Goal: Answer question/provide support

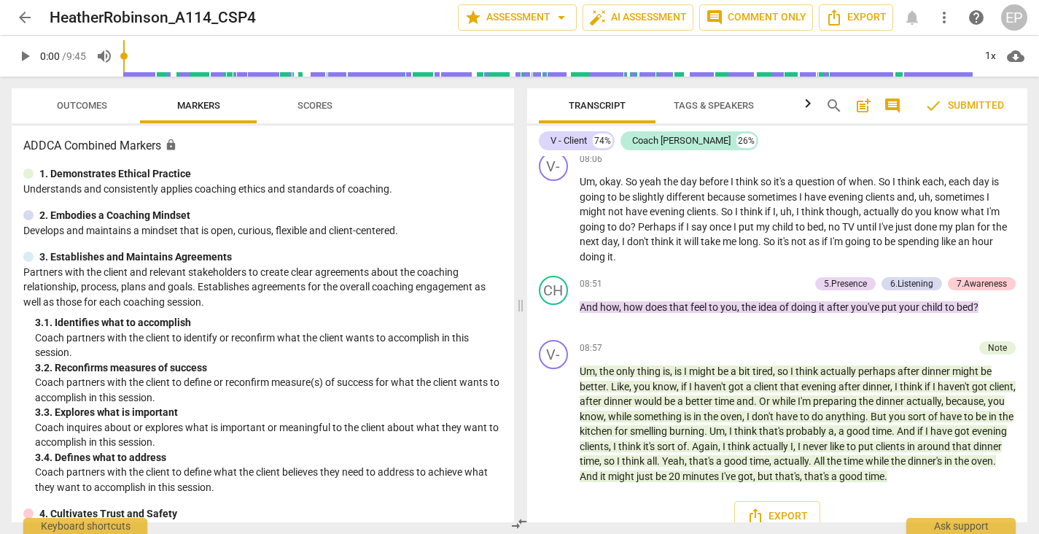
scroll to position [4620, 0]
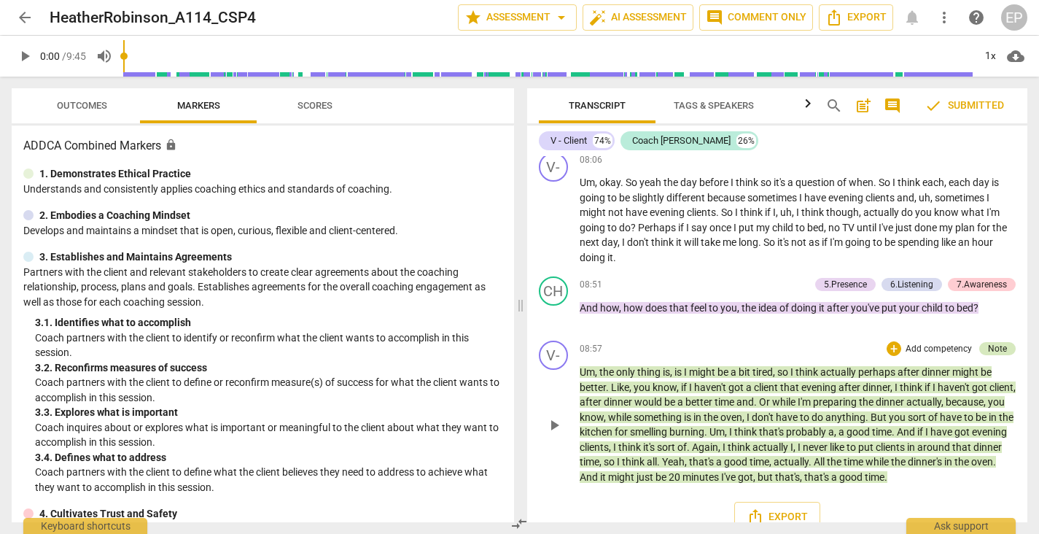
click at [997, 342] on div "Note" at bounding box center [997, 348] width 19 height 13
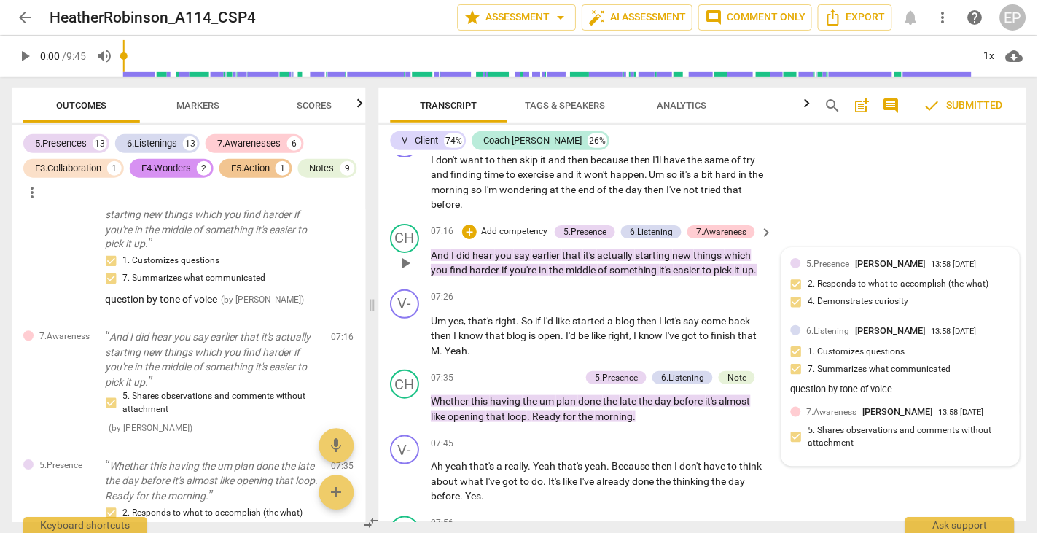
scroll to position [4147, 0]
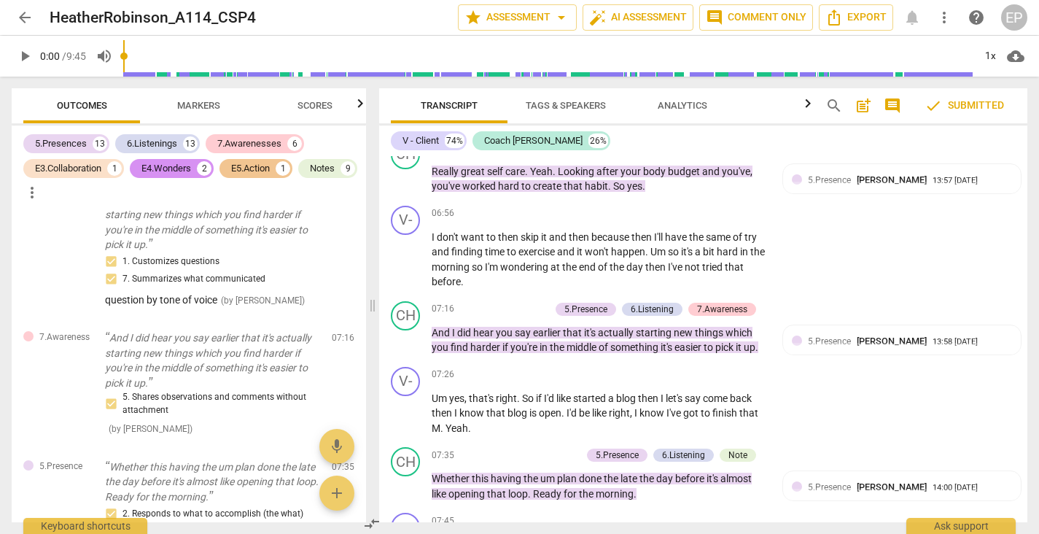
click at [26, 14] on span "arrow_back" at bounding box center [24, 17] width 17 height 17
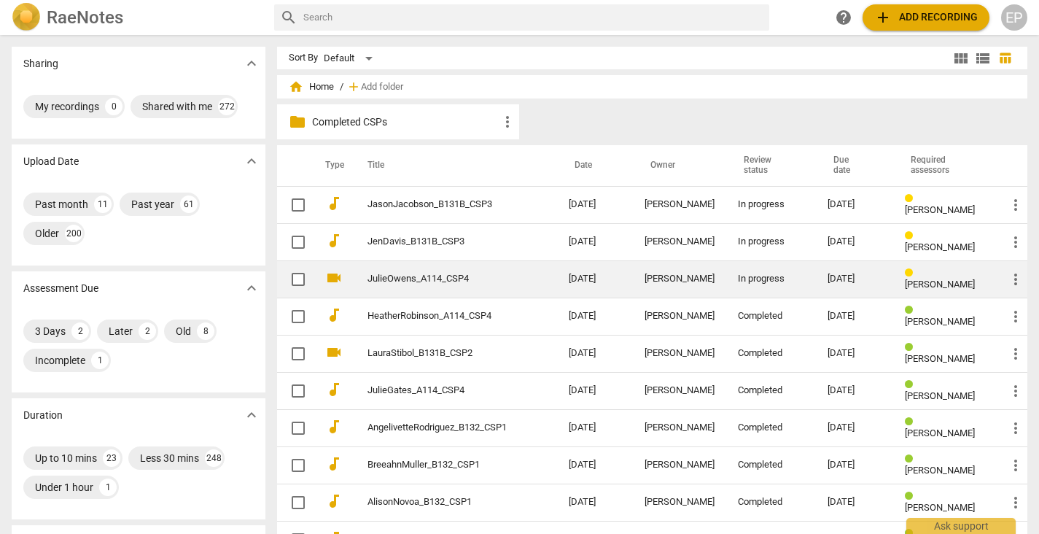
click at [592, 275] on td "[DATE]" at bounding box center [595, 278] width 76 height 37
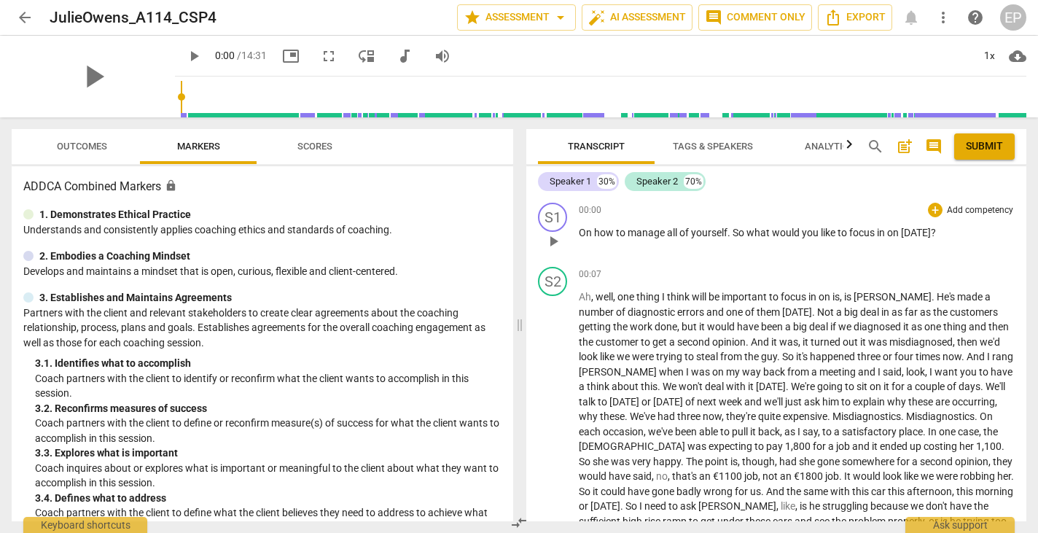
click at [550, 236] on span "play_arrow" at bounding box center [552, 241] width 17 height 17
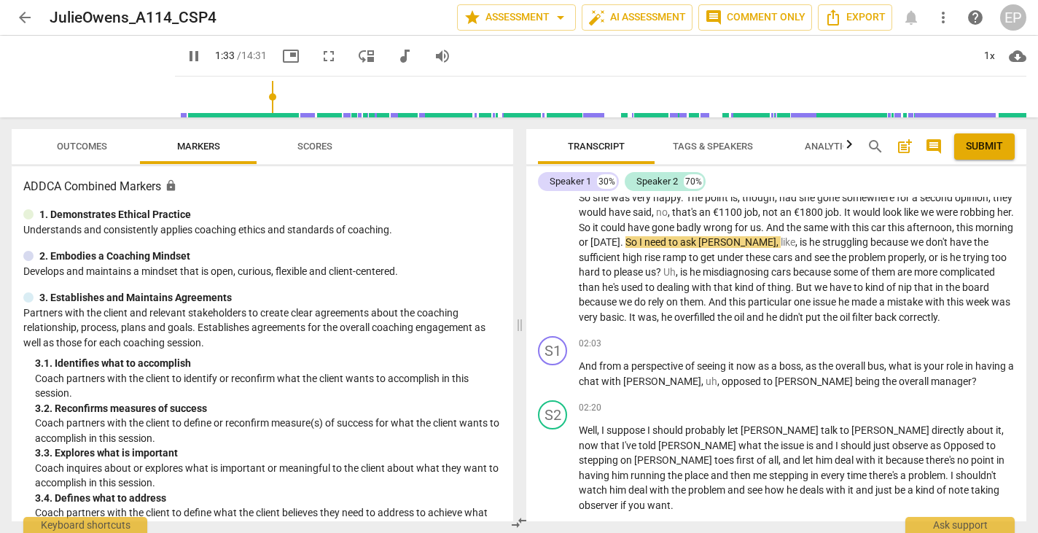
scroll to position [169, 0]
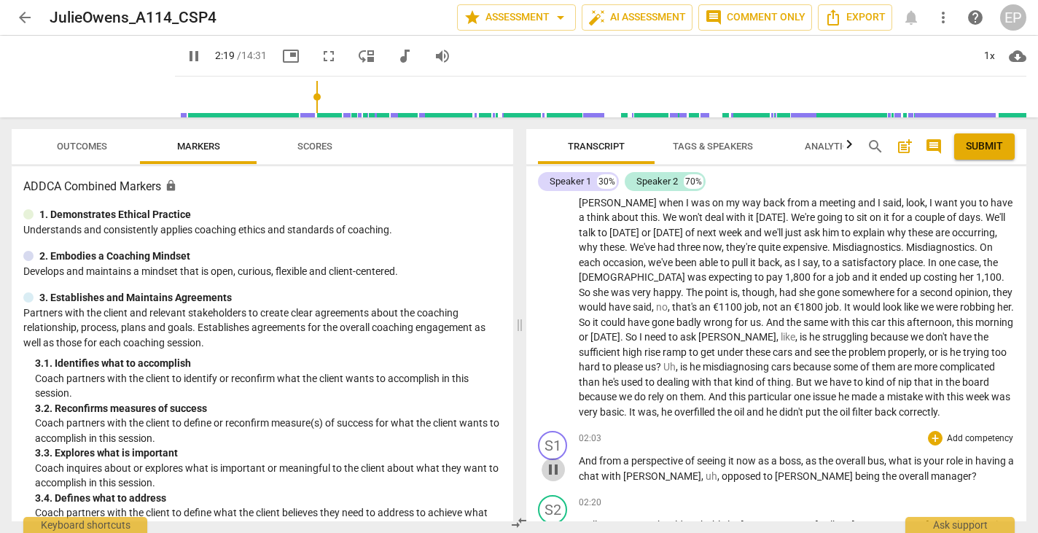
click at [557, 461] on span "pause" at bounding box center [552, 469] width 17 height 17
type input "140"
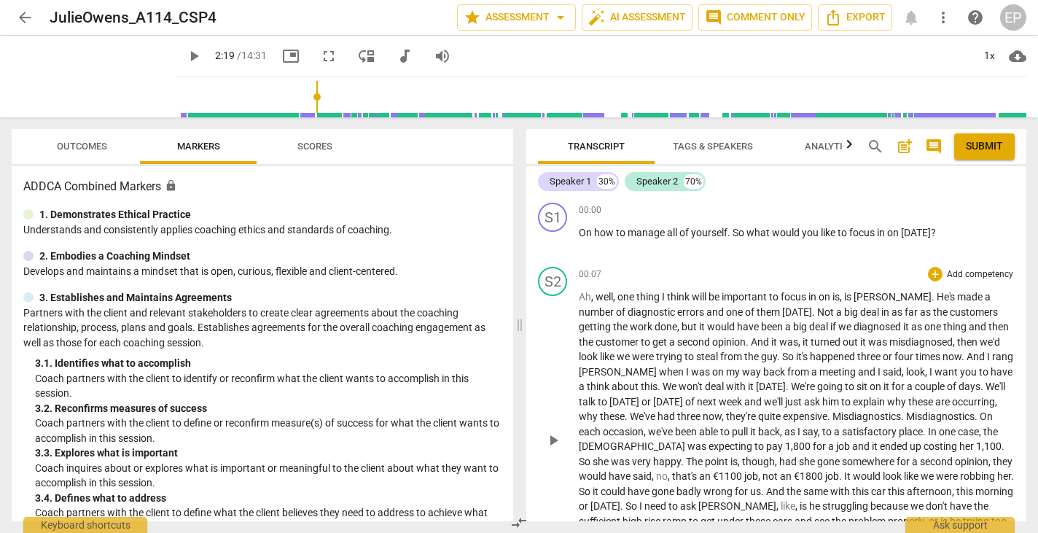
scroll to position [0, 0]
click at [932, 208] on div "+" at bounding box center [935, 210] width 15 height 15
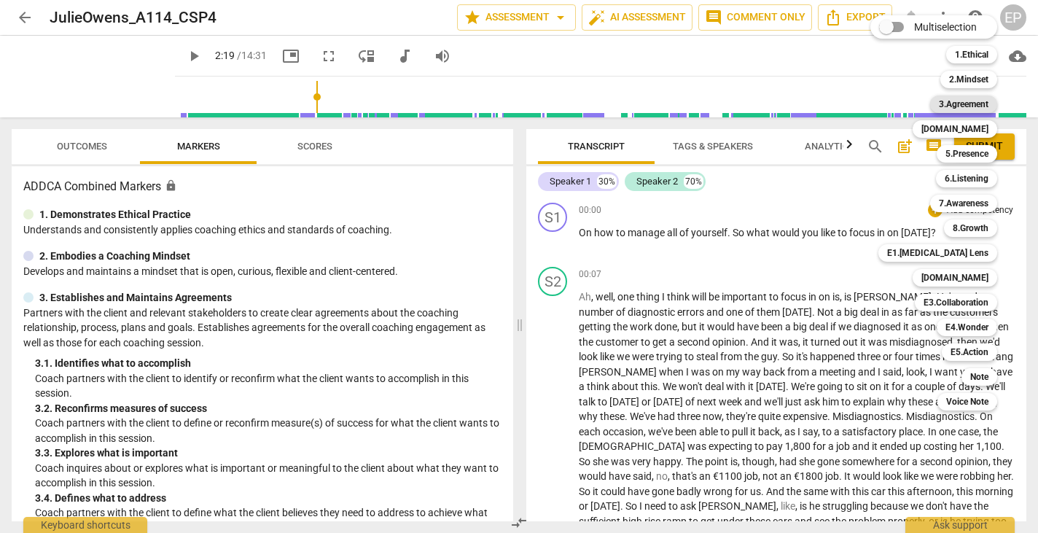
click at [964, 101] on b "3.Agreement" at bounding box center [964, 103] width 50 height 17
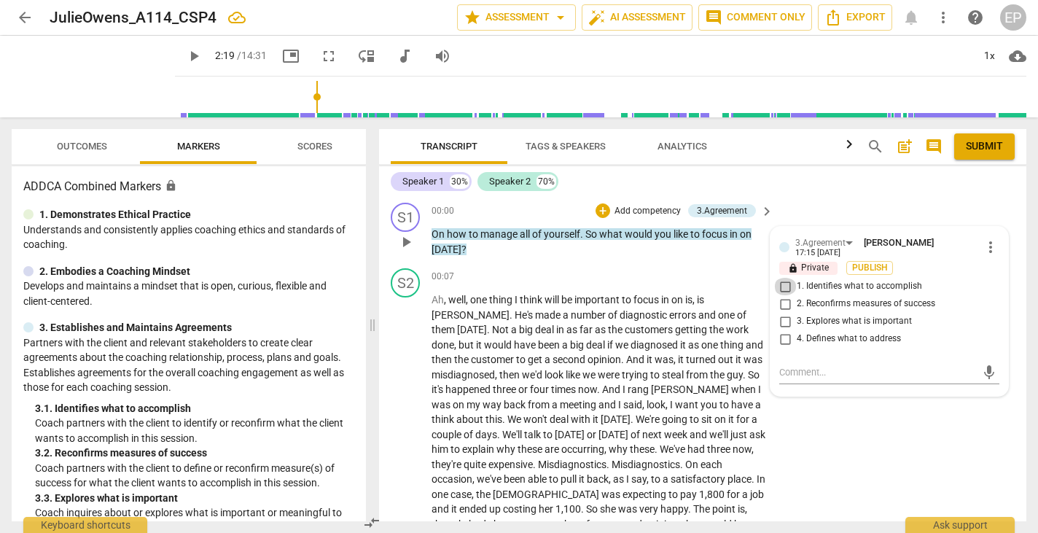
click at [782, 285] on input "1. Identifies what to accomplish" at bounding box center [784, 286] width 23 height 17
checkbox input "true"
click at [597, 208] on div "+" at bounding box center [602, 210] width 15 height 15
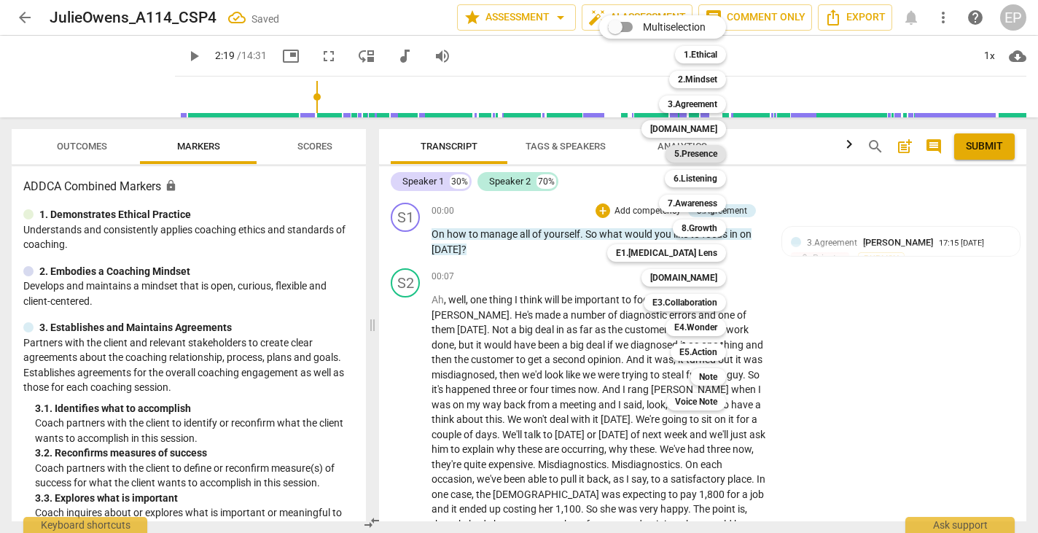
click at [694, 151] on b "5.Presence" at bounding box center [695, 153] width 43 height 17
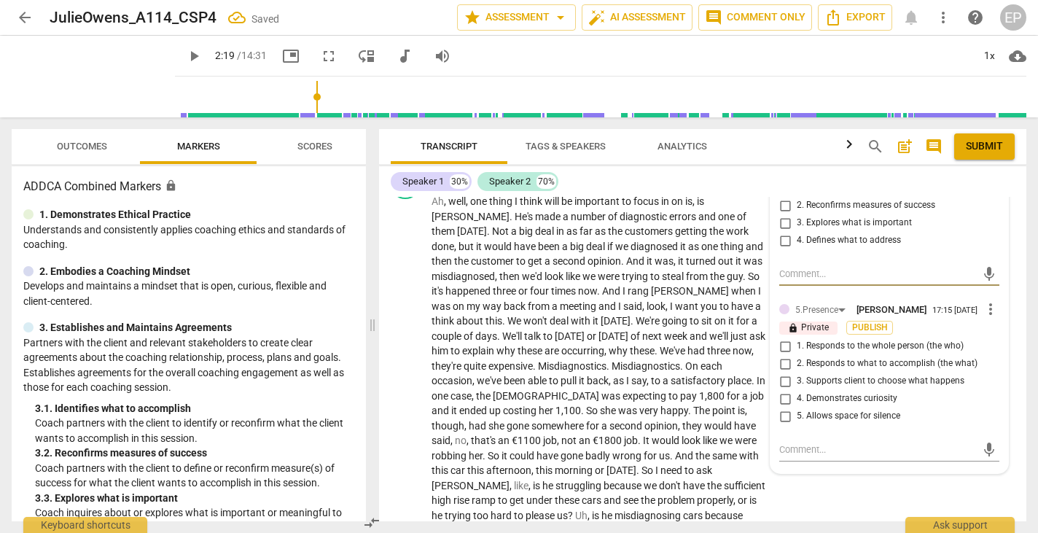
scroll to position [109, 0]
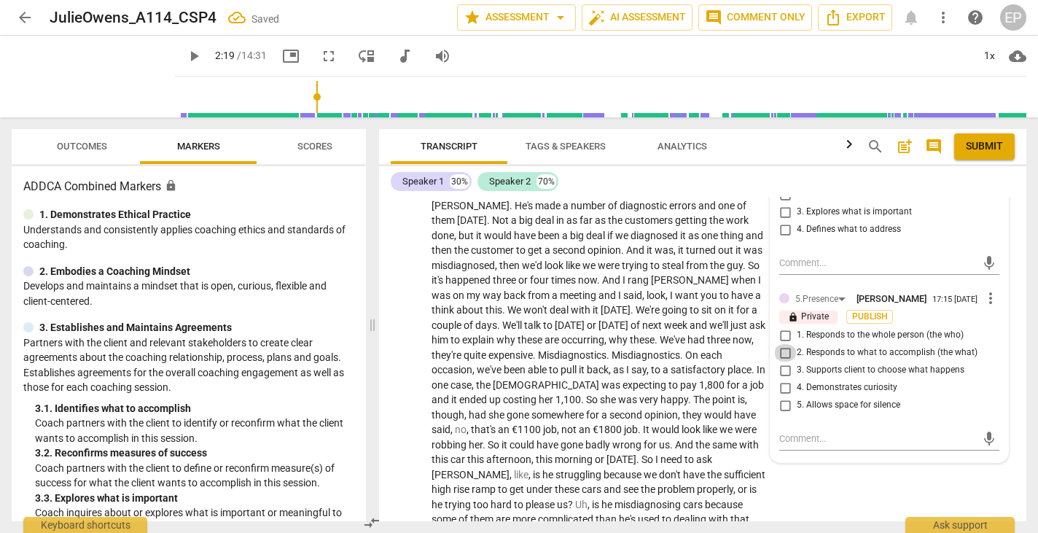
click at [783, 355] on input "2. Responds to what to accomplish (the what)" at bounding box center [784, 352] width 23 height 17
checkbox input "true"
click at [783, 386] on input "4. Demonstrates curiosity" at bounding box center [784, 387] width 23 height 17
checkbox input "true"
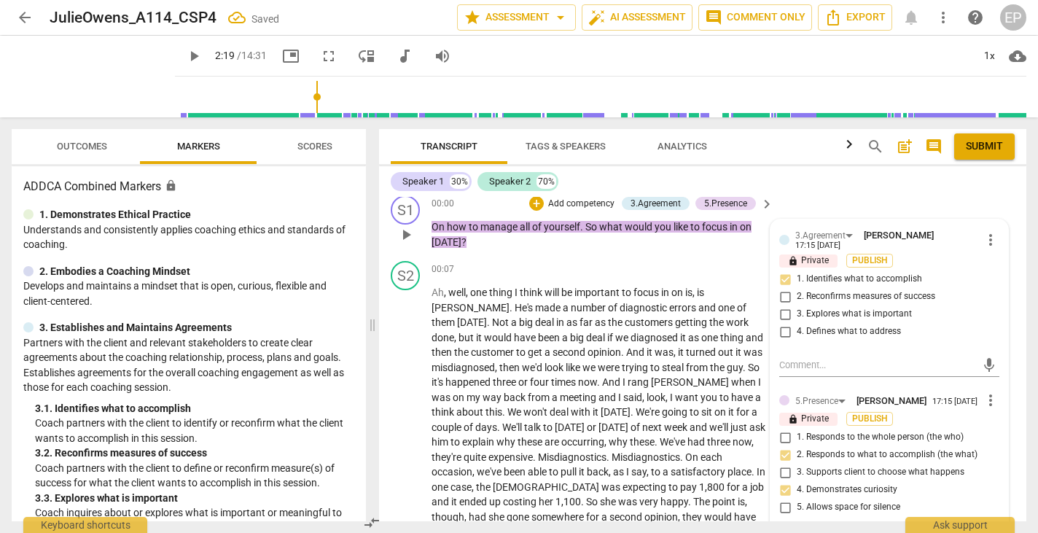
scroll to position [0, 0]
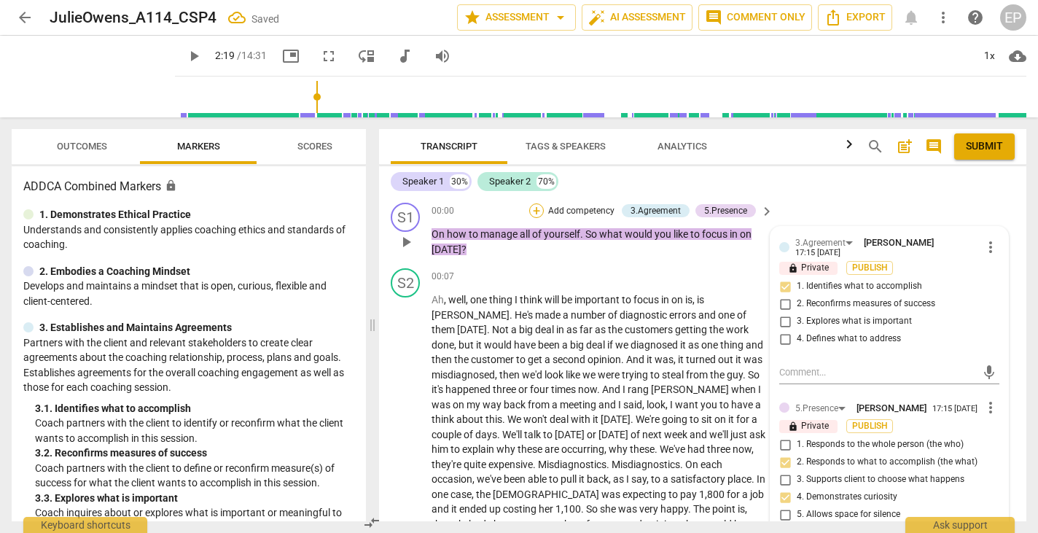
click at [534, 208] on div "+" at bounding box center [536, 210] width 15 height 15
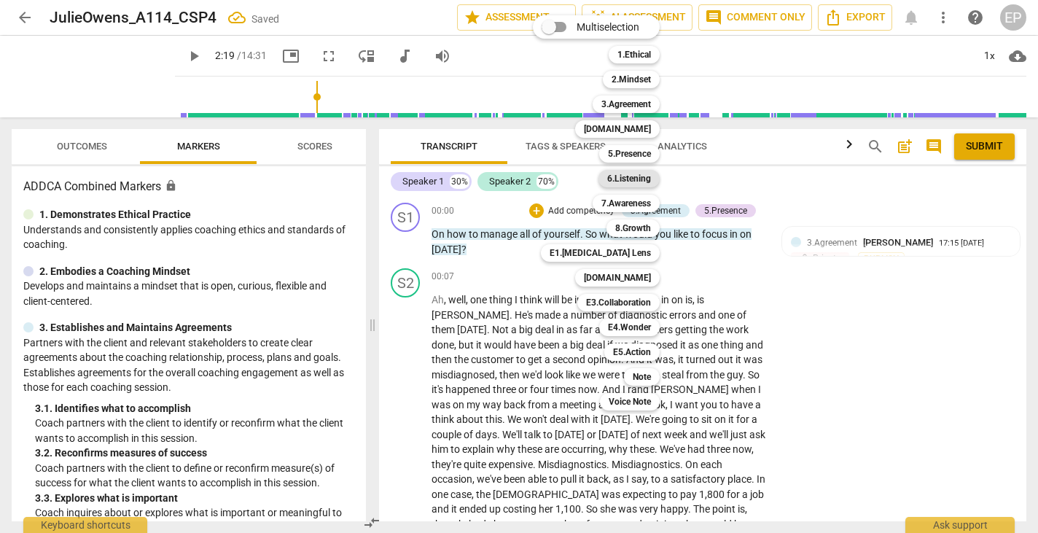
click at [642, 174] on b "6.Listening" at bounding box center [629, 178] width 44 height 17
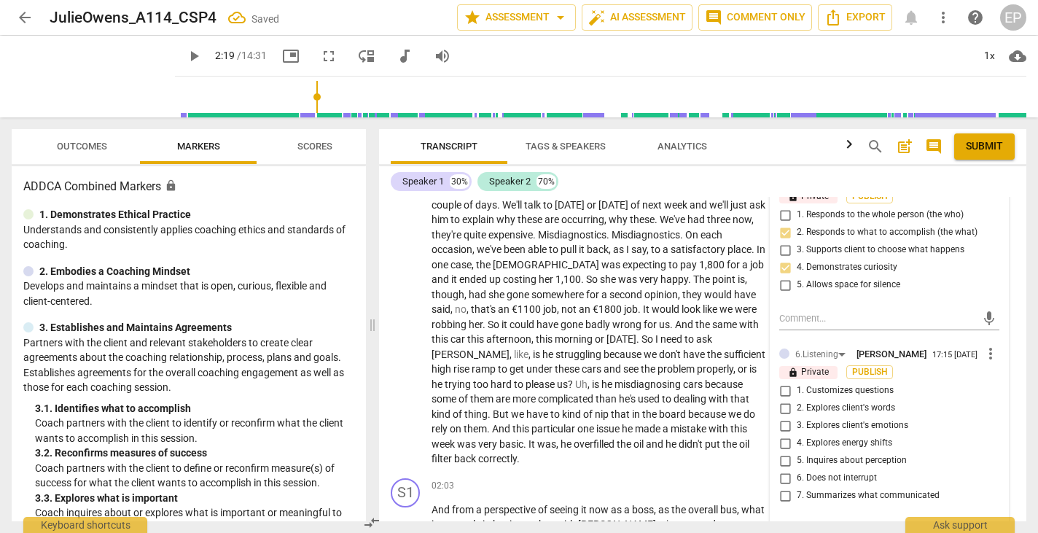
scroll to position [284, 0]
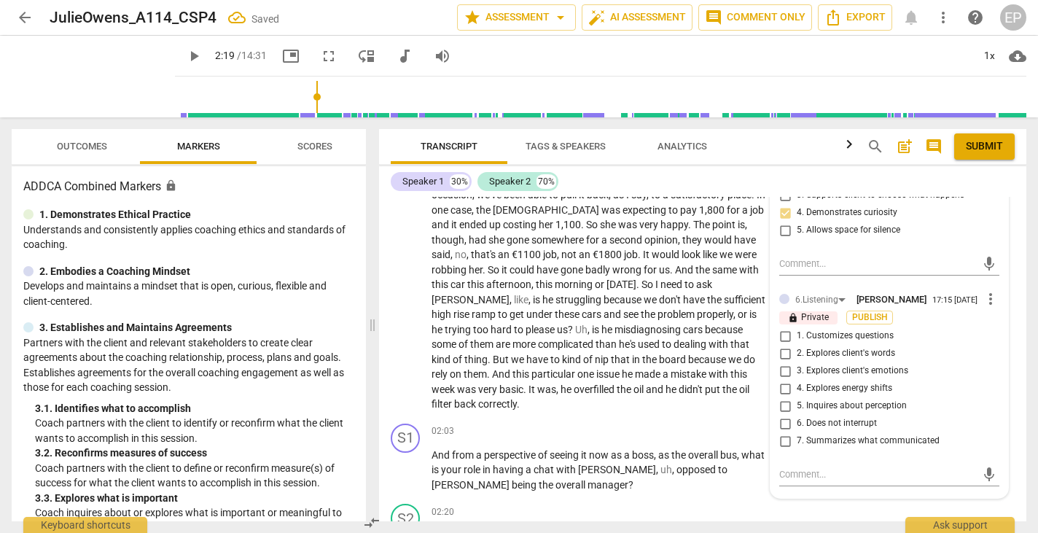
click at [781, 343] on input "1. Customizes questions" at bounding box center [784, 335] width 23 height 17
checkbox input "true"
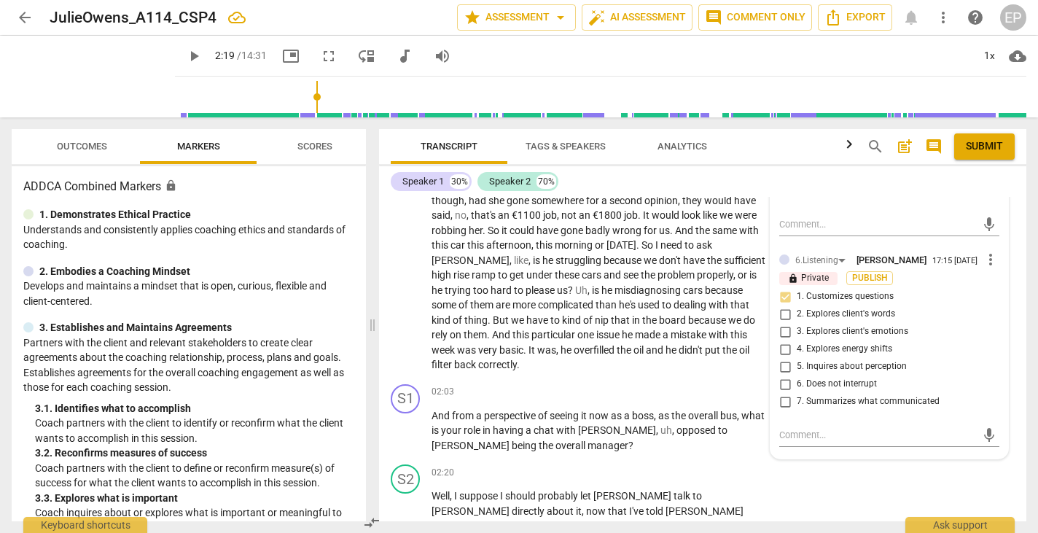
scroll to position [317, 0]
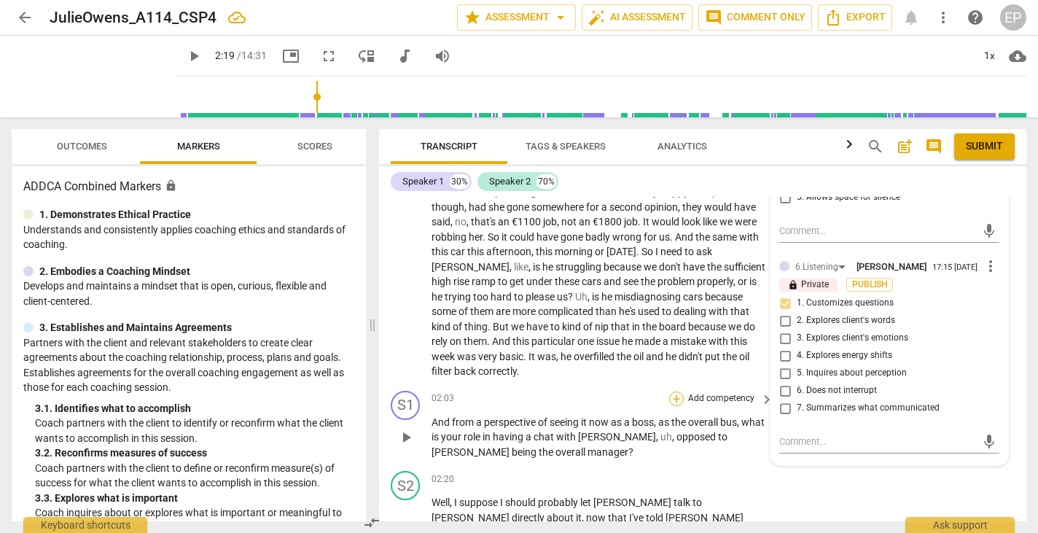
click at [675, 391] on div "+" at bounding box center [676, 398] width 15 height 15
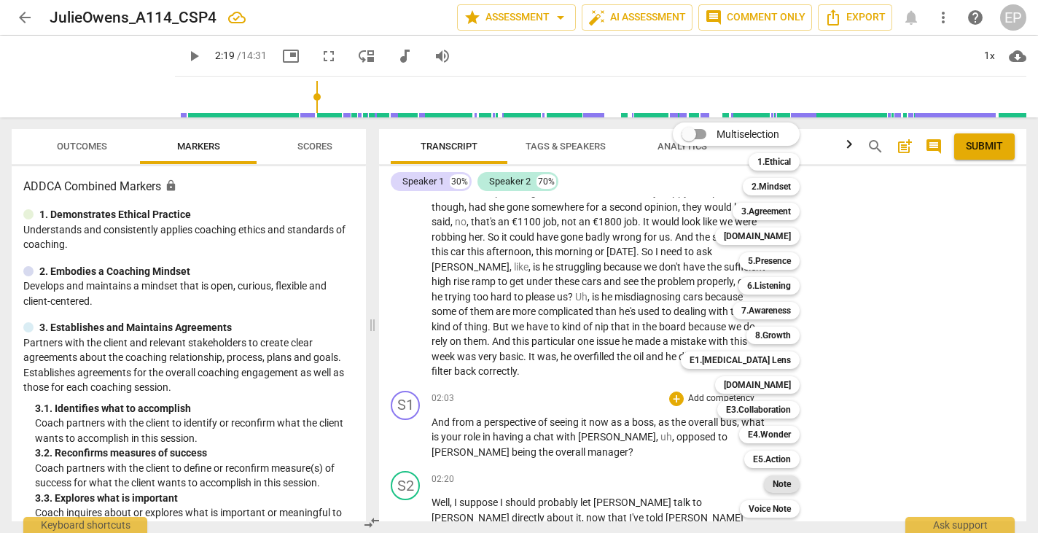
click at [787, 482] on b "Note" at bounding box center [782, 483] width 18 height 17
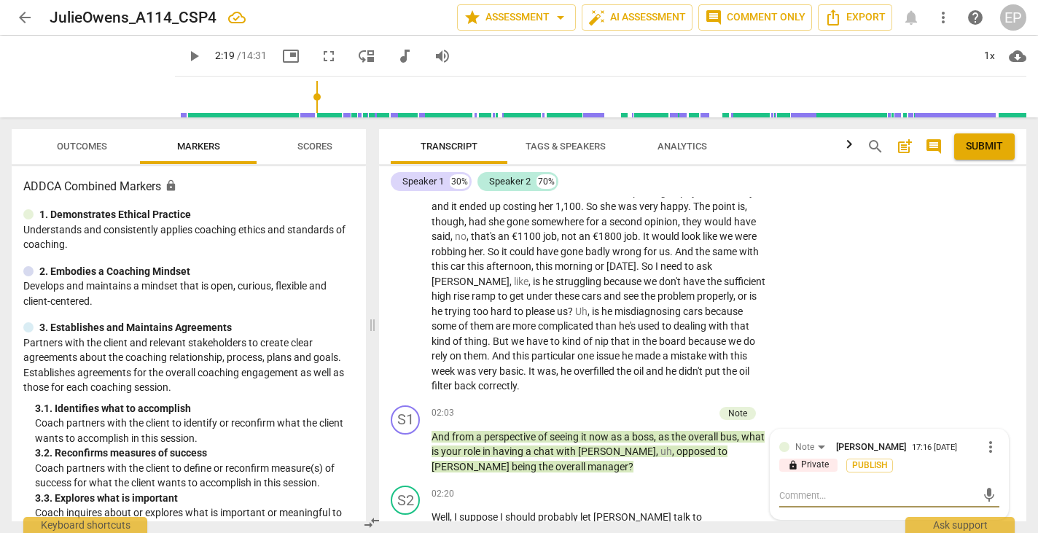
scroll to position [308, 0]
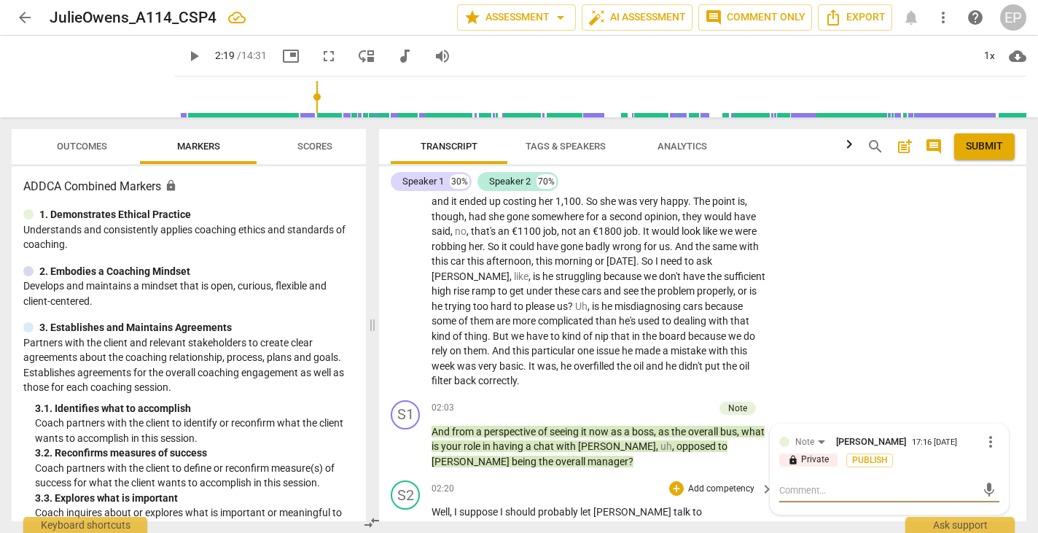
type textarea "W"
type textarea "Wh"
type textarea "Wha"
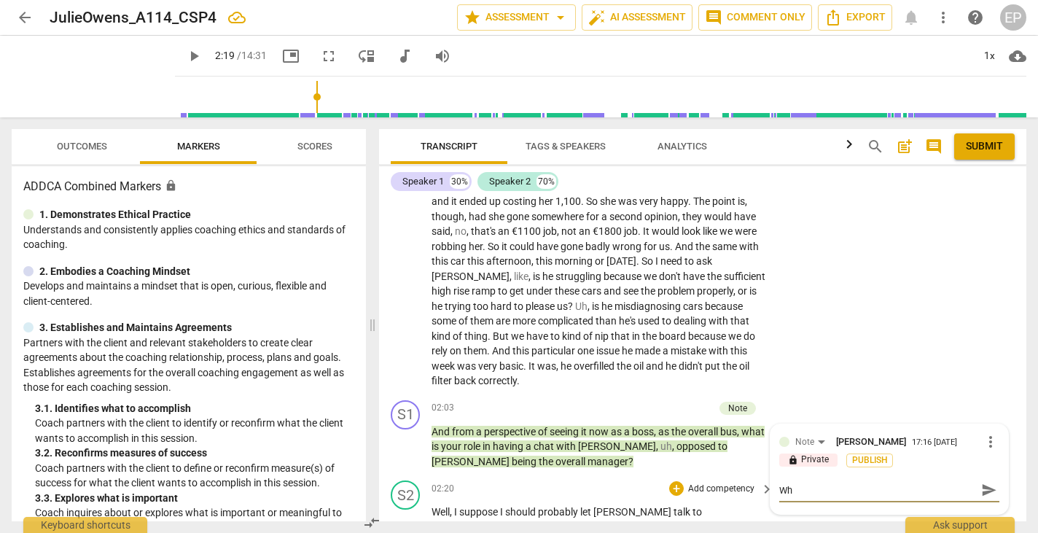
type textarea "Wha"
type textarea "What"
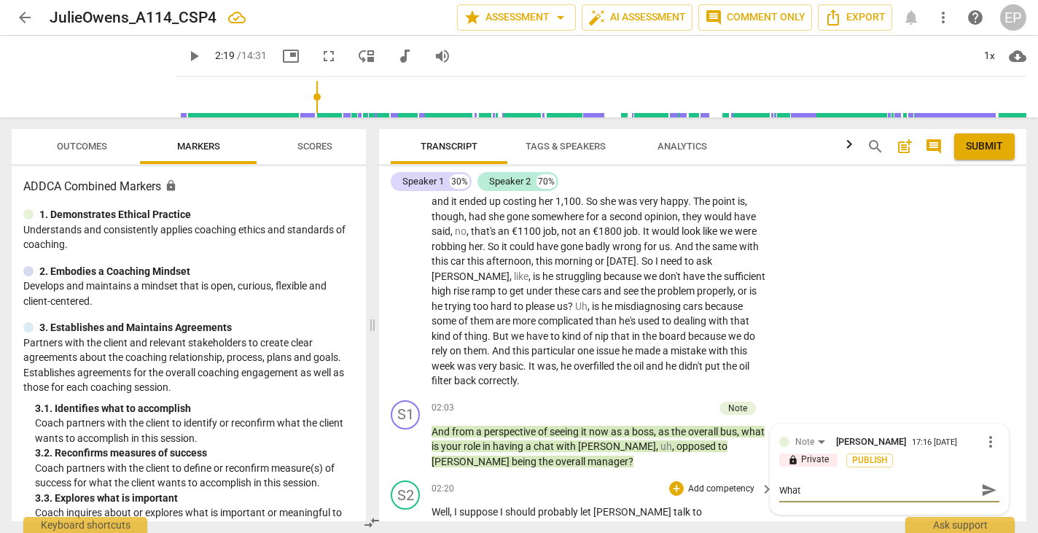
type textarea "What i"
type textarea "What is"
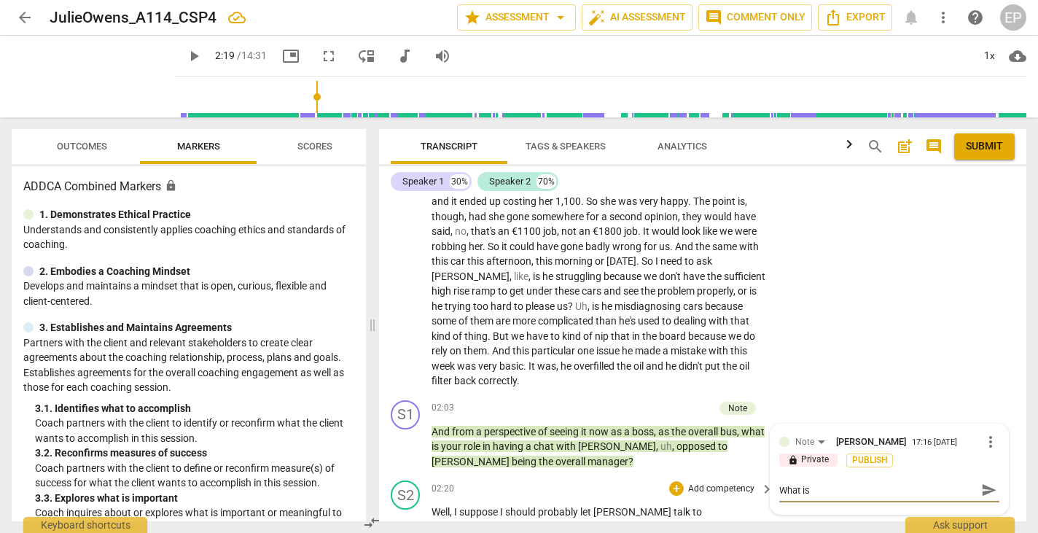
type textarea "What is"
type textarea "What is h"
type textarea "What is hi"
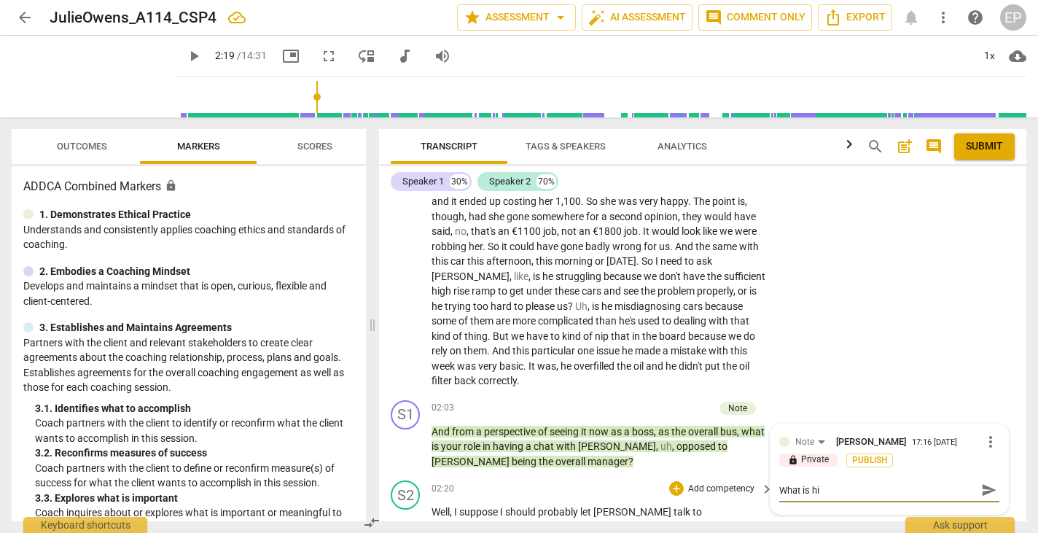
type textarea "What is his"
type textarea "What is his i"
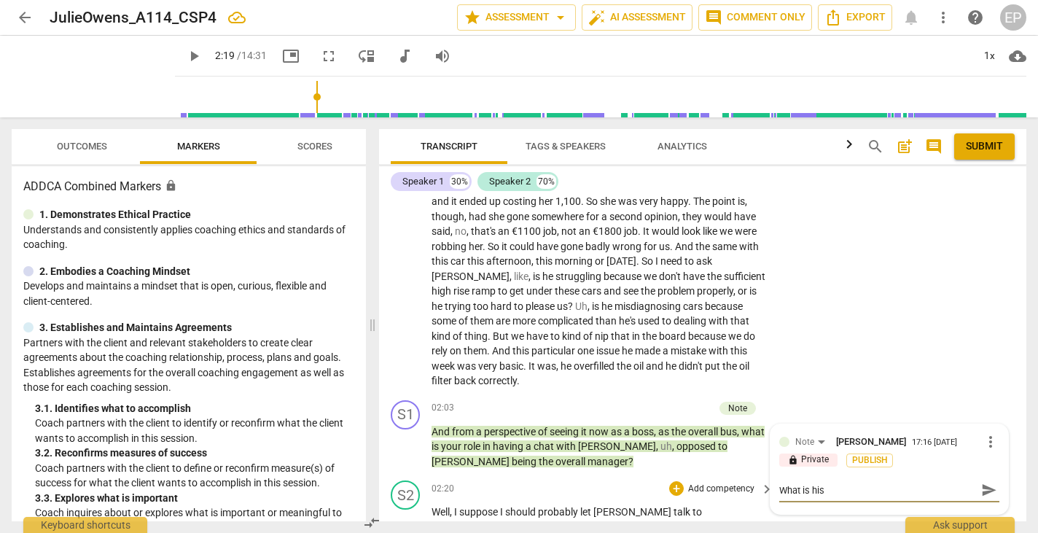
type textarea "What is his i"
type textarea "What is his is"
type textarea "What is his iss"
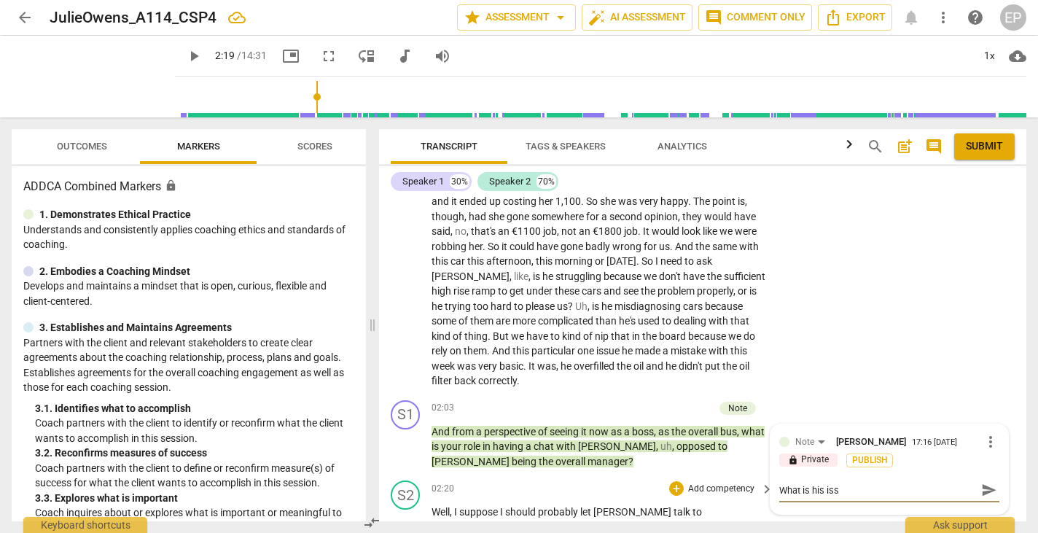
type textarea "What is his issu"
type textarea "What is his issue"
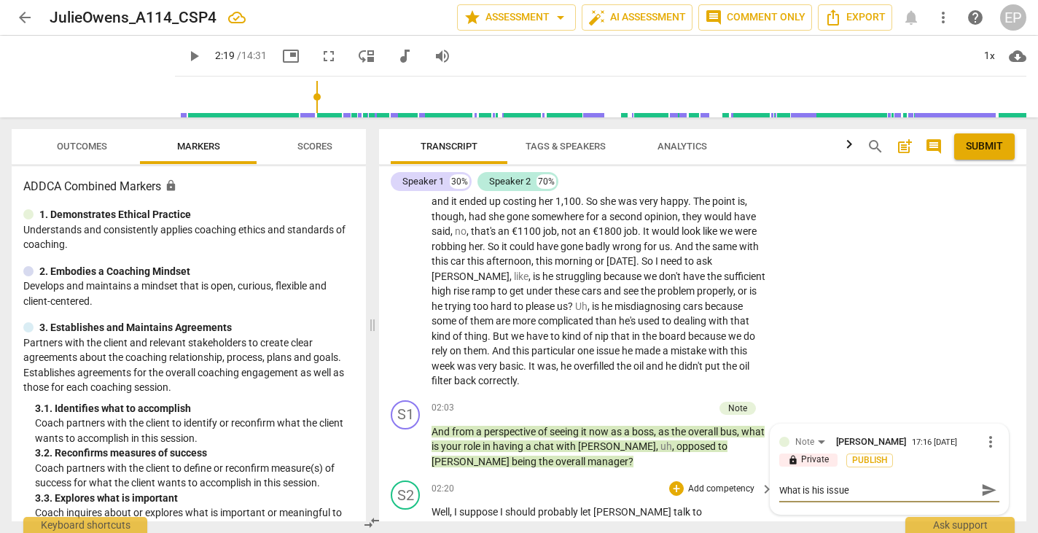
type textarea "What is his issue"
type textarea "What is his issue r"
type textarea "What is his issue re"
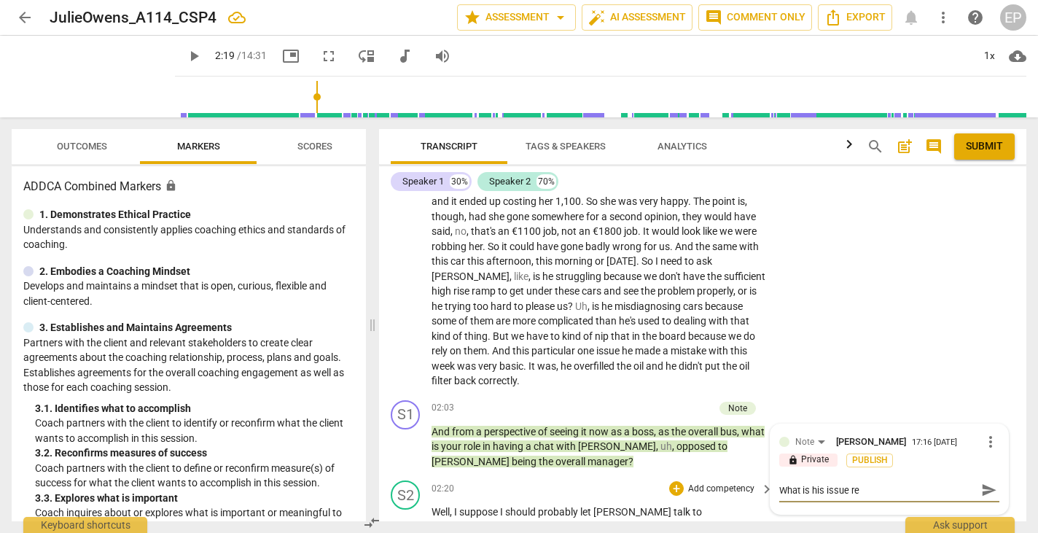
type textarea "What is his issue reg"
type textarea "What is his issue rega"
type textarea "What is his issue regar"
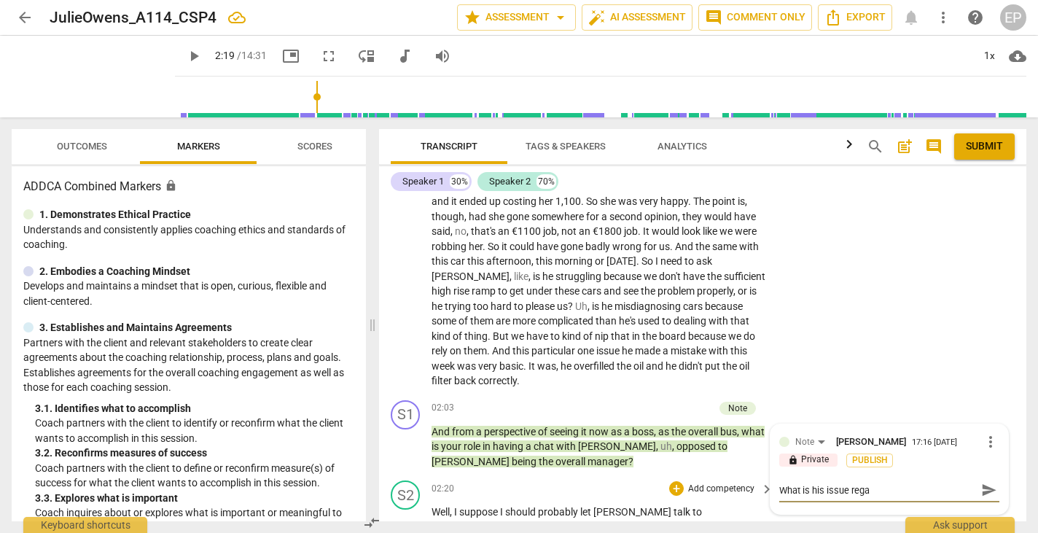
type textarea "What is his issue regar"
type textarea "What is his issue regard"
type textarea "What is his issue regardi"
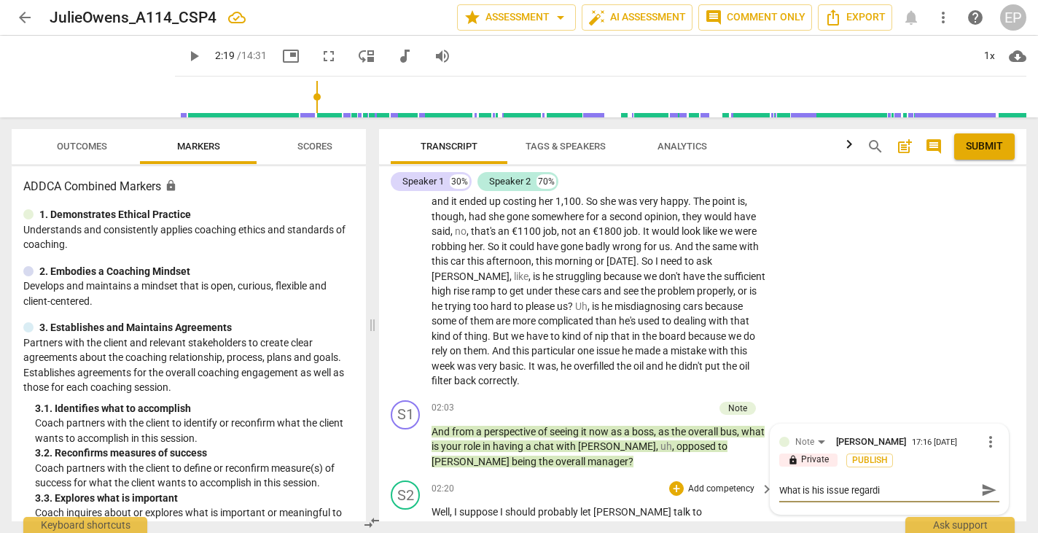
type textarea "What is his issue regardin"
type textarea "What is his issue regarding"
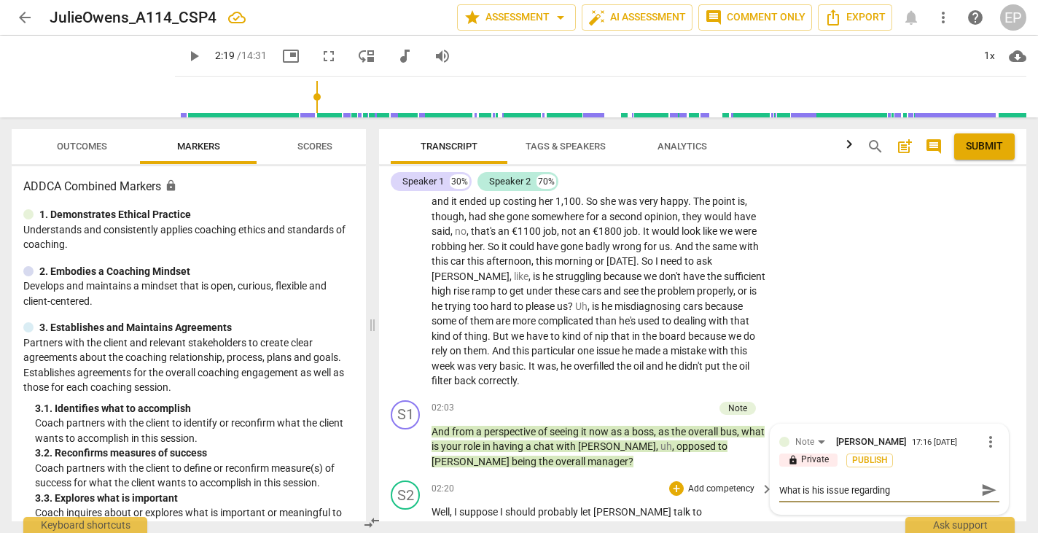
type textarea "What is his issue regarding"
type textarea "What is his issue regarding h"
type textarea "What is his issue regarding ha"
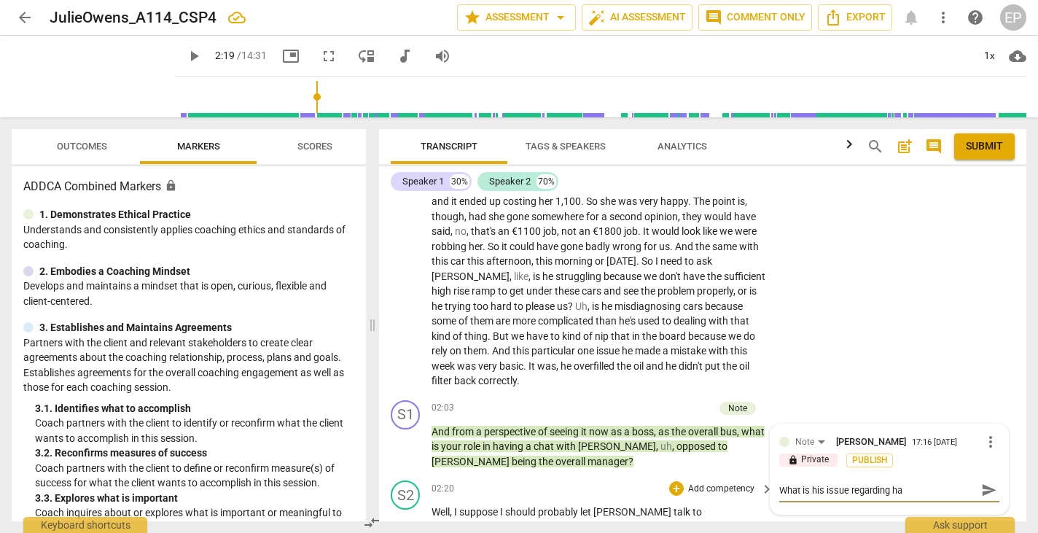
type textarea "What is his issue regarding hav"
type textarea "What is his issue regarding havi"
type textarea "What is his issue regarding havin"
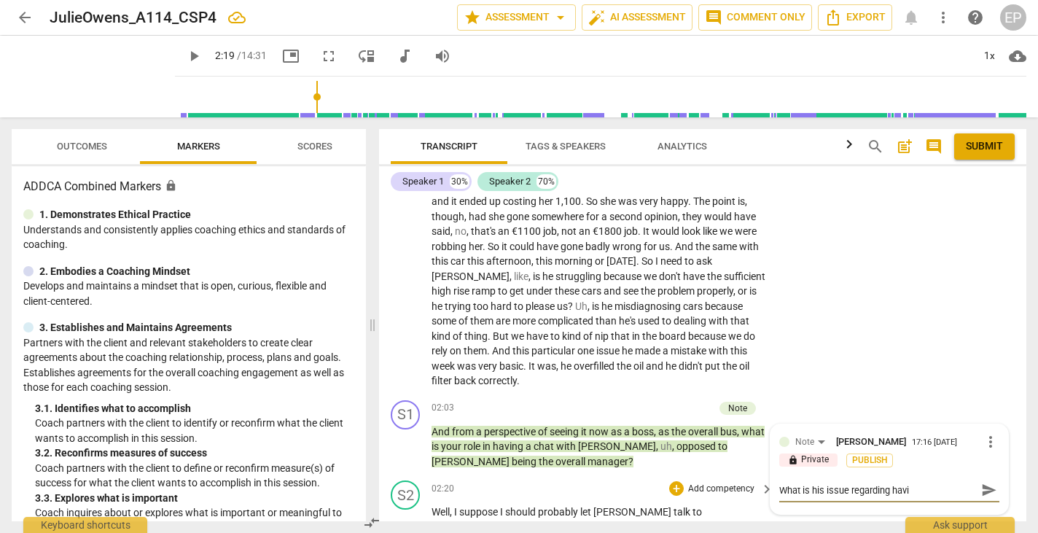
type textarea "What is his issue regarding havin"
type textarea "What is his issue regarding having"
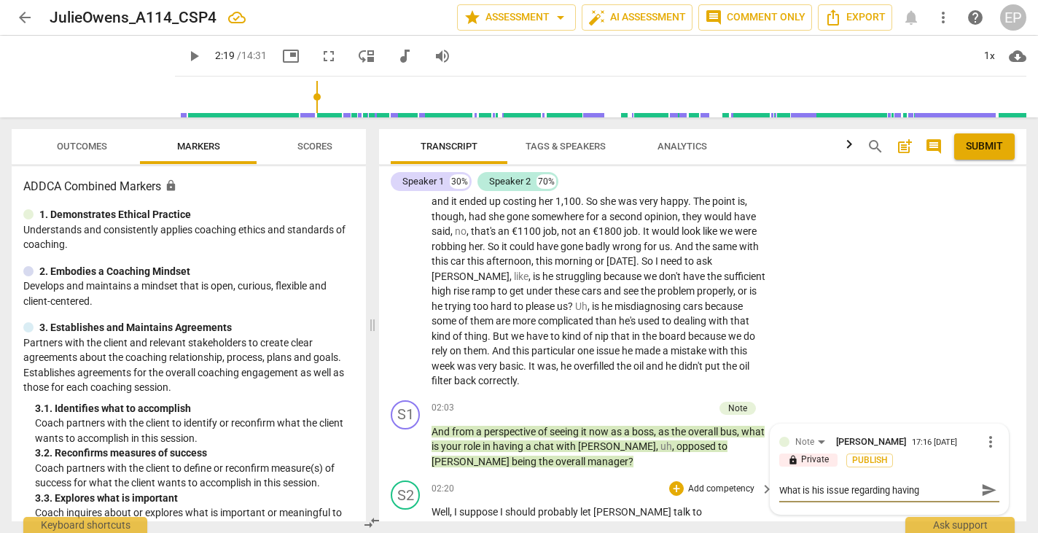
type textarea "What is his issue regarding having a"
type textarea "What is his issue regarding having a t"
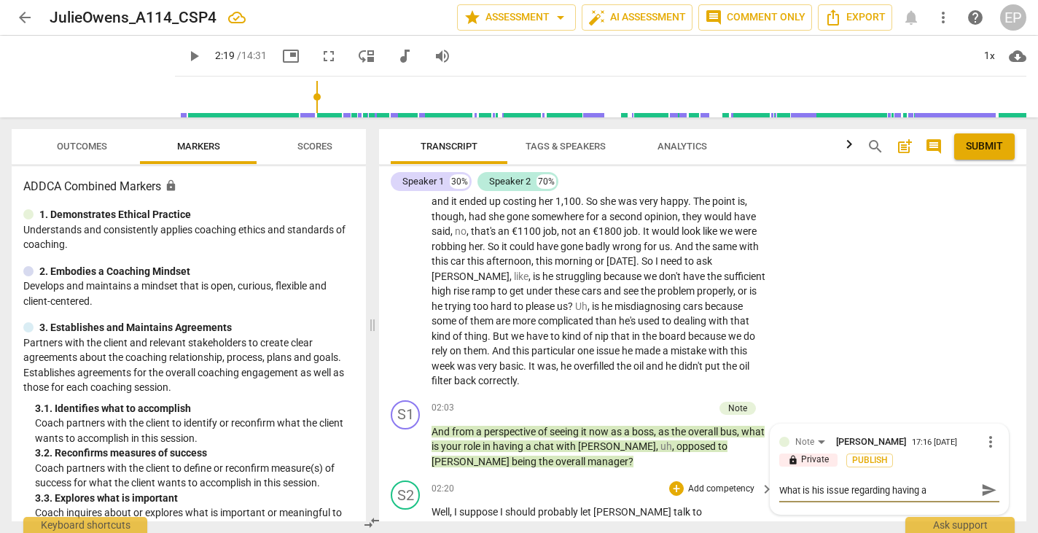
type textarea "What is his issue regarding having a t"
type textarea "What is his issue regarding having a ta"
type textarea "What is his issue regarding having a tal"
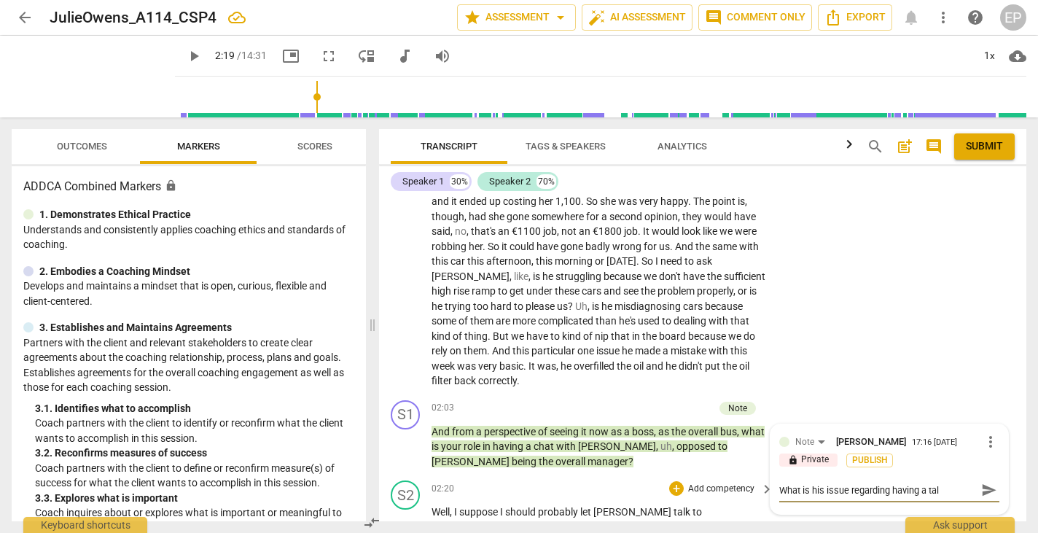
type textarea "What is his issue regarding having a talk"
type textarea "What is his issue regarding having a talk w"
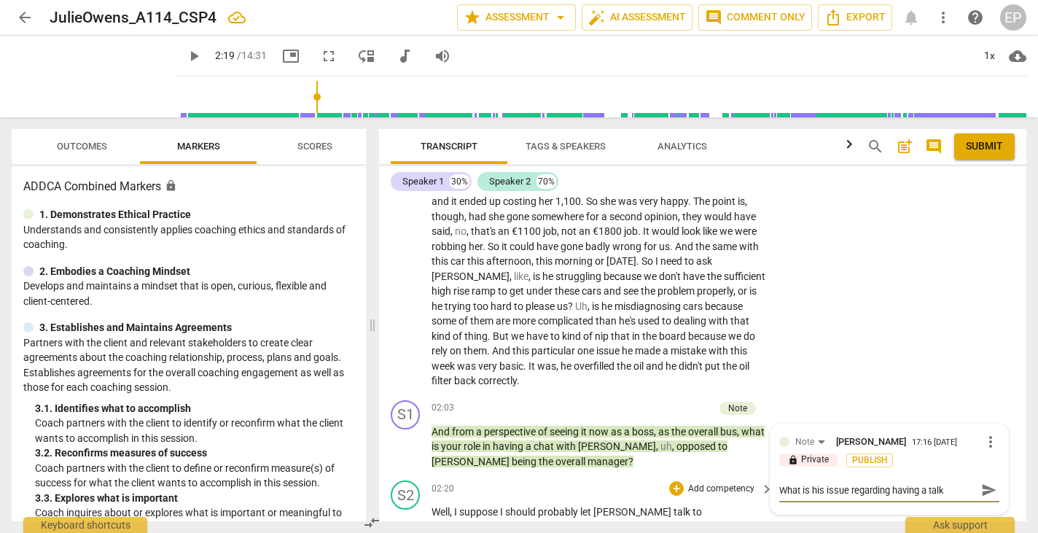
type textarea "What is his issue regarding having a talk w"
type textarea "What is his issue regarding having a talk wi"
type textarea "What is his issue regarding having a talk wit"
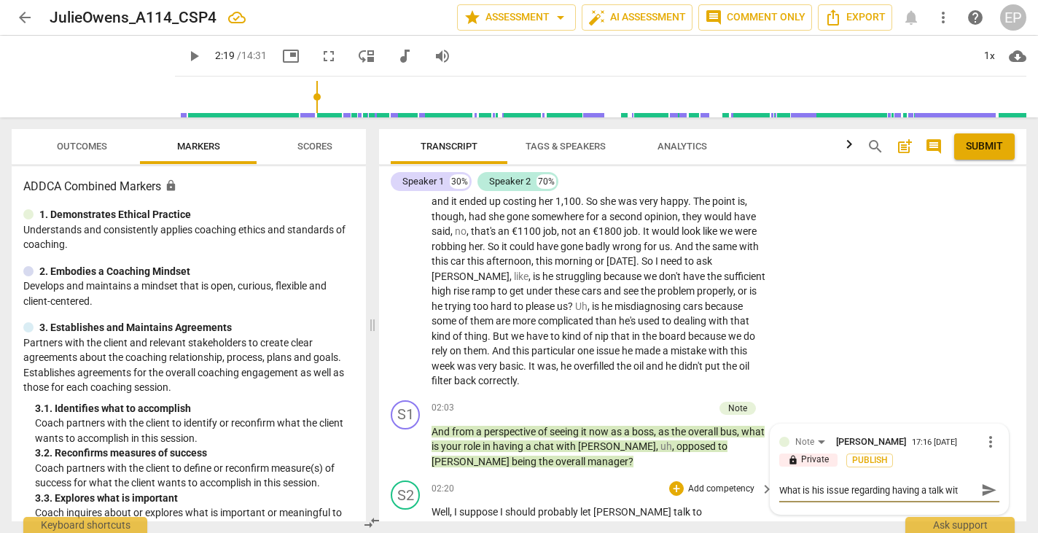
type textarea "What is his issue regarding having a talk with"
type textarea "What is his issue regarding having a talk with P"
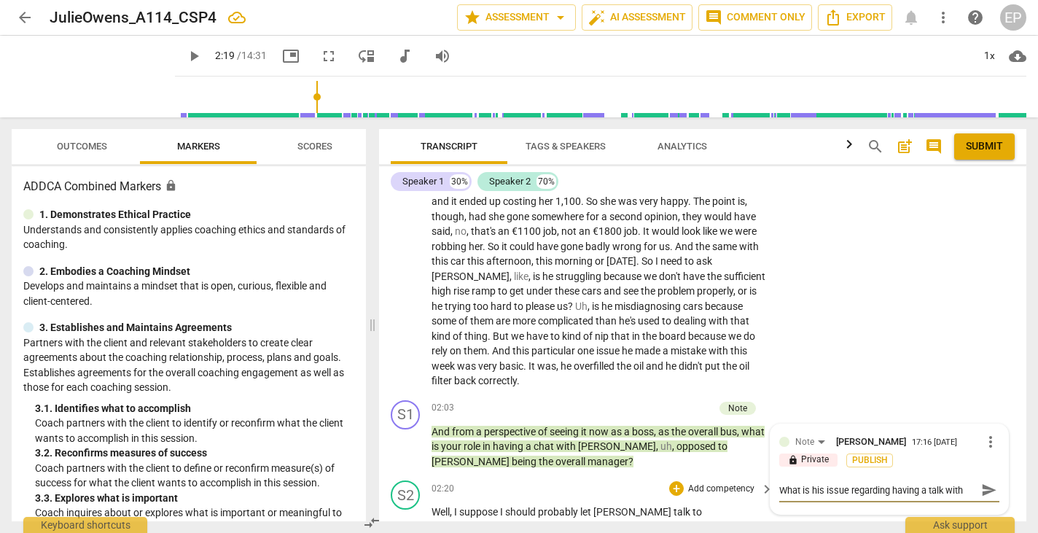
type textarea "What is his issue regarding having a talk with P"
type textarea "What is his issue regarding having a talk with Pa"
type textarea "What is his issue regarding having a talk with [PERSON_NAME]"
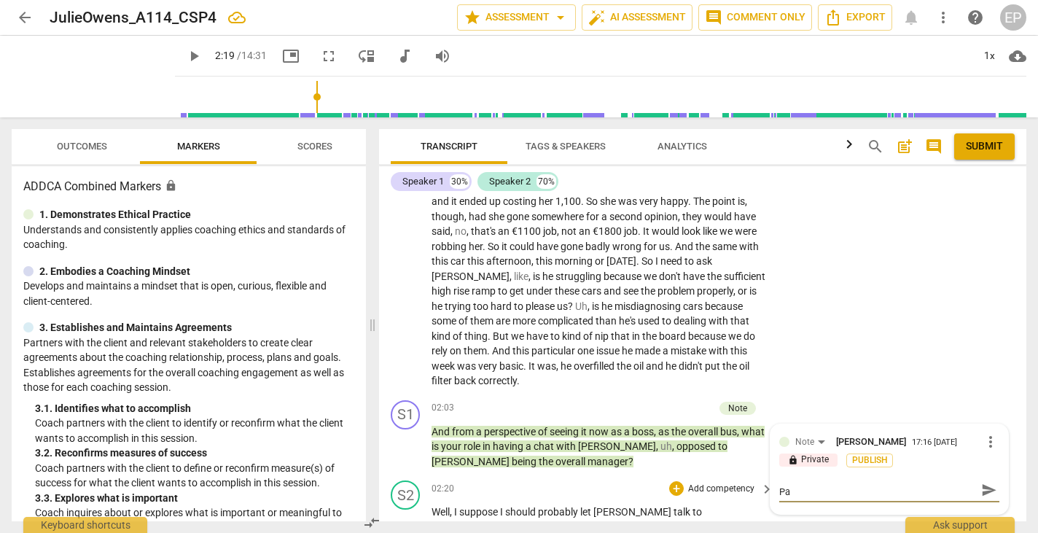
type textarea "What is his issue regarding having a talk with [PERSON_NAME]"
type textarea "What is his issue regarding having a talk with [PERSON_NAME]?"
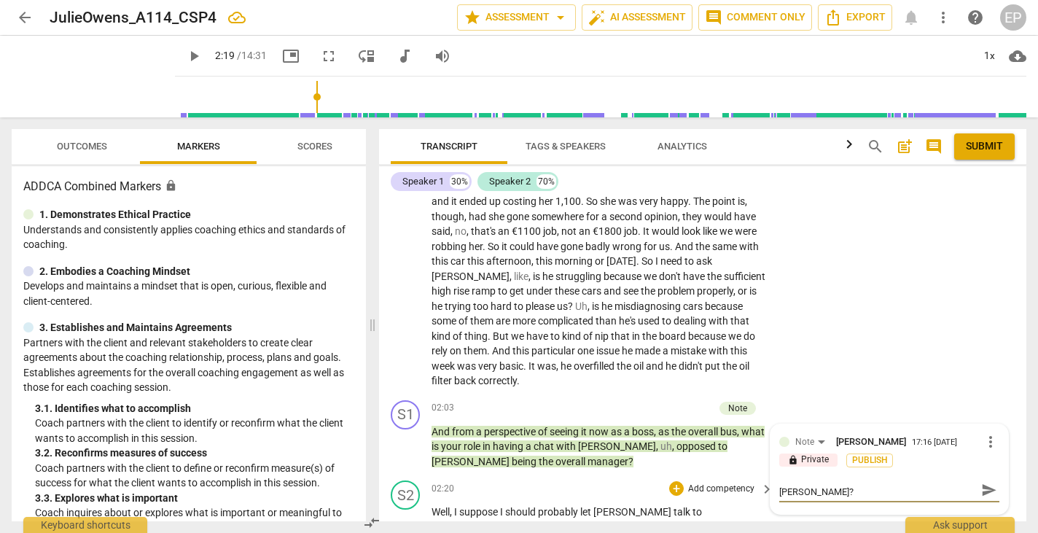
type textarea "What is his issue regarding having a talk with [PERSON_NAME]?"
click at [848, 483] on textarea "What is his issue regarding having a talk with [PERSON_NAME]?" at bounding box center [877, 490] width 197 height 14
type textarea "What is his issueregarding having a talk with [PERSON_NAME]?"
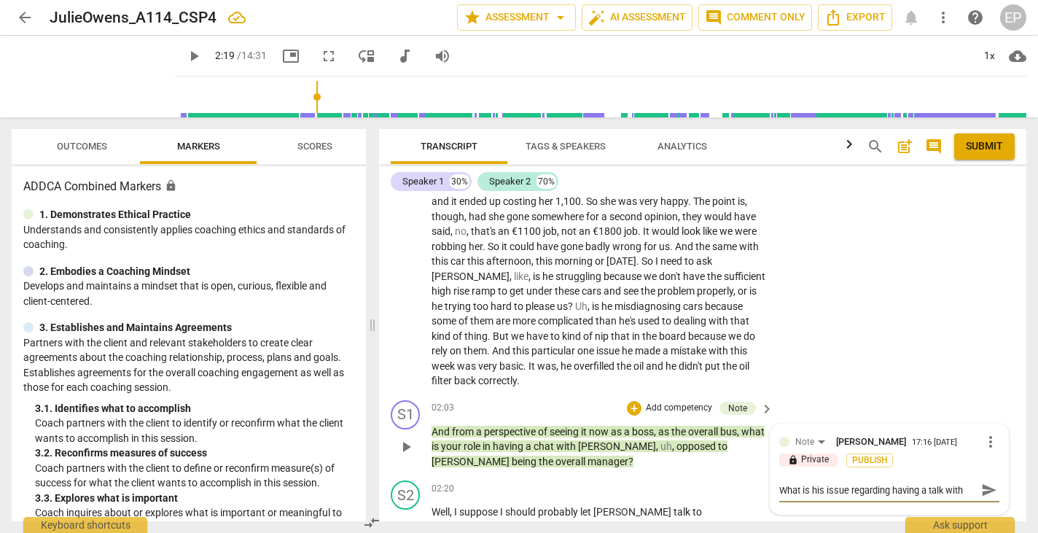
type textarea "What is his issueregarding having a talk with [PERSON_NAME]?"
type textarea "What is his issuregarding having a talk with [PERSON_NAME]?"
type textarea "What is his issregarding having a talk with [PERSON_NAME]?"
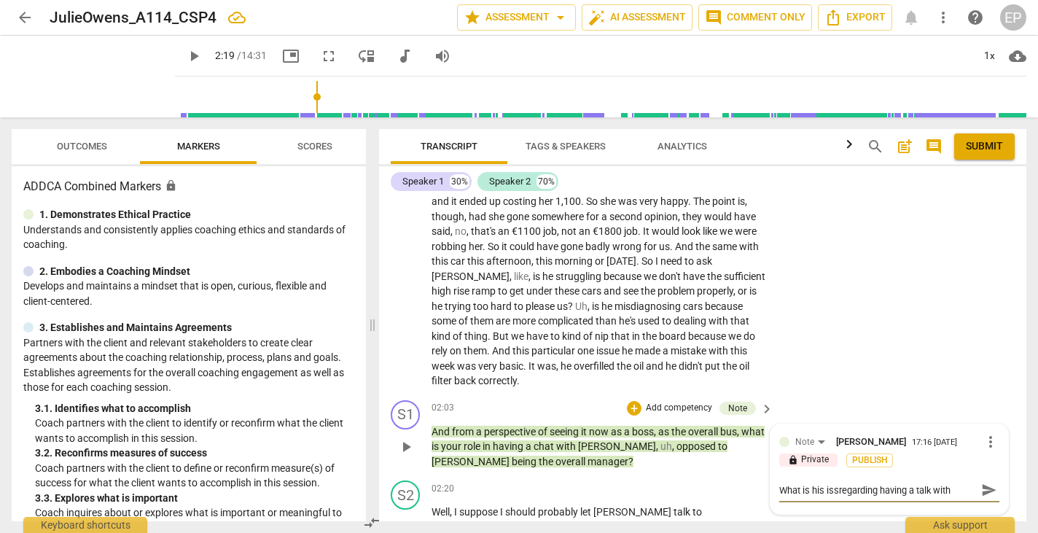
type textarea "What is his isregarding having a talk with [PERSON_NAME]?"
type textarea "What is his iregarding having a talk with [PERSON_NAME]?"
type textarea "What is his regarding having a talk with [PERSON_NAME]?"
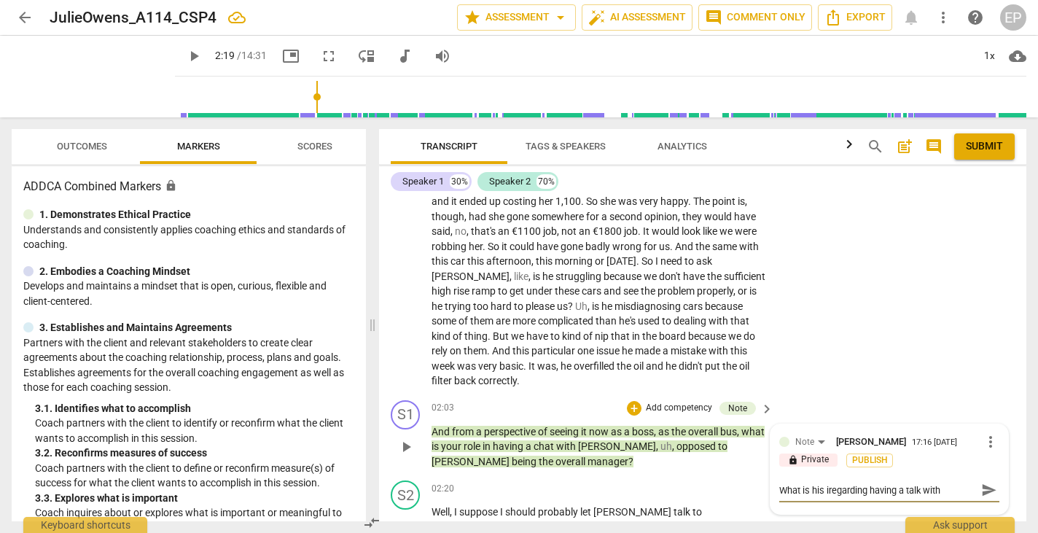
type textarea "What is his regarding having a talk with [PERSON_NAME]?"
type textarea "What is hisregarding having a talk with [PERSON_NAME]?"
type textarea "What is hiregarding having a talk with [PERSON_NAME]?"
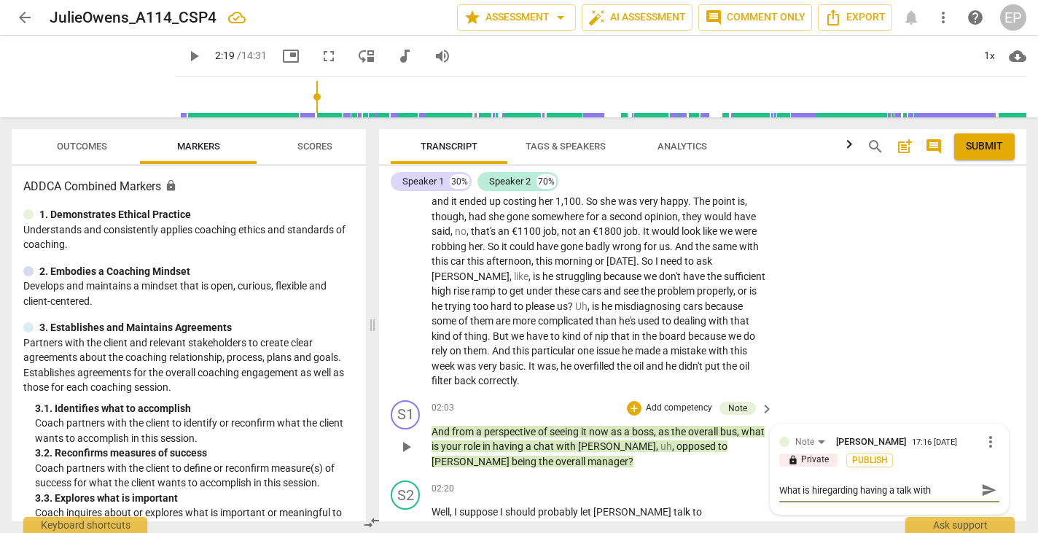
type textarea "What is hregarding having a talk with [PERSON_NAME]?"
type textarea "What is regarding having a talk with [PERSON_NAME]?"
type textarea "What isregarding having a talk with [PERSON_NAME]?"
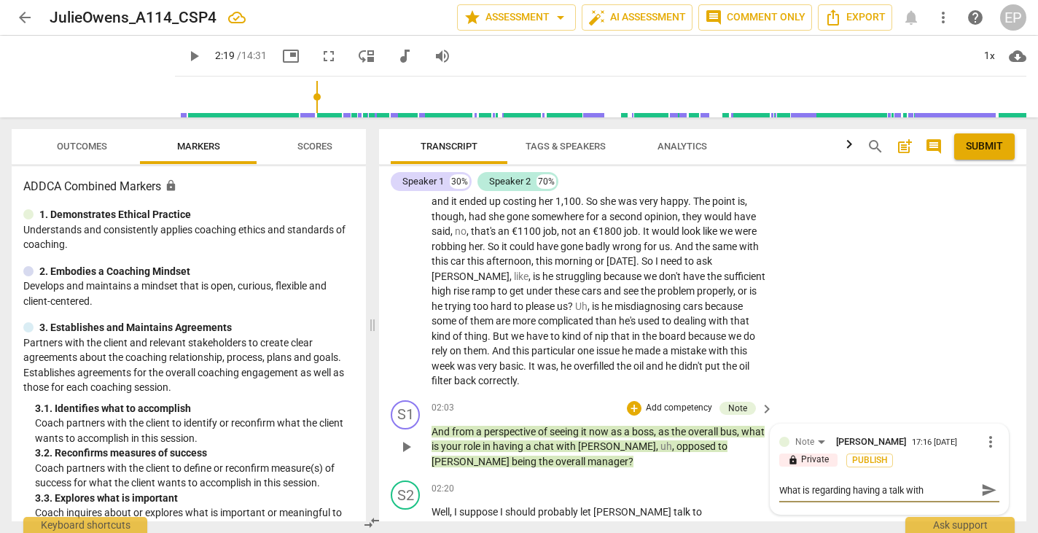
type textarea "What isregarding having a talk with [PERSON_NAME]?"
type textarea "What iregarding having a talk with [PERSON_NAME]?"
type textarea "What regarding having a talk with [PERSON_NAME]?"
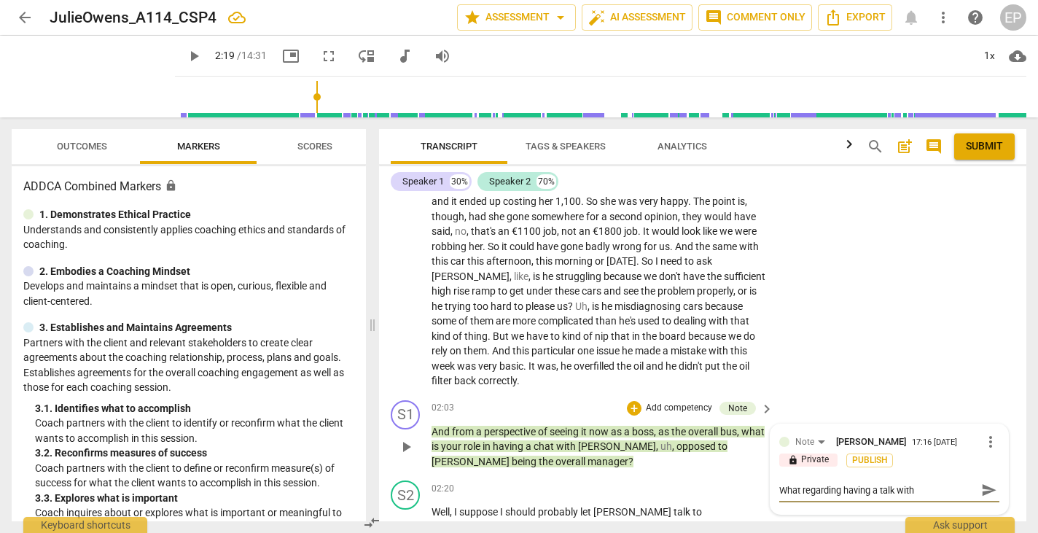
type textarea "What dregarding having a talk with [PERSON_NAME]?"
type textarea "What doregarding having a talk with [PERSON_NAME]?"
type textarea "What doeregarding having a talk with [PERSON_NAME]?"
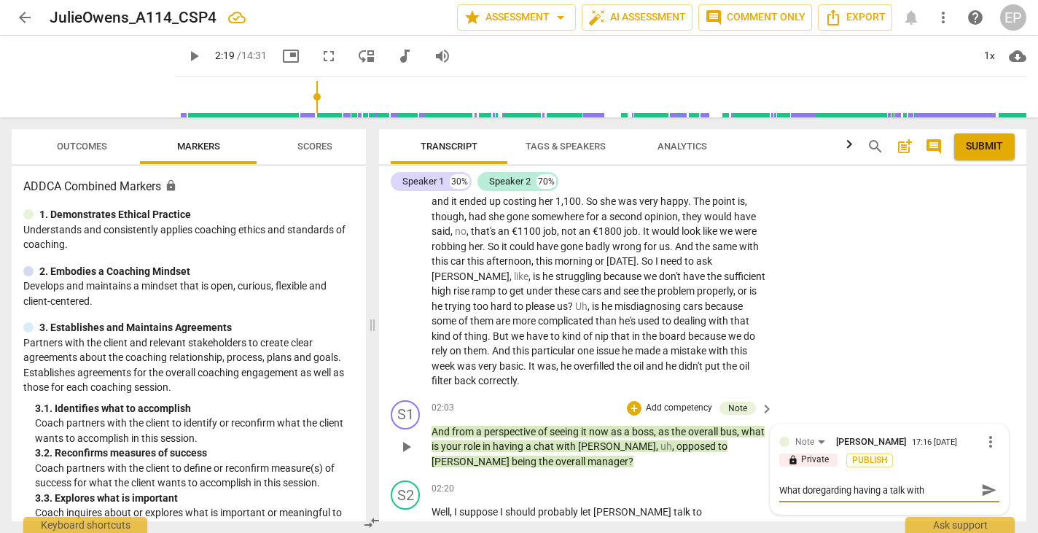
type textarea "What doeregarding having a talk with [PERSON_NAME]?"
type textarea "What doesregarding having a talk with [PERSON_NAME]?"
type textarea "What does regarding having a talk with [PERSON_NAME]?"
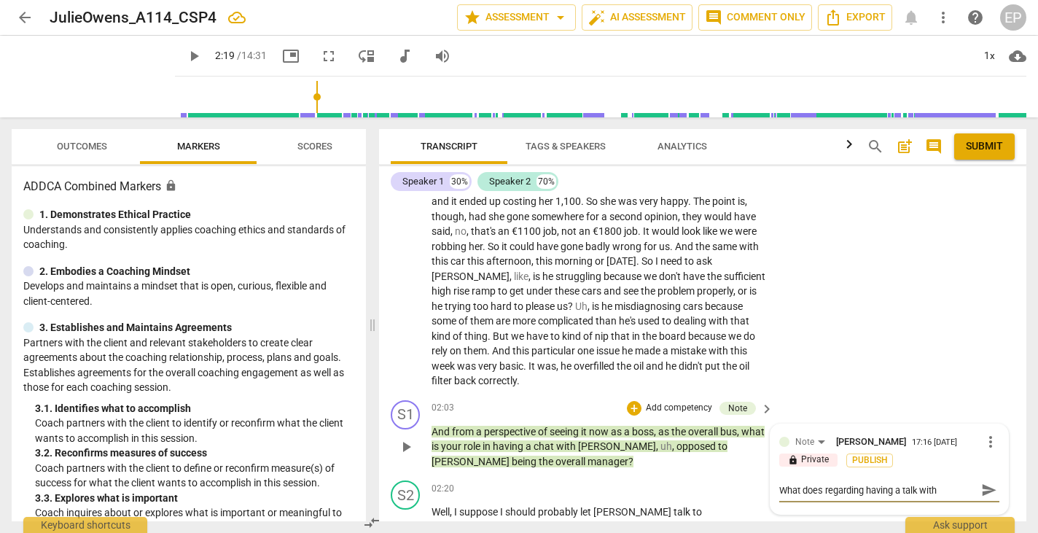
type textarea "What does tregarding having a talk with [PERSON_NAME]?"
type textarea "What does thregarding having a talk with [PERSON_NAME]?"
type textarea "What does thiregarding having a talk with [PERSON_NAME]?"
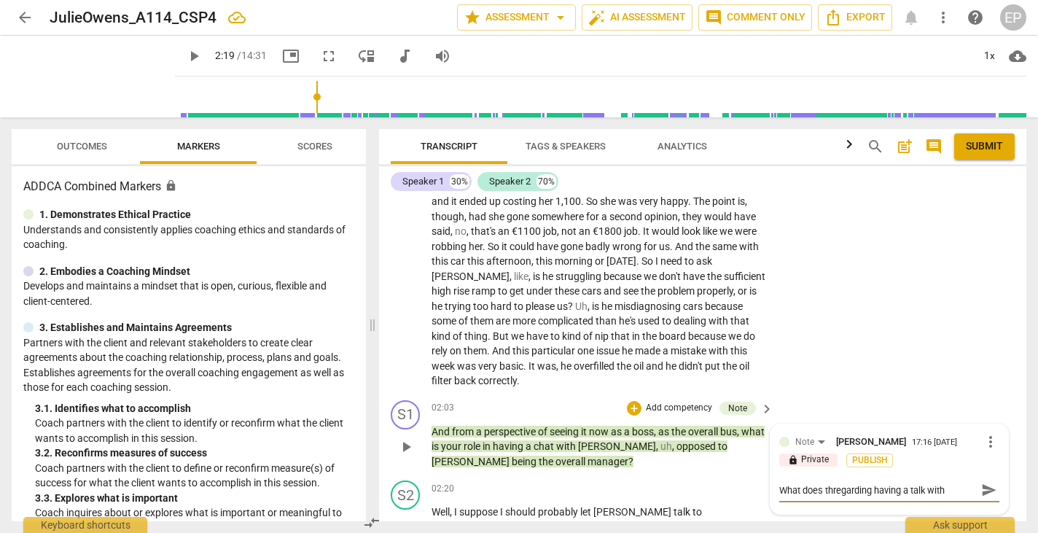
type textarea "What does thiregarding having a talk with [PERSON_NAME]?"
type textarea "What does thisregarding having a talk with [PERSON_NAME]?"
type textarea "What does this regarding having a talk with [PERSON_NAME]?"
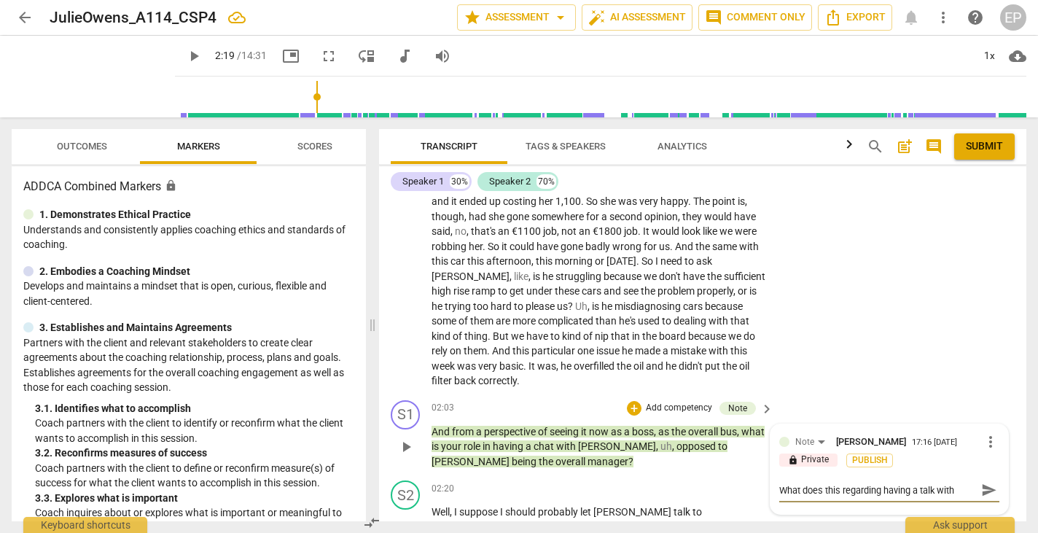
type textarea "What does this mregarding having a talk with [PERSON_NAME]?"
type textarea "What does this meregarding having a talk with [PERSON_NAME]?"
type textarea "What does this mearegarding having a talk with [PERSON_NAME]?"
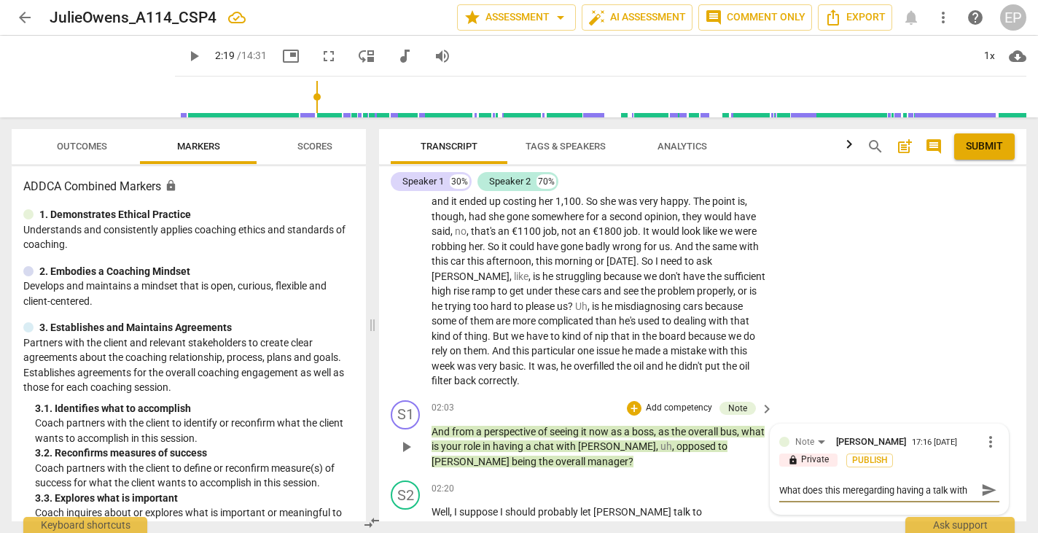
type textarea "What does this mearegarding having a talk with [PERSON_NAME]?"
type textarea "What does this meanregarding having a talk with [PERSON_NAME]?"
type textarea "What does this mean regarding having a talk with [PERSON_NAME]?"
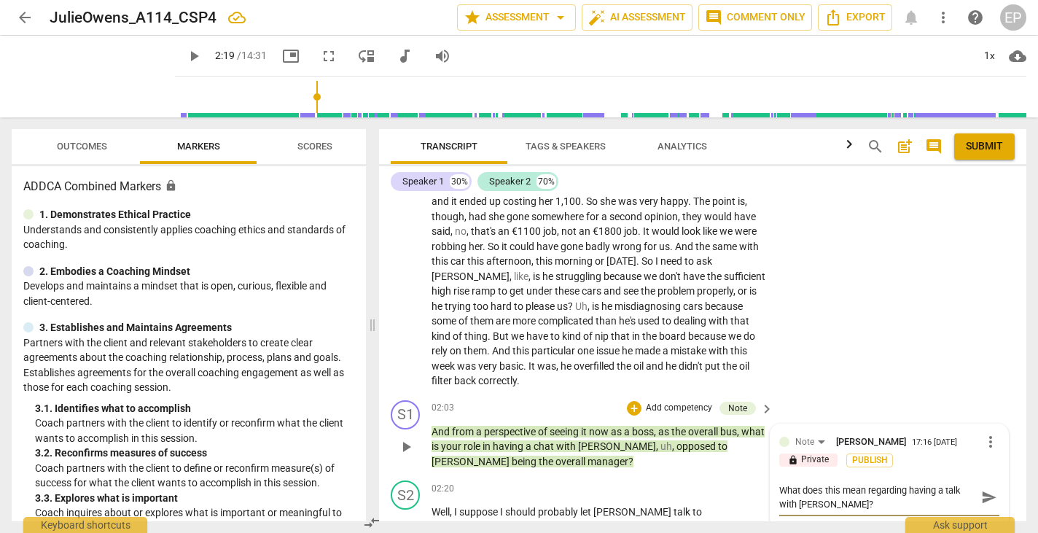
type textarea "What does this mean fregarding having a talk with [PERSON_NAME]?"
type textarea "What does this mean foregarding having a talk with [PERSON_NAME]?"
type textarea "What does this mean forregarding having a talk with [PERSON_NAME]?"
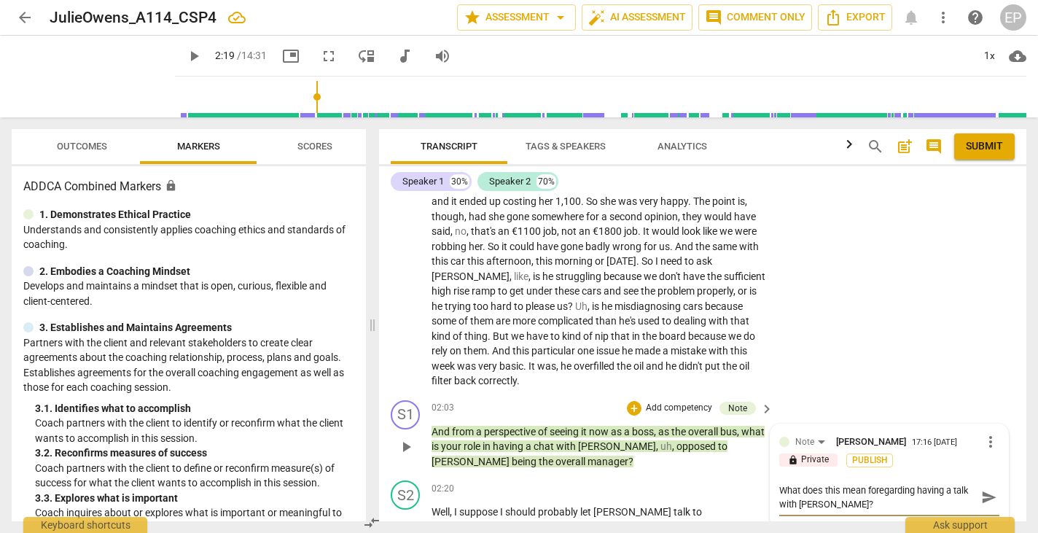
type textarea "What does this mean forregarding having a talk with [PERSON_NAME]?"
type textarea "What does this mean for regarding having a talk with [PERSON_NAME]?"
type textarea "What does this mean for yregarding having a talk with [PERSON_NAME]?"
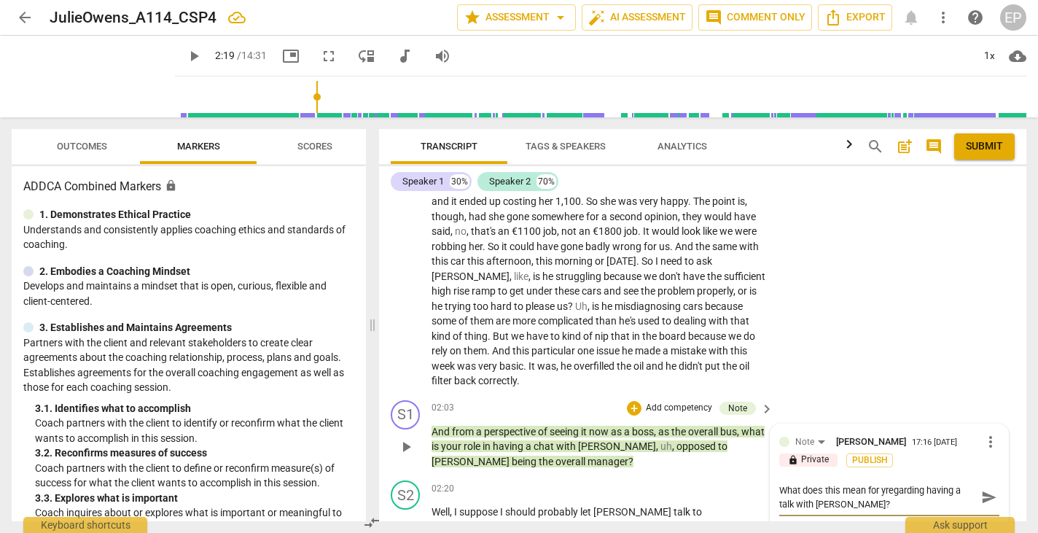
type textarea "What does this mean for [PERSON_NAME] having a talk with [PERSON_NAME]?"
type textarea "What does this mean for youregarding having a talk with [PERSON_NAME]?"
type textarea "What does this mean for yourregarding having a talk with [PERSON_NAME]?"
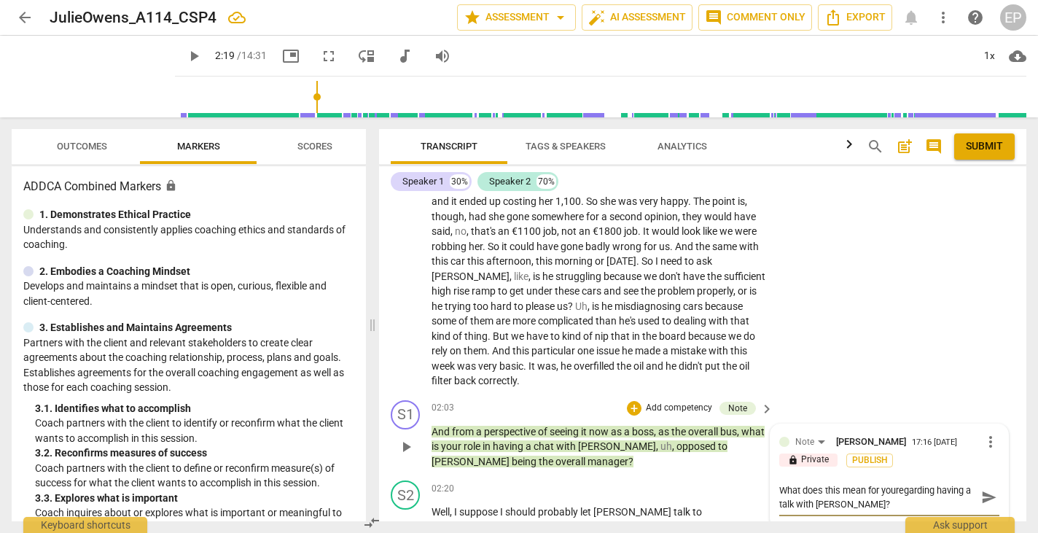
type textarea "What does this mean for yourregarding having a talk with [PERSON_NAME]?"
type textarea "What does this mean for your regarding having a talk with [PERSON_NAME]?"
type textarea "What does this mean for your cregarding having a talk with [PERSON_NAME]?"
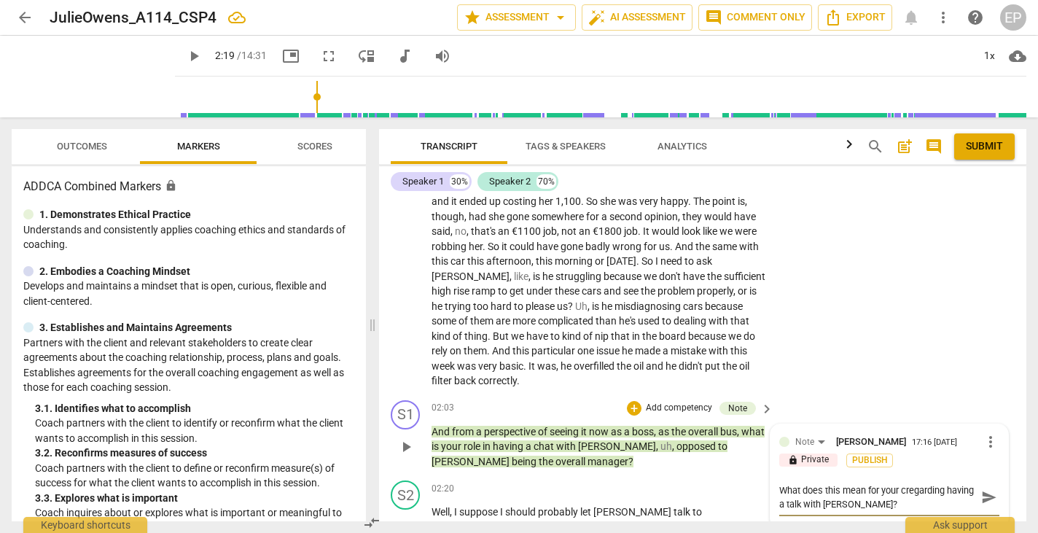
type textarea "What does this mean for your clregarding having a talk with [PERSON_NAME]?"
type textarea "What does this mean for your cliregarding having a talk with [PERSON_NAME]?"
type textarea "What does this mean for your clieregarding having a talk with [PERSON_NAME]?"
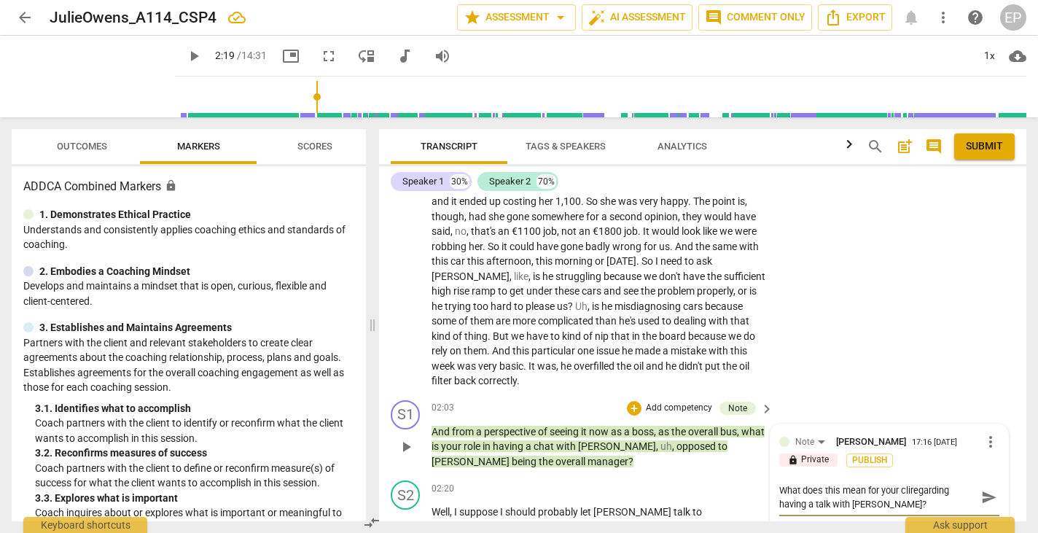
type textarea "What does this mean for your clieregarding having a talk with [PERSON_NAME]?"
type textarea "What does this mean for your clienregarding having a talk with [PERSON_NAME]?"
type textarea "What does this mean for your clientregarding having a talk with [PERSON_NAME]?"
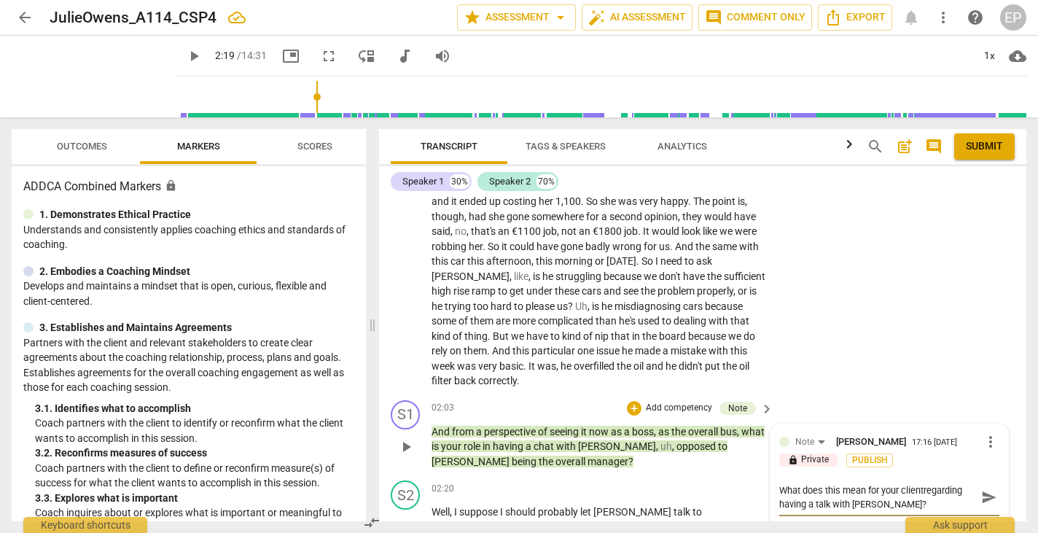
type textarea "What does this mean for your client regarding having a talk with [PERSON_NAME]?"
type textarea "What does this mean for your client (regarding having a talk with [PERSON_NAME]?"
click at [877, 483] on textarea "What does this mean for your client (regarding having a talk with [PERSON_NAME]?" at bounding box center [877, 497] width 197 height 28
click at [633, 401] on div "+" at bounding box center [634, 408] width 15 height 15
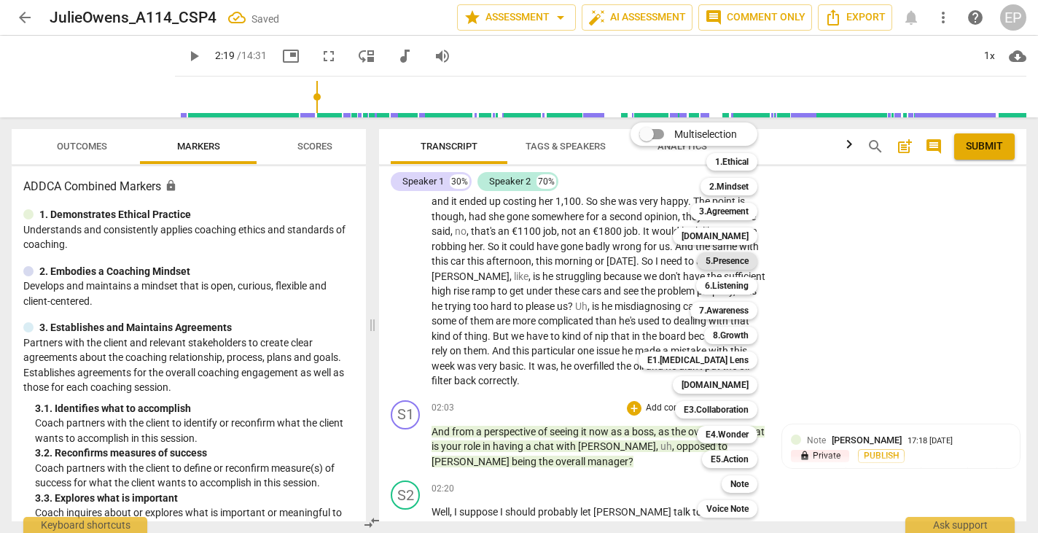
click at [731, 259] on b "5.Presence" at bounding box center [727, 260] width 43 height 17
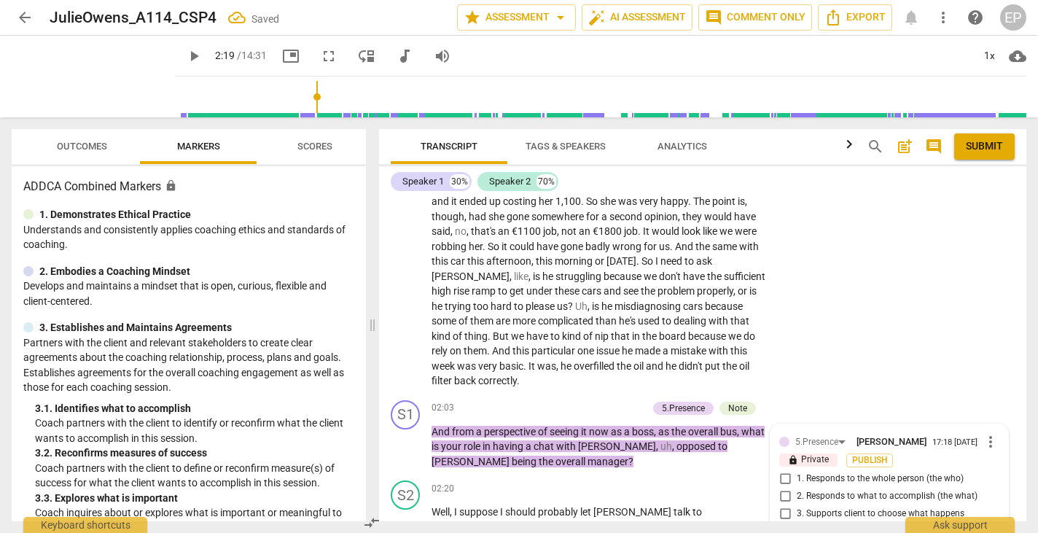
scroll to position [509, 0]
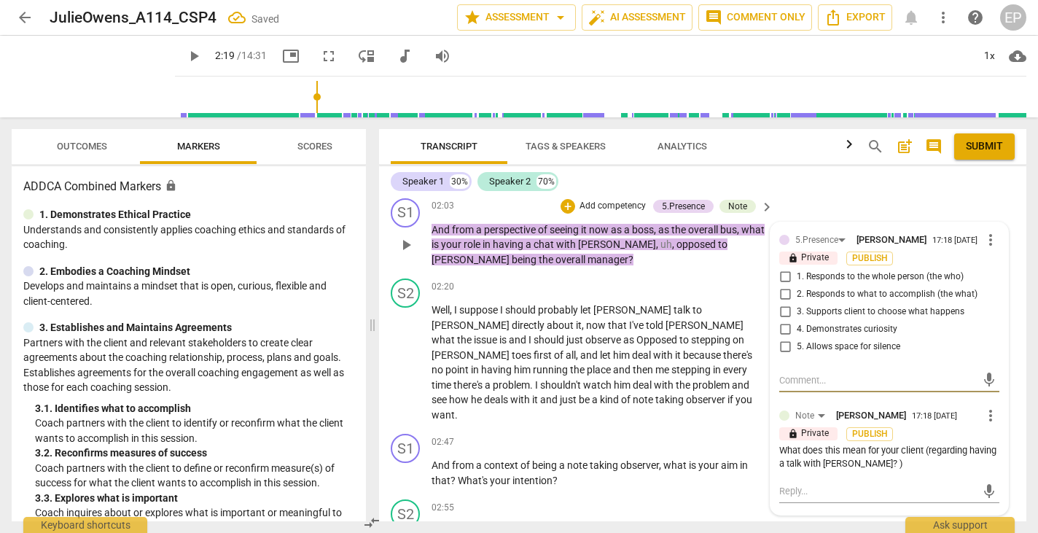
click at [781, 286] on input "2. Responds to what to accomplish (the what)" at bounding box center [784, 294] width 23 height 17
click at [784, 321] on input "4. Demonstrates curiosity" at bounding box center [784, 329] width 23 height 17
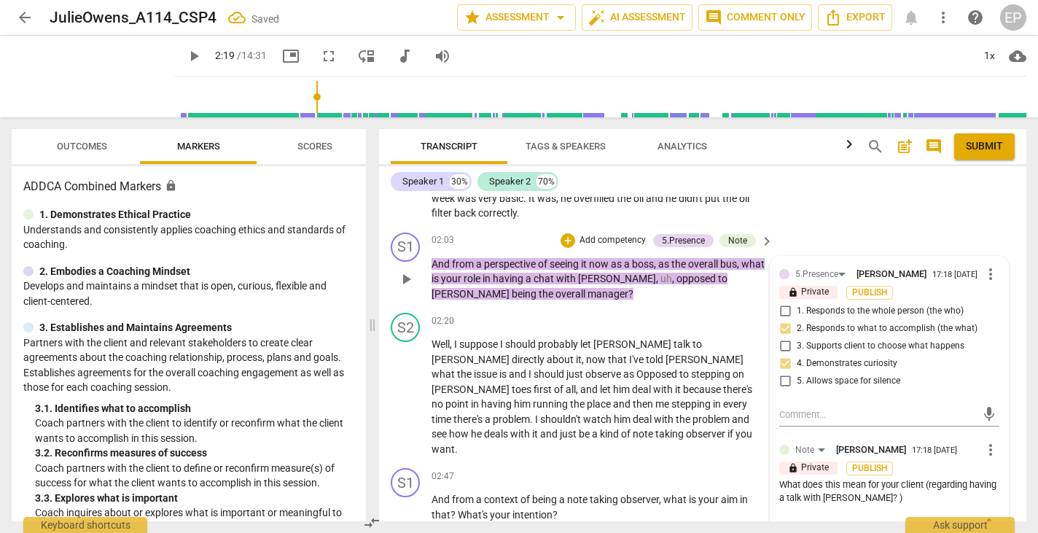
scroll to position [472, 0]
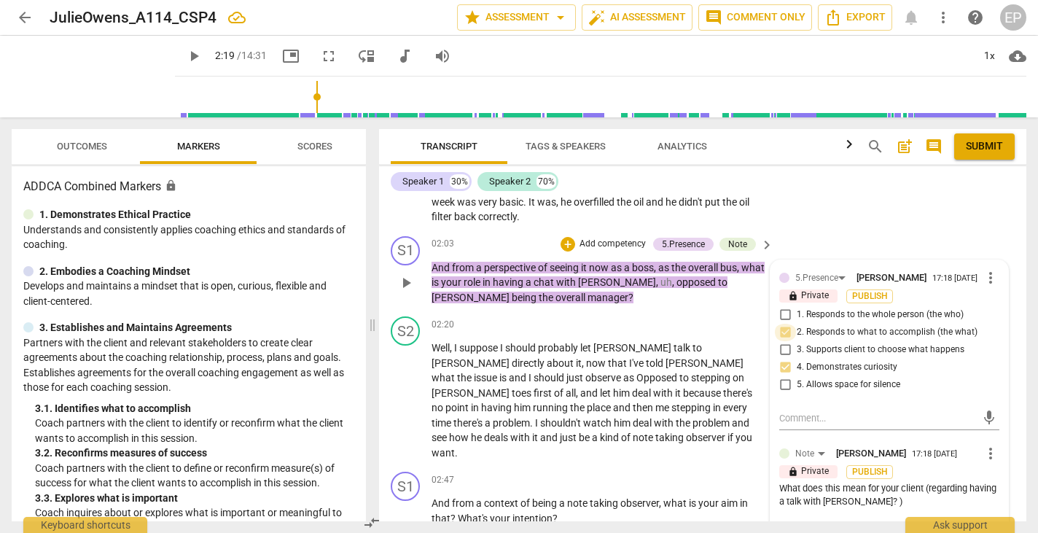
click at [784, 324] on input "2. Responds to what to accomplish (the what)" at bounding box center [784, 332] width 23 height 17
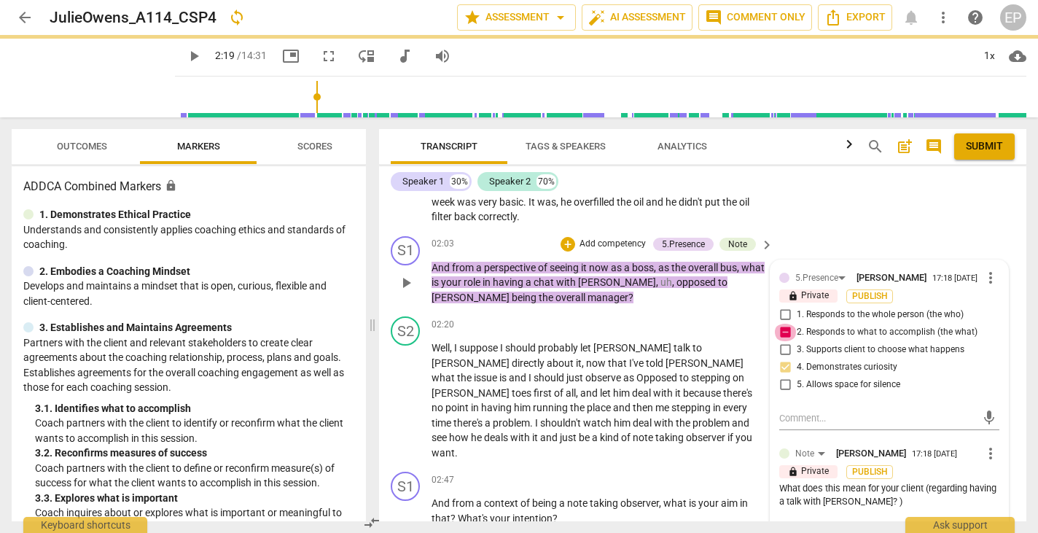
click at [784, 324] on input "2. Responds to what to accomplish (the what)" at bounding box center [784, 332] width 23 height 17
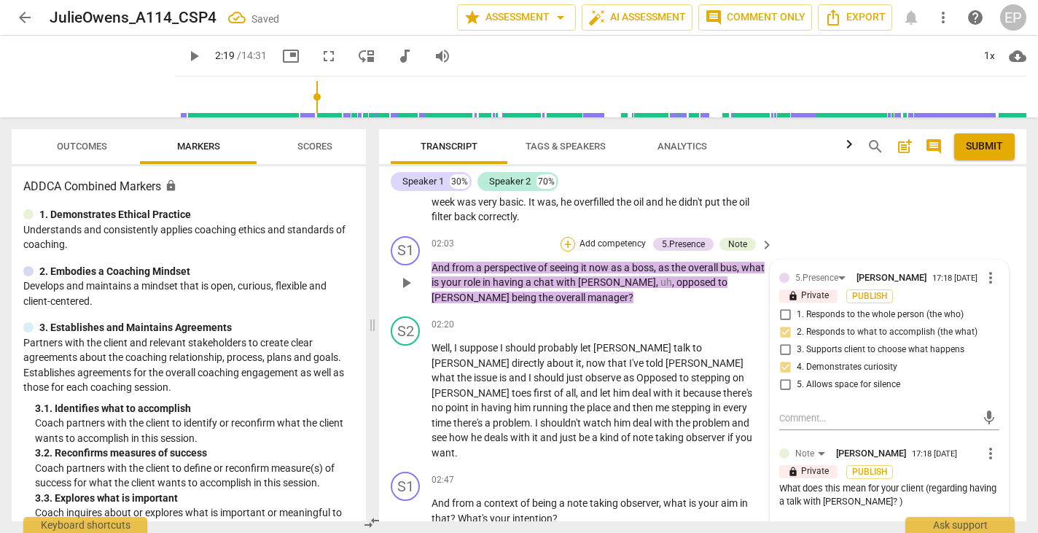
click at [565, 237] on div "+" at bounding box center [568, 244] width 15 height 15
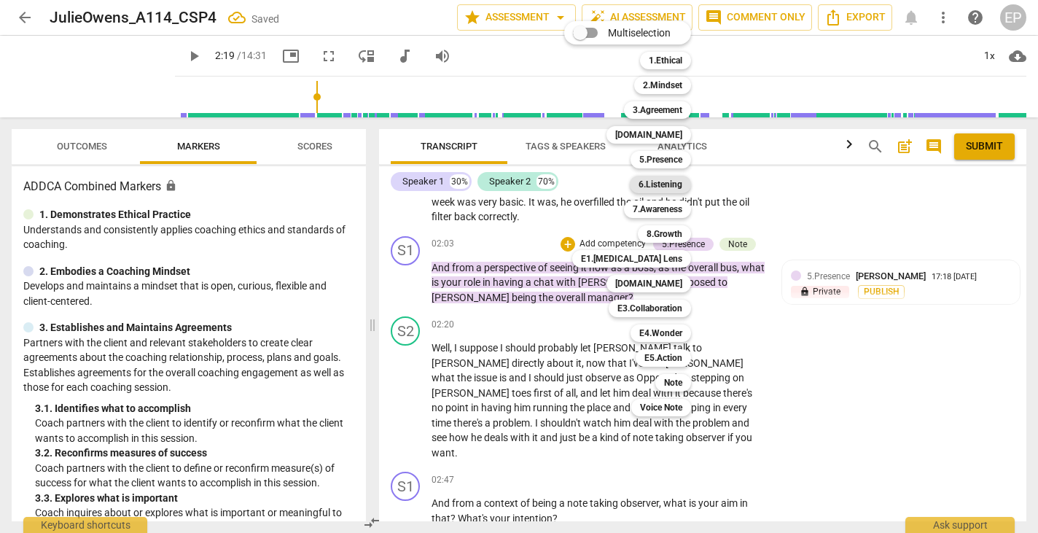
click at [669, 185] on b "6.Listening" at bounding box center [661, 184] width 44 height 17
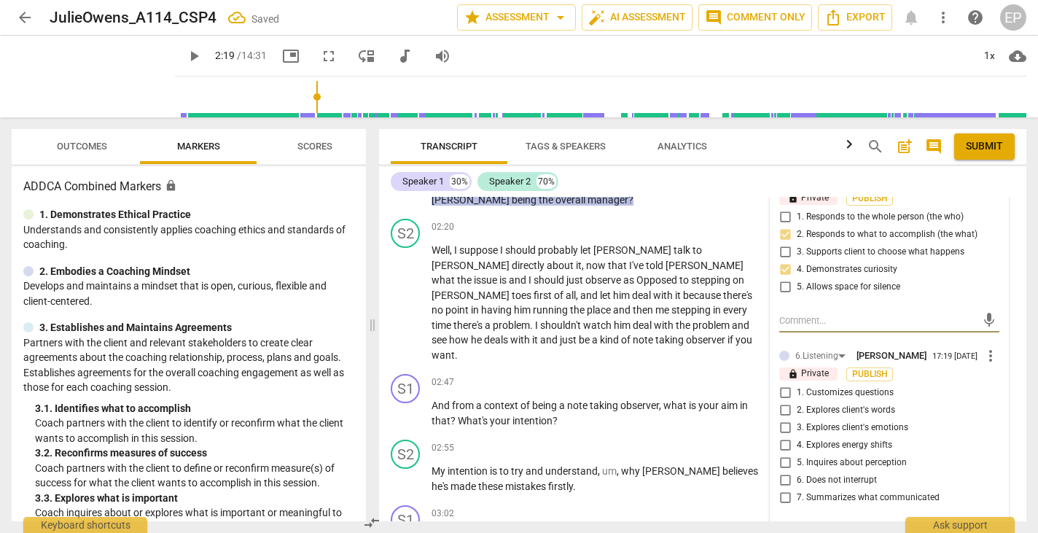
scroll to position [573, 0]
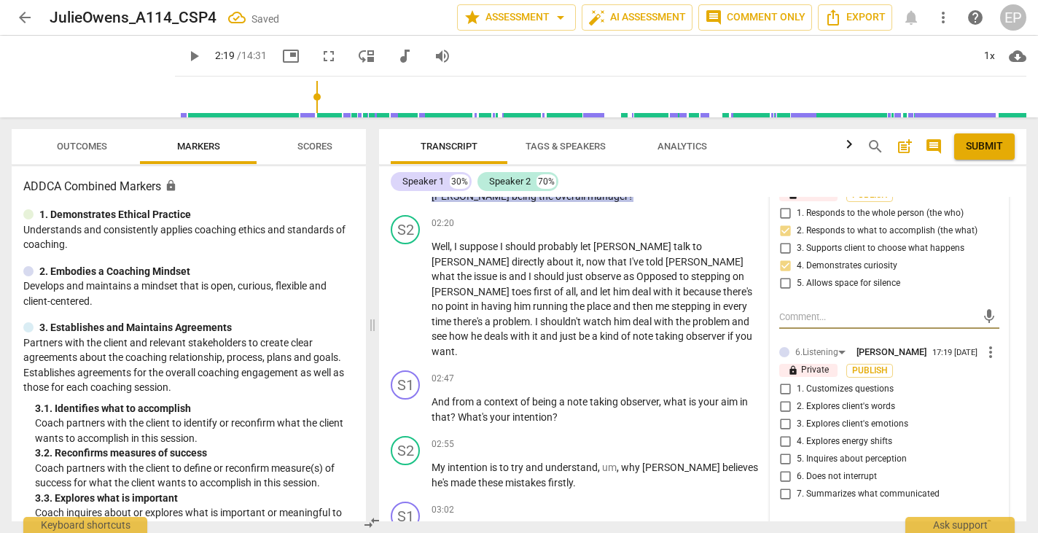
click at [784, 380] on input "1. Customizes questions" at bounding box center [784, 388] width 23 height 17
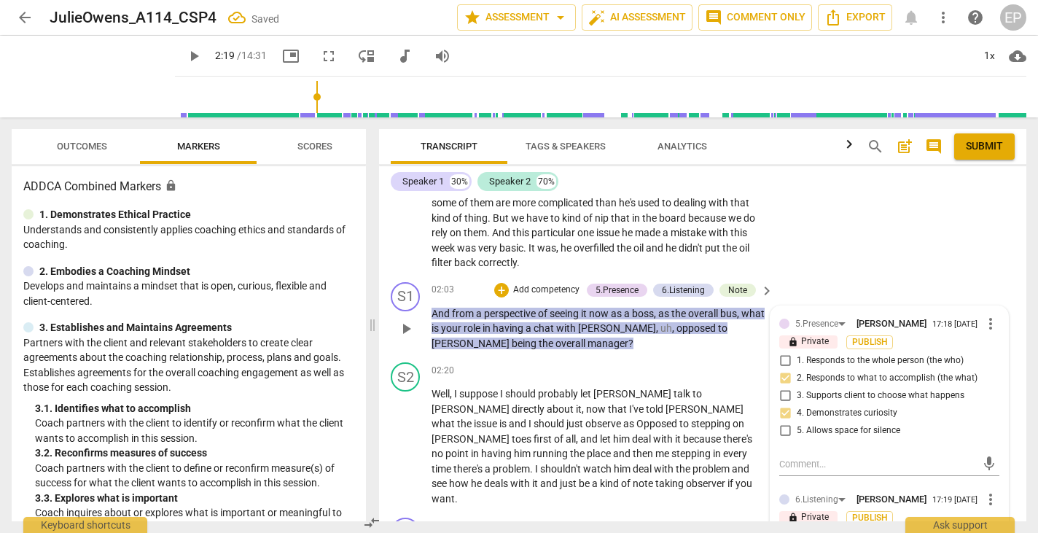
scroll to position [421, 0]
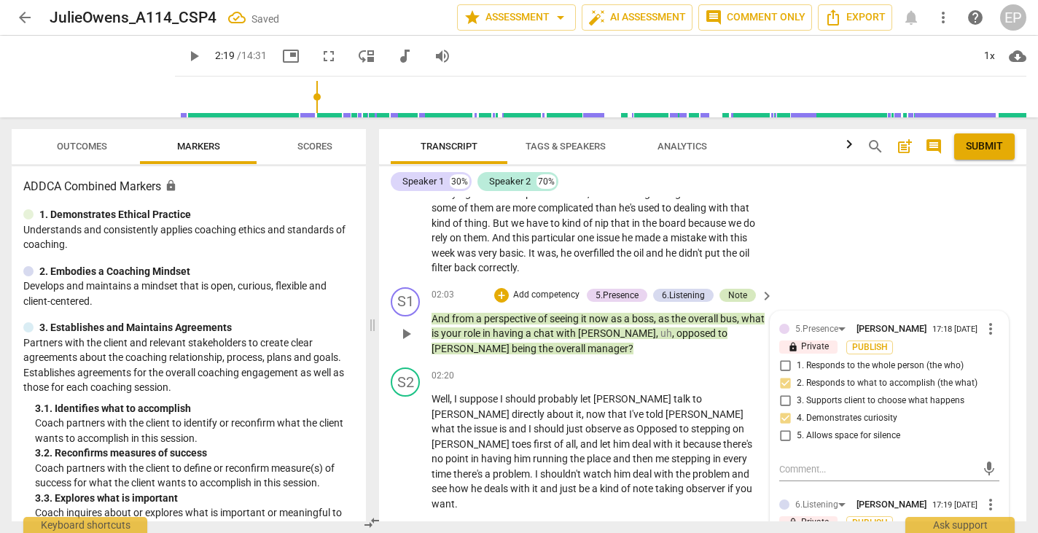
click at [734, 289] on div "Note" at bounding box center [737, 295] width 19 height 13
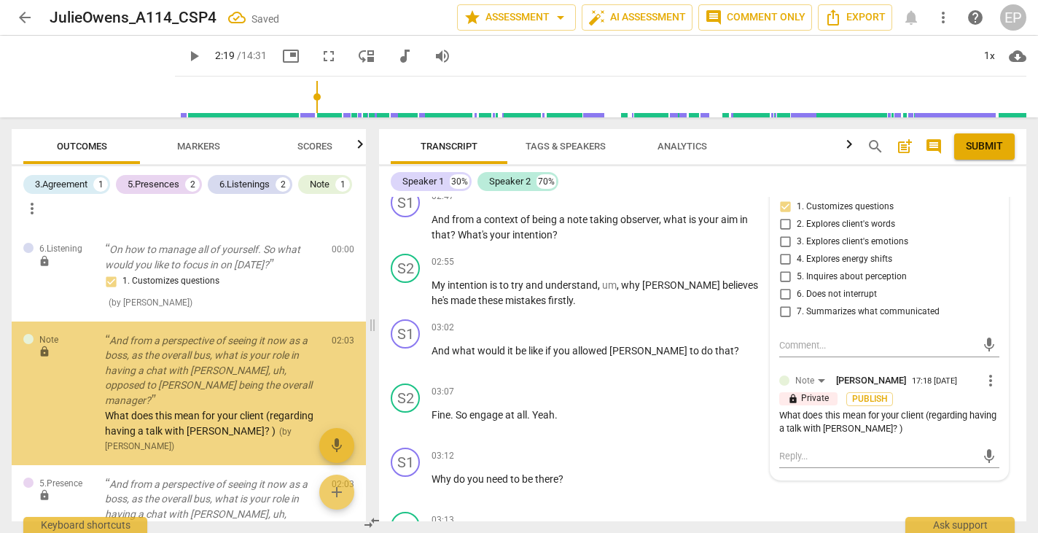
scroll to position [835, 0]
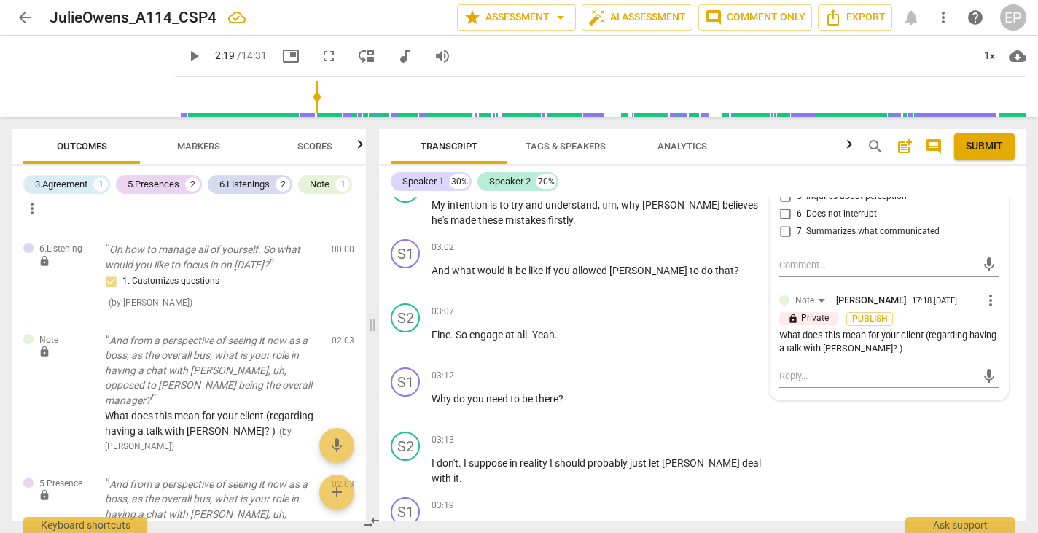
click at [892, 329] on div "What does this mean for your client (regarding having a talk with [PERSON_NAME]…" at bounding box center [889, 343] width 220 height 28
click at [832, 369] on textarea at bounding box center [877, 376] width 197 height 14
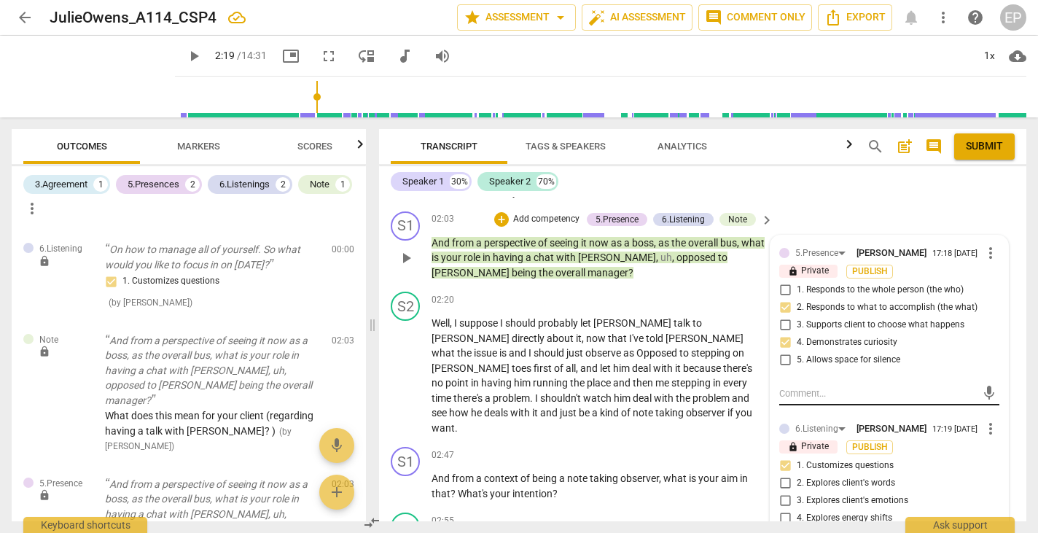
scroll to position [495, 0]
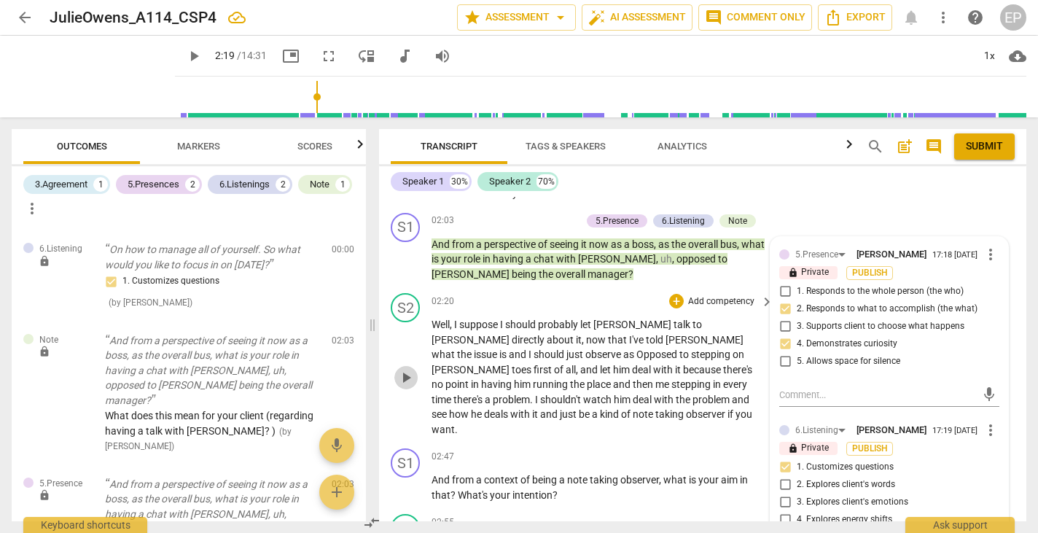
click at [406, 369] on span "play_arrow" at bounding box center [405, 377] width 17 height 17
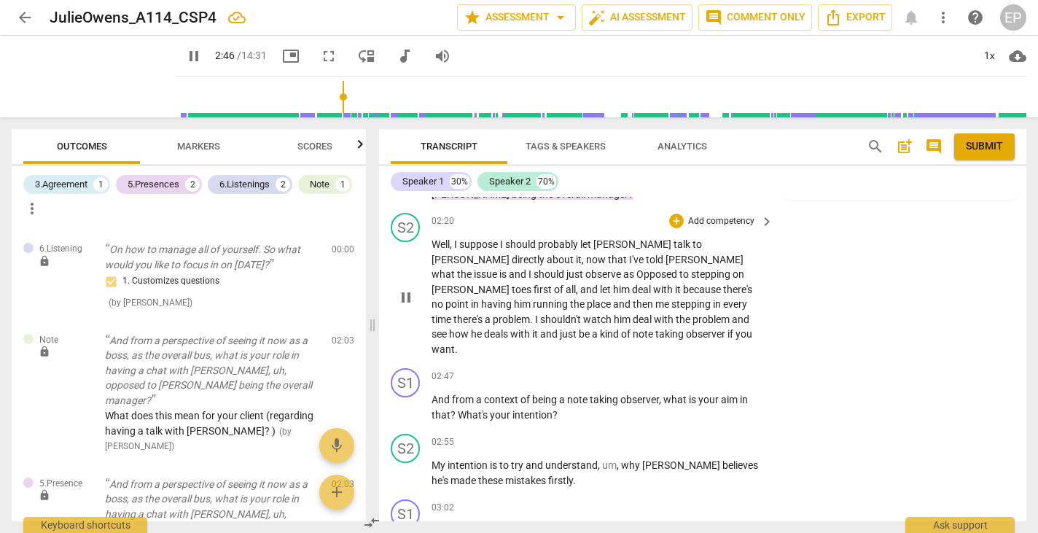
scroll to position [589, 0]
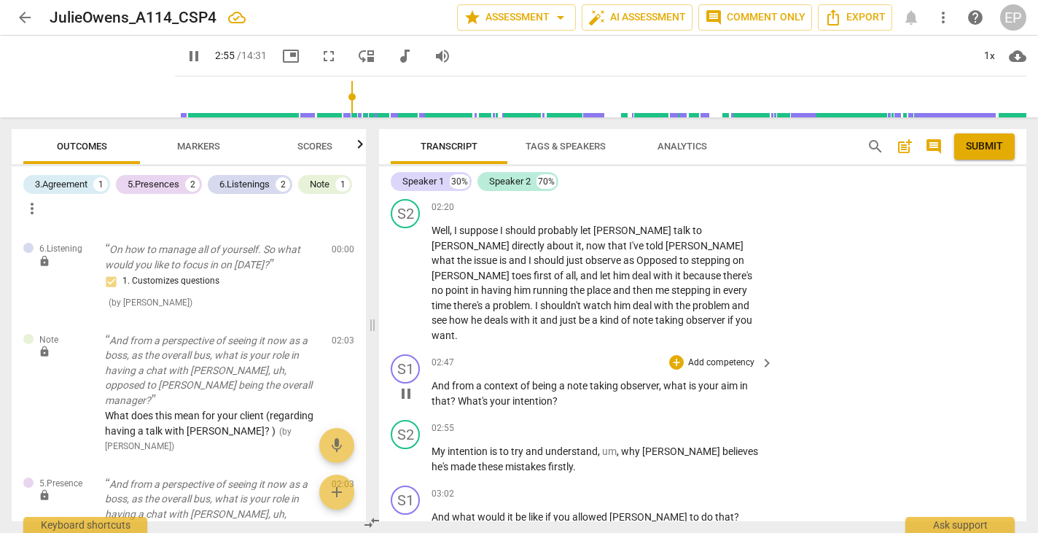
click at [404, 385] on span "pause" at bounding box center [405, 393] width 17 height 17
click at [669, 355] on div "+" at bounding box center [676, 362] width 15 height 15
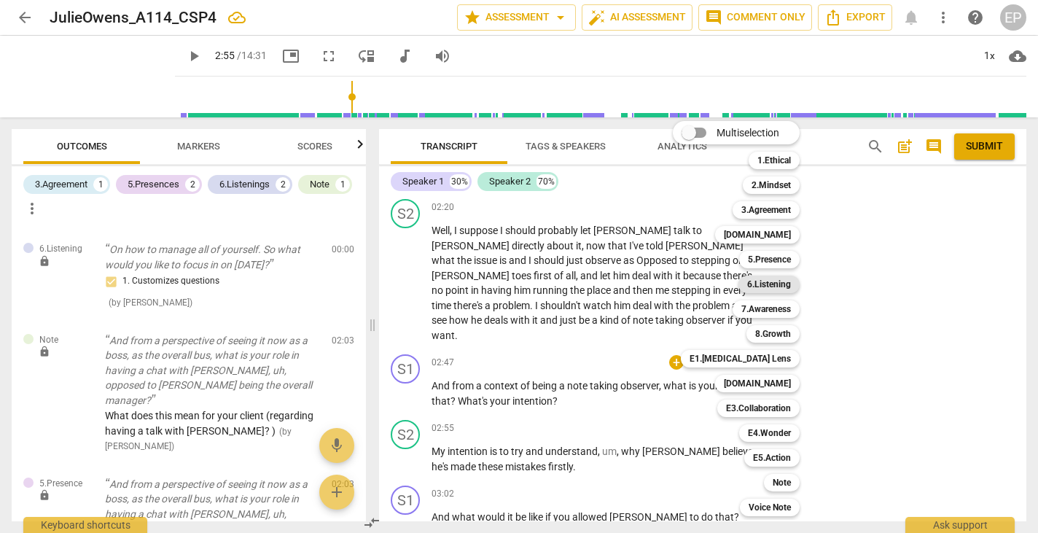
click at [773, 278] on b "6.Listening" at bounding box center [769, 284] width 44 height 17
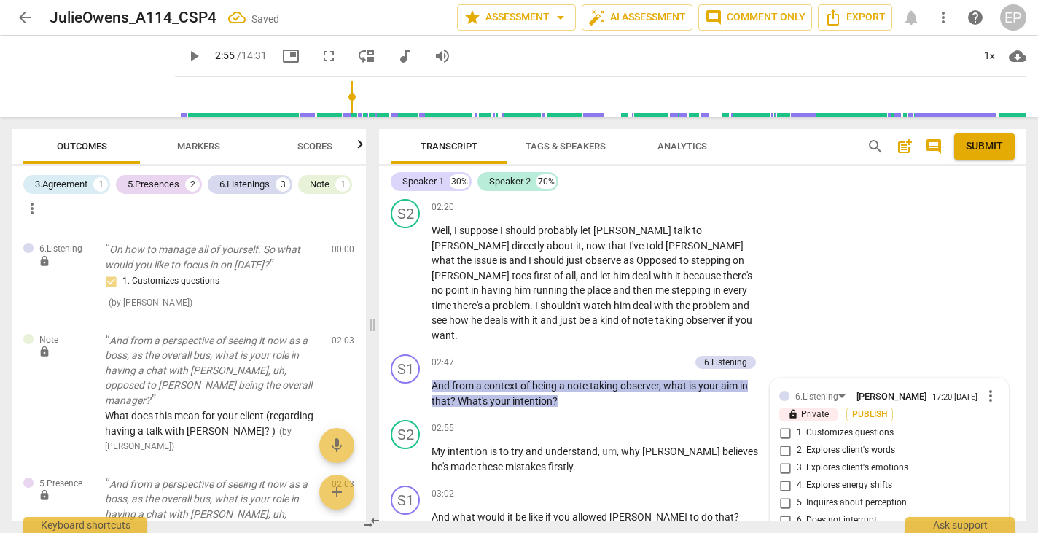
scroll to position [517, 0]
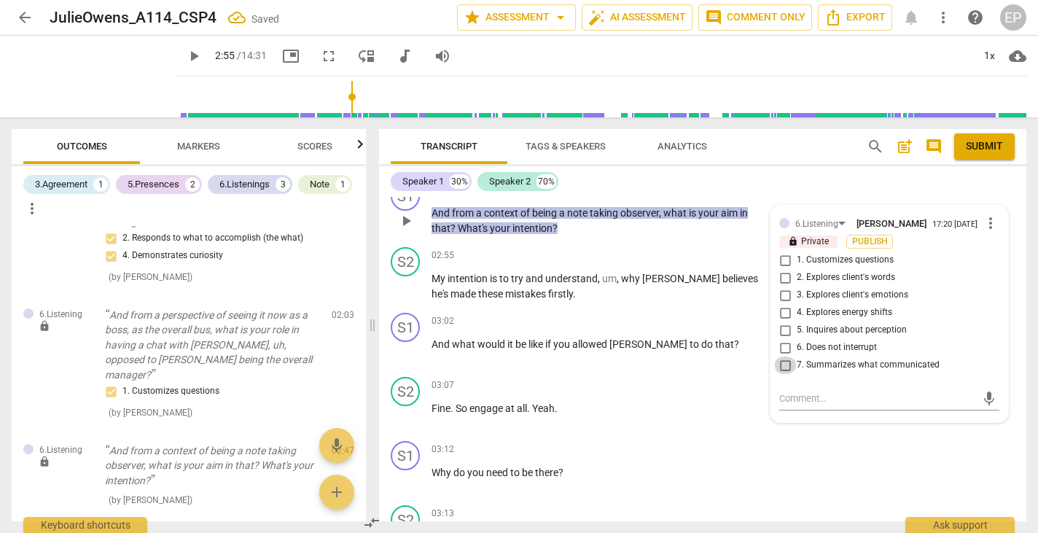
click at [784, 356] on input "7. Summarizes what communicated" at bounding box center [784, 364] width 23 height 17
click at [784, 251] on input "1. Customizes questions" at bounding box center [784, 259] width 23 height 17
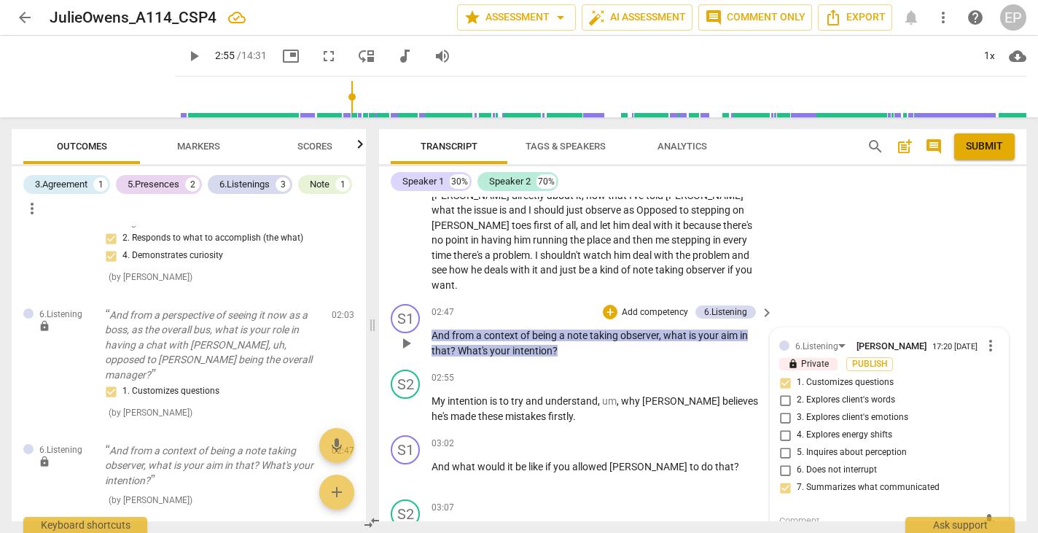
scroll to position [633, 0]
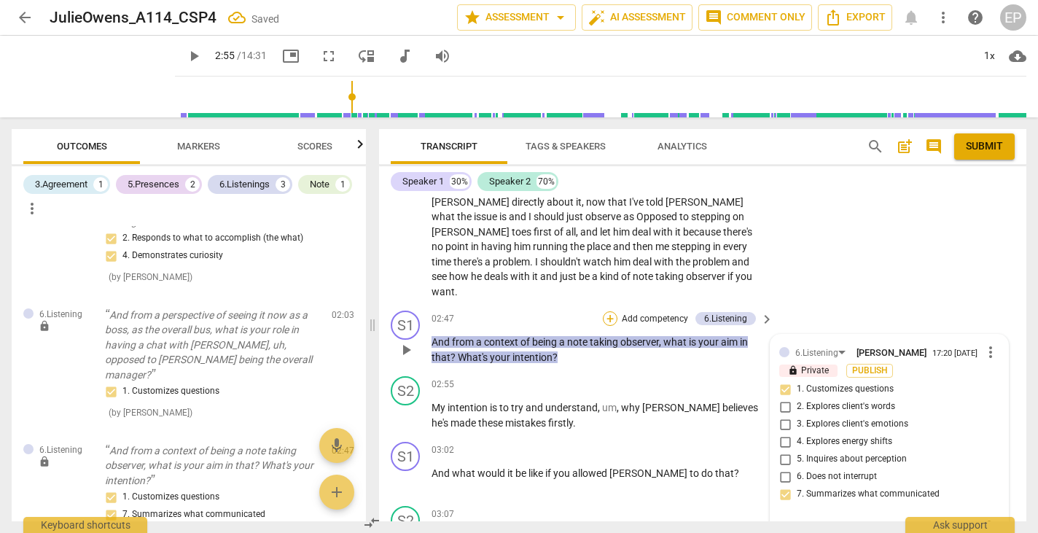
click at [606, 311] on div "+" at bounding box center [610, 318] width 15 height 15
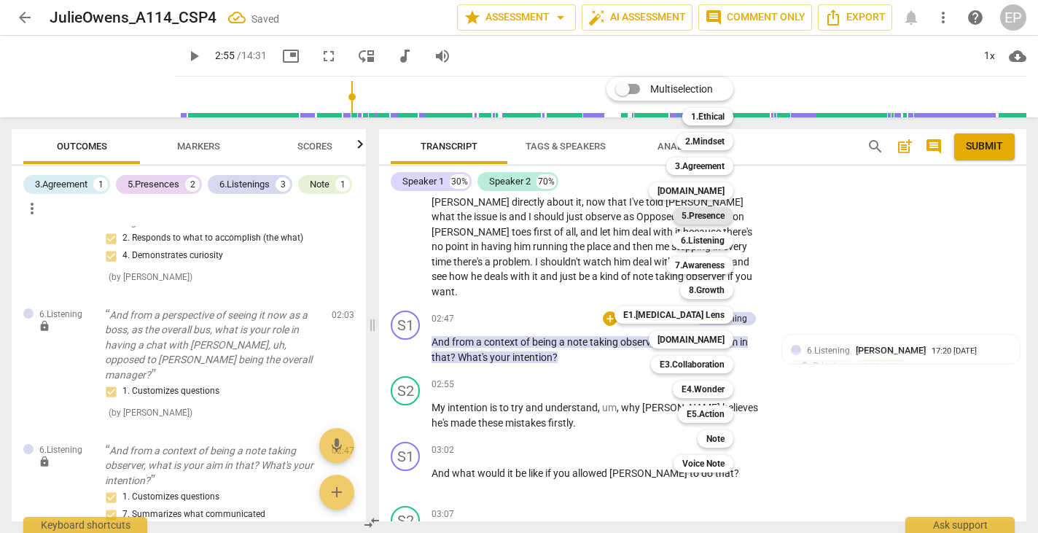
click at [716, 211] on b "5.Presence" at bounding box center [703, 215] width 43 height 17
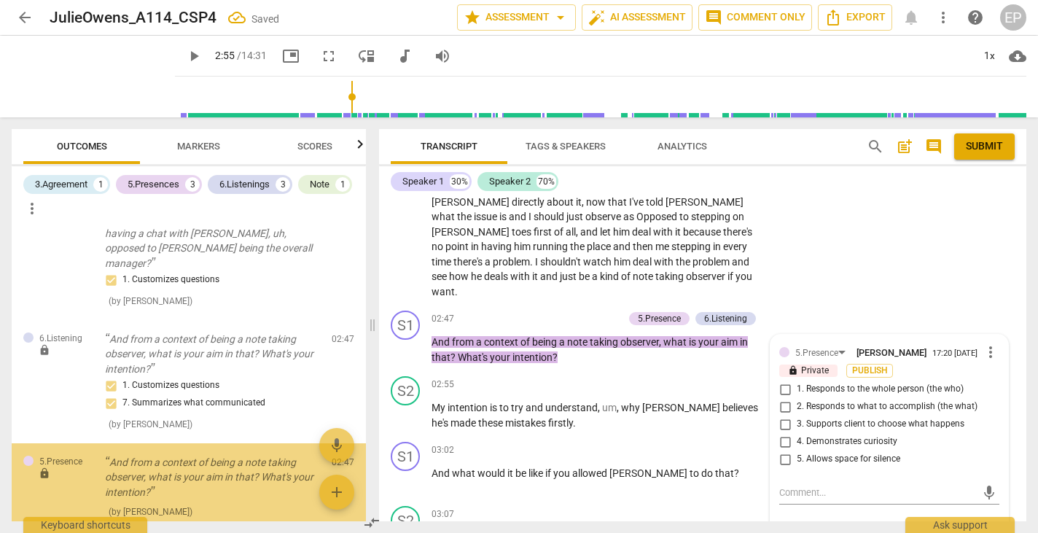
scroll to position [639, 0]
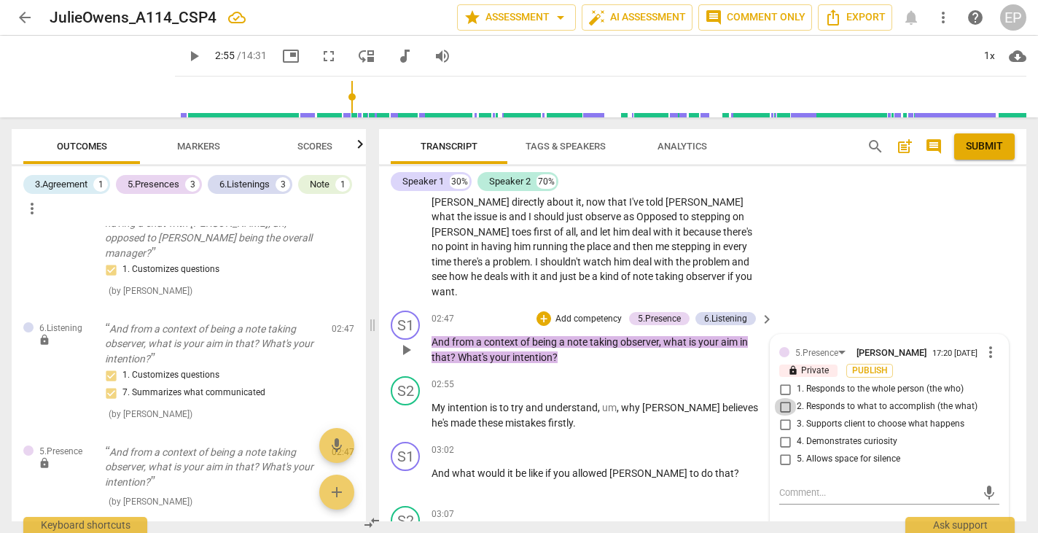
click at [782, 398] on input "2. Responds to what to accomplish (the what)" at bounding box center [784, 406] width 23 height 17
click at [783, 433] on input "4. Demonstrates curiosity" at bounding box center [784, 441] width 23 height 17
click at [542, 311] on div "+" at bounding box center [543, 318] width 15 height 15
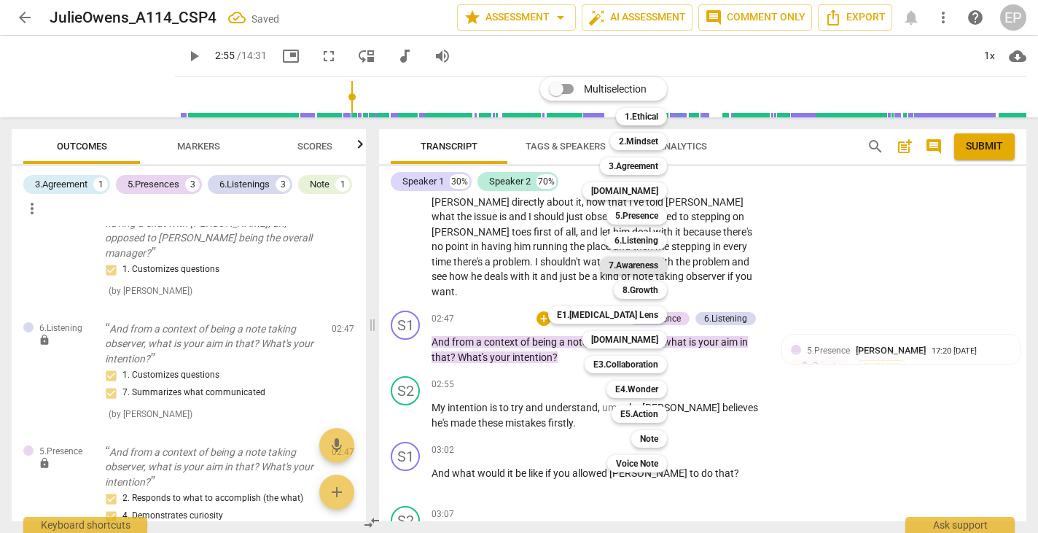
click at [636, 265] on b "7.Awareness" at bounding box center [634, 265] width 50 height 17
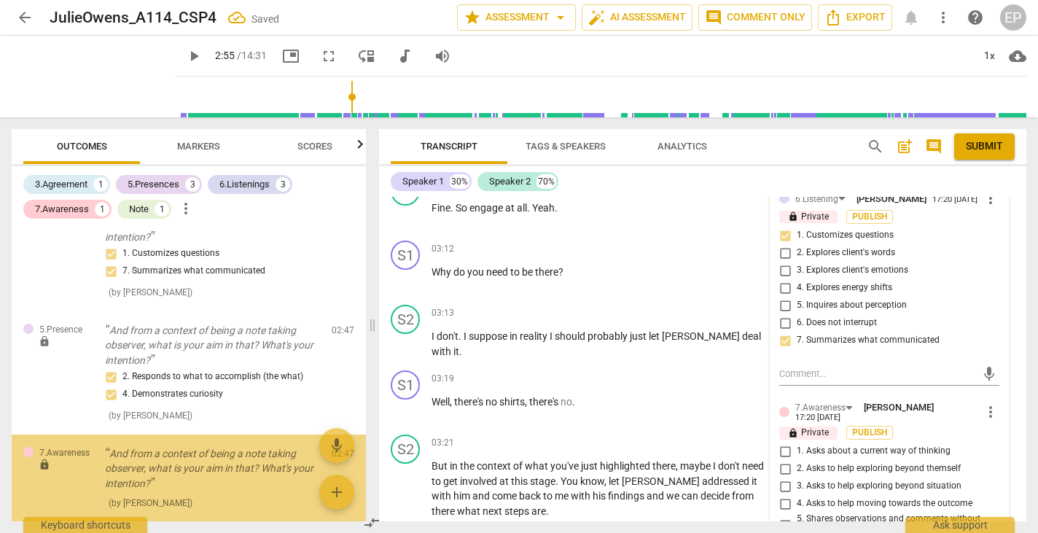
scroll to position [992, 0]
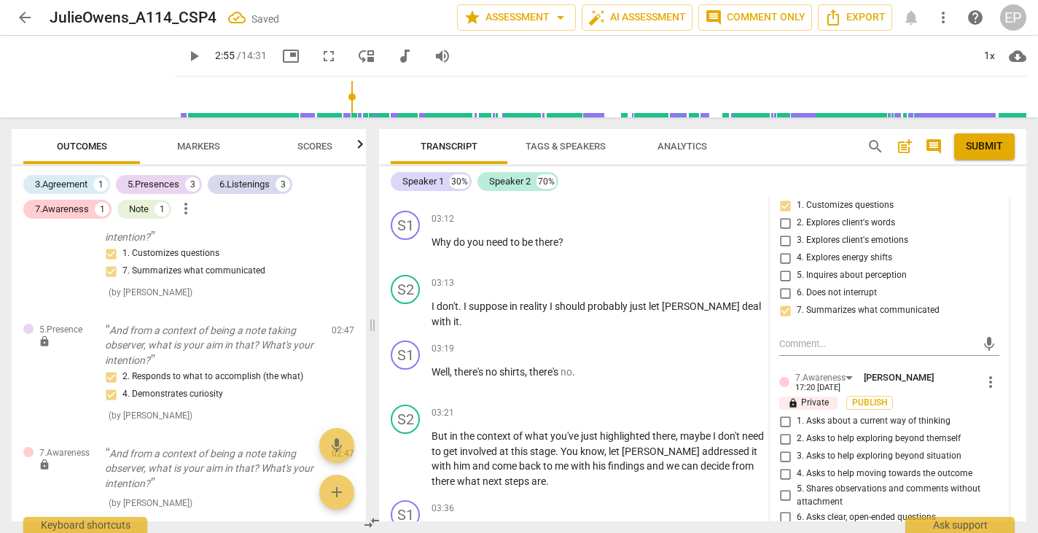
click at [782, 413] on input "1. Asks about a current way of thinking" at bounding box center [784, 421] width 23 height 17
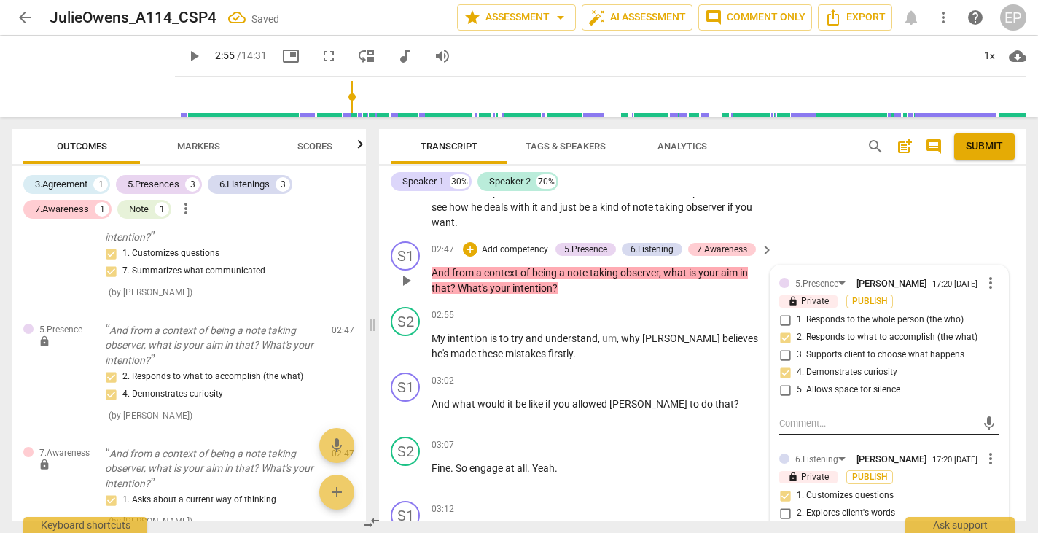
scroll to position [676, 0]
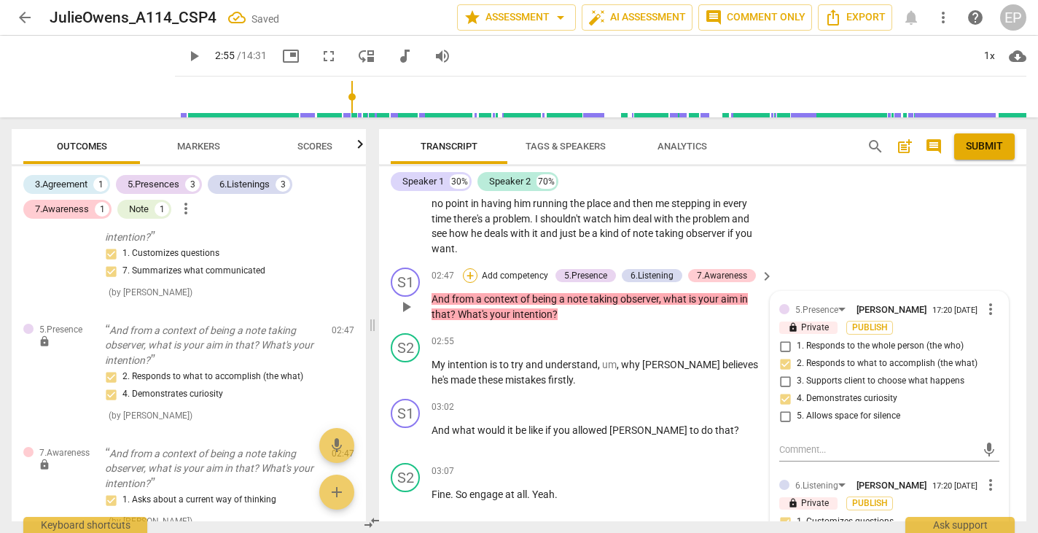
click at [467, 268] on div "+" at bounding box center [470, 275] width 15 height 15
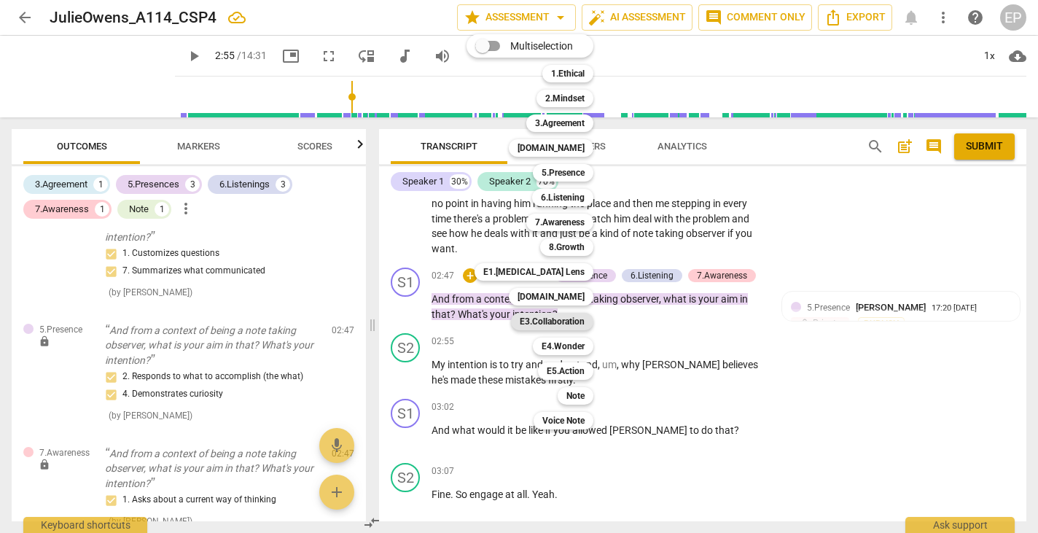
click at [574, 324] on b "E3.Collaboration" at bounding box center [552, 321] width 65 height 17
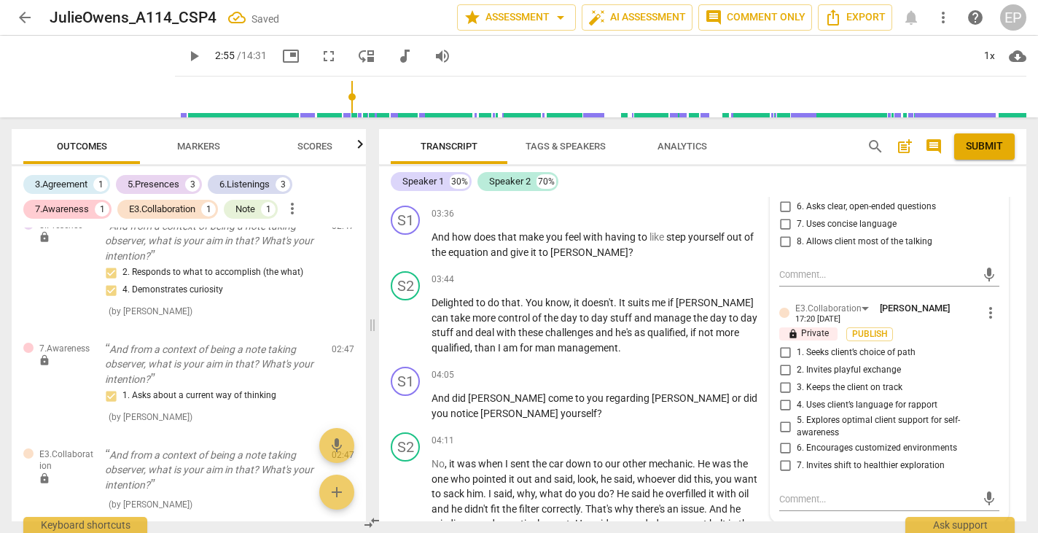
scroll to position [1333, 0]
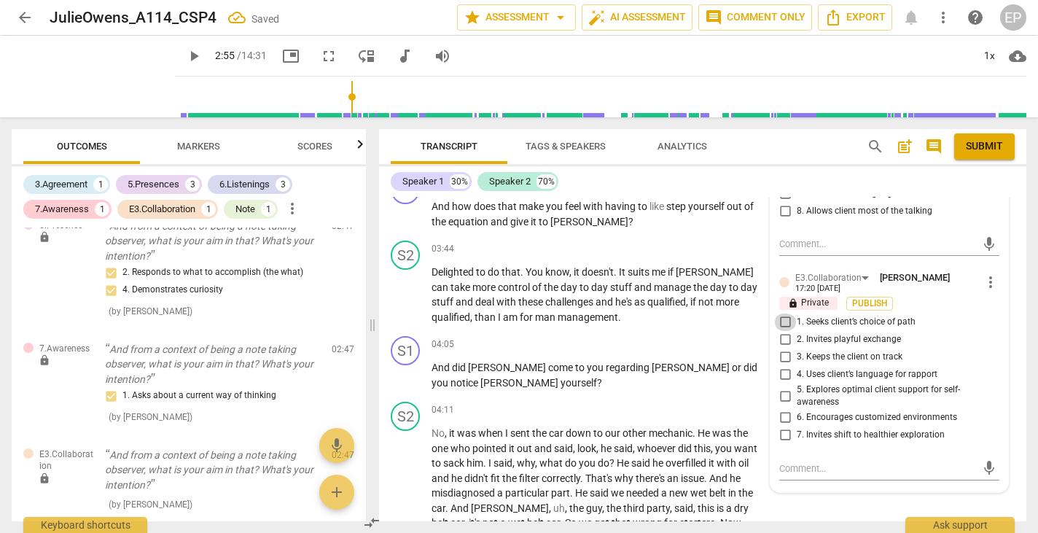
click at [781, 313] on input "1. Seeks client’s choice of path" at bounding box center [784, 321] width 23 height 17
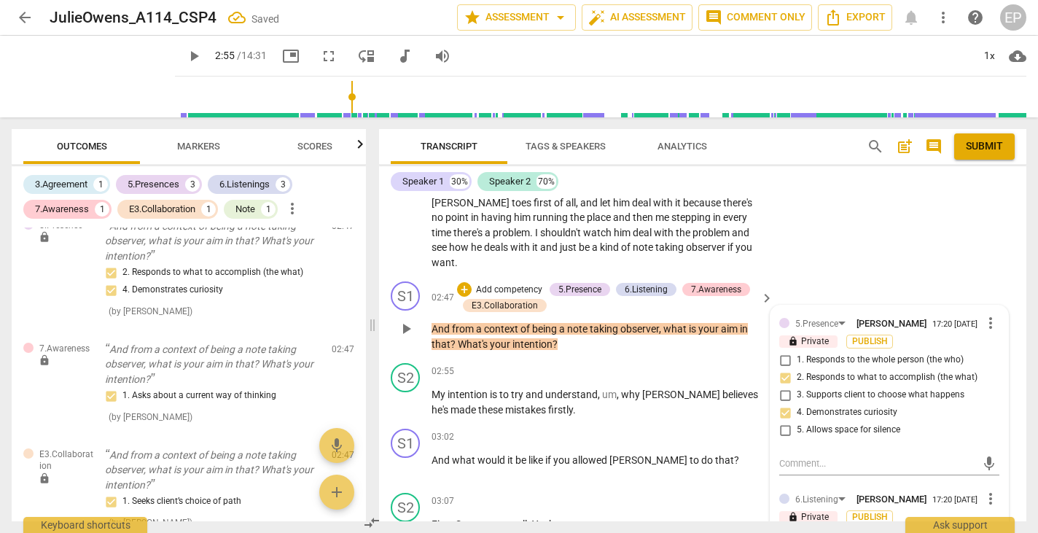
scroll to position [660, 0]
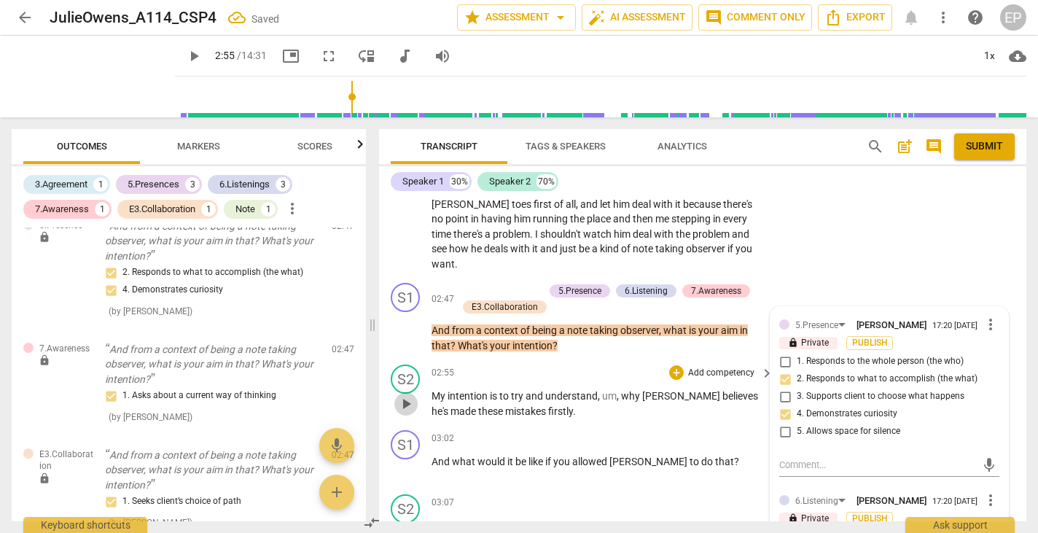
click at [405, 395] on span "play_arrow" at bounding box center [405, 403] width 17 height 17
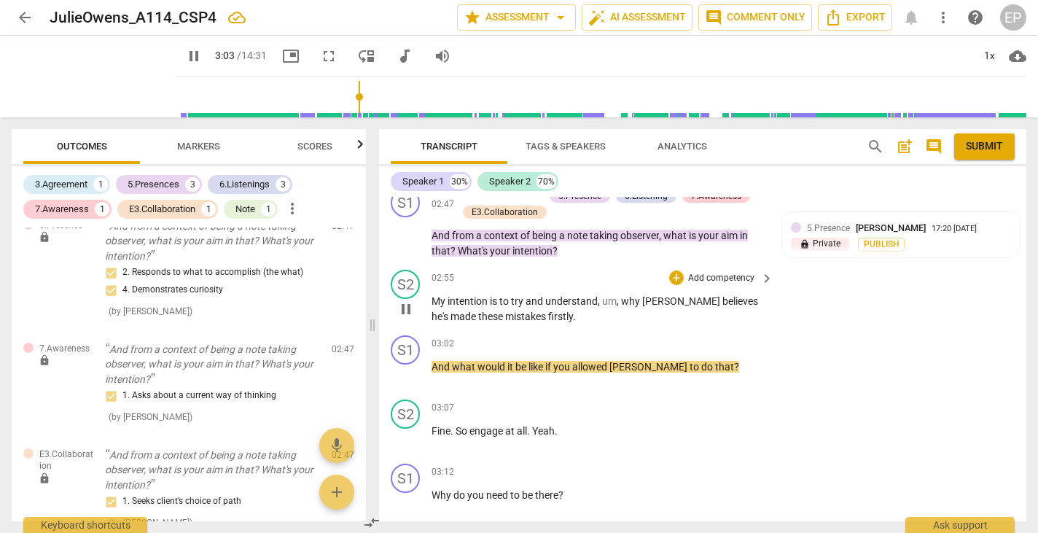
scroll to position [756, 0]
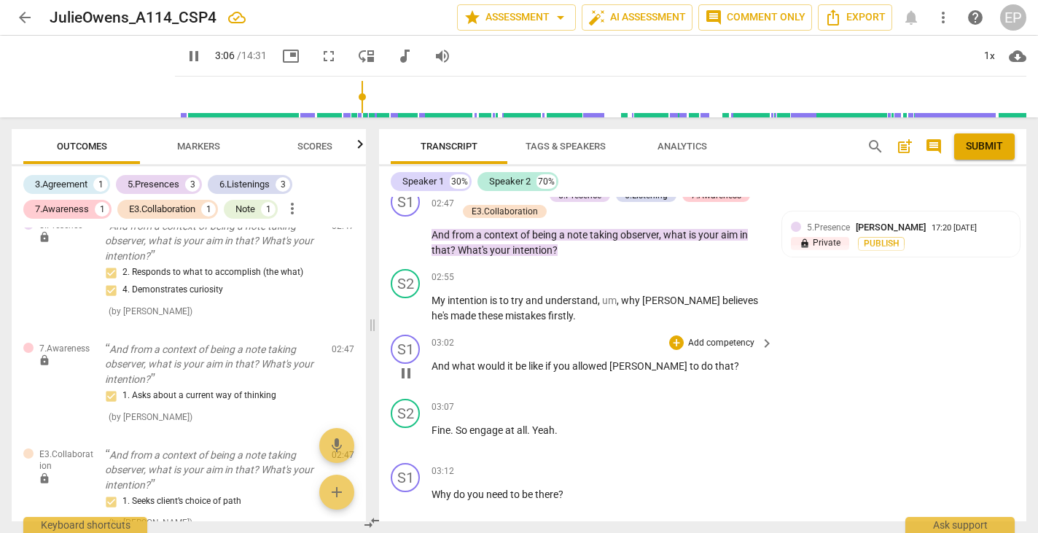
click at [399, 364] on span "pause" at bounding box center [405, 372] width 17 height 17
click at [672, 335] on div "+" at bounding box center [676, 342] width 15 height 15
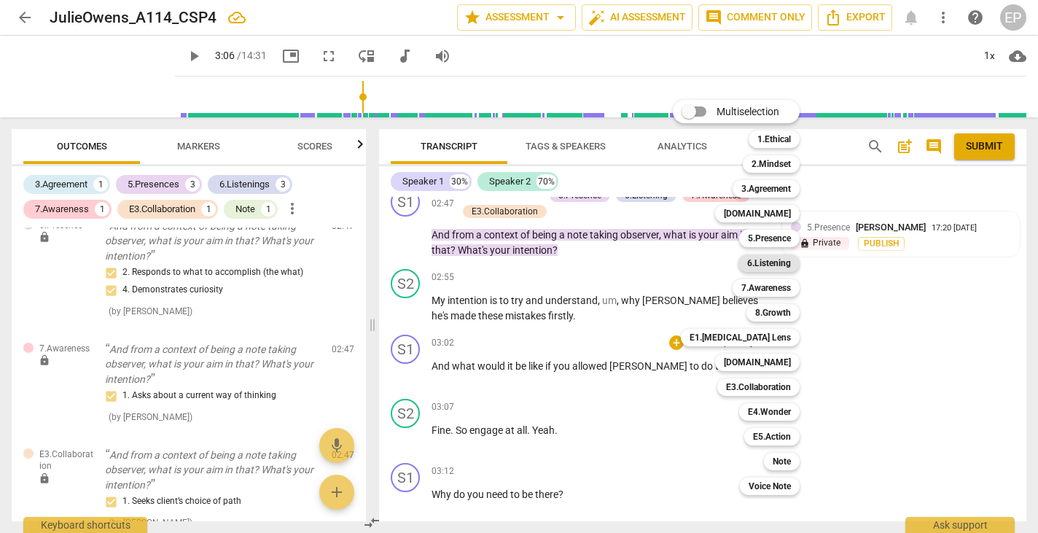
click at [775, 259] on b "6.Listening" at bounding box center [769, 262] width 44 height 17
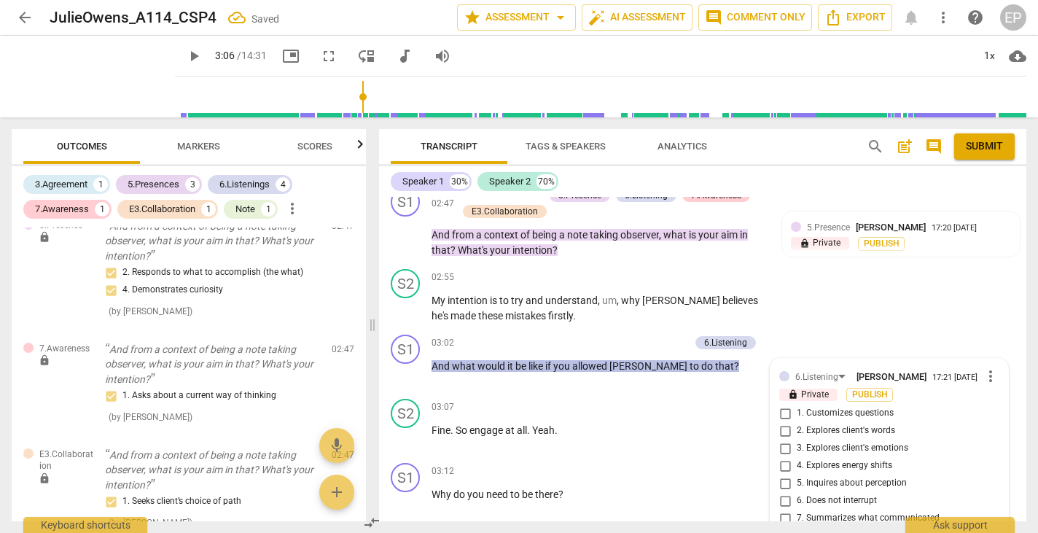
scroll to position [956, 0]
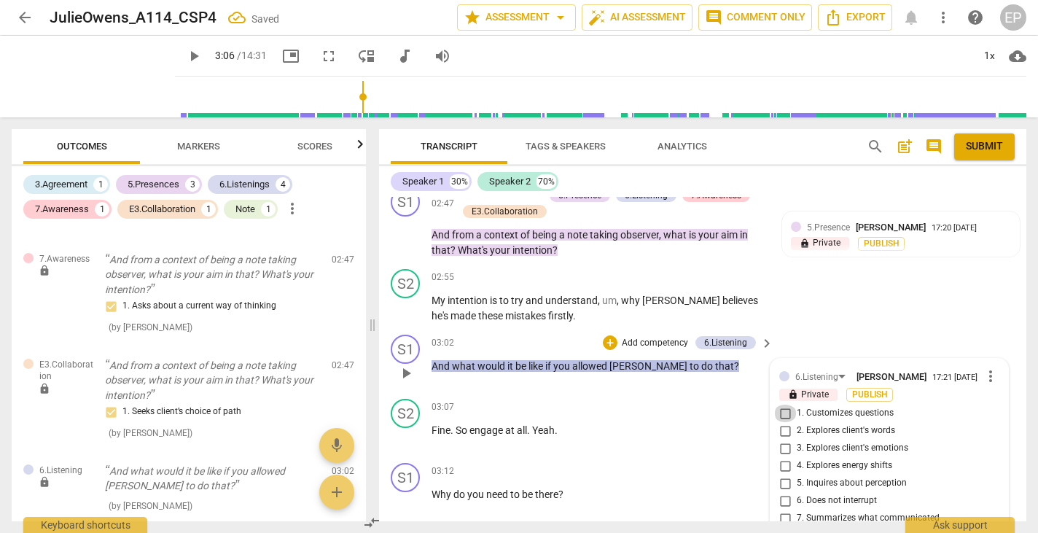
click at [783, 405] on input "1. Customizes questions" at bounding box center [784, 413] width 23 height 17
click at [606, 335] on div "+" at bounding box center [610, 342] width 15 height 15
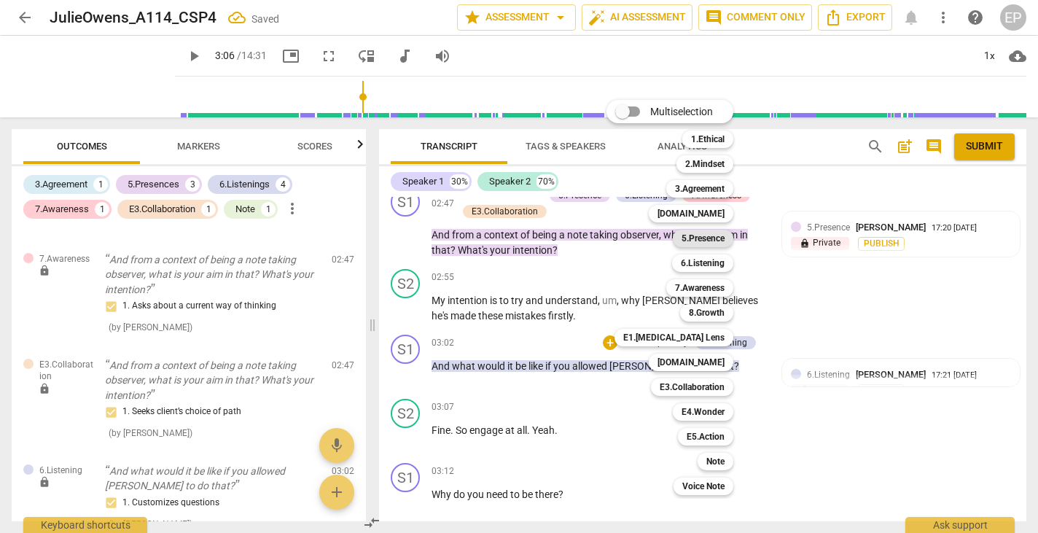
click at [719, 237] on b "5.Presence" at bounding box center [703, 238] width 43 height 17
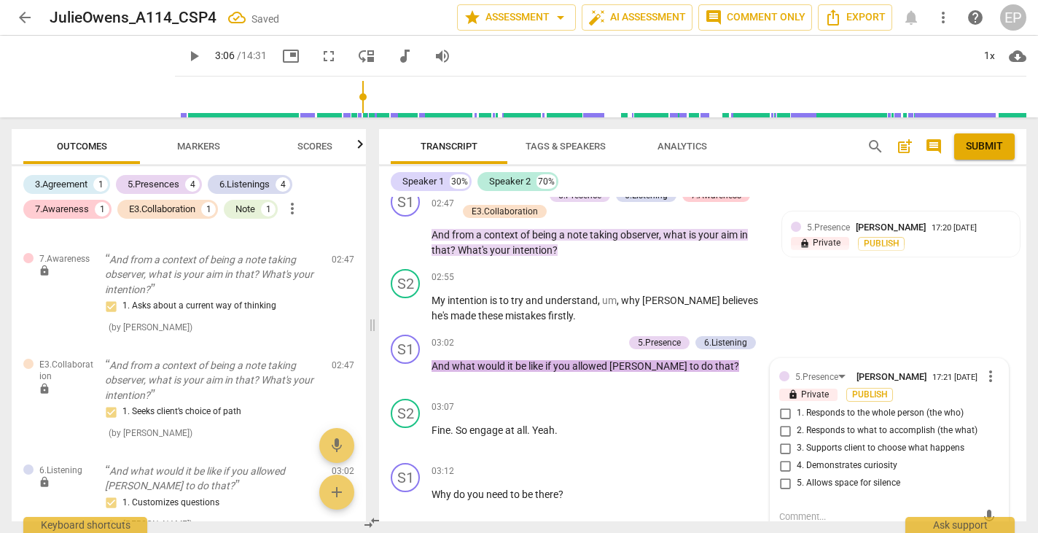
scroll to position [1045, 0]
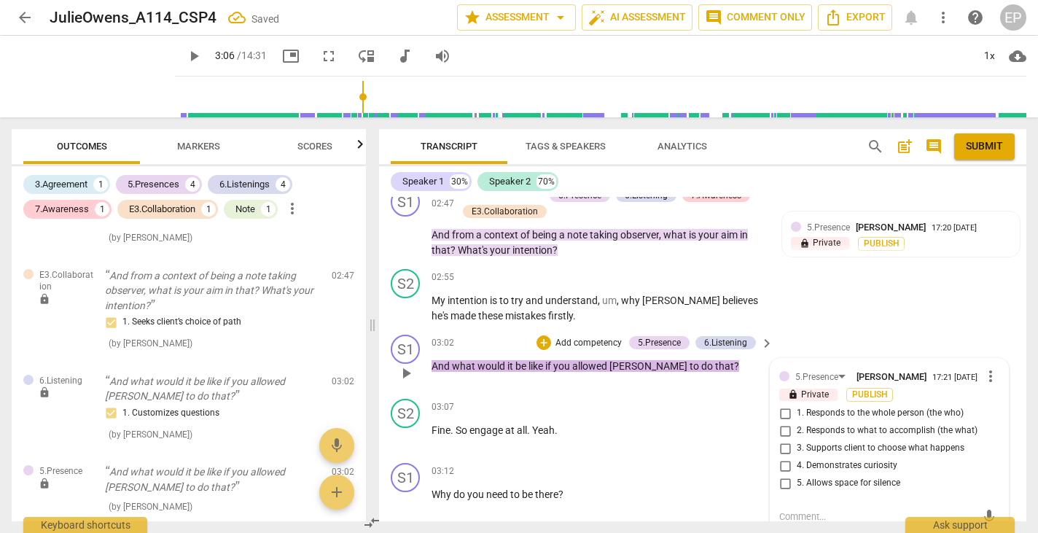
click at [781, 422] on input "2. Responds to what to accomplish (the what)" at bounding box center [784, 430] width 23 height 17
click at [783, 457] on input "4. Demonstrates curiosity" at bounding box center [784, 465] width 23 height 17
click at [538, 335] on div "+" at bounding box center [543, 342] width 15 height 15
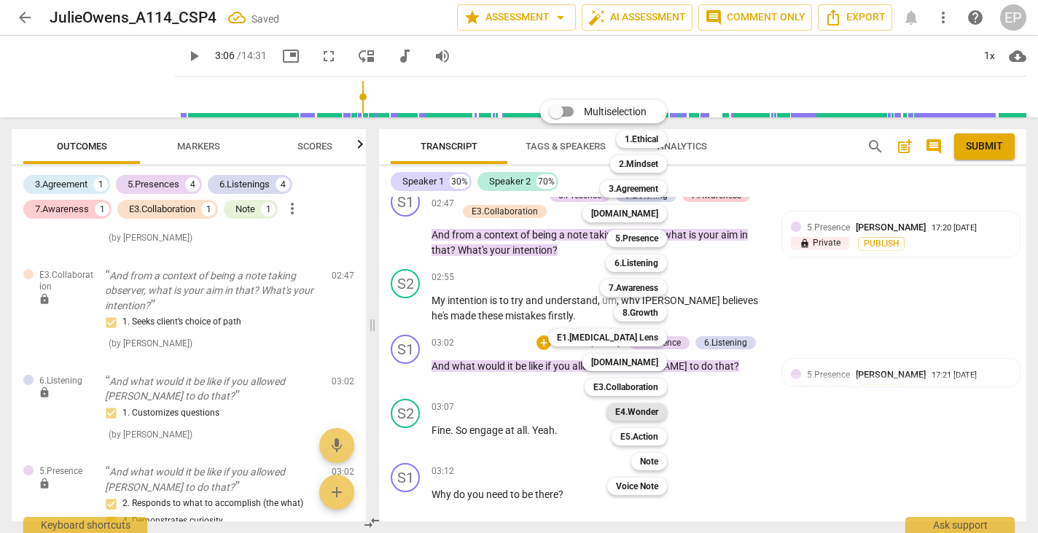
click at [641, 411] on b "E4.Wonder" at bounding box center [636, 411] width 43 height 17
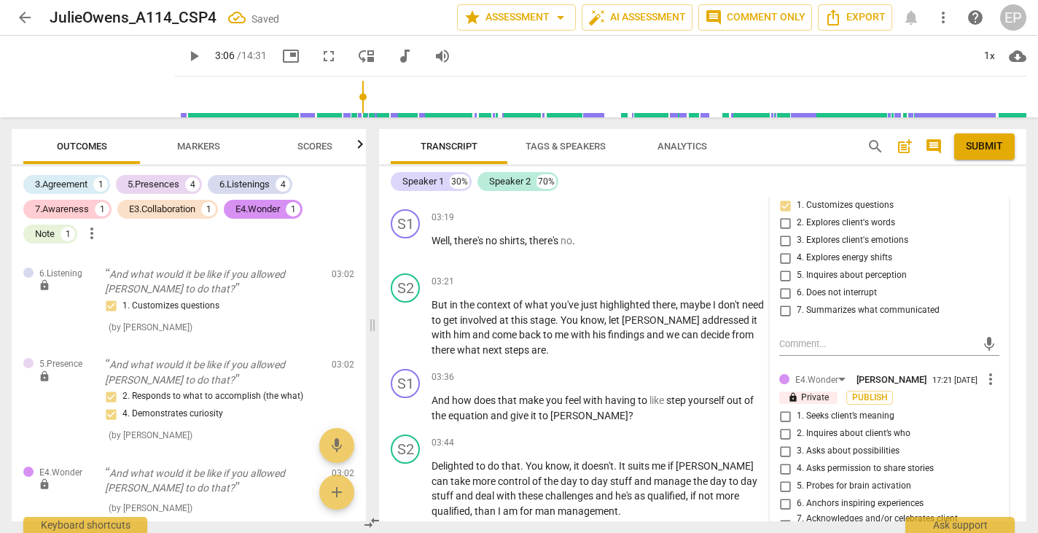
scroll to position [1140, 0]
click at [781, 442] on input "3. Asks about possibilities" at bounding box center [784, 450] width 23 height 17
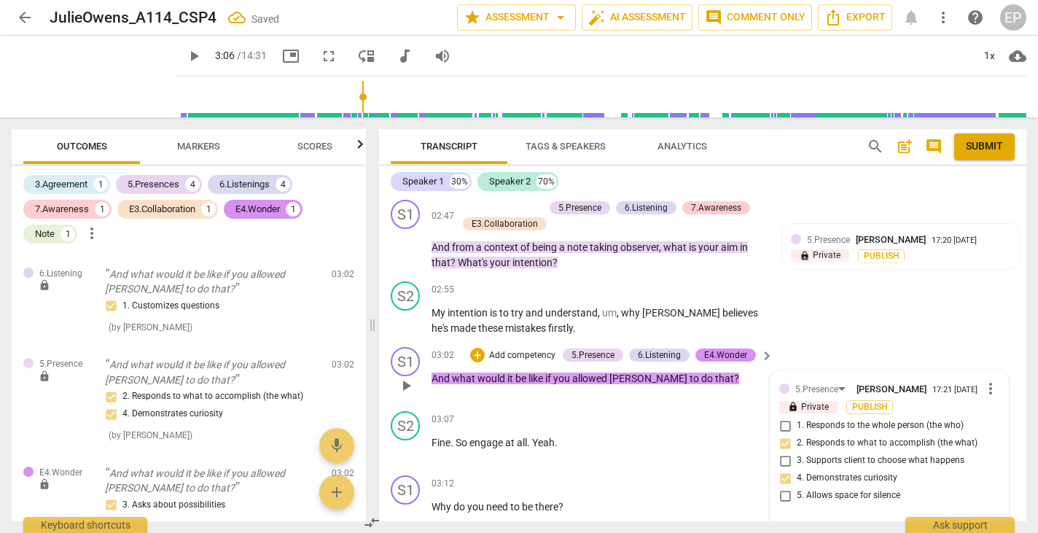
scroll to position [740, 0]
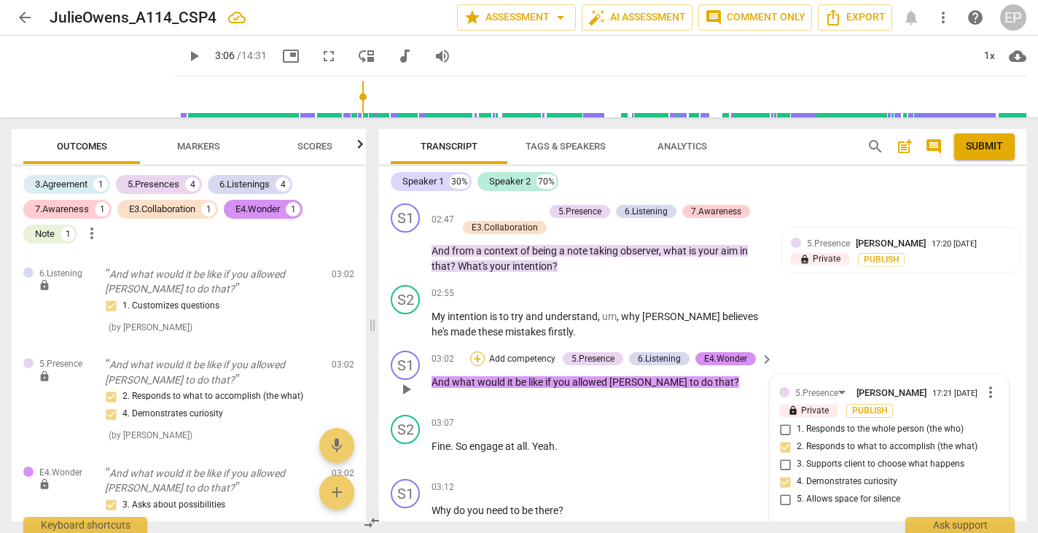
click at [476, 351] on div "+" at bounding box center [477, 358] width 15 height 15
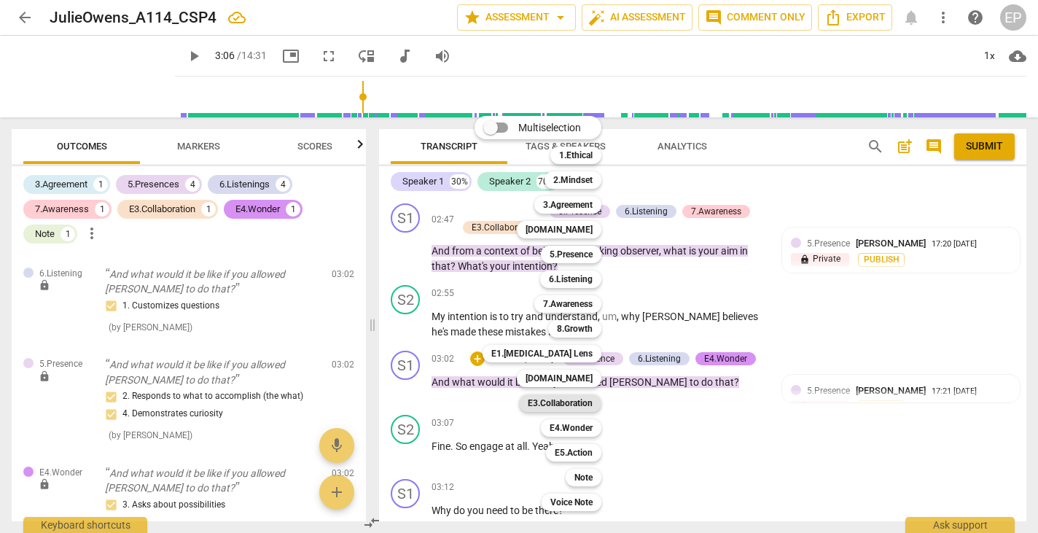
click at [569, 401] on b "E3.Collaboration" at bounding box center [560, 402] width 65 height 17
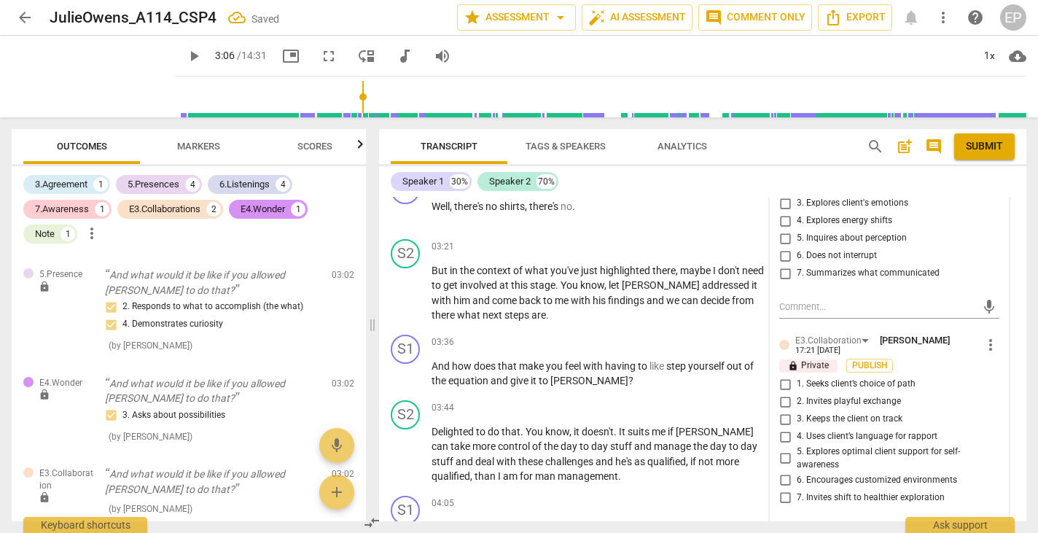
scroll to position [1177, 0]
click at [982, 335] on span "more_vert" at bounding box center [990, 343] width 17 height 17
click at [988, 332] on li "Delete" at bounding box center [1000, 335] width 50 height 28
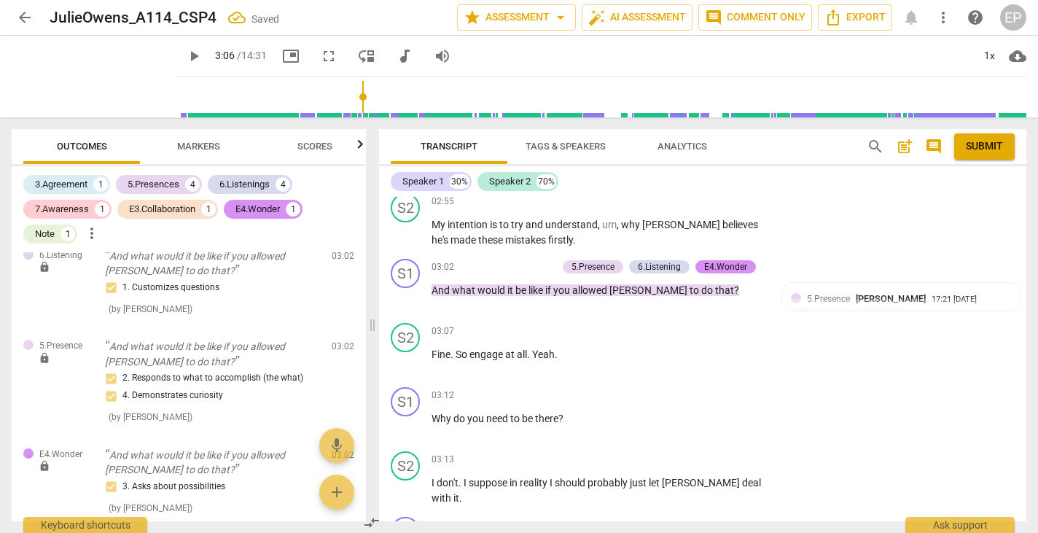
scroll to position [826, 0]
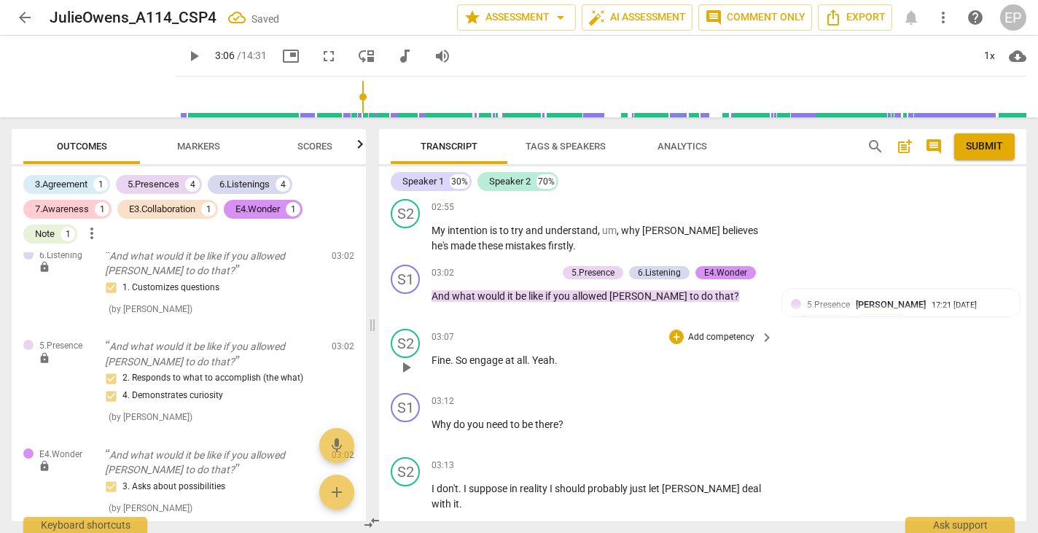
click at [404, 359] on span "play_arrow" at bounding box center [405, 367] width 17 height 17
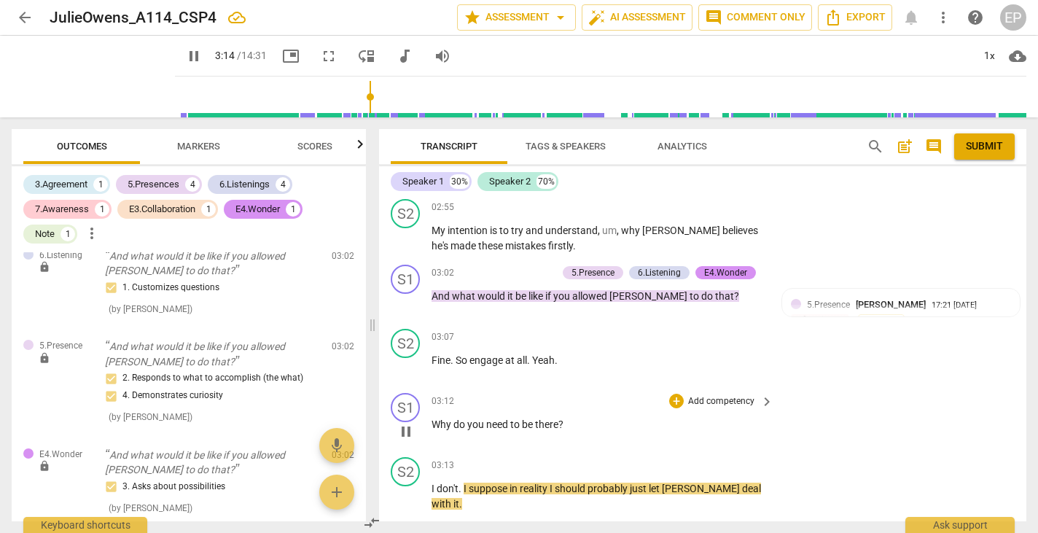
click at [406, 423] on span "pause" at bounding box center [405, 431] width 17 height 17
click at [675, 394] on div "+" at bounding box center [676, 401] width 15 height 15
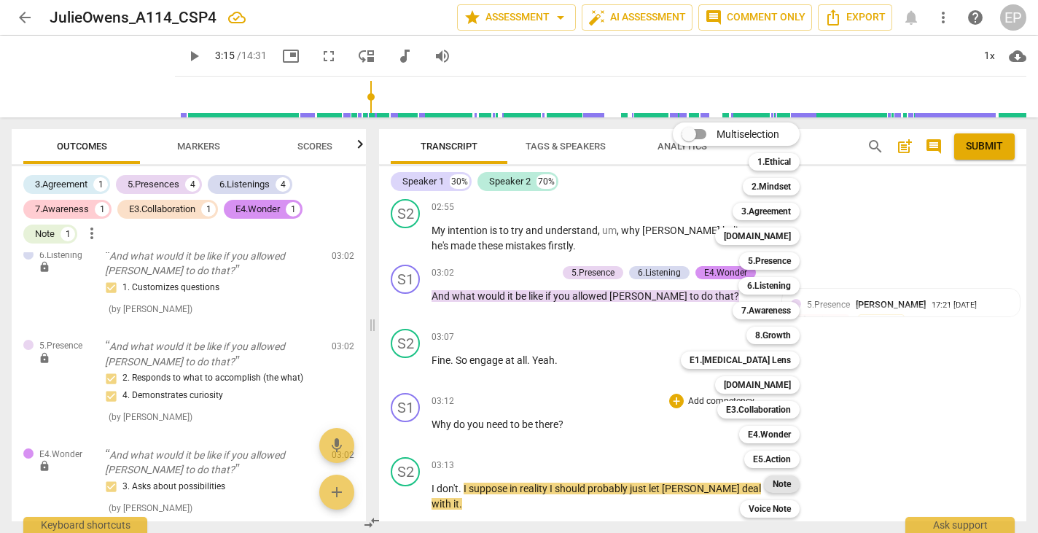
click at [785, 477] on b "Note" at bounding box center [782, 483] width 18 height 17
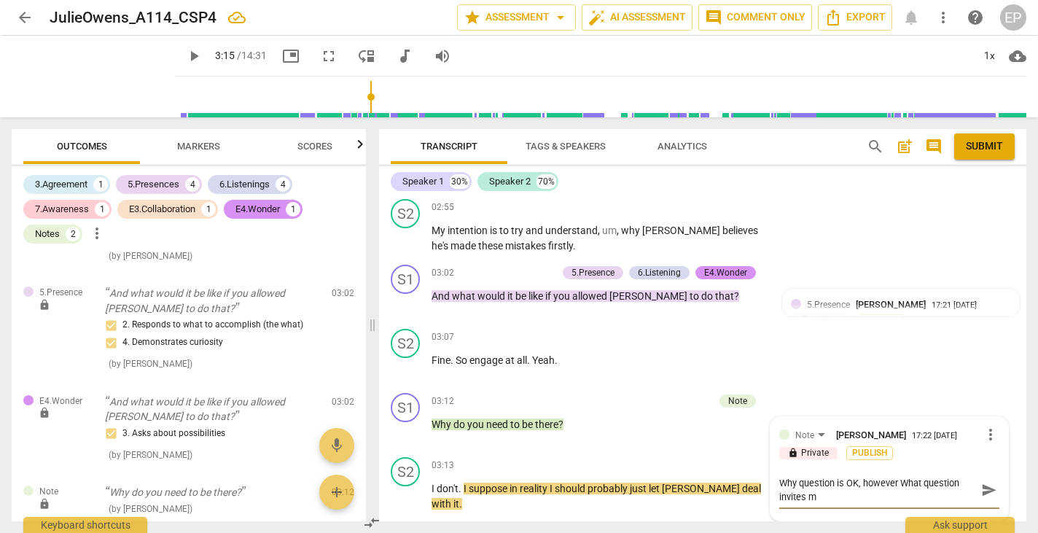
scroll to position [0, 0]
click at [899, 476] on textarea "Why question is OK, however What question invites more reflection" at bounding box center [877, 490] width 197 height 28
click at [633, 394] on div "+" at bounding box center [634, 401] width 15 height 15
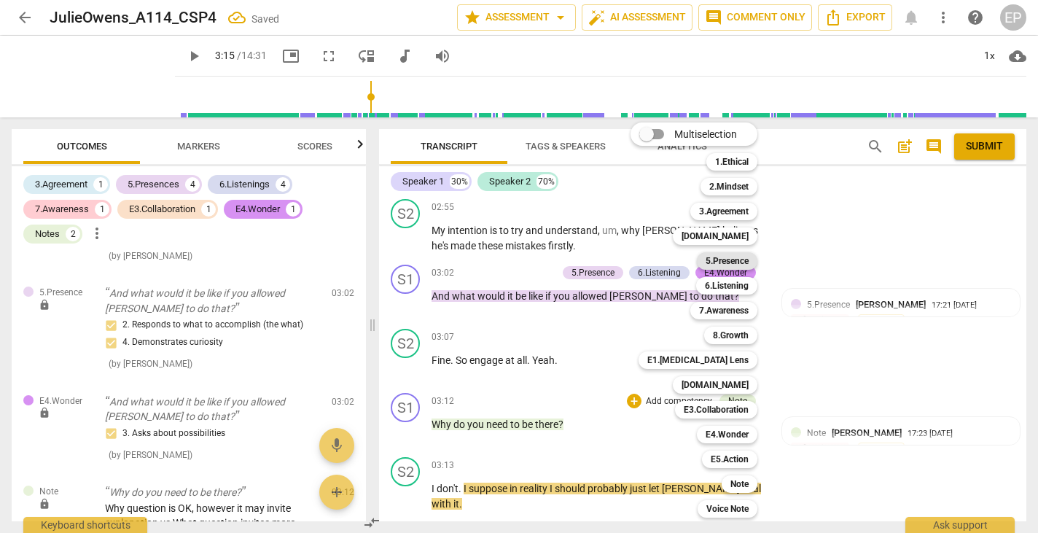
click at [733, 261] on b "5.Presence" at bounding box center [727, 260] width 43 height 17
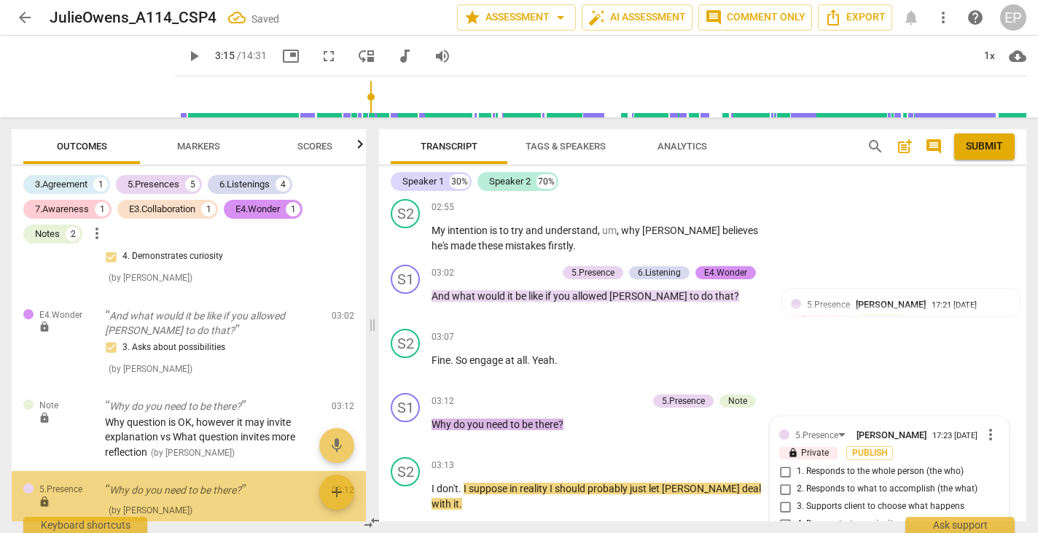
scroll to position [1001, 0]
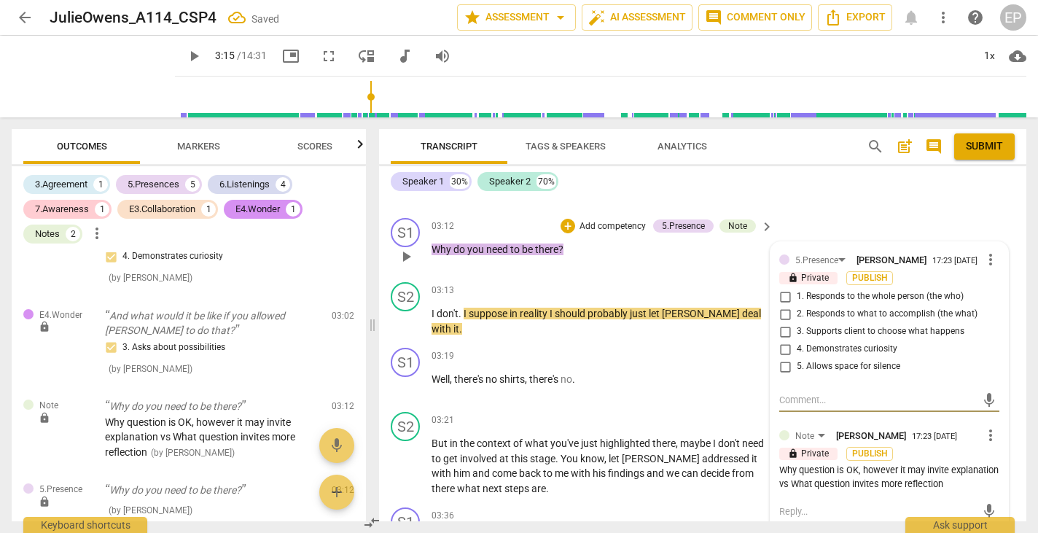
click at [783, 305] on input "2. Responds to what to accomplish (the what)" at bounding box center [784, 313] width 23 height 17
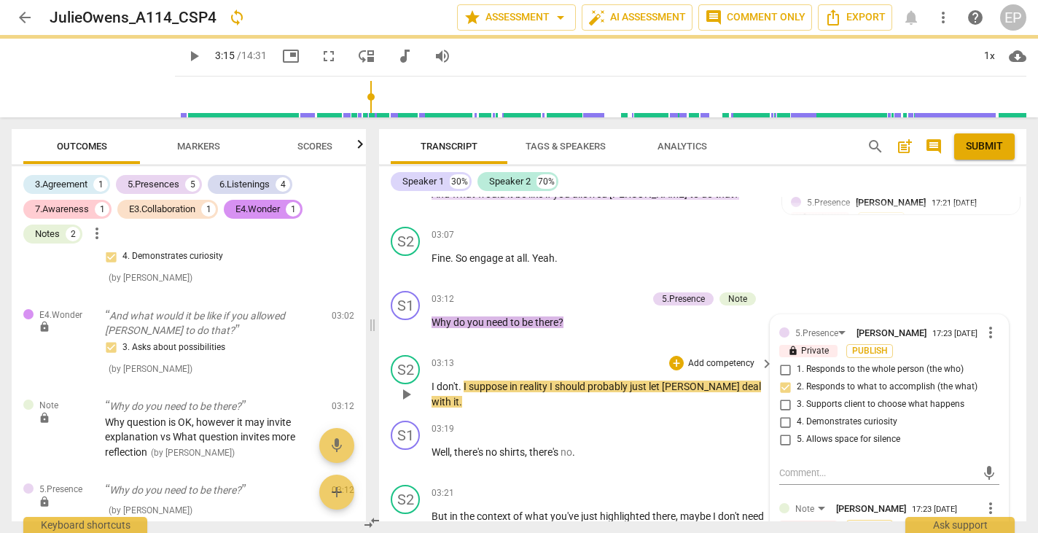
scroll to position [926, 0]
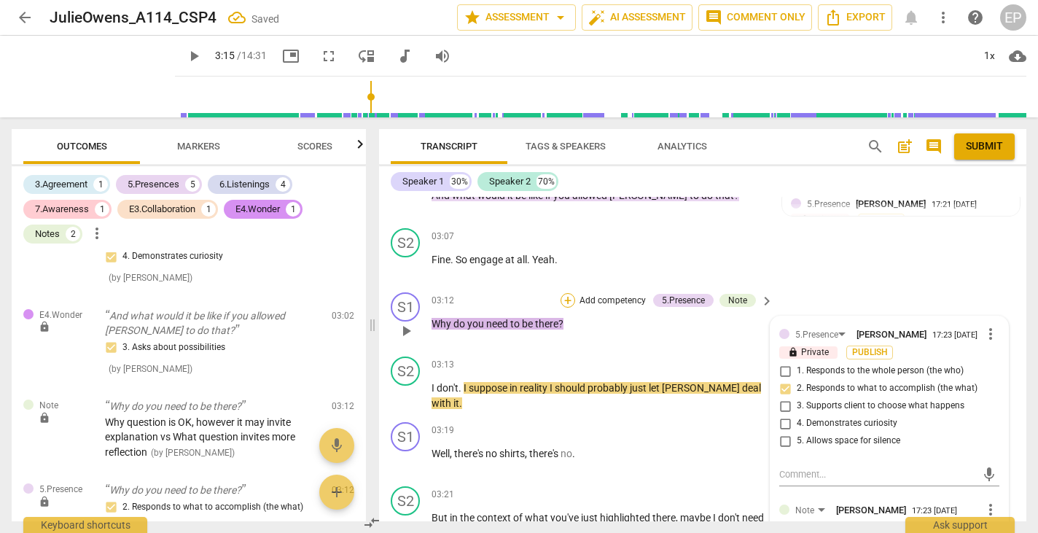
click at [565, 293] on div "+" at bounding box center [568, 300] width 15 height 15
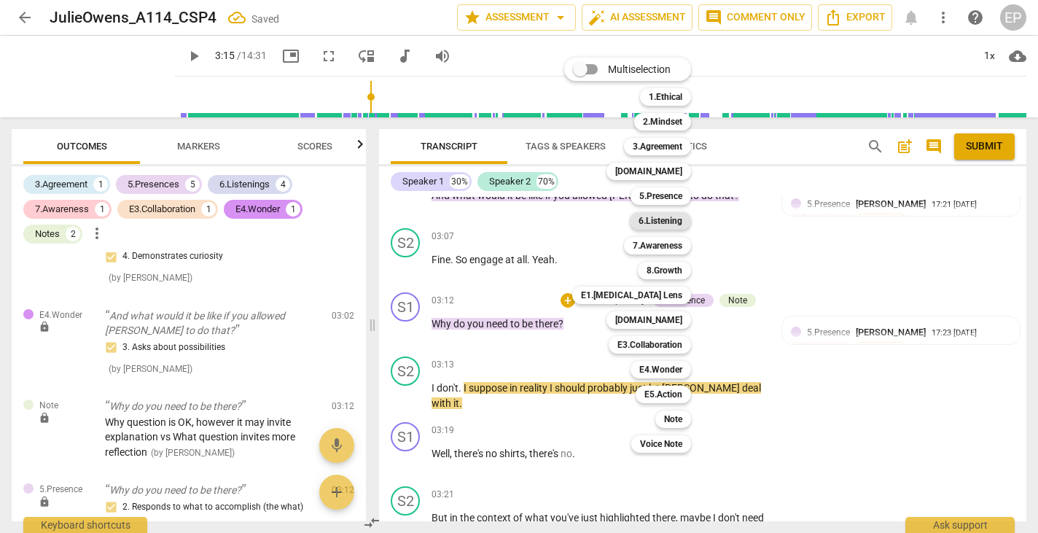
click at [671, 220] on b "6.Listening" at bounding box center [661, 220] width 44 height 17
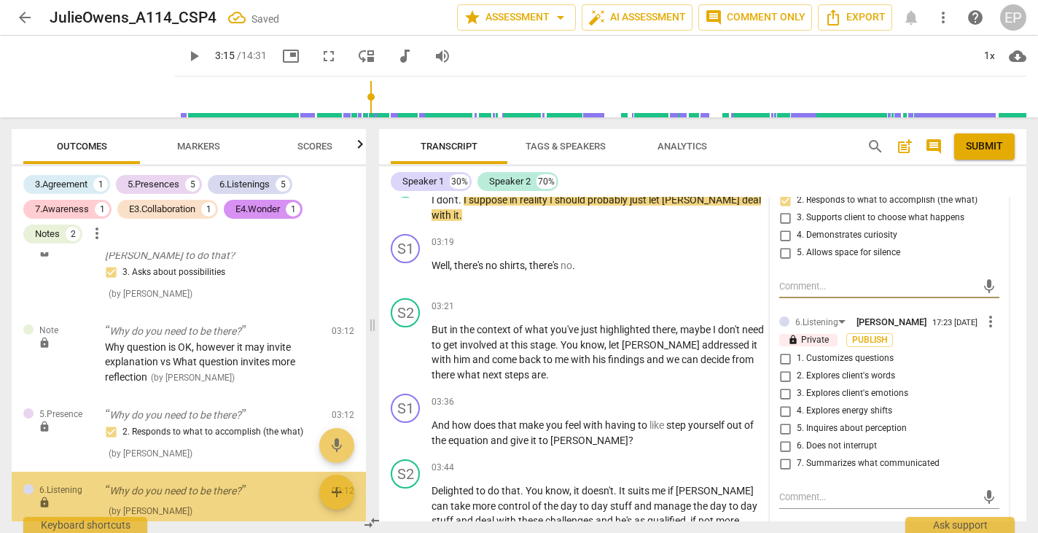
scroll to position [1198, 0]
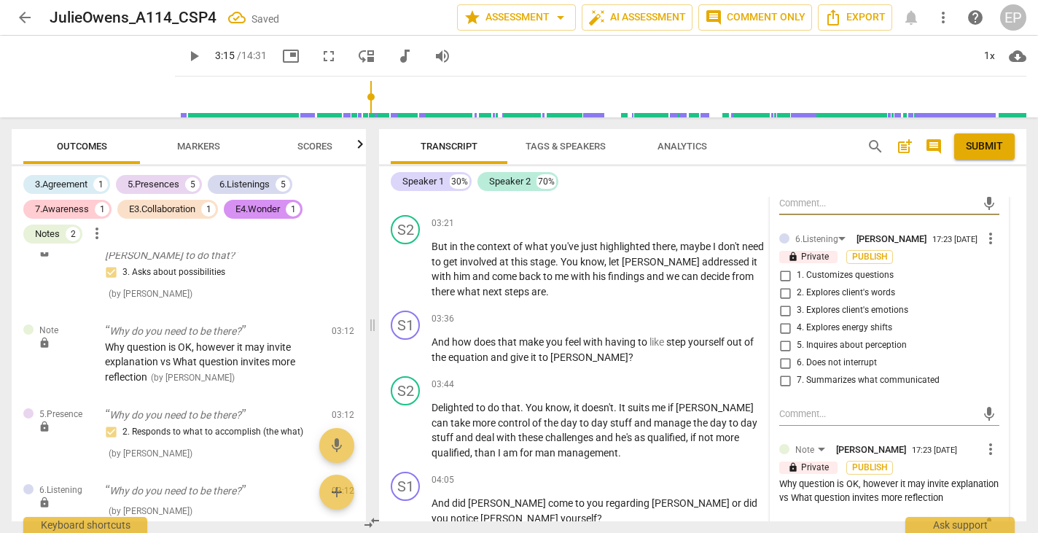
click at [781, 267] on input "1. Customizes questions" at bounding box center [784, 275] width 23 height 17
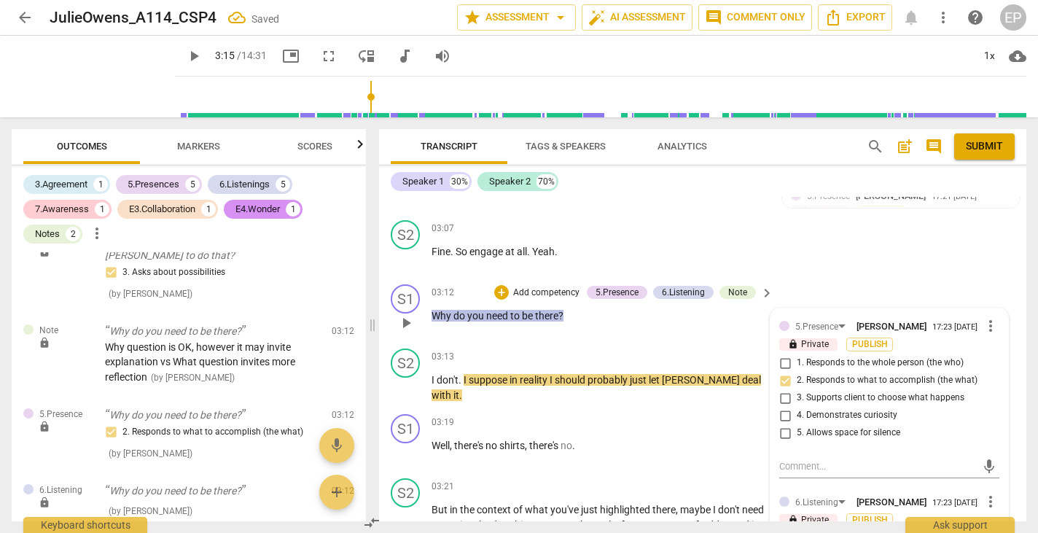
scroll to position [932, 0]
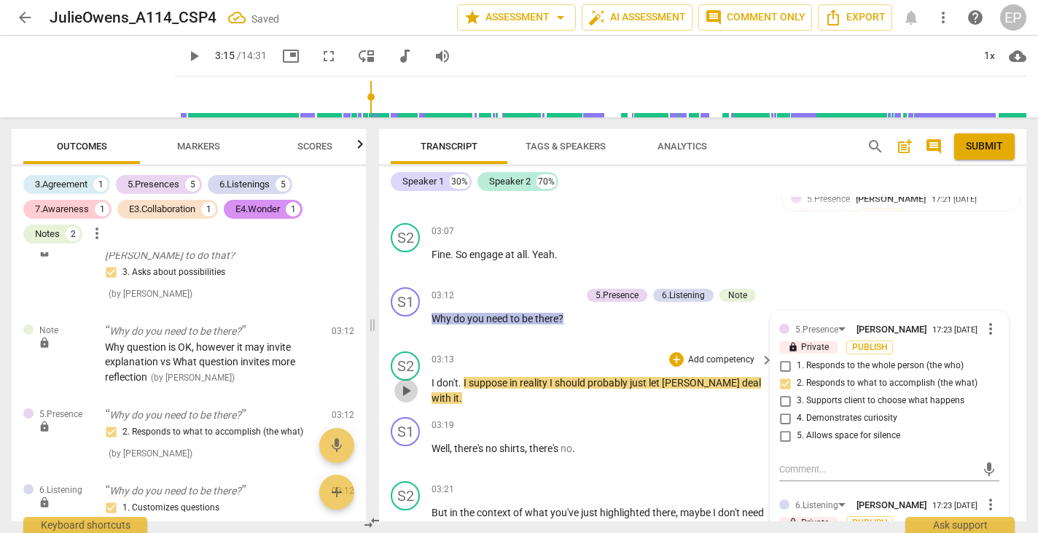
click at [409, 382] on span "play_arrow" at bounding box center [405, 390] width 17 height 17
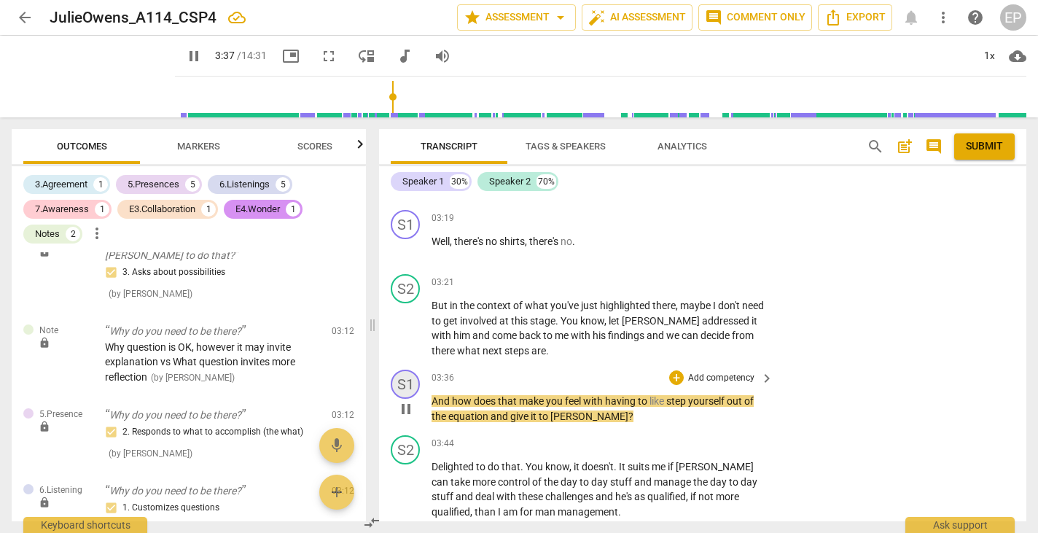
scroll to position [1168, 0]
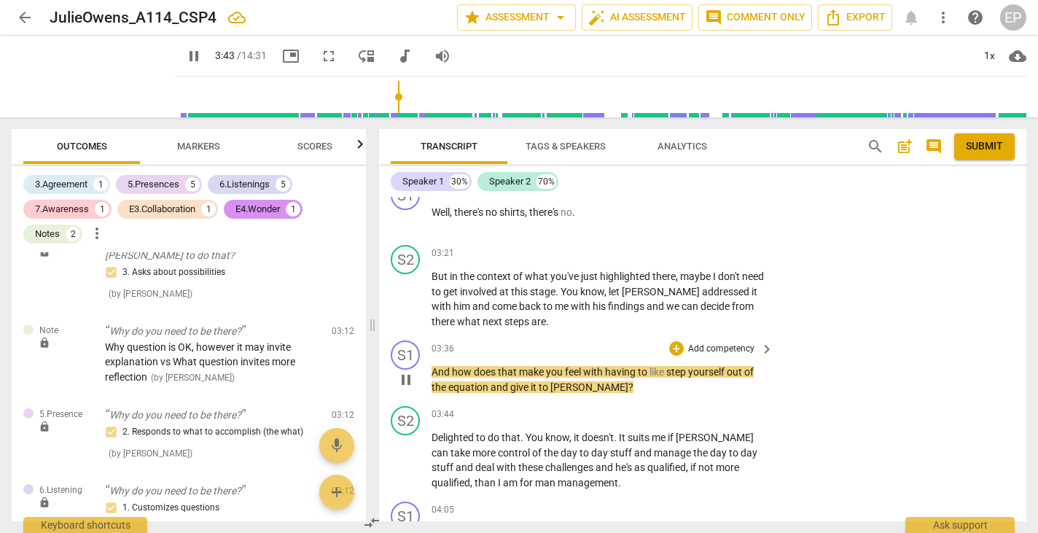
click at [406, 371] on span "pause" at bounding box center [405, 379] width 17 height 17
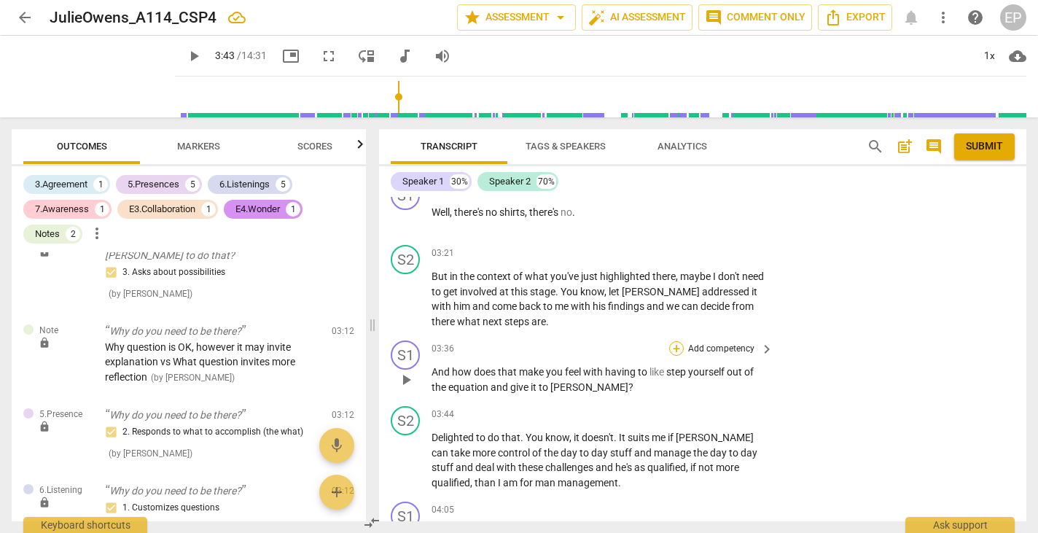
click at [669, 341] on div "+" at bounding box center [676, 348] width 15 height 15
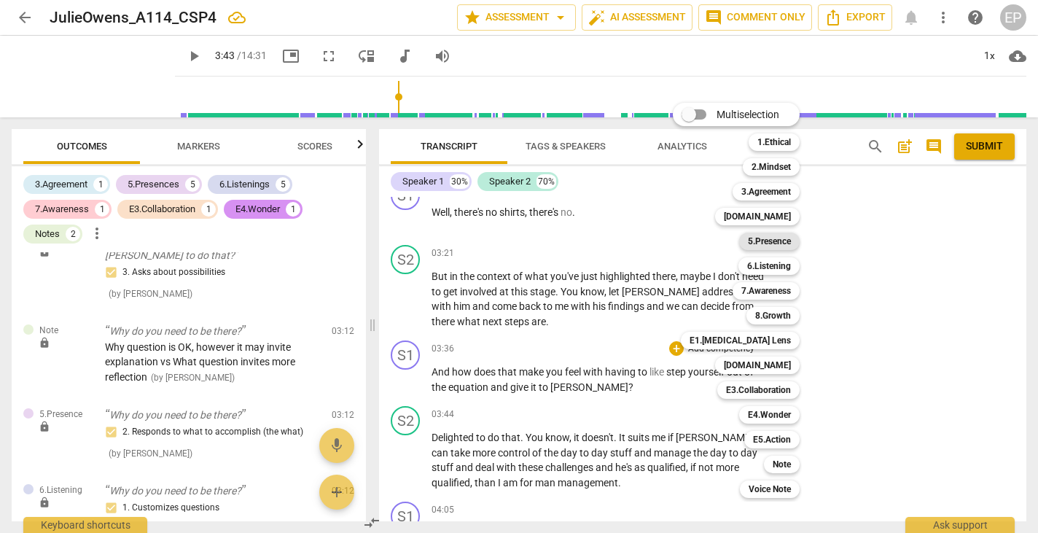
click at [781, 238] on b "5.Presence" at bounding box center [769, 241] width 43 height 17
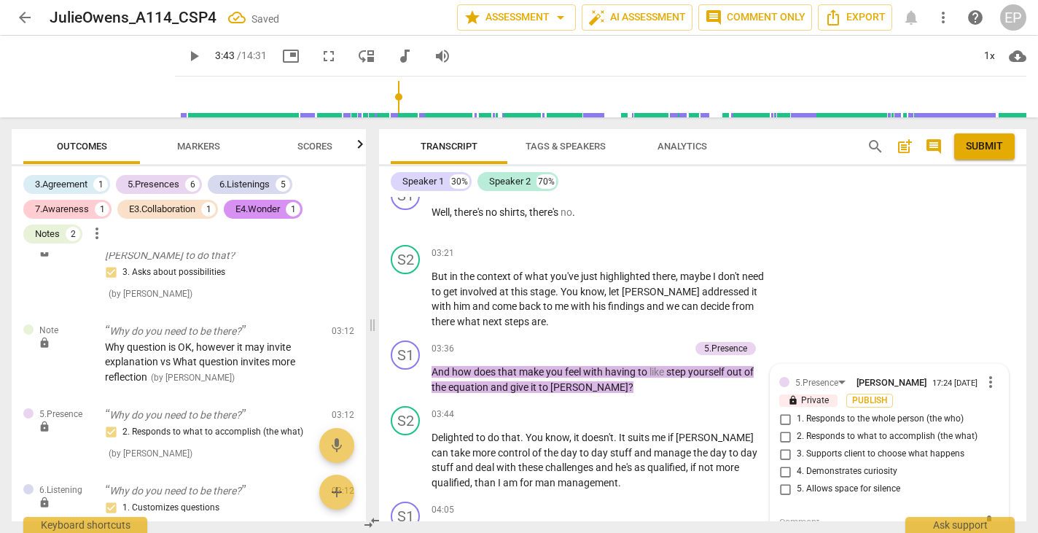
scroll to position [1514, 0]
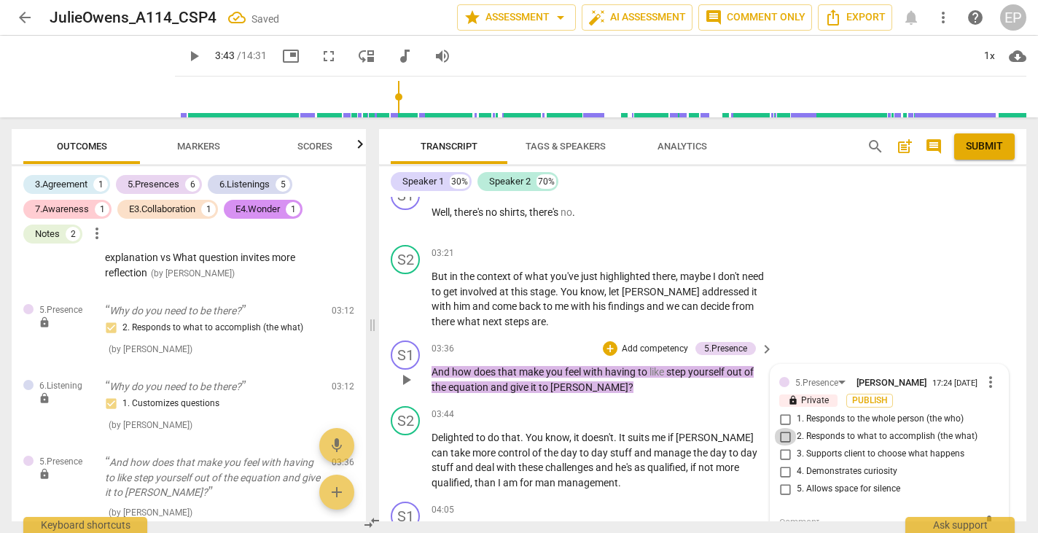
click at [781, 428] on input "2. Responds to what to accomplish (the what)" at bounding box center [784, 436] width 23 height 17
click at [781, 463] on input "4. Demonstrates curiosity" at bounding box center [784, 471] width 23 height 17
click at [604, 341] on div "+" at bounding box center [610, 348] width 15 height 15
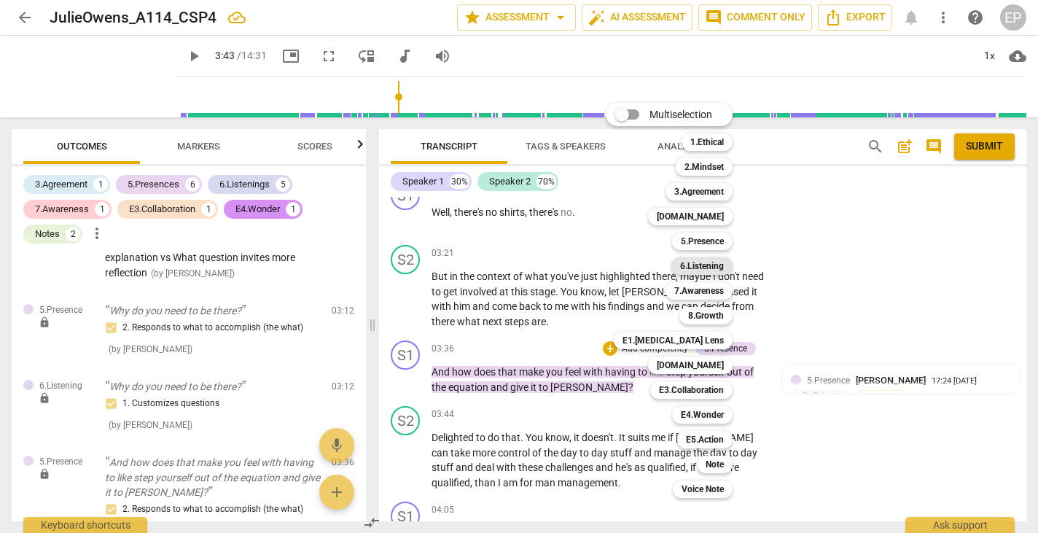
click at [713, 265] on b "6.Listening" at bounding box center [702, 265] width 44 height 17
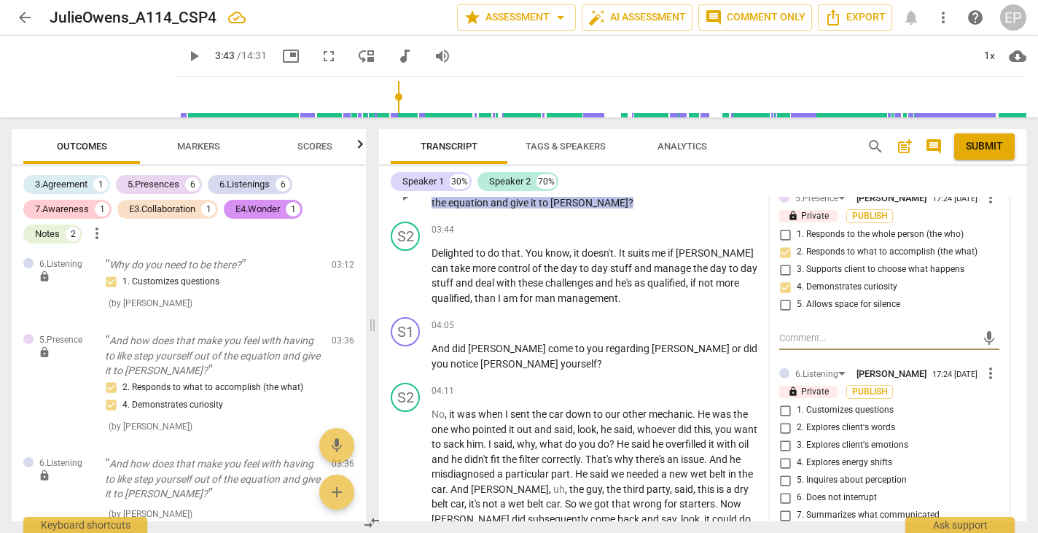
scroll to position [1370, 0]
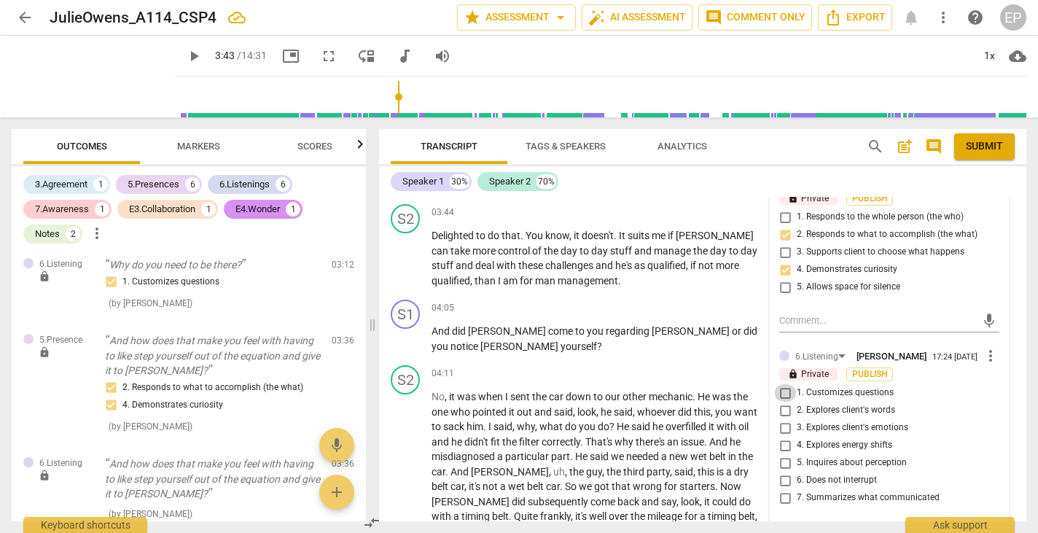
click at [783, 384] on input "1. Customizes questions" at bounding box center [784, 392] width 23 height 17
click at [782, 419] on input "3. Explores client's emotions" at bounding box center [784, 427] width 23 height 17
click at [782, 489] on input "7. Summarizes what communicated" at bounding box center [784, 497] width 23 height 17
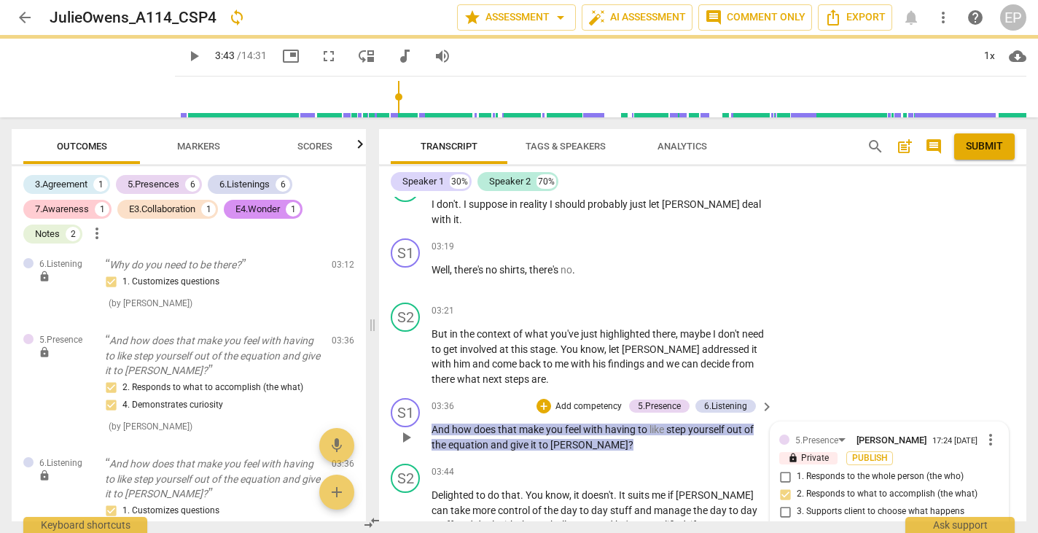
scroll to position [1163, 0]
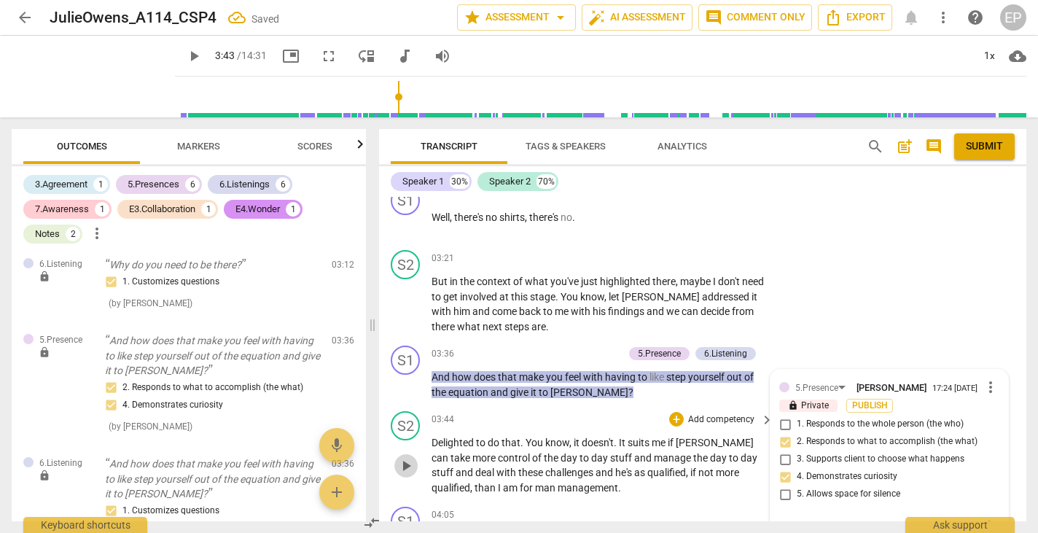
click at [407, 457] on span "play_arrow" at bounding box center [405, 465] width 17 height 17
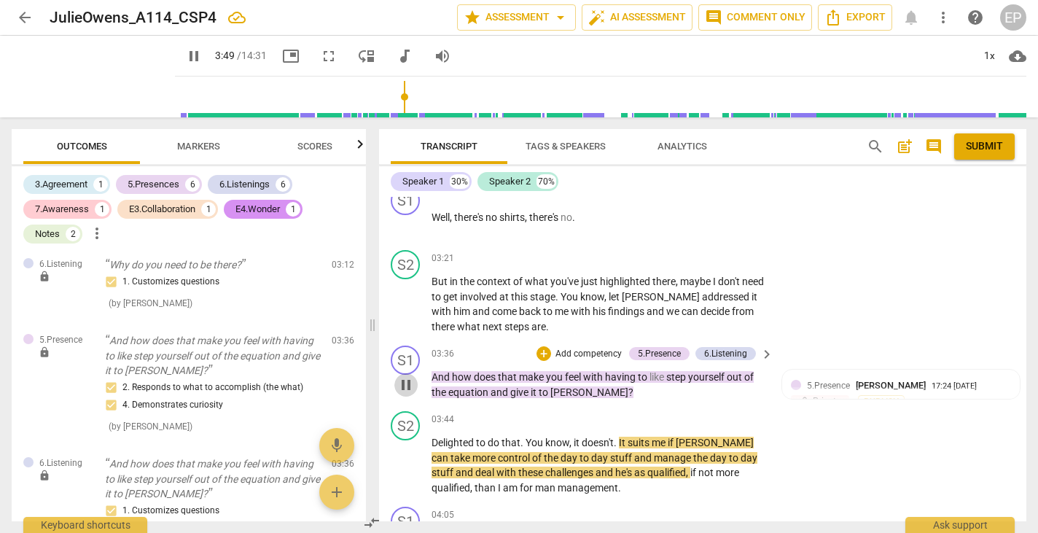
click at [403, 376] on span "pause" at bounding box center [405, 384] width 17 height 17
click at [542, 346] on div "+" at bounding box center [543, 353] width 15 height 15
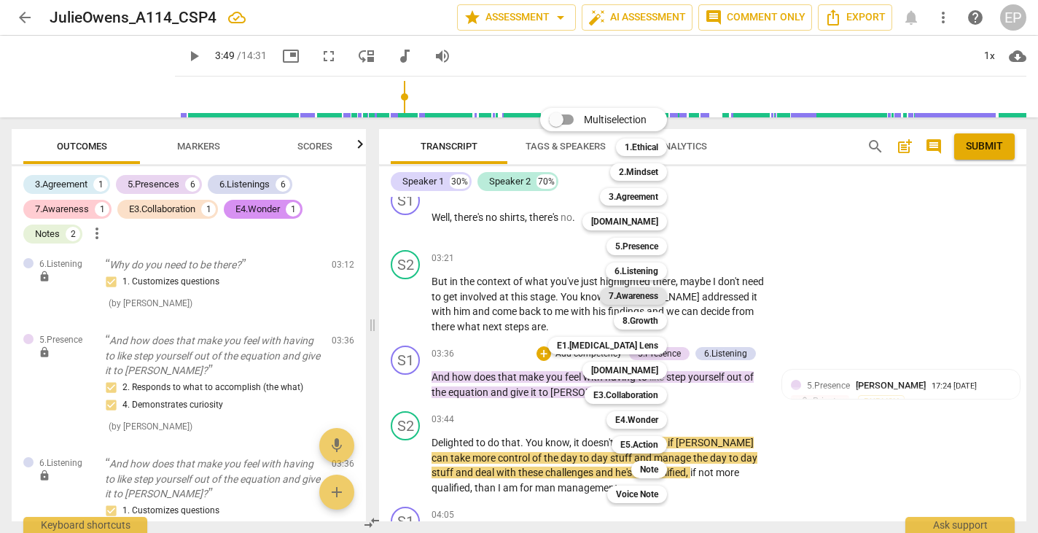
click at [641, 294] on b "7.Awareness" at bounding box center [634, 295] width 50 height 17
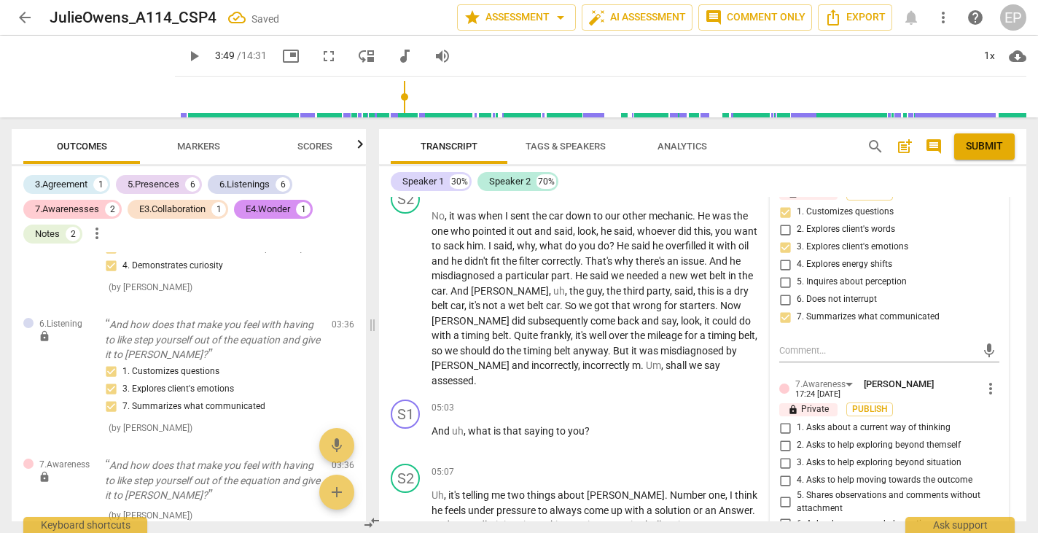
scroll to position [1561, 0]
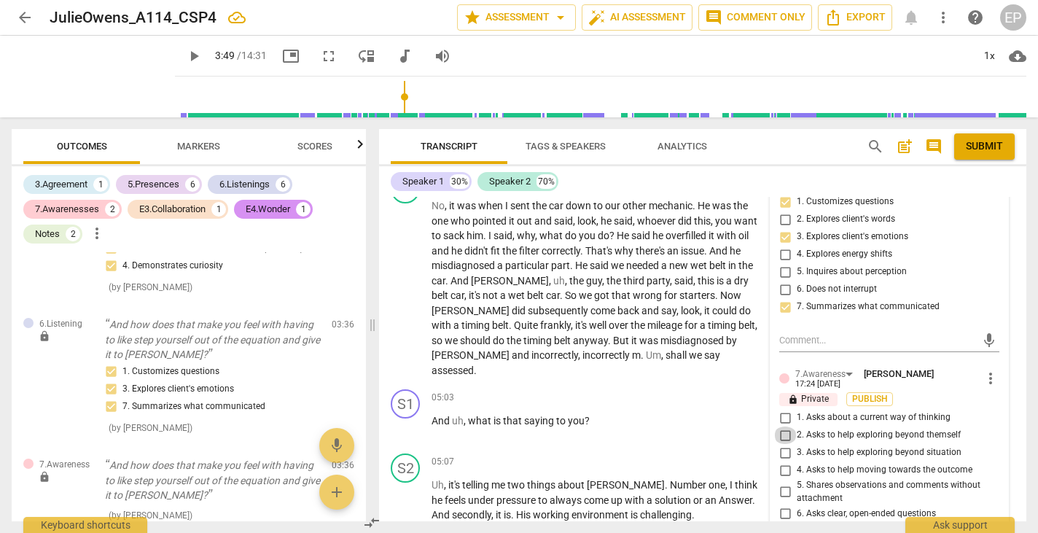
click at [784, 426] on input "2. Asks to help exploring beyond themself" at bounding box center [784, 434] width 23 height 17
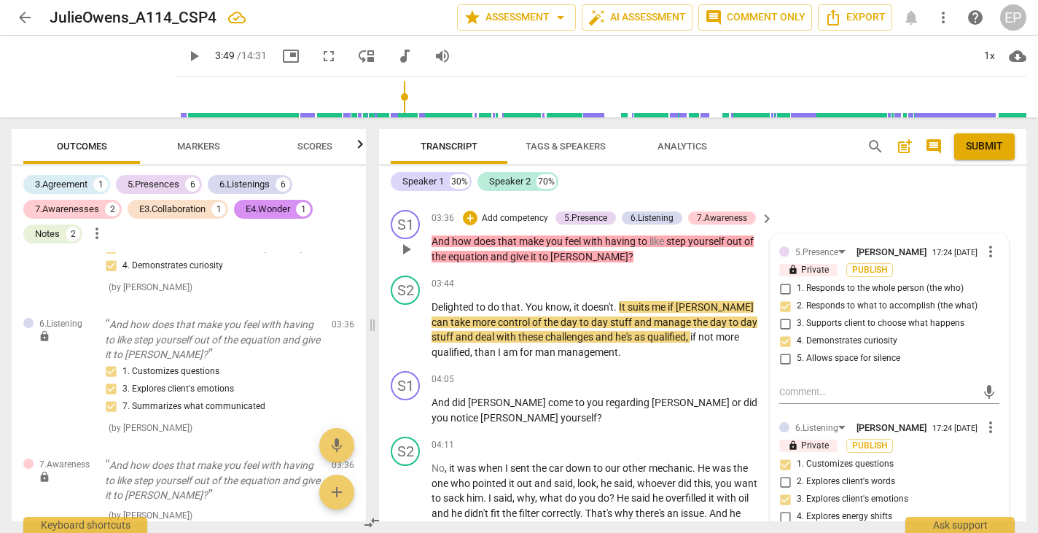
scroll to position [1180, 0]
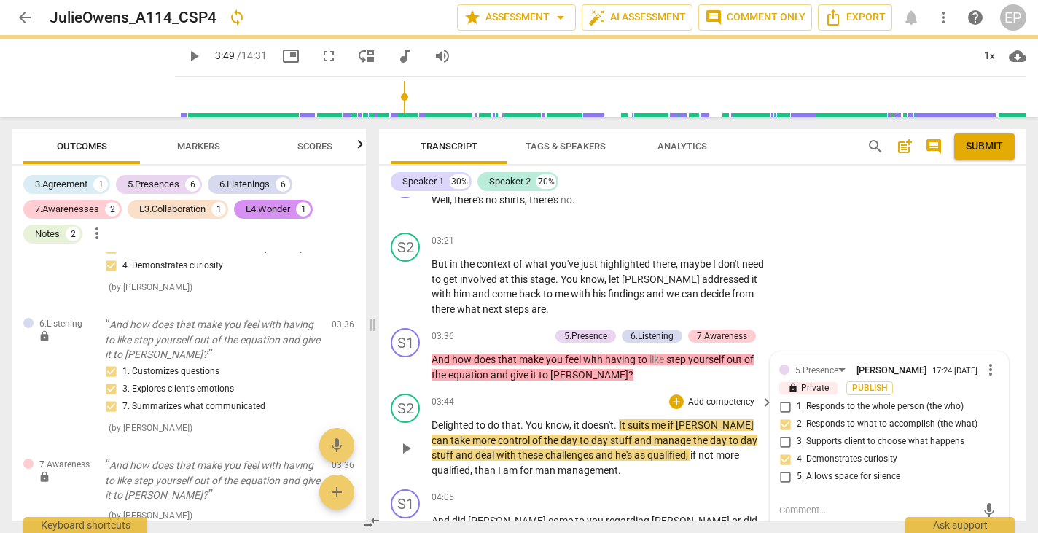
click at [402, 440] on span "play_arrow" at bounding box center [405, 448] width 17 height 17
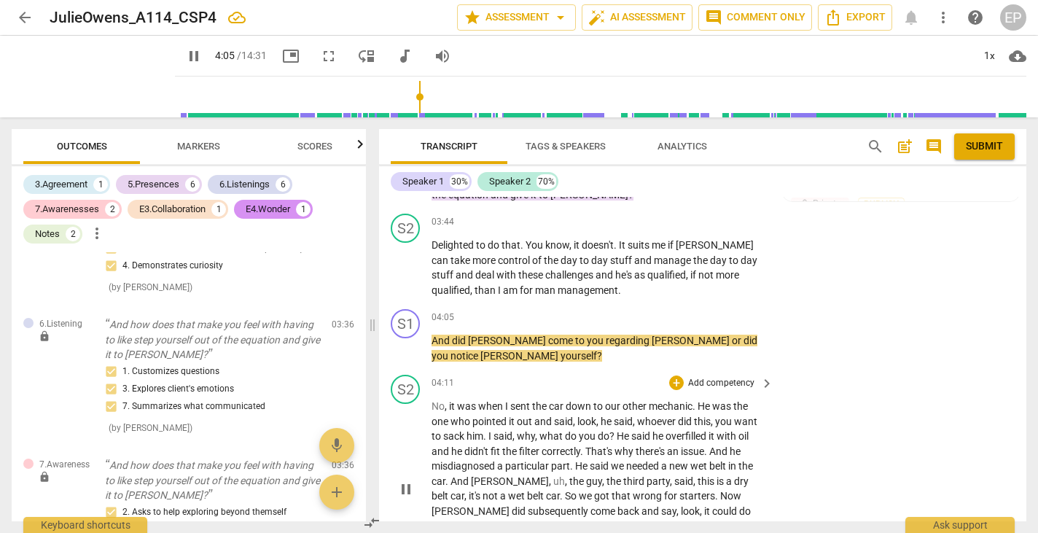
scroll to position [1364, 0]
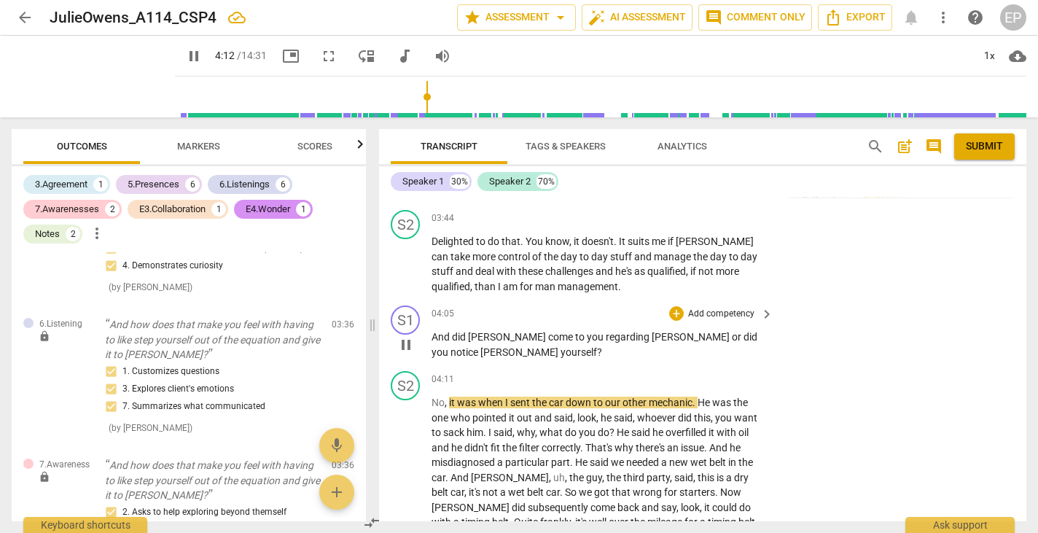
click at [412, 336] on span "pause" at bounding box center [405, 344] width 17 height 17
click at [672, 306] on div "+" at bounding box center [676, 313] width 15 height 15
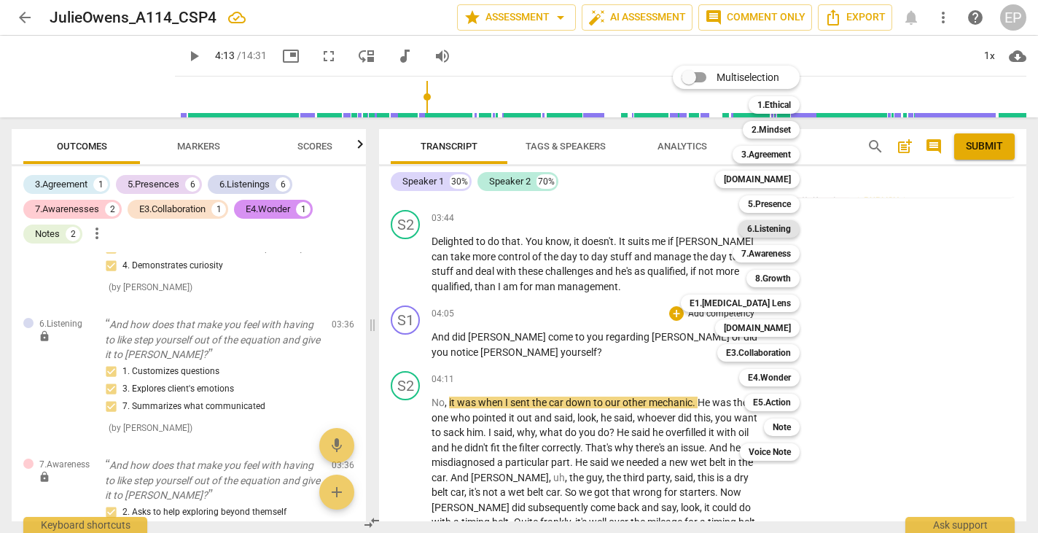
click at [778, 223] on b "6.Listening" at bounding box center [769, 228] width 44 height 17
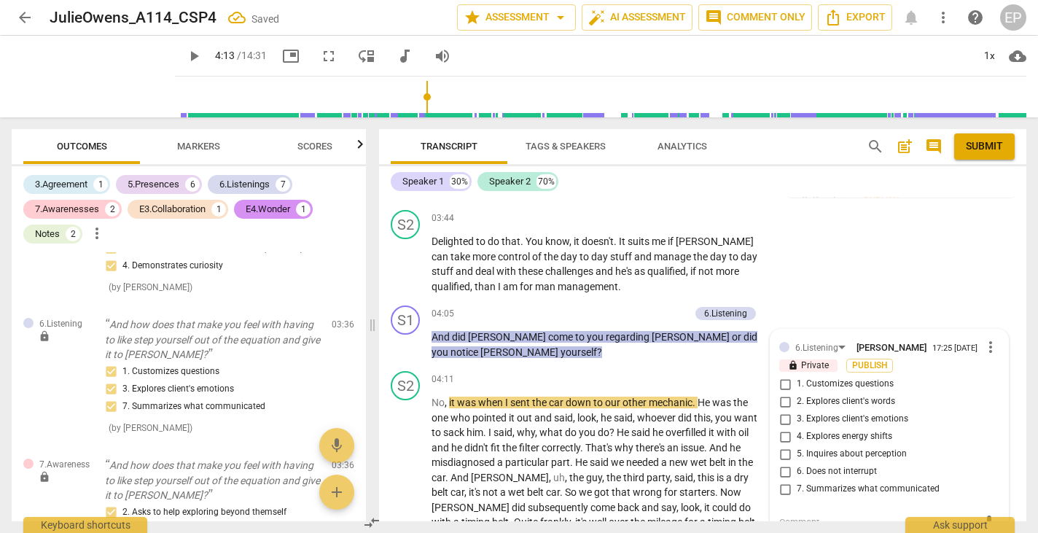
scroll to position [1864, 0]
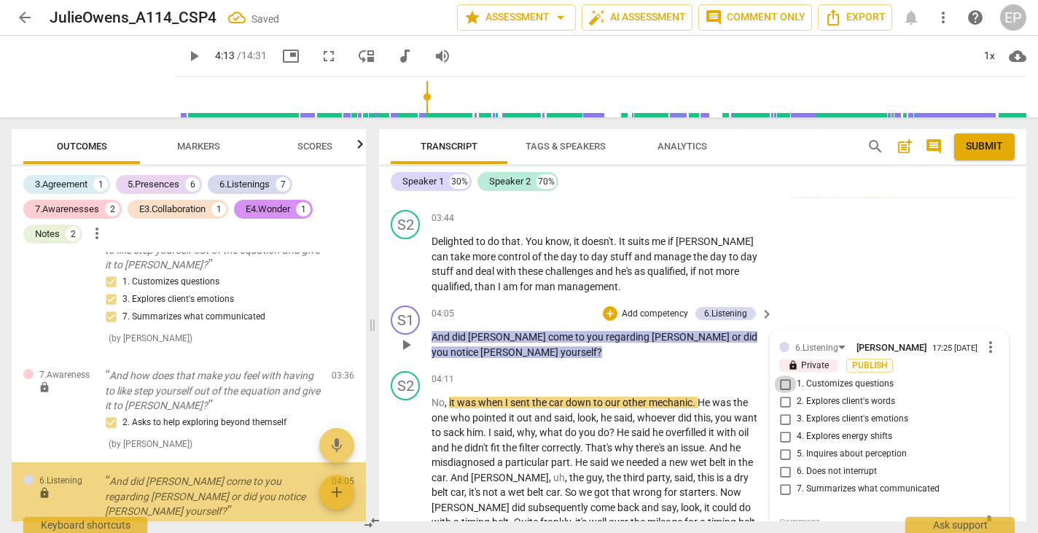
click at [780, 375] on input "1. Customizes questions" at bounding box center [784, 383] width 23 height 17
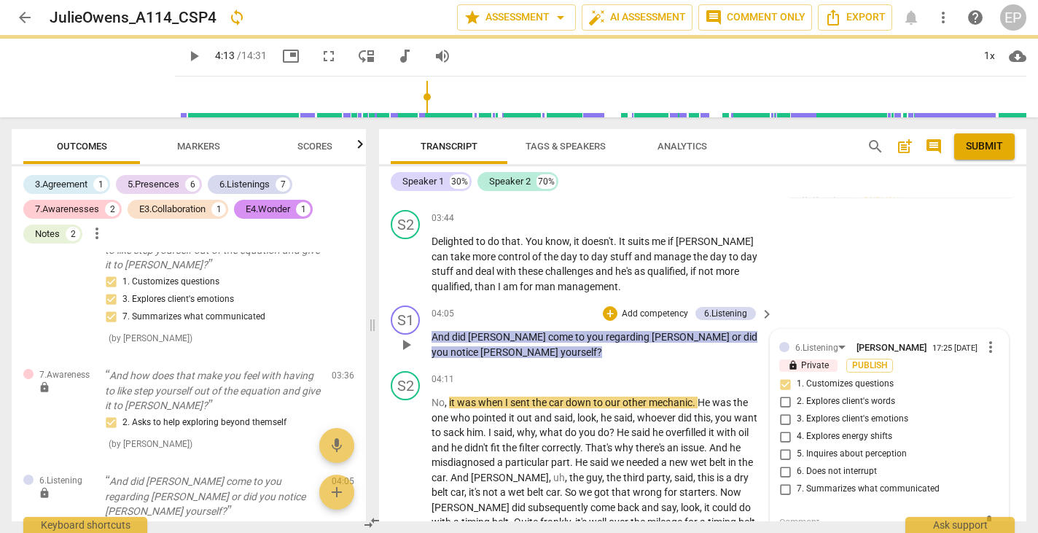
click at [784, 515] on textarea at bounding box center [877, 522] width 197 height 14
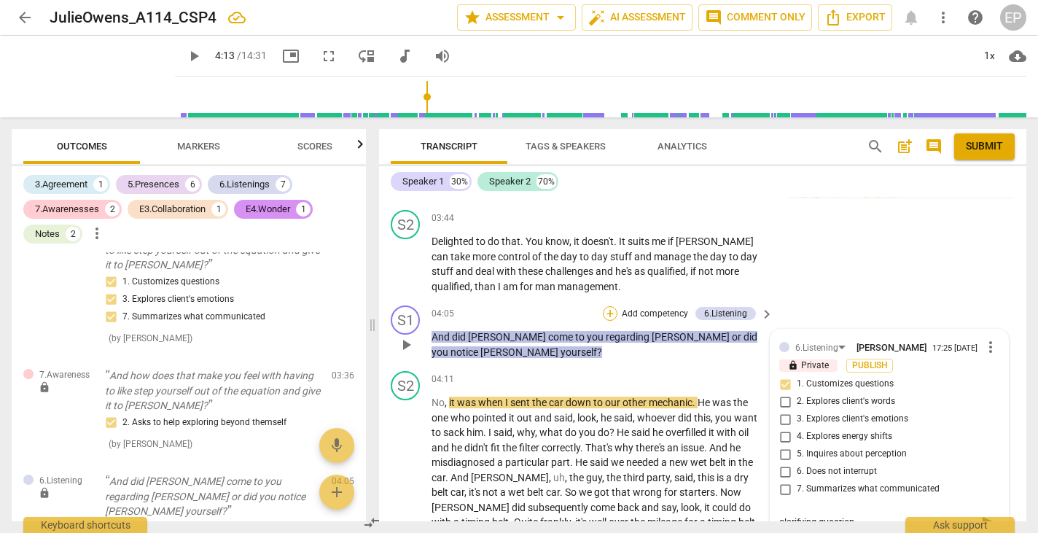
click at [606, 306] on div "+" at bounding box center [610, 313] width 15 height 15
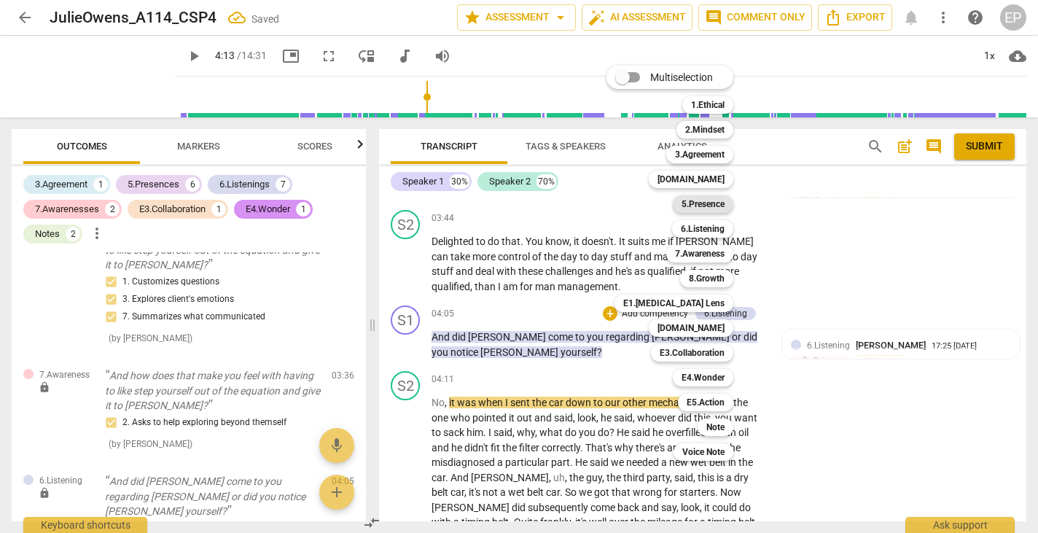
click at [710, 200] on b "5.Presence" at bounding box center [703, 203] width 43 height 17
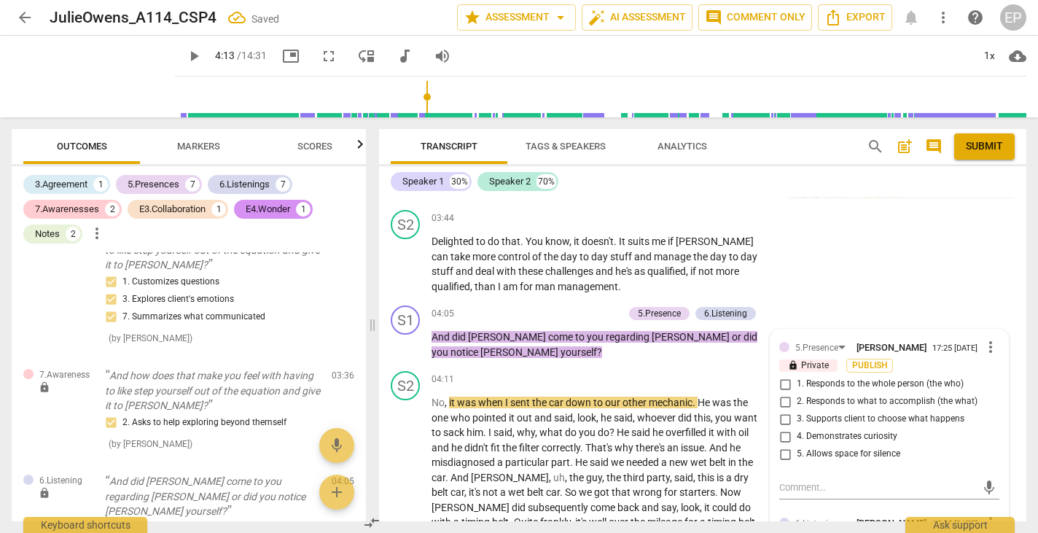
scroll to position [1954, 0]
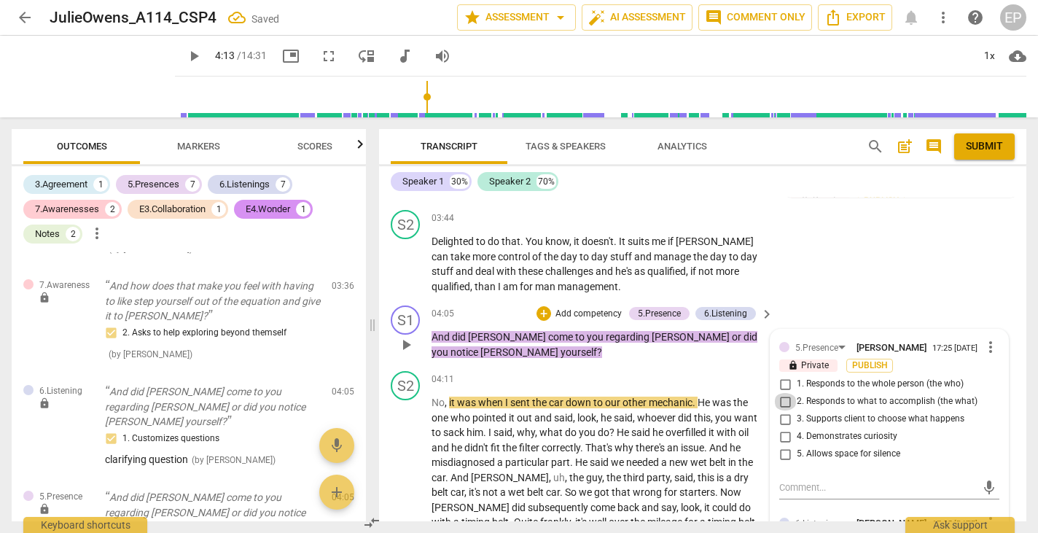
click at [784, 393] on input "2. Responds to what to accomplish (the what)" at bounding box center [784, 401] width 23 height 17
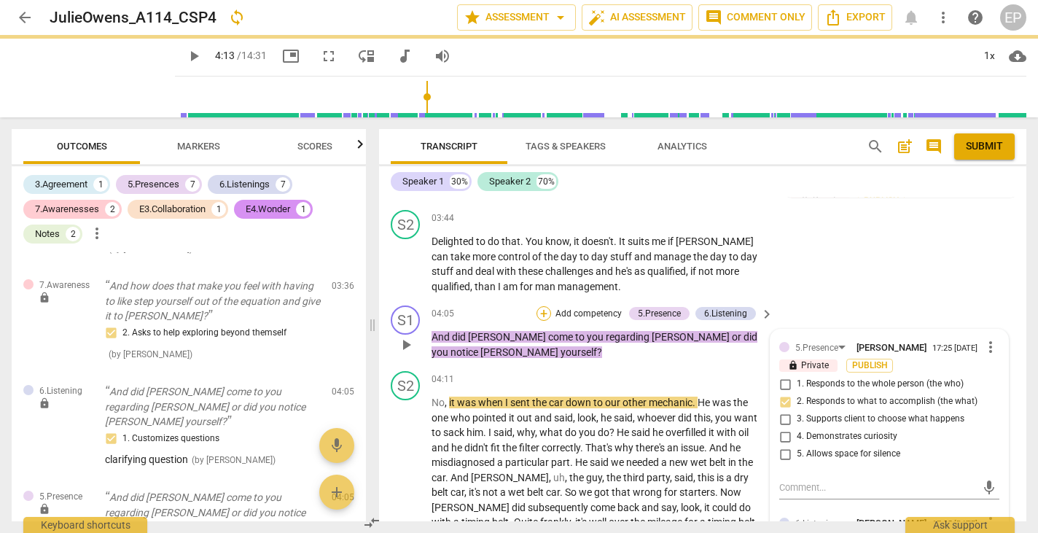
click at [541, 306] on div "+" at bounding box center [543, 313] width 15 height 15
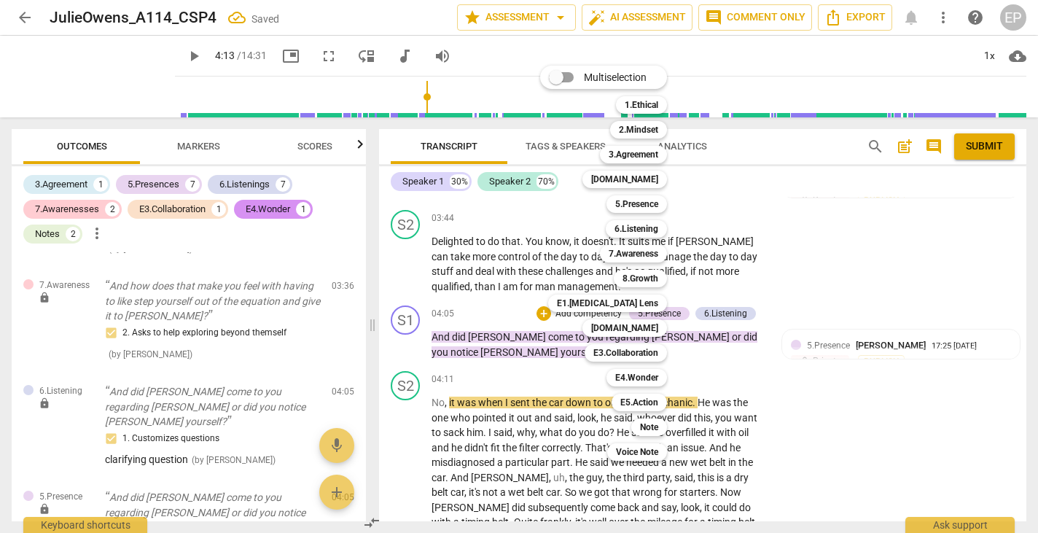
click at [411, 418] on div at bounding box center [519, 266] width 1038 height 533
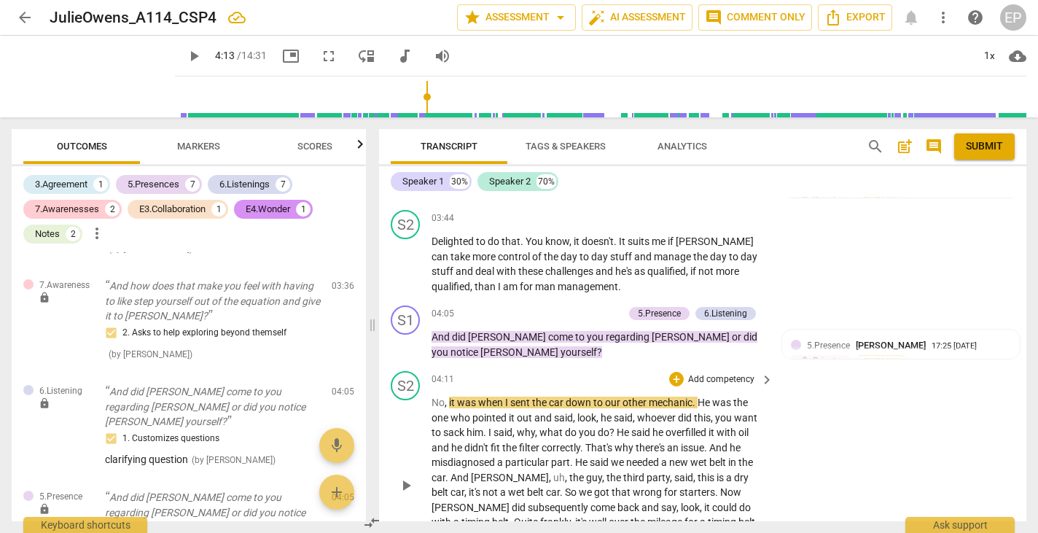
click at [410, 477] on span "play_arrow" at bounding box center [405, 485] width 17 height 17
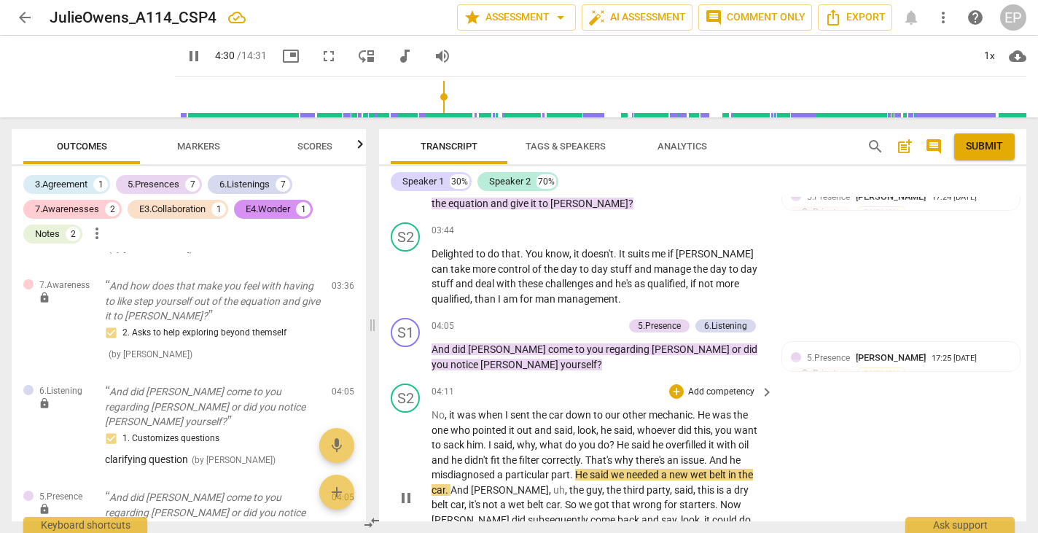
scroll to position [1348, 0]
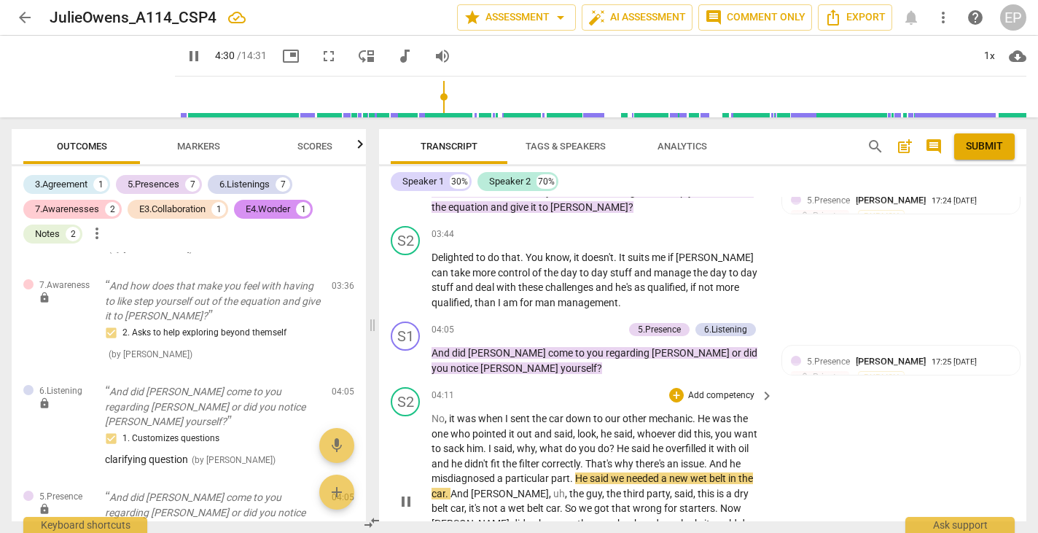
click at [410, 420] on div "play_arrow pause" at bounding box center [412, 501] width 37 height 170
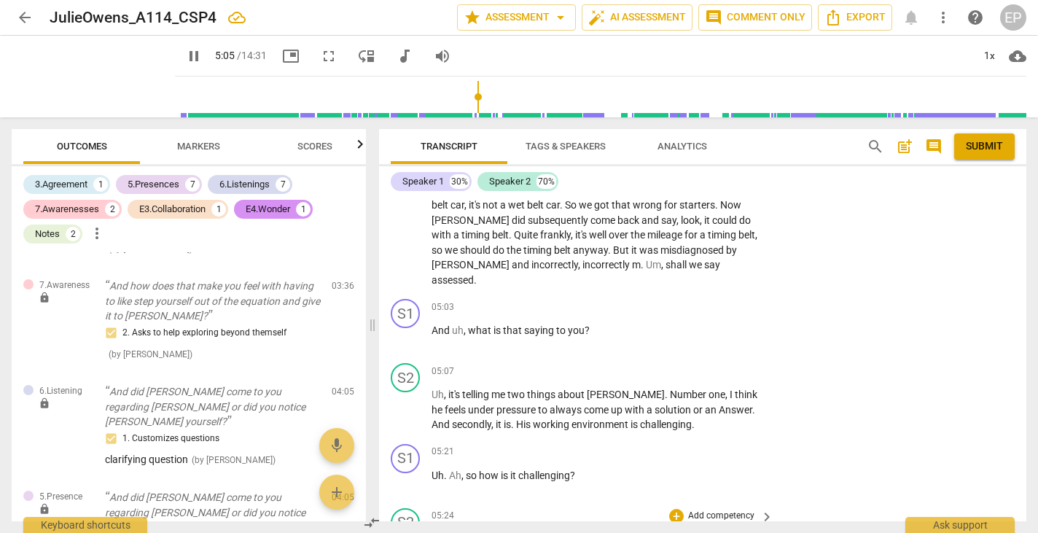
scroll to position [1648, 0]
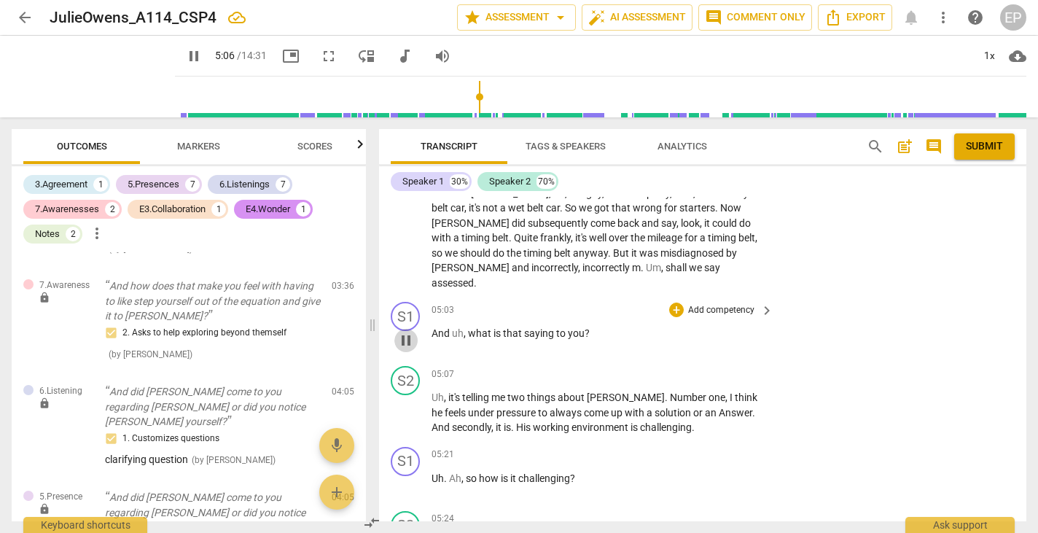
click at [410, 332] on span "pause" at bounding box center [405, 340] width 17 height 17
click at [673, 302] on div "+" at bounding box center [676, 309] width 15 height 15
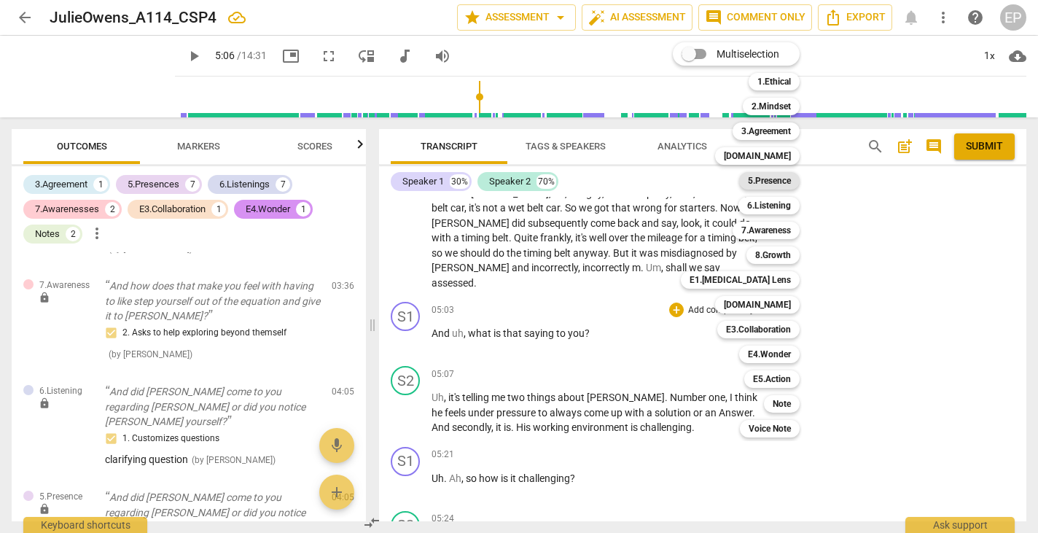
click at [773, 176] on b "5.Presence" at bounding box center [769, 180] width 43 height 17
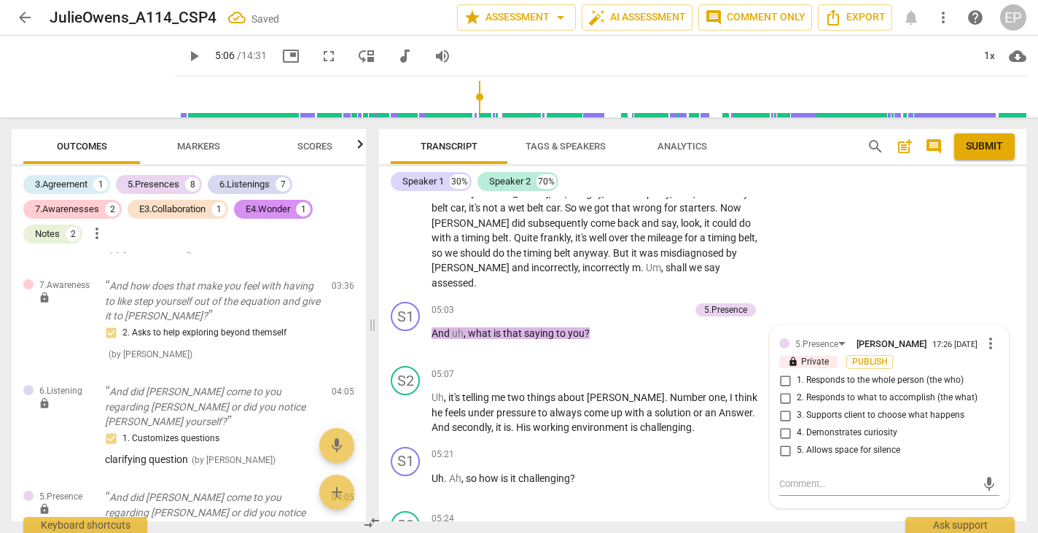
scroll to position [2029, 0]
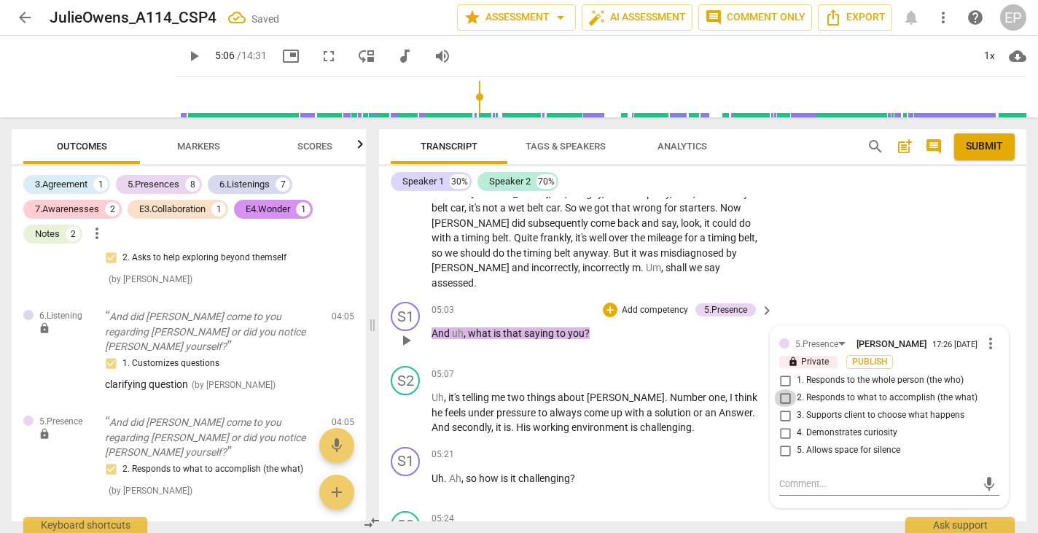
click at [780, 389] on input "2. Responds to what to accomplish (the what)" at bounding box center [784, 397] width 23 height 17
click at [781, 424] on input "4. Demonstrates curiosity" at bounding box center [784, 432] width 23 height 17
click at [606, 302] on div "+" at bounding box center [610, 309] width 15 height 15
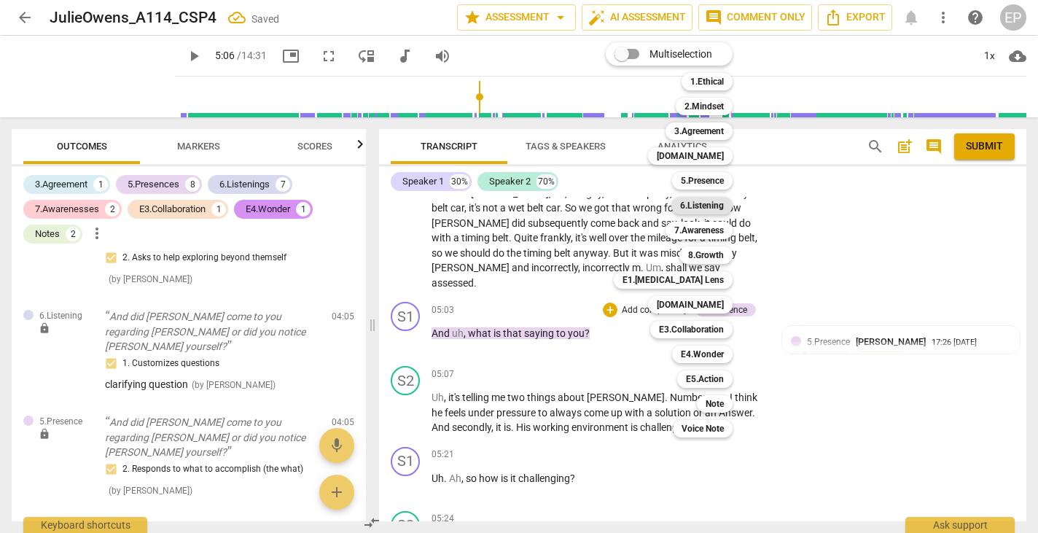
click at [699, 202] on b "6.Listening" at bounding box center [702, 205] width 44 height 17
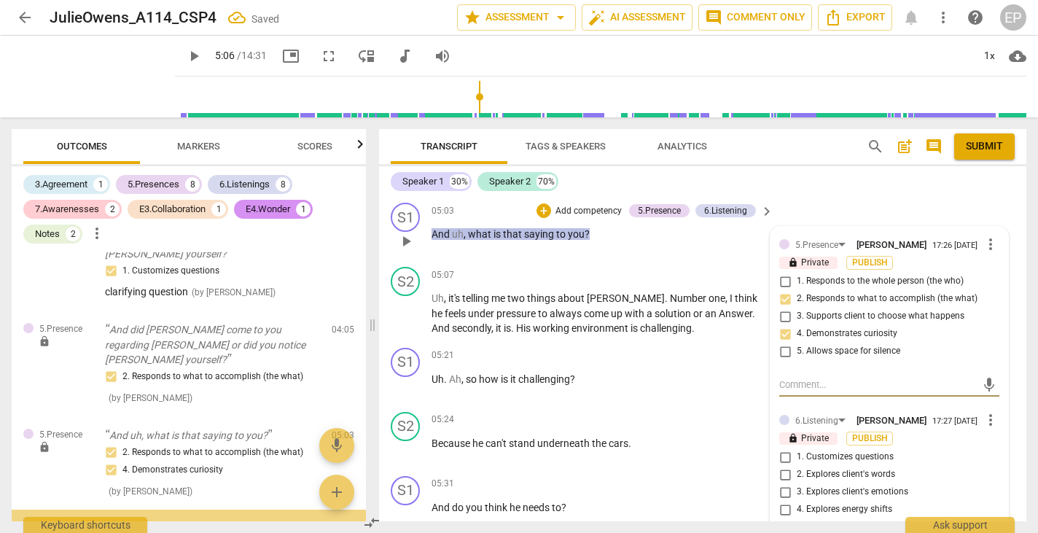
scroll to position [1751, 0]
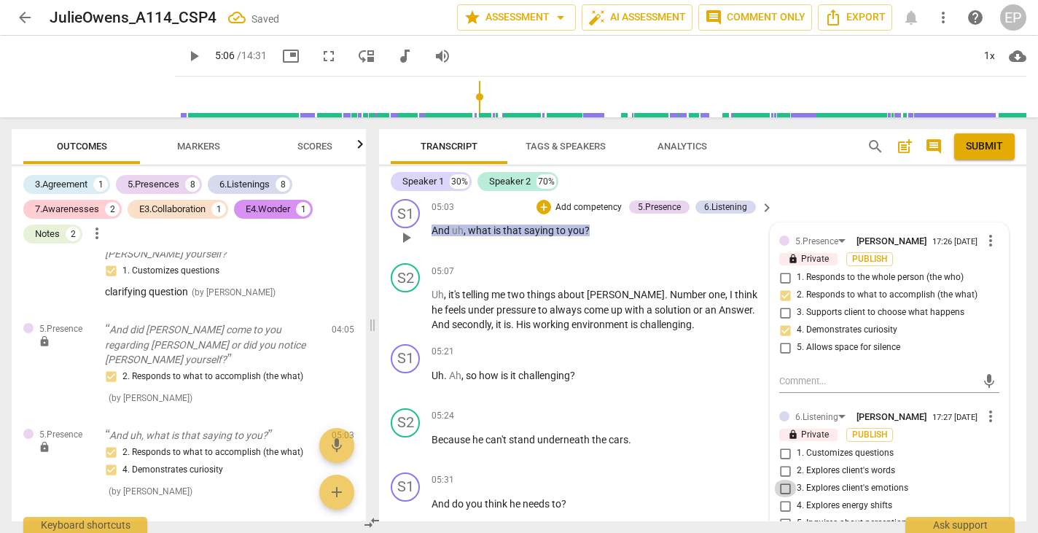
click at [778, 480] on input "3. Explores client's emotions" at bounding box center [784, 488] width 23 height 17
click at [782, 445] on input "1. Customizes questions" at bounding box center [784, 453] width 23 height 17
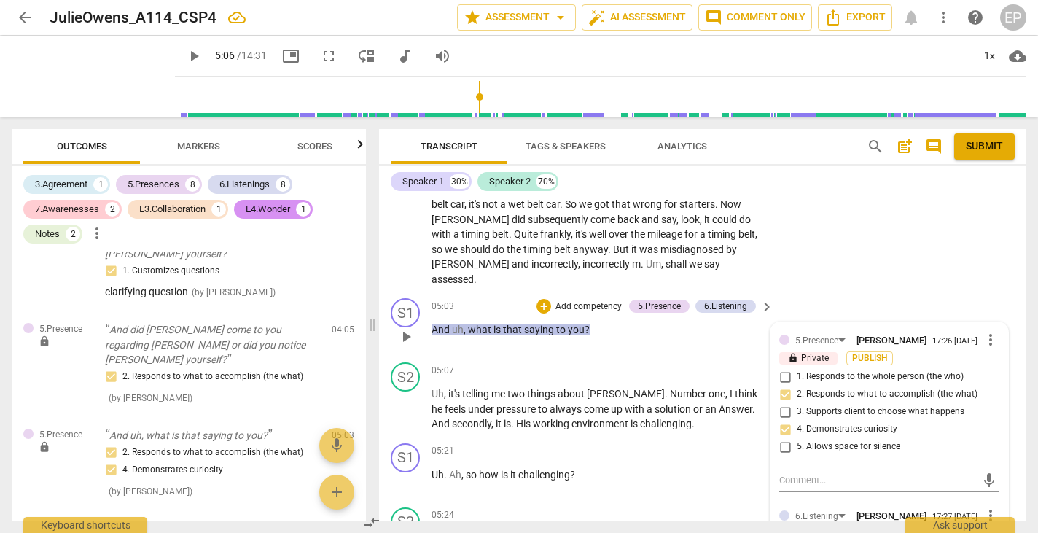
scroll to position [1649, 0]
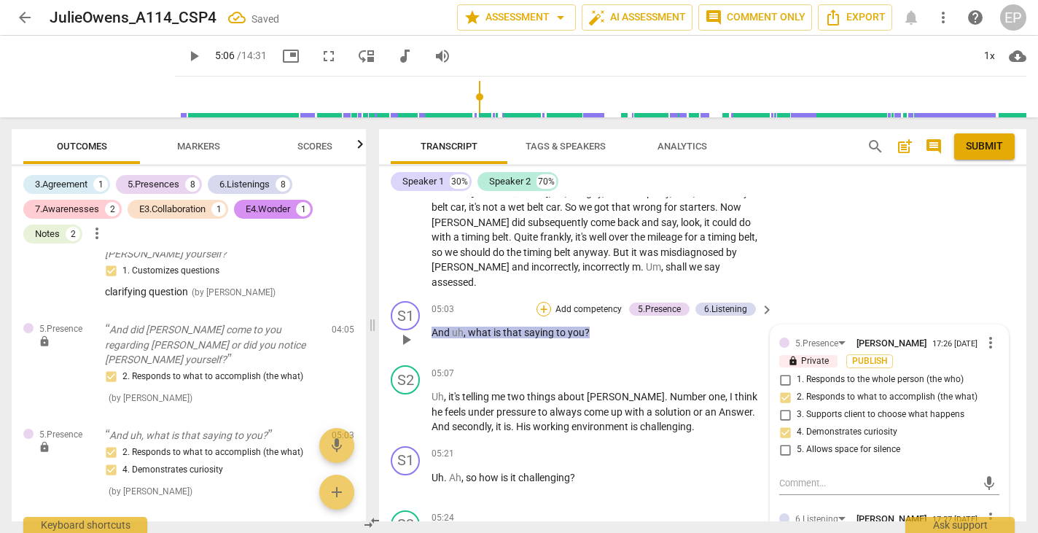
click at [539, 302] on div "+" at bounding box center [543, 309] width 15 height 15
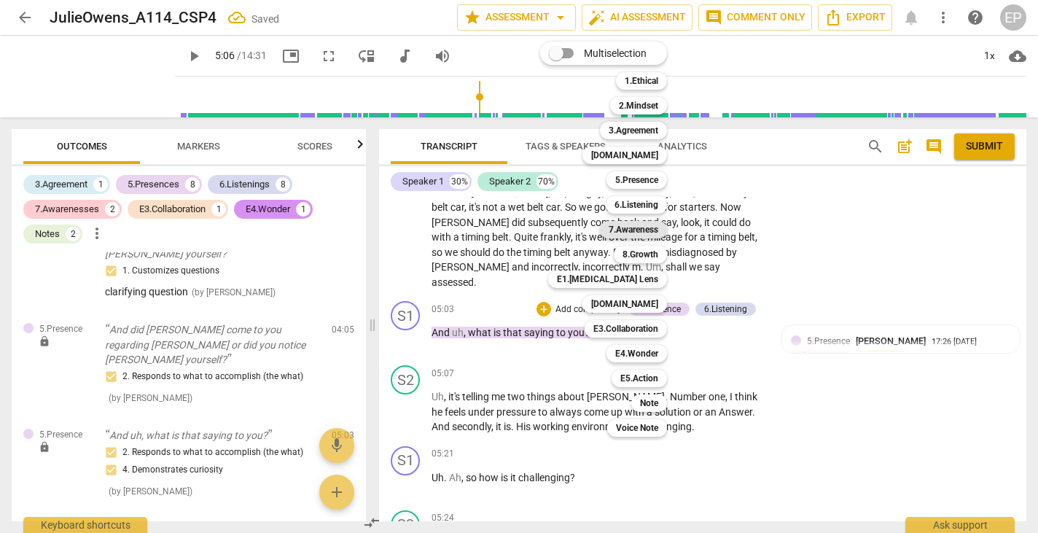
click at [634, 227] on b "7.Awareness" at bounding box center [634, 229] width 50 height 17
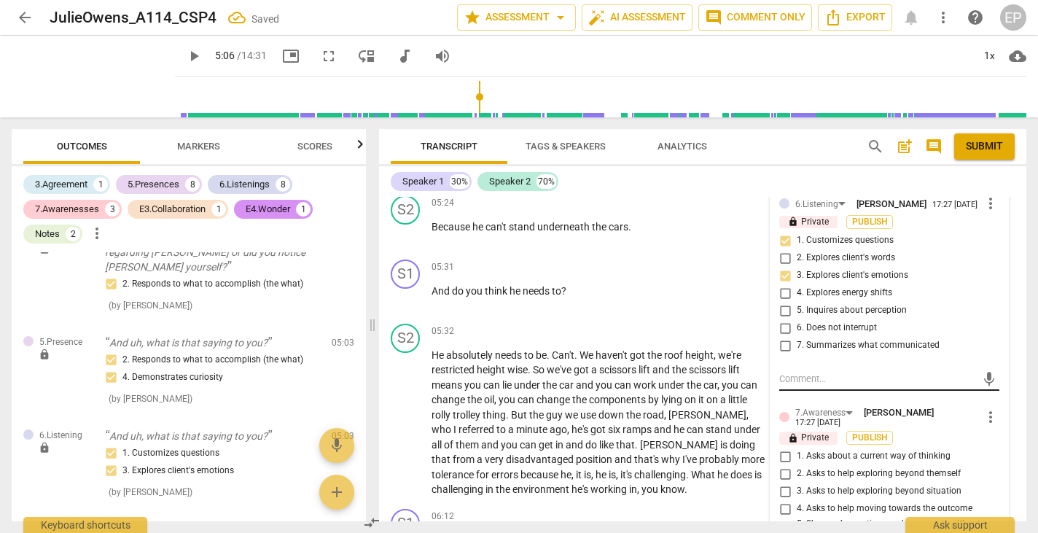
scroll to position [1967, 0]
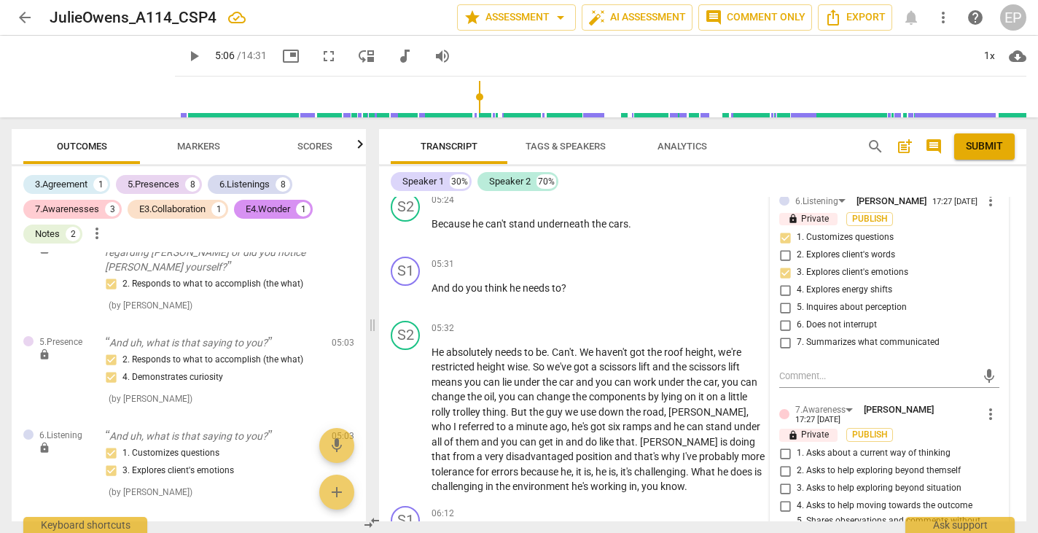
click at [780, 480] on input "3. Asks to help exploring beyond situation" at bounding box center [784, 488] width 23 height 17
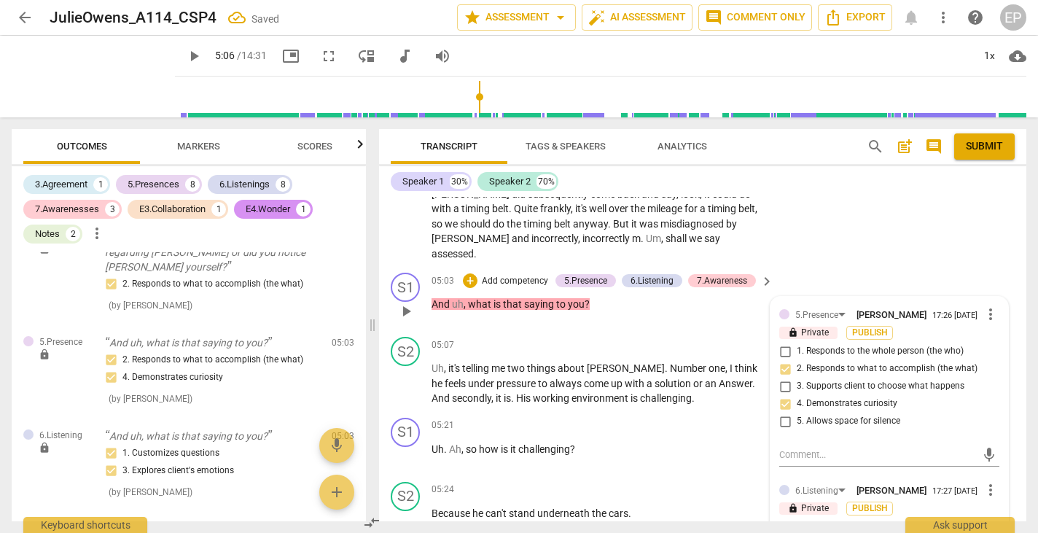
scroll to position [1693, 0]
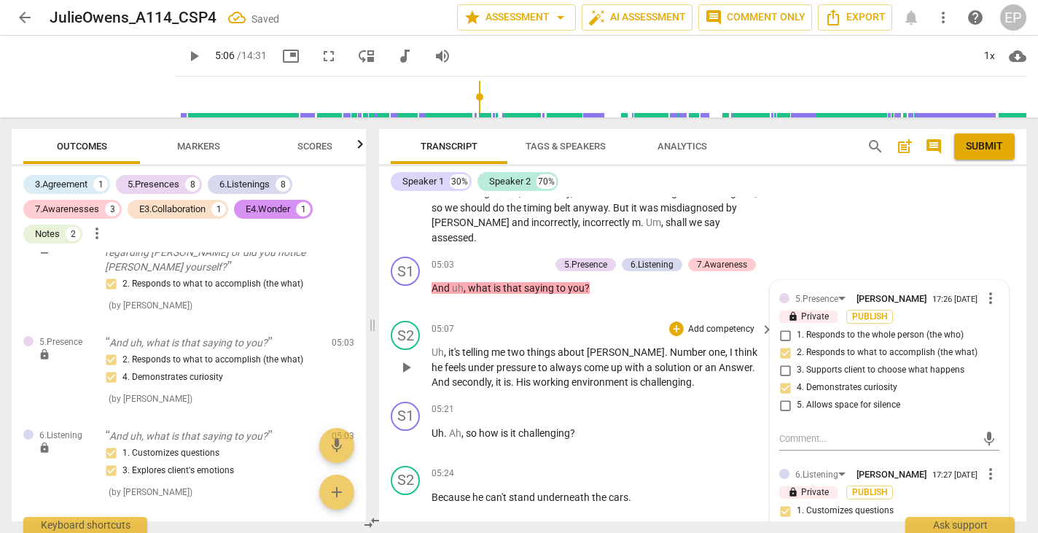
click at [403, 359] on span "play_arrow" at bounding box center [405, 367] width 17 height 17
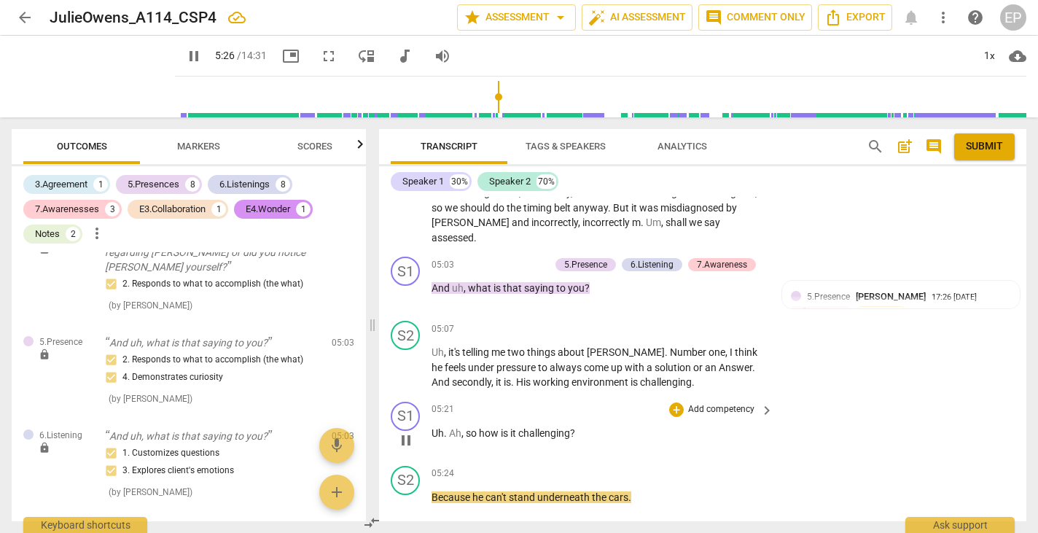
click at [407, 431] on span "pause" at bounding box center [405, 439] width 17 height 17
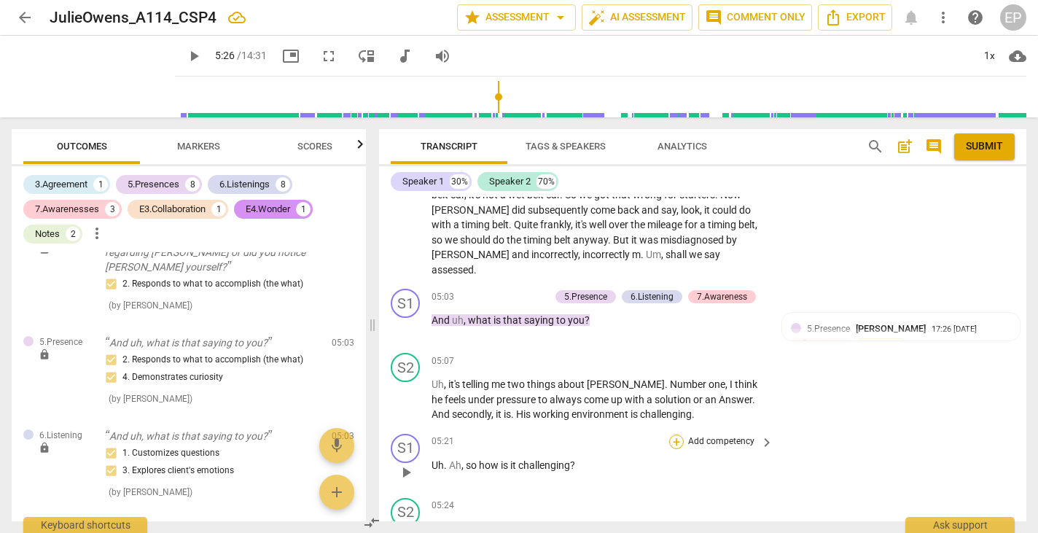
scroll to position [1660, 0]
click at [671, 435] on div "+" at bounding box center [676, 442] width 15 height 15
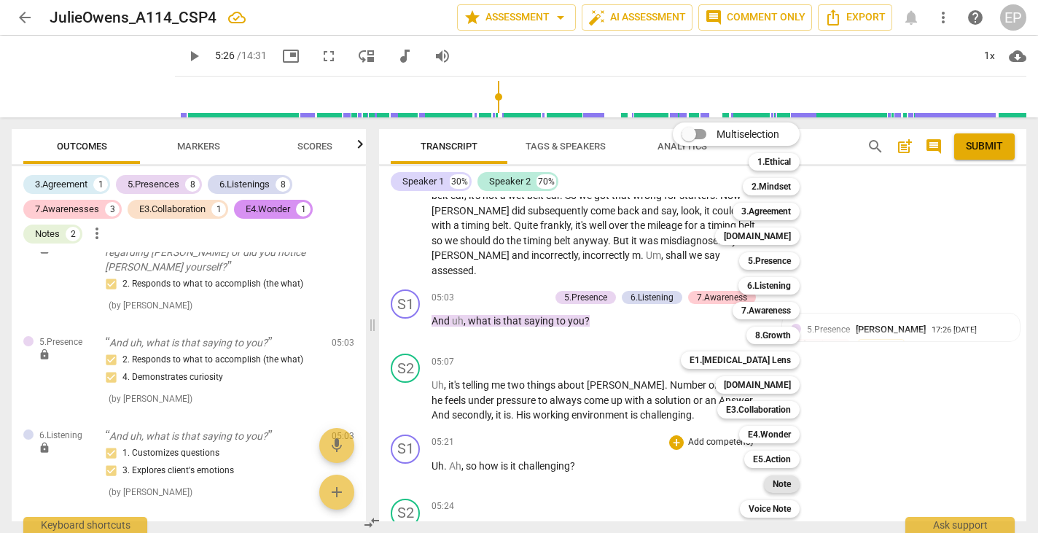
click at [791, 481] on b "Note" at bounding box center [782, 483] width 18 height 17
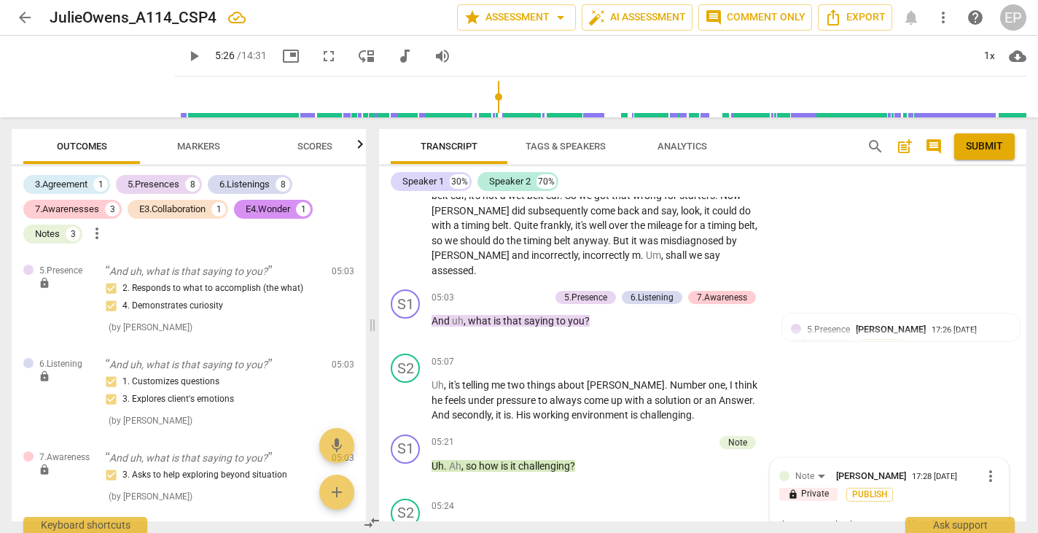
scroll to position [0, 0]
click at [943, 518] on textarea "the conversation has gone to taking about [PERSON_NAME]. When you asked a good …" at bounding box center [877, 539] width 197 height 42
click at [875, 518] on textarea "the conversation has gone to taking about [PERSON_NAME]. When you asked a good …" at bounding box center [877, 539] width 197 height 42
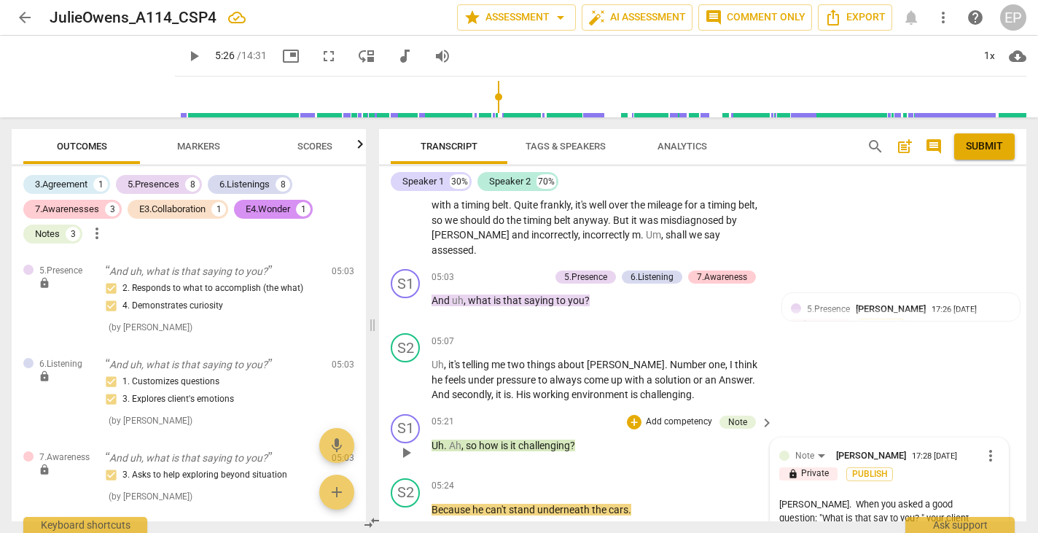
scroll to position [1682, 0]
click at [674, 407] on div "S1 play_arrow pause 05:21 + Add competency Note keyboard_arrow_right Uh . Ah , …" at bounding box center [702, 439] width 647 height 64
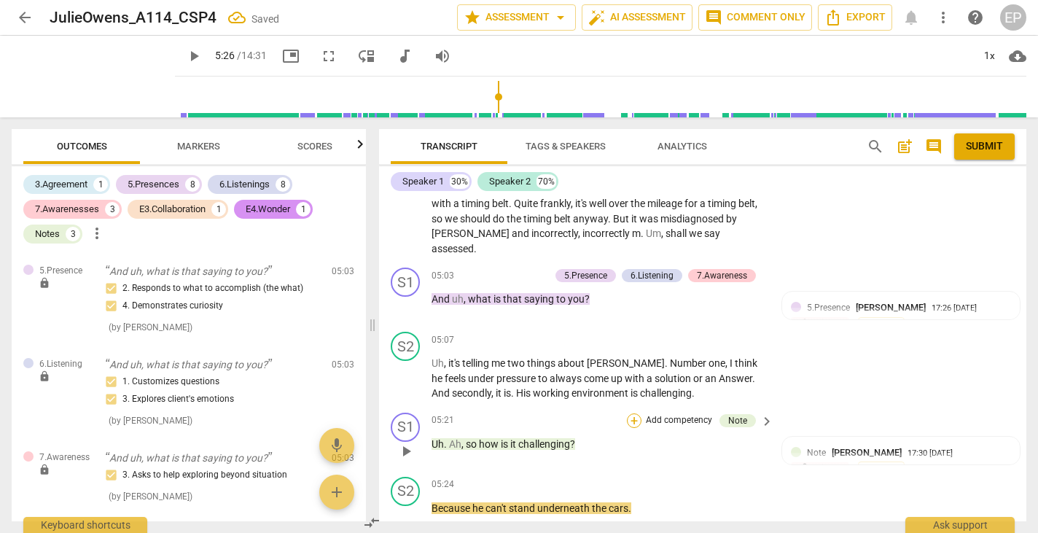
click at [630, 413] on div "+" at bounding box center [634, 420] width 15 height 15
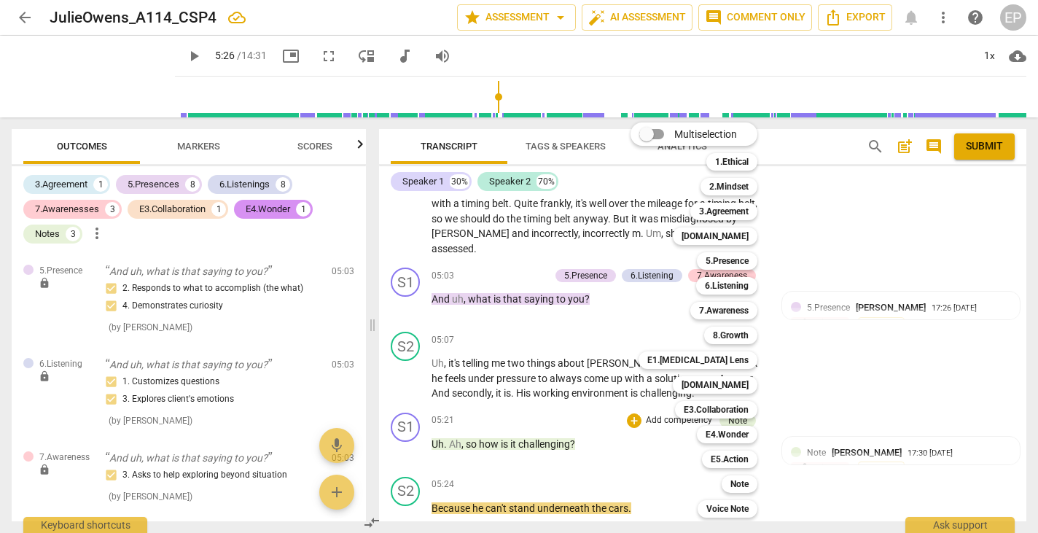
click at [657, 392] on div "Multiselection m 1.Ethical 1 2.Mindset 2 3.Agreement 3 [DOMAIN_NAME] 4 5.Presen…" at bounding box center [705, 320] width 160 height 402
click at [842, 464] on div at bounding box center [519, 266] width 1038 height 533
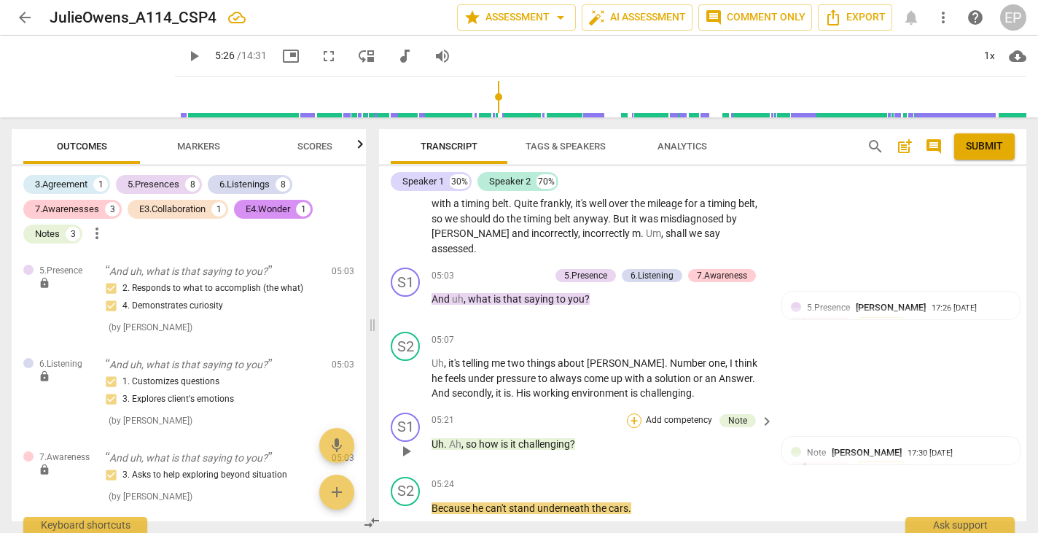
click at [629, 413] on div "+" at bounding box center [634, 420] width 15 height 15
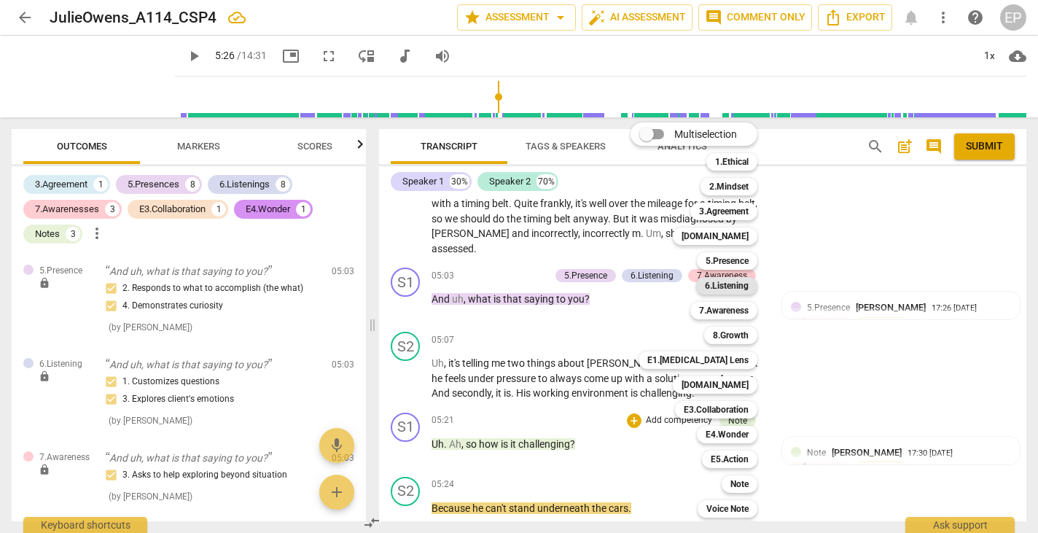
click at [732, 286] on b "6.Listening" at bounding box center [727, 285] width 44 height 17
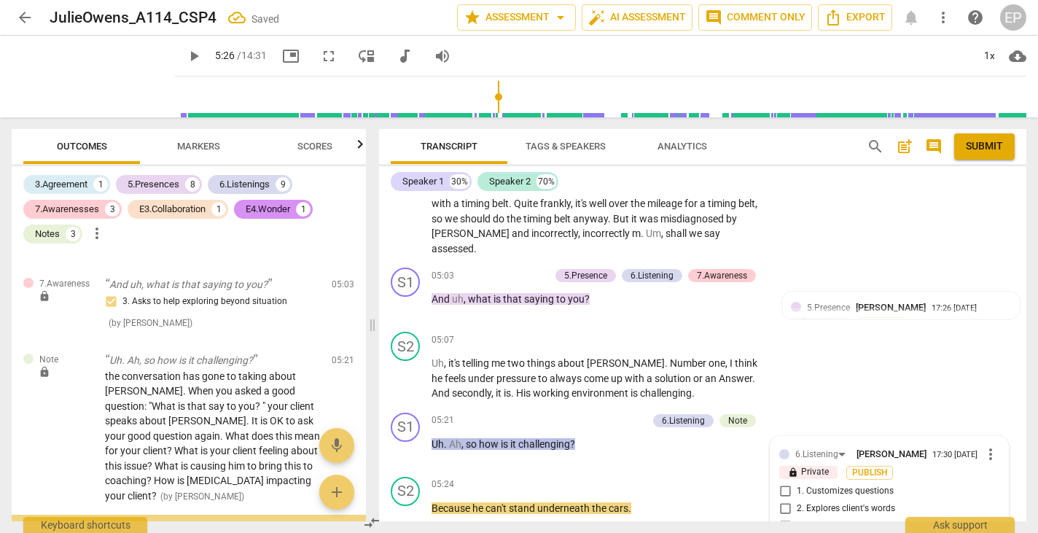
scroll to position [1886, 0]
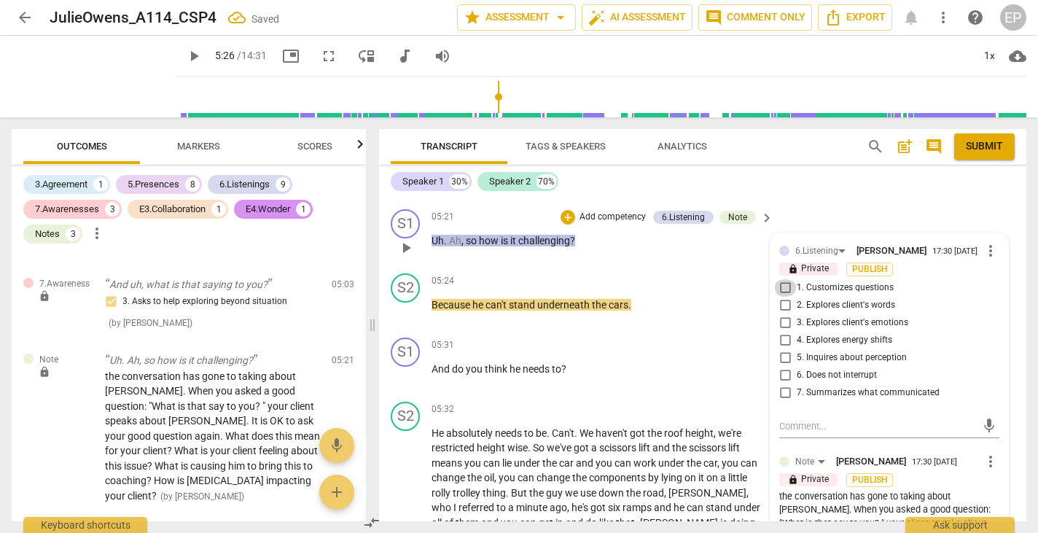
click at [783, 279] on input "1. Customizes questions" at bounding box center [784, 287] width 23 height 17
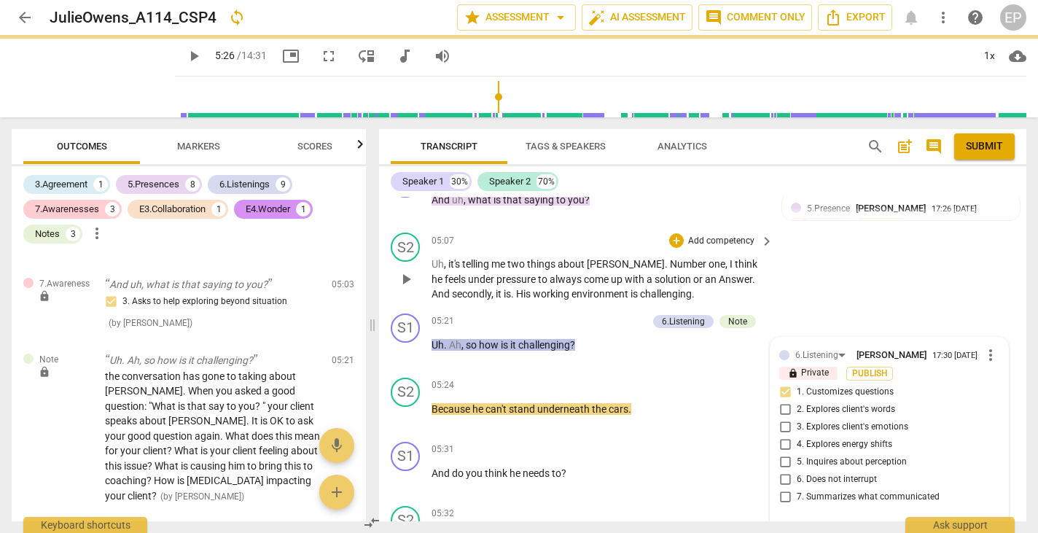
scroll to position [1739, 0]
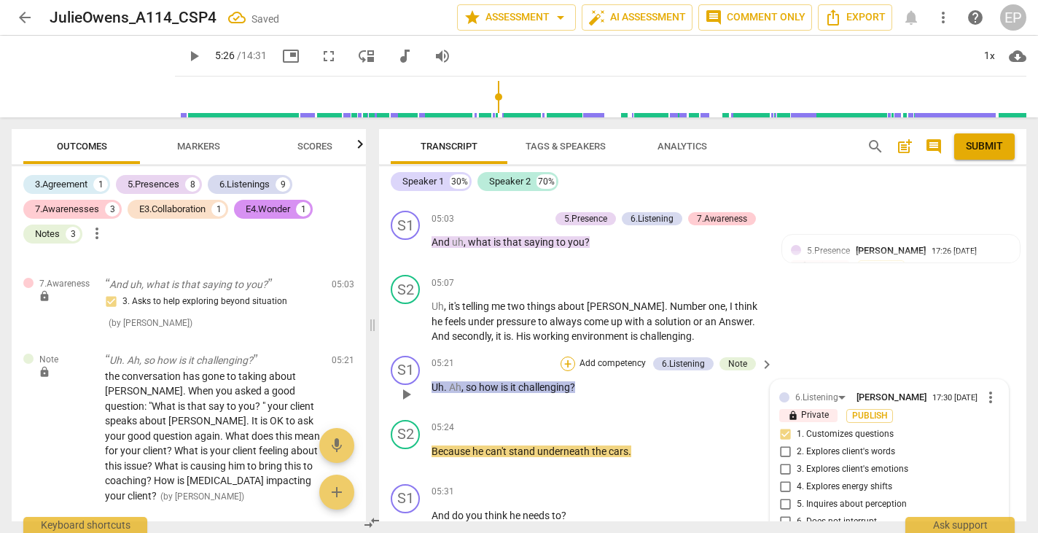
click at [569, 356] on div "+" at bounding box center [568, 363] width 15 height 15
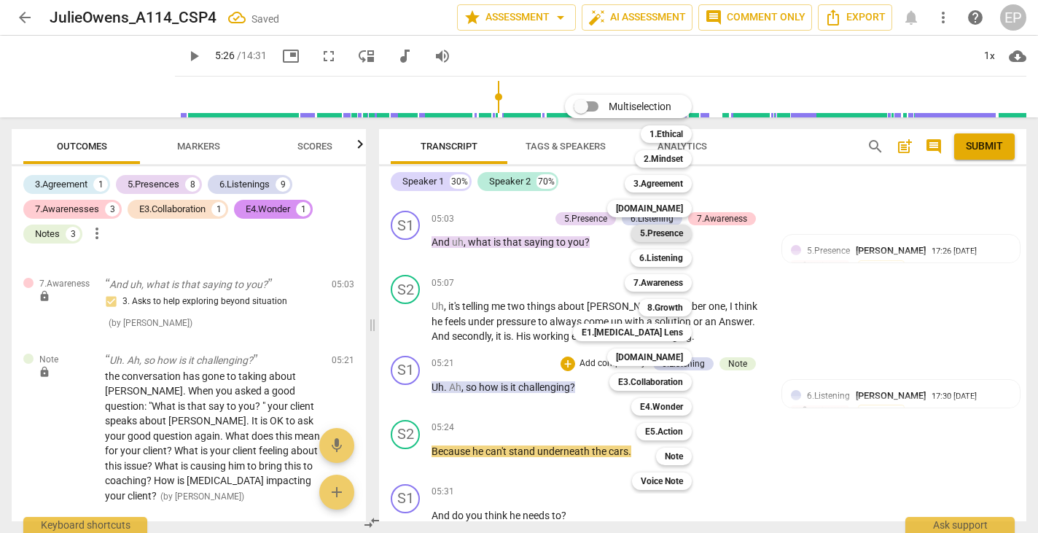
click at [671, 233] on b "5.Presence" at bounding box center [661, 232] width 43 height 17
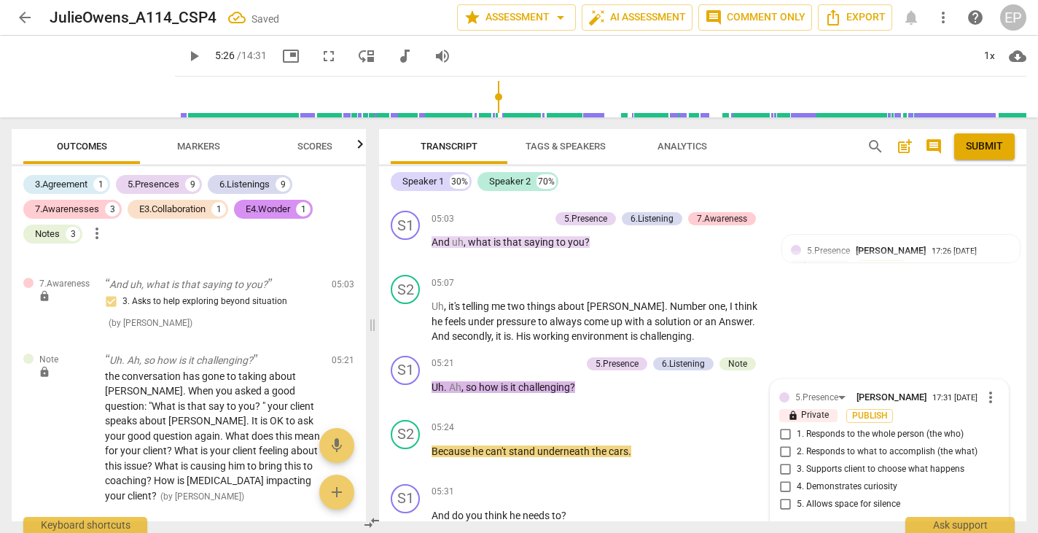
scroll to position [2534, 0]
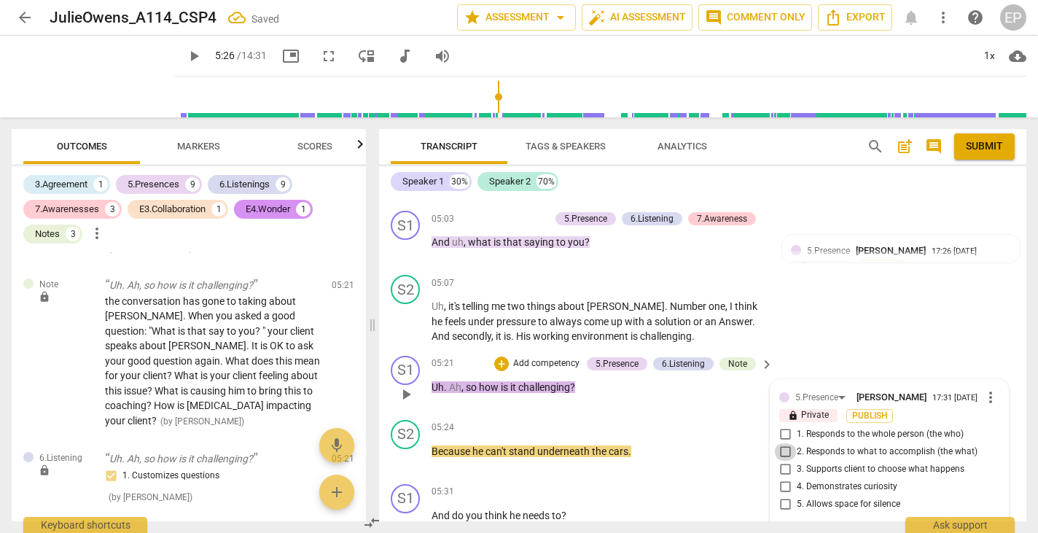
click at [784, 443] on input "2. Responds to what to accomplish (the what)" at bounding box center [784, 451] width 23 height 17
click at [782, 478] on input "4. Demonstrates curiosity" at bounding box center [784, 486] width 23 height 17
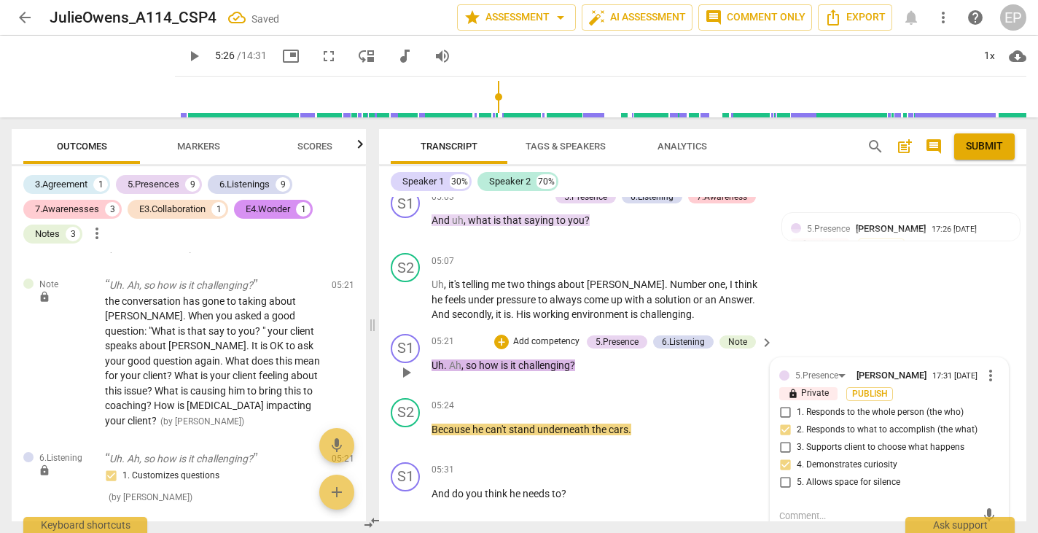
scroll to position [1762, 0]
click at [407, 491] on span "play_arrow" at bounding box center [405, 499] width 17 height 17
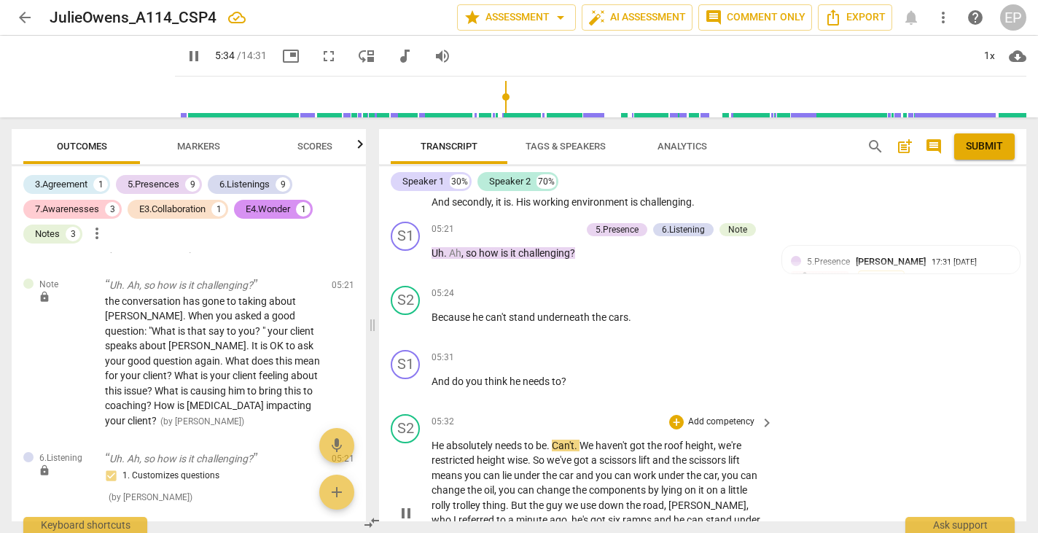
scroll to position [1874, 0]
click at [407, 379] on span "pause" at bounding box center [405, 387] width 17 height 17
click at [675, 350] on div "+" at bounding box center [676, 357] width 15 height 15
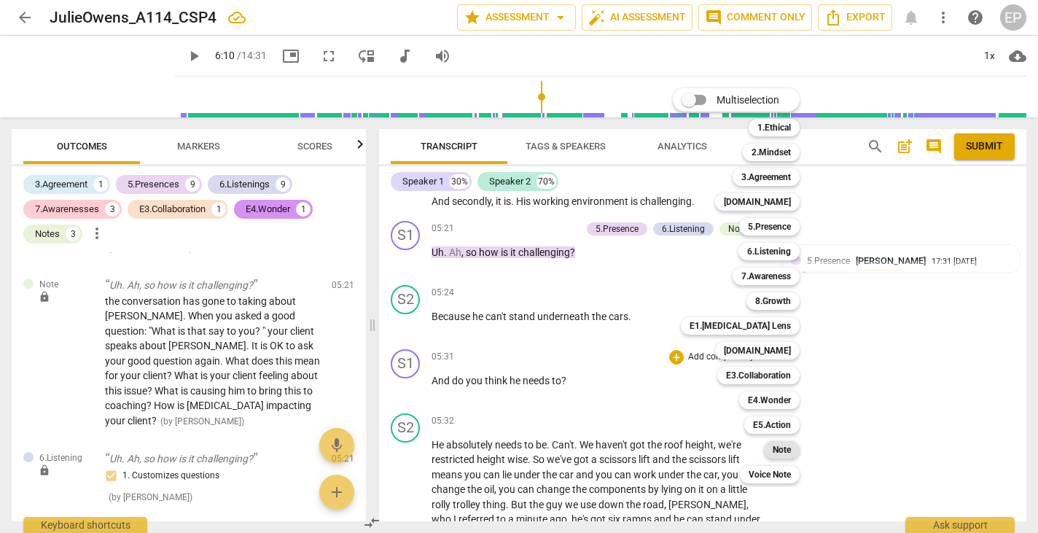
click at [780, 450] on b "Note" at bounding box center [782, 449] width 18 height 17
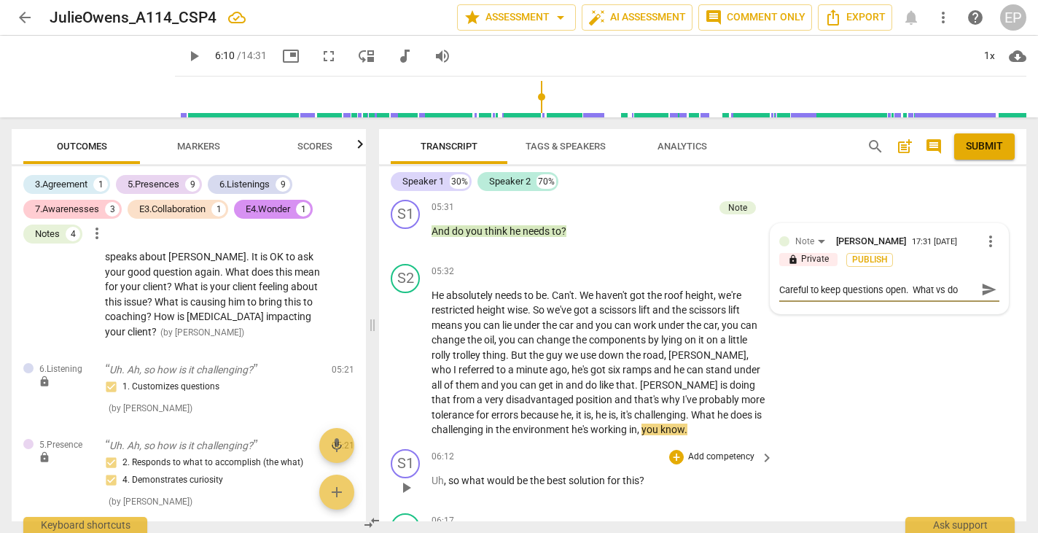
scroll to position [2025, 0]
click at [407, 477] on span "play_arrow" at bounding box center [405, 485] width 17 height 17
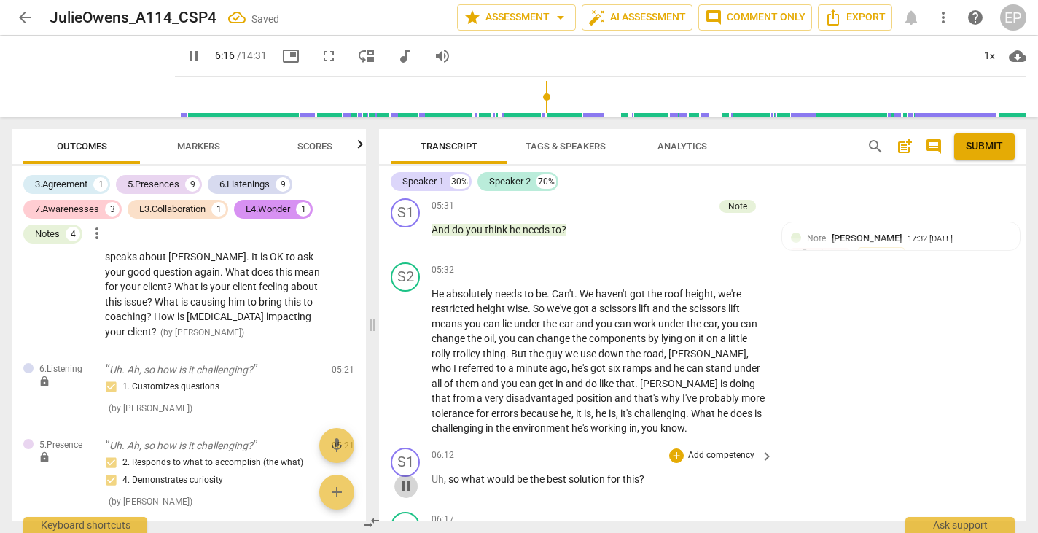
click at [407, 477] on span "pause" at bounding box center [405, 485] width 17 height 17
click at [672, 448] on div "+" at bounding box center [676, 455] width 15 height 15
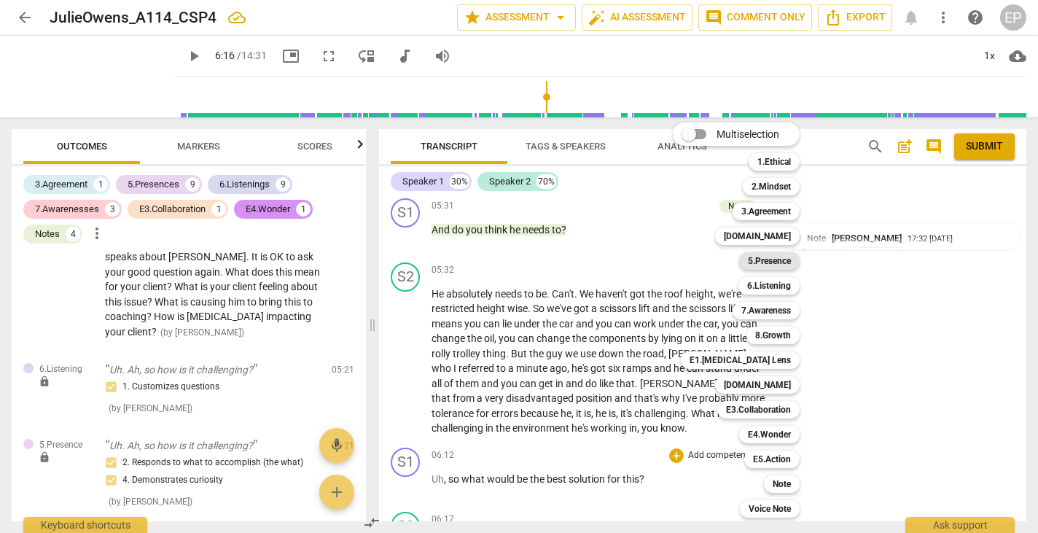
click at [787, 254] on b "5.Presence" at bounding box center [769, 260] width 43 height 17
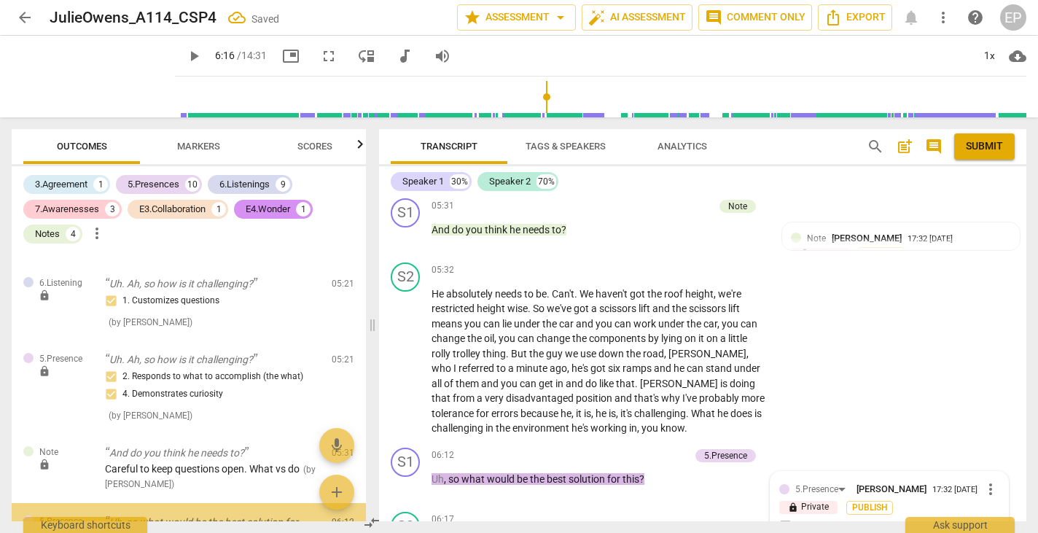
scroll to position [2225, 0]
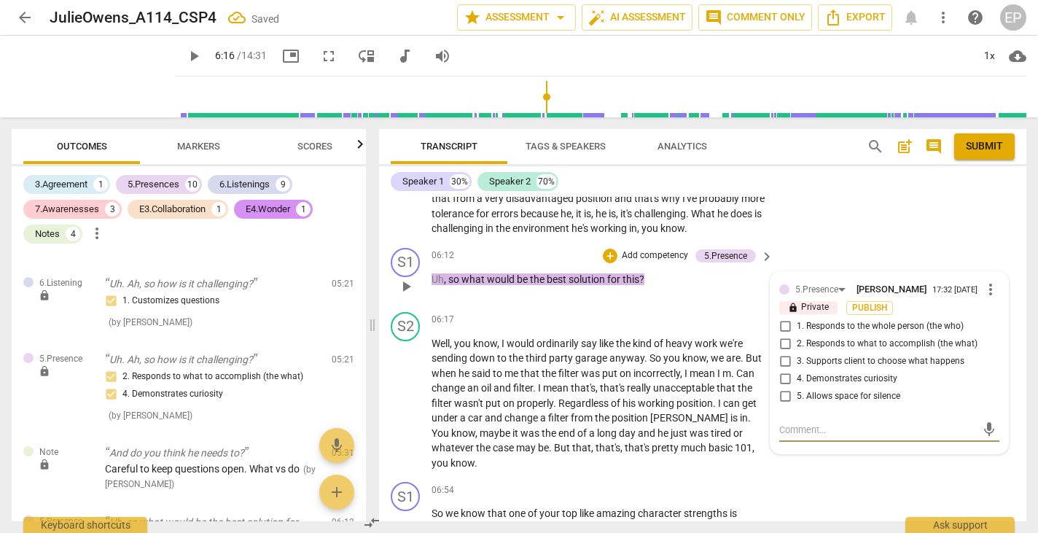
click at [781, 335] on input "2. Responds to what to accomplish (the what)" at bounding box center [784, 343] width 23 height 17
click at [781, 370] on input "4. Demonstrates curiosity" at bounding box center [784, 378] width 23 height 17
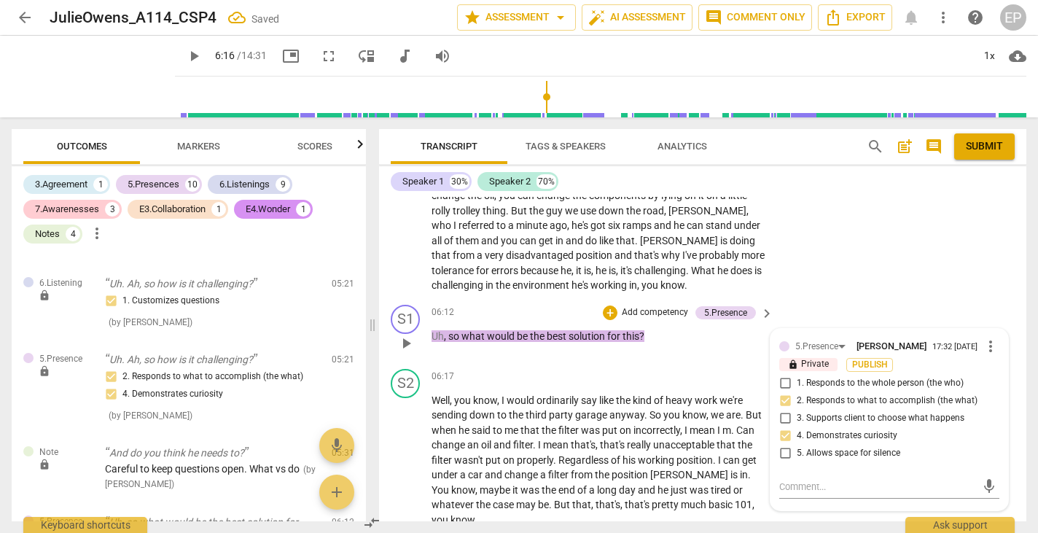
scroll to position [2160, 0]
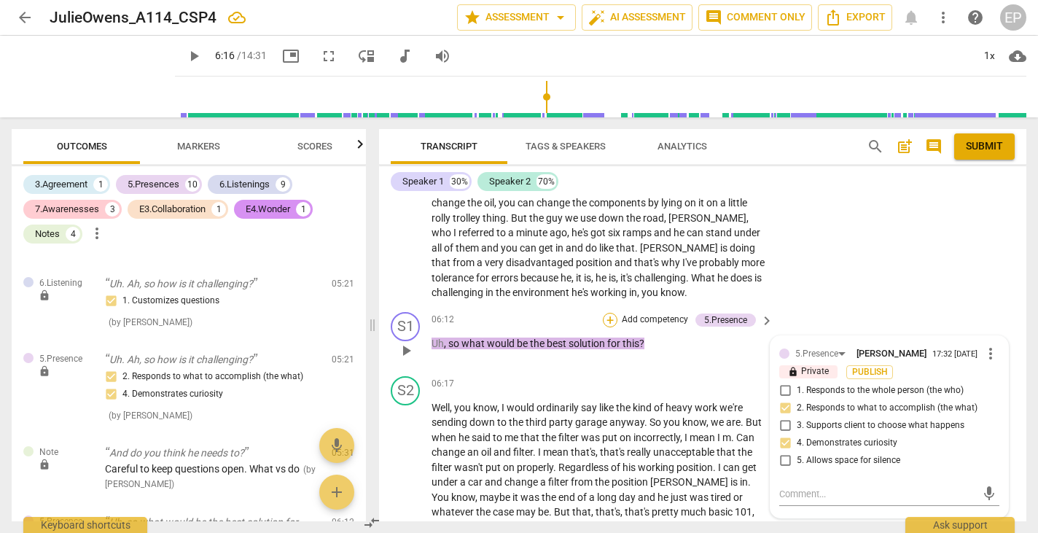
click at [607, 313] on div "+" at bounding box center [610, 320] width 15 height 15
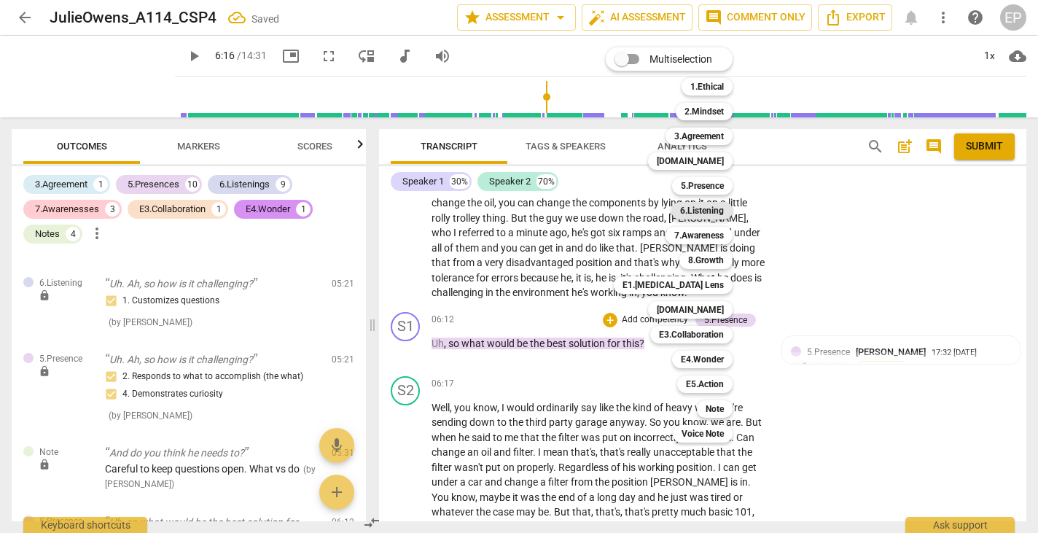
click at [708, 210] on b "6.Listening" at bounding box center [702, 210] width 44 height 17
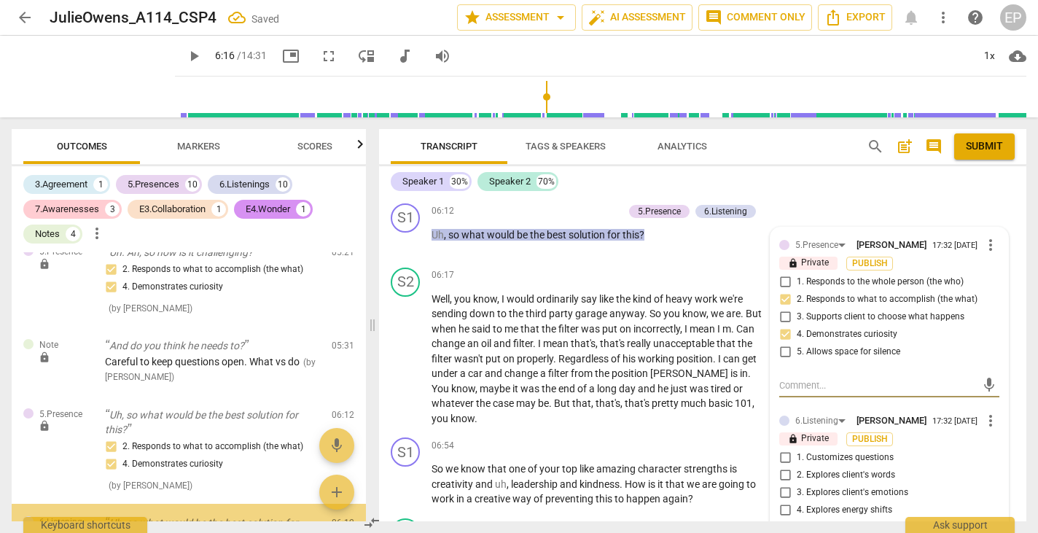
scroll to position [2281, 0]
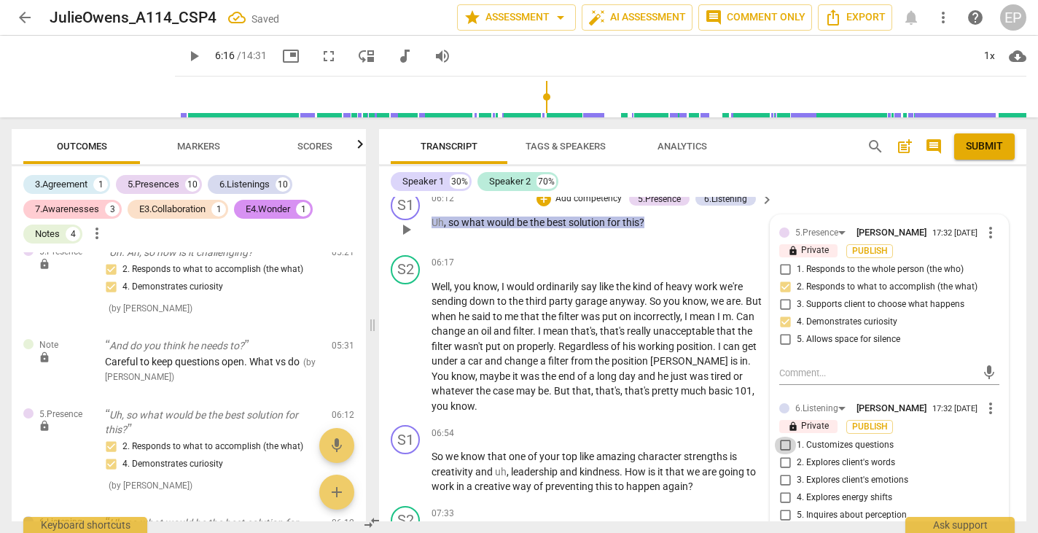
click at [782, 437] on input "1. Customizes questions" at bounding box center [784, 445] width 23 height 17
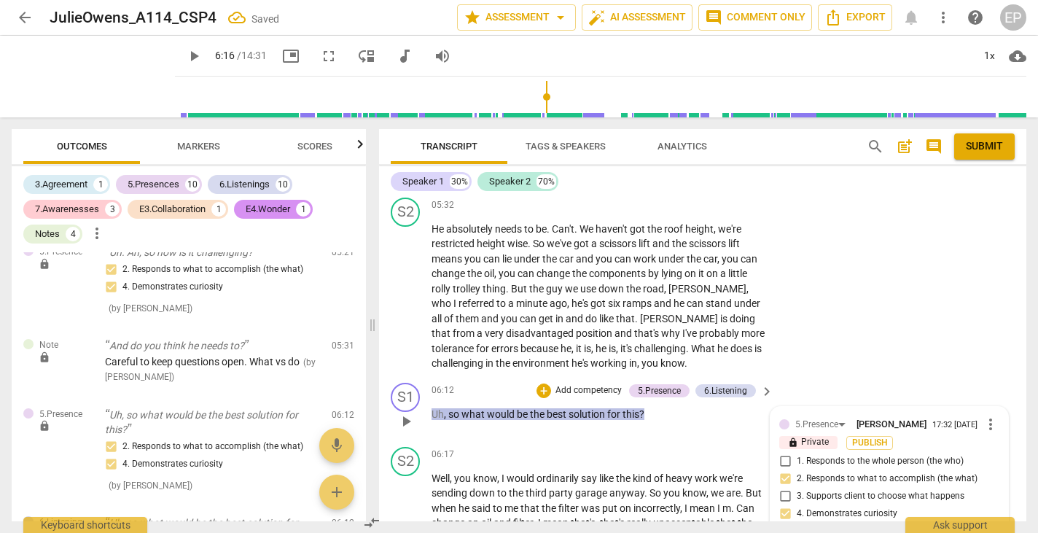
scroll to position [2085, 0]
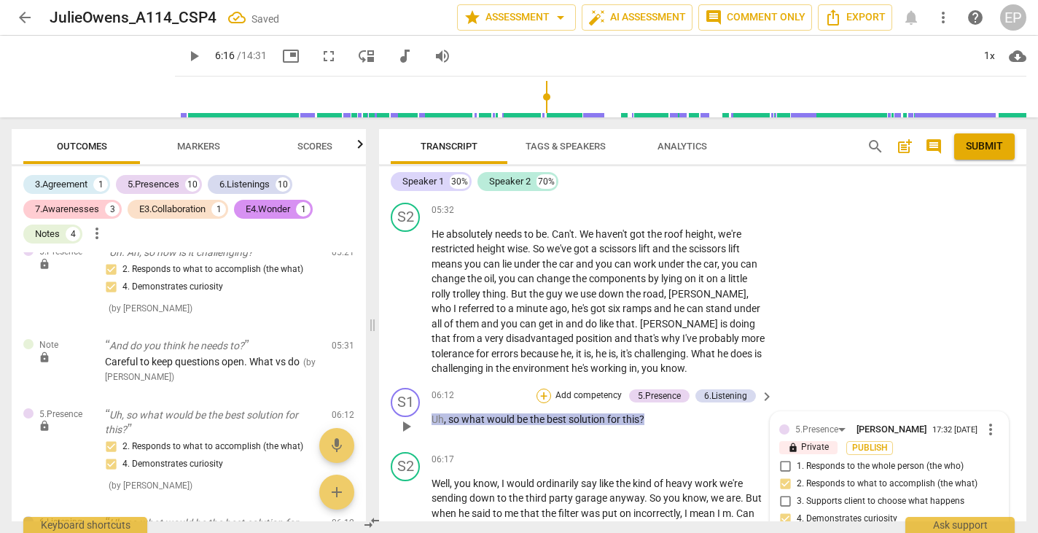
click at [537, 388] on div "+" at bounding box center [543, 395] width 15 height 15
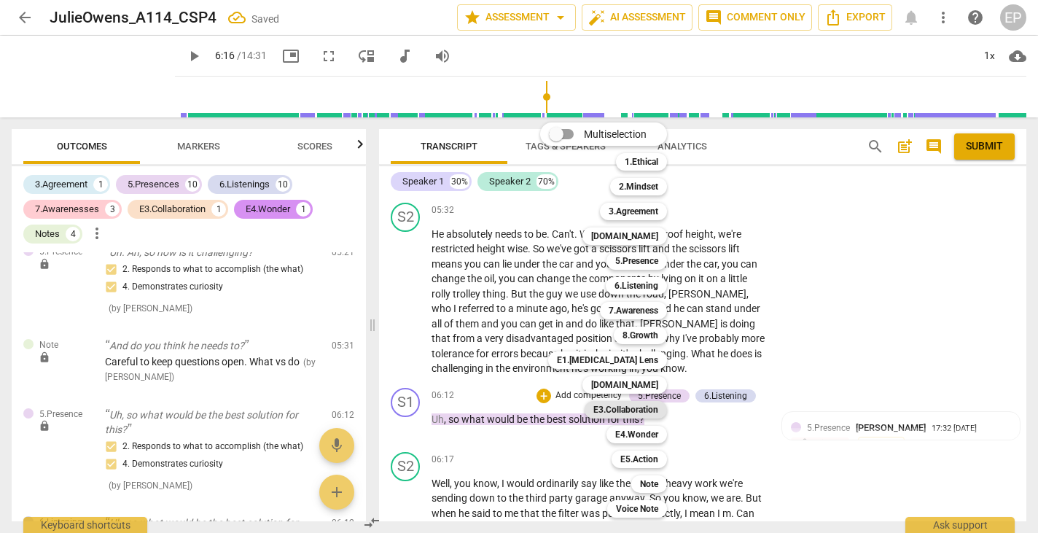
click at [639, 406] on b "E3.Collaboration" at bounding box center [625, 409] width 65 height 17
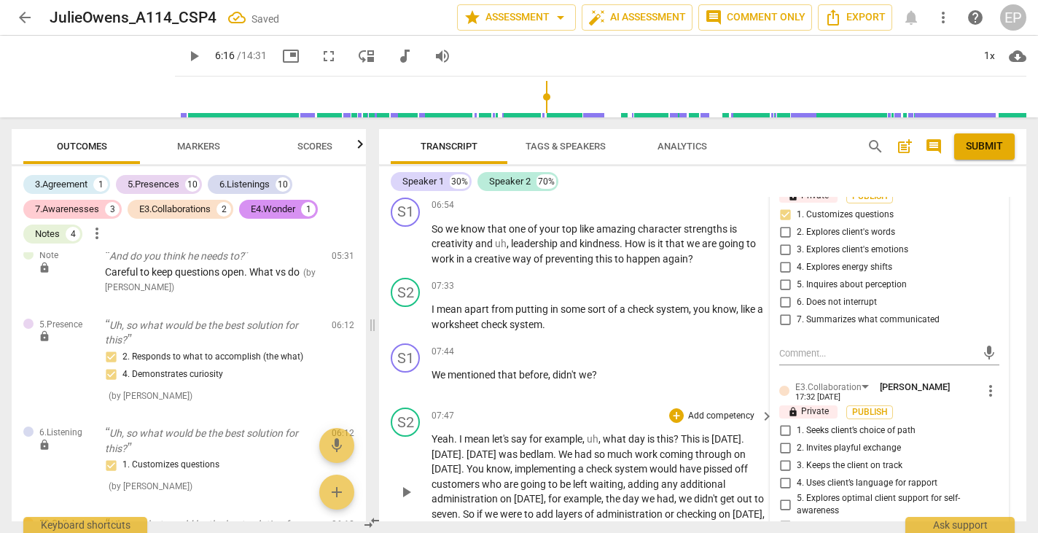
scroll to position [2520, 0]
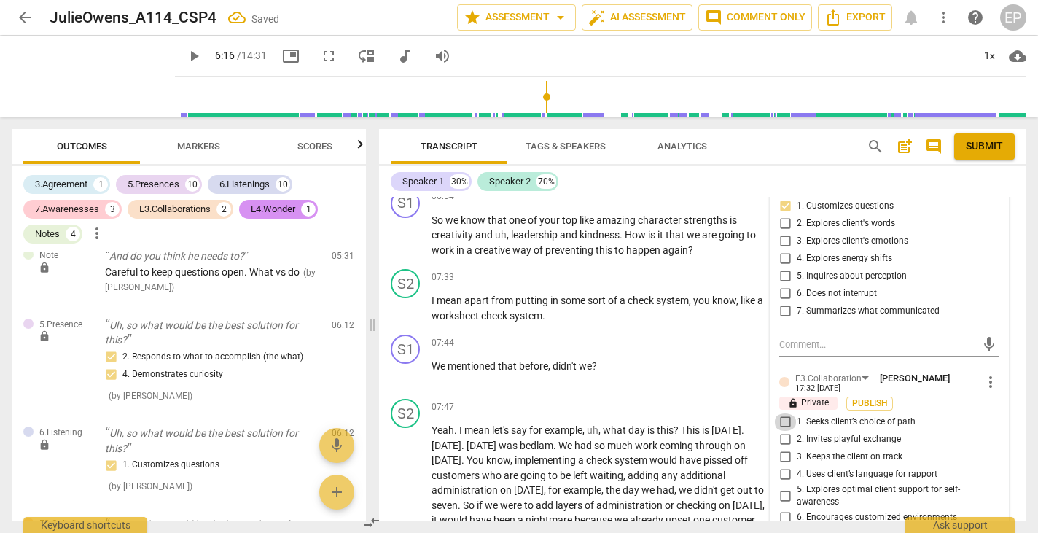
click at [784, 413] on input "1. Seeks client’s choice of path" at bounding box center [784, 421] width 23 height 17
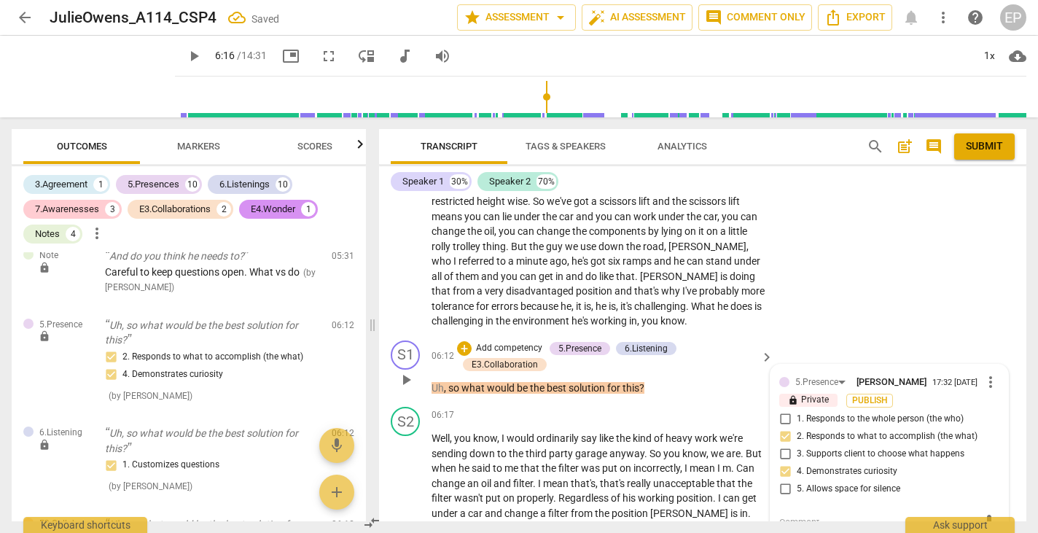
scroll to position [2117, 0]
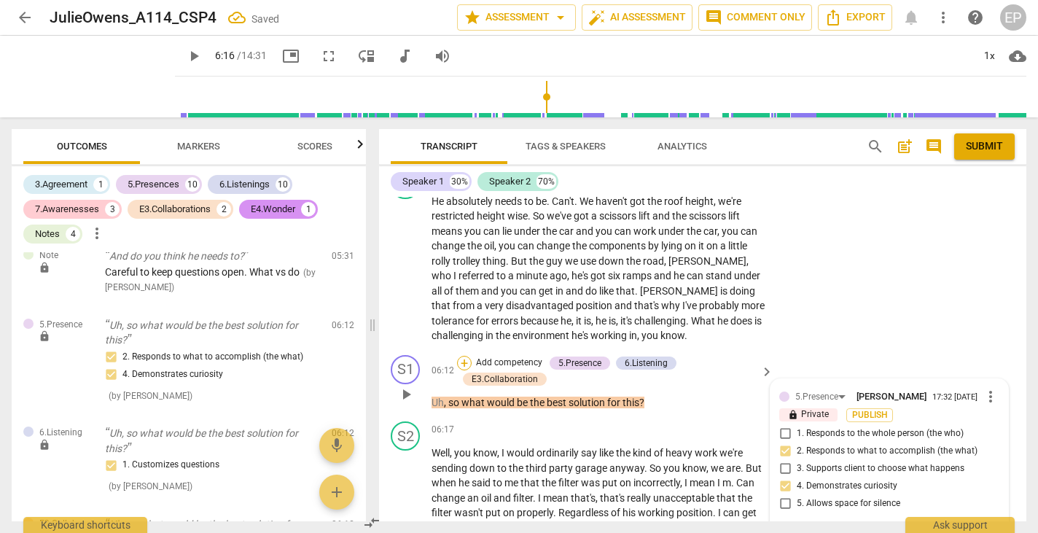
click at [464, 356] on div "+" at bounding box center [464, 363] width 15 height 15
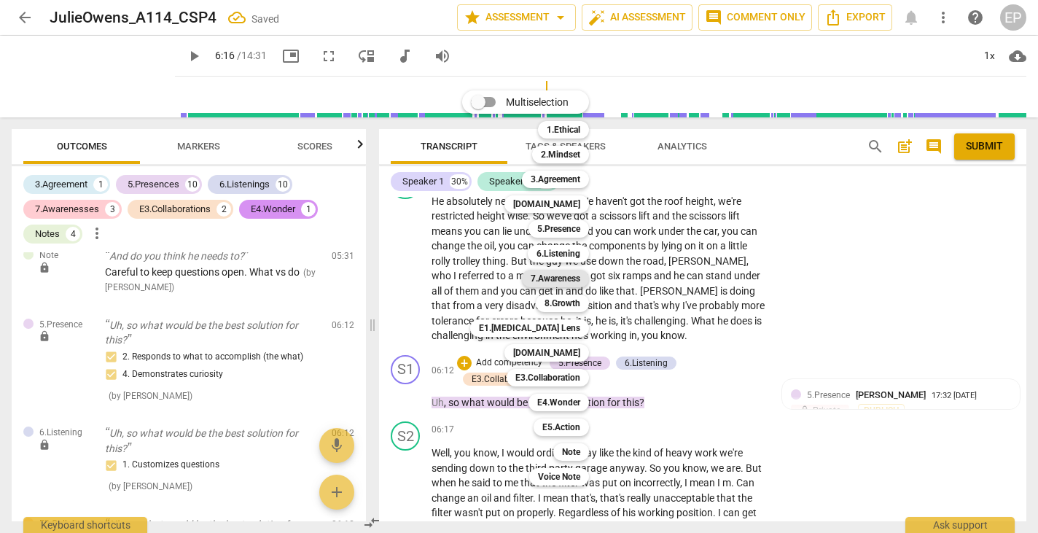
click at [562, 278] on b "7.Awareness" at bounding box center [556, 278] width 50 height 17
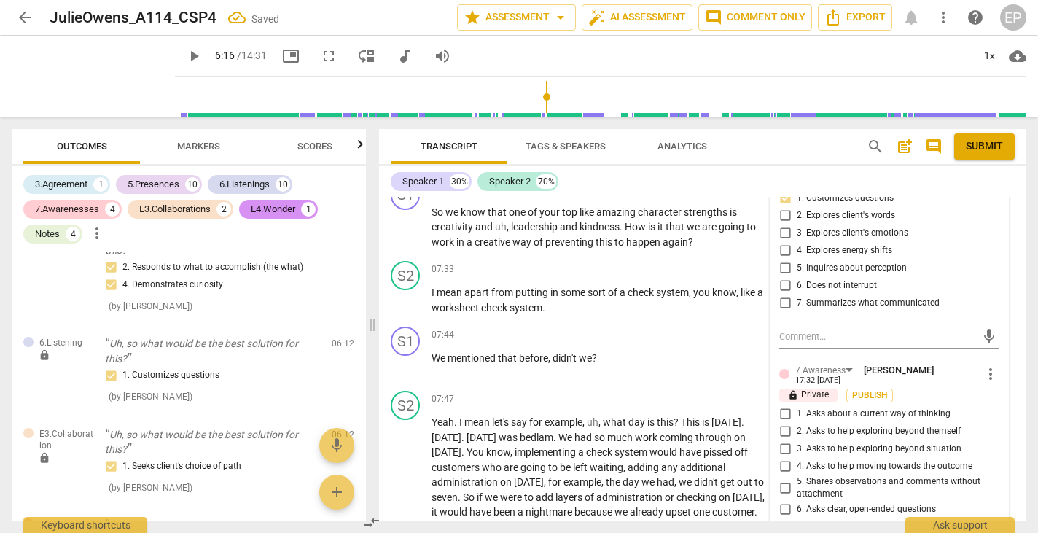
scroll to position [2531, 0]
click at [784, 438] on input "3. Asks to help exploring beyond situation" at bounding box center [784, 446] width 23 height 17
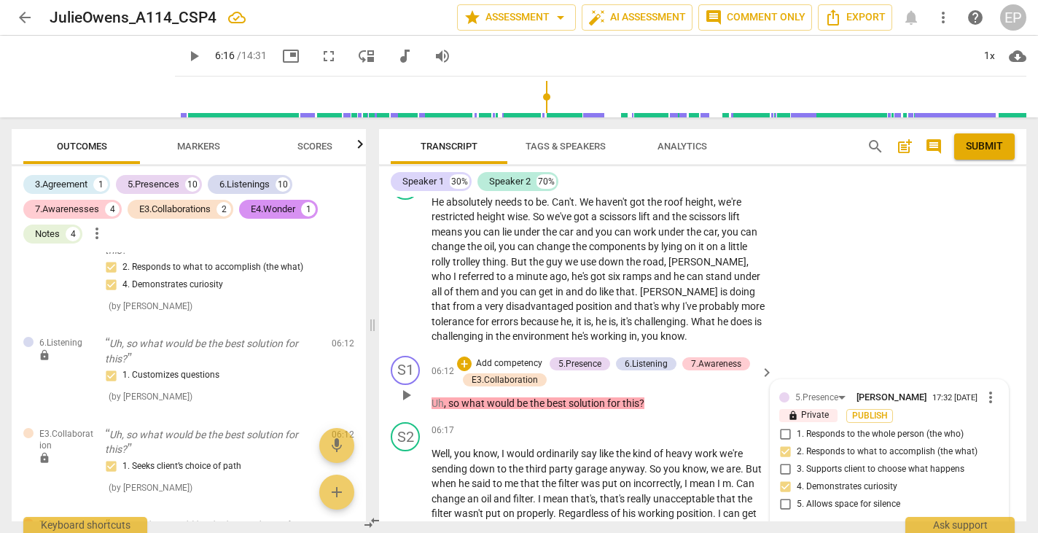
scroll to position [2116, 0]
click at [463, 357] on div "+" at bounding box center [464, 364] width 15 height 15
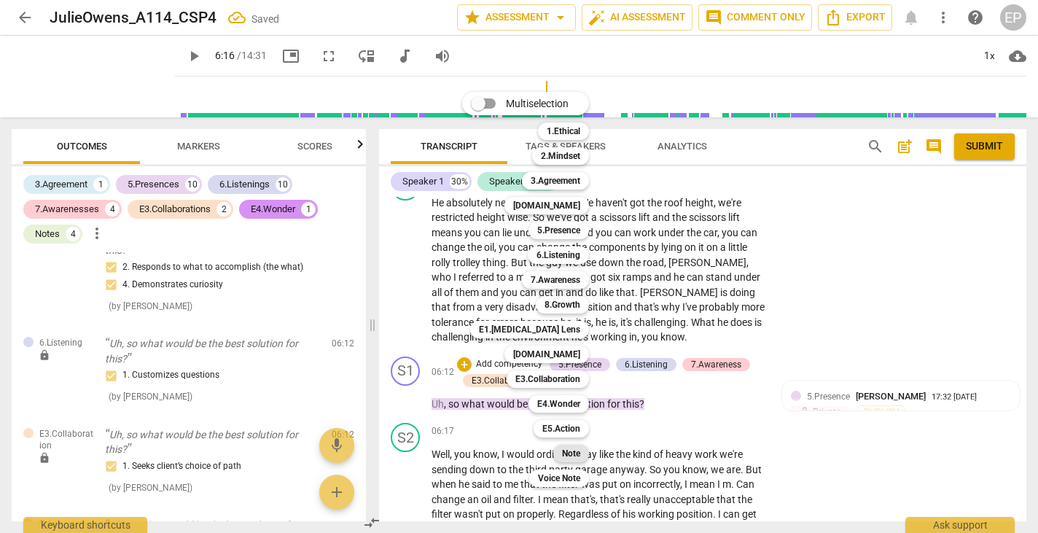
click at [576, 454] on b "Note" at bounding box center [571, 453] width 18 height 17
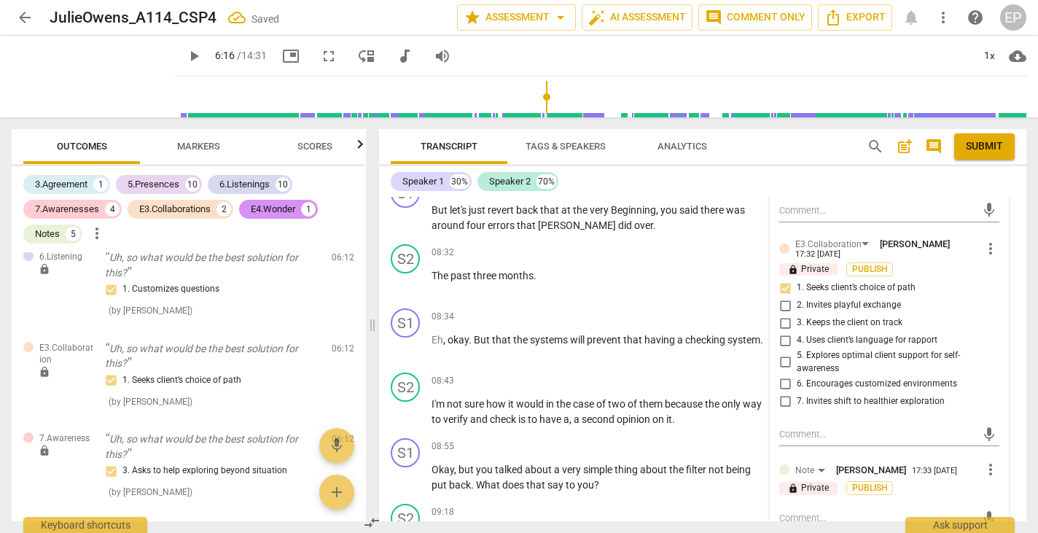
scroll to position [2907, 0]
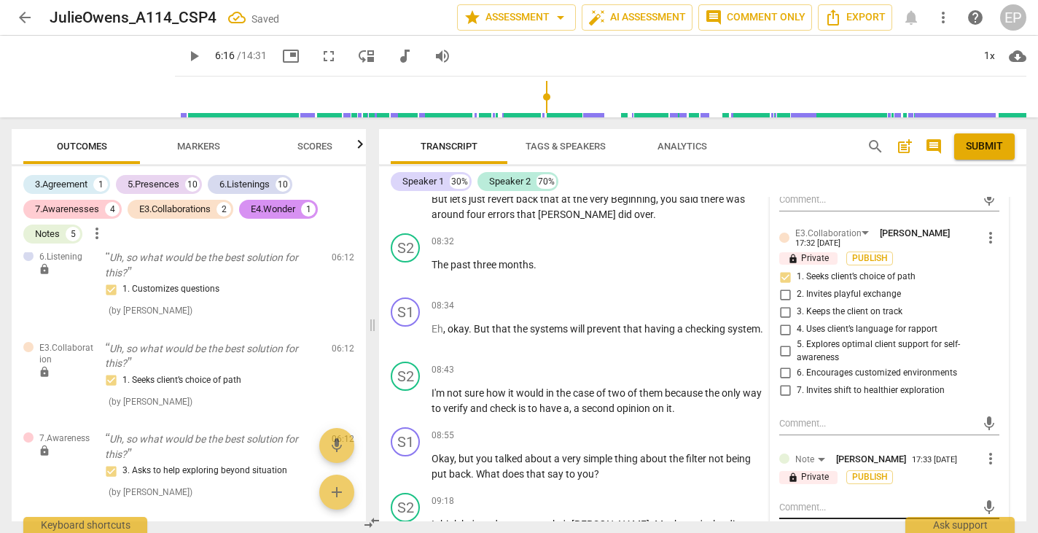
click at [792, 496] on div "mic" at bounding box center [889, 507] width 220 height 23
click at [792, 500] on textarea at bounding box center [877, 507] width 197 height 14
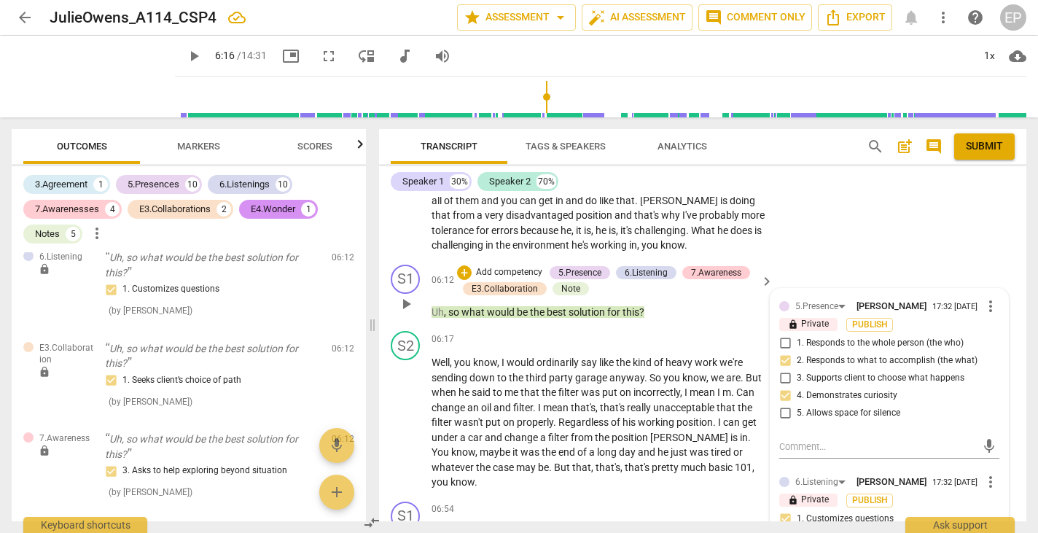
scroll to position [2198, 0]
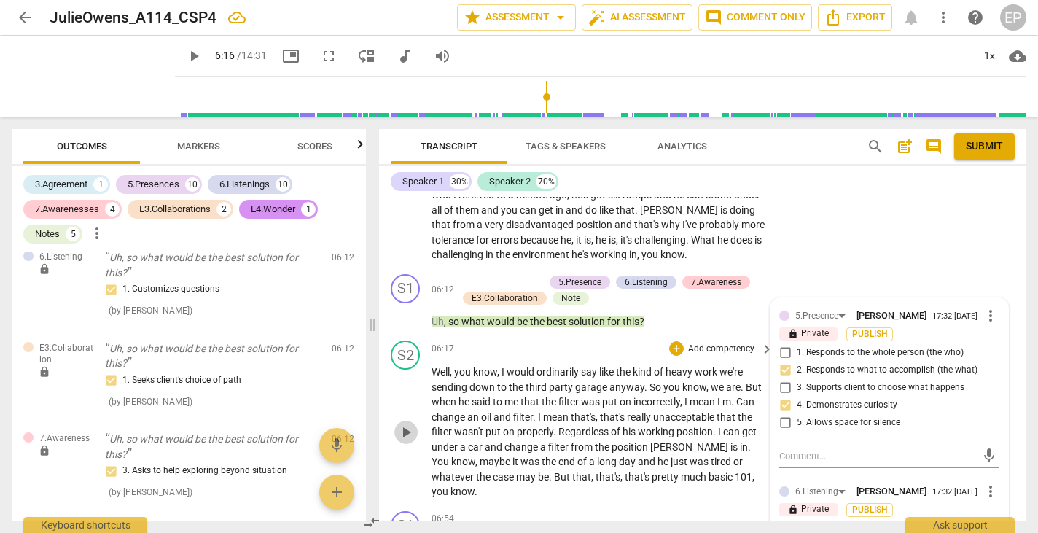
click at [407, 423] on span "play_arrow" at bounding box center [405, 431] width 17 height 17
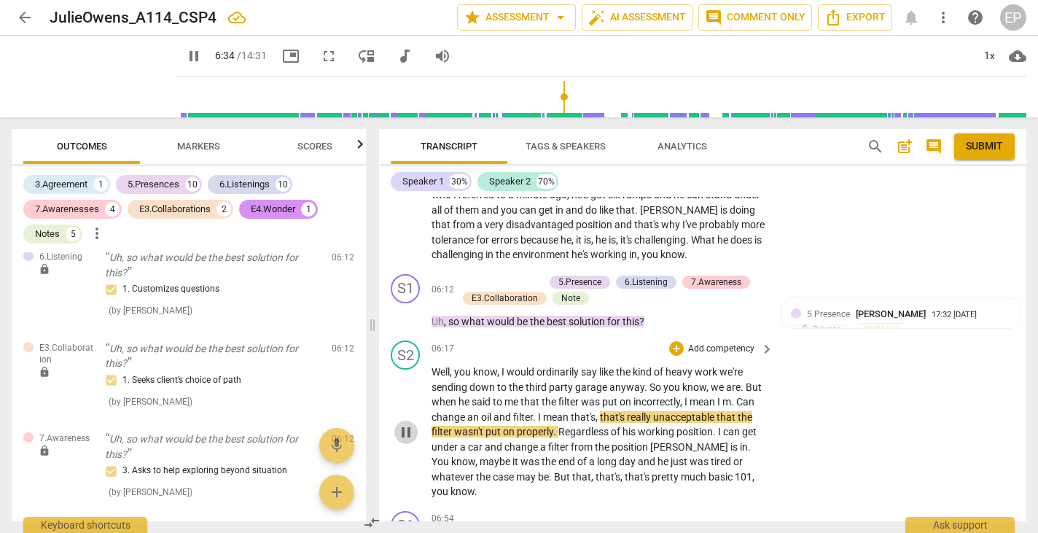
click at [404, 423] on span "pause" at bounding box center [405, 431] width 17 height 17
click at [404, 423] on span "play_arrow" at bounding box center [405, 431] width 17 height 17
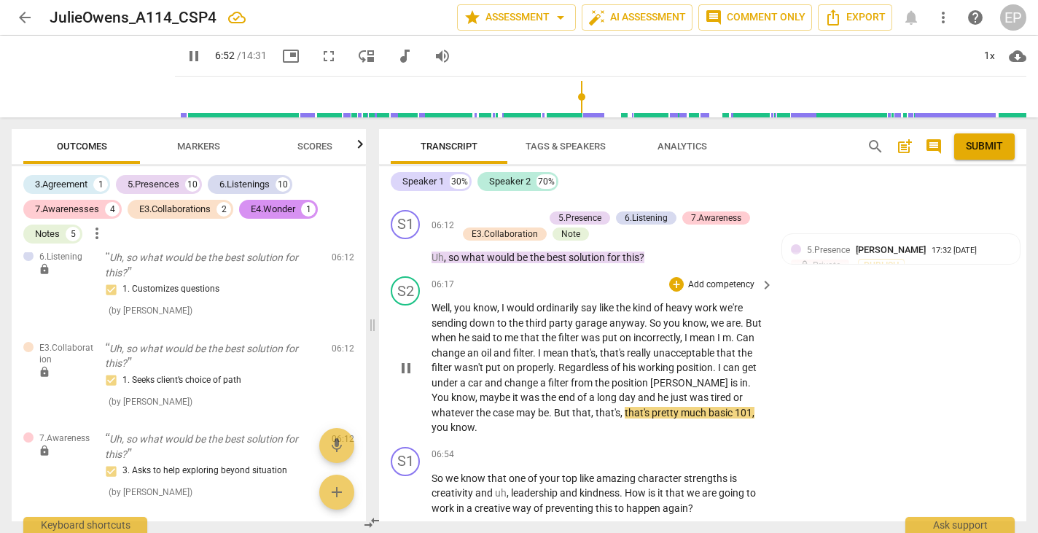
scroll to position [2271, 0]
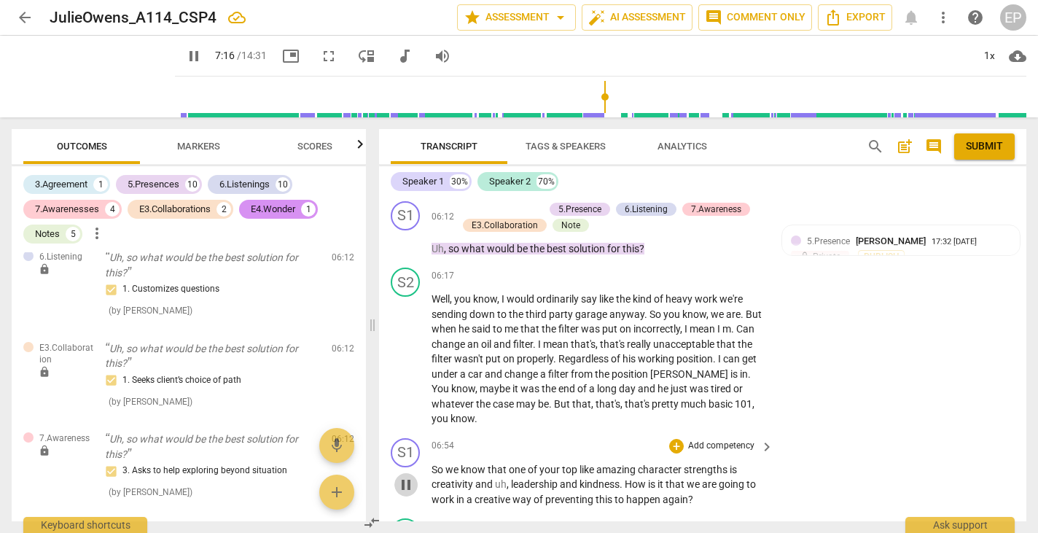
click at [403, 476] on span "pause" at bounding box center [405, 484] width 17 height 17
click at [675, 439] on div "+" at bounding box center [676, 446] width 15 height 15
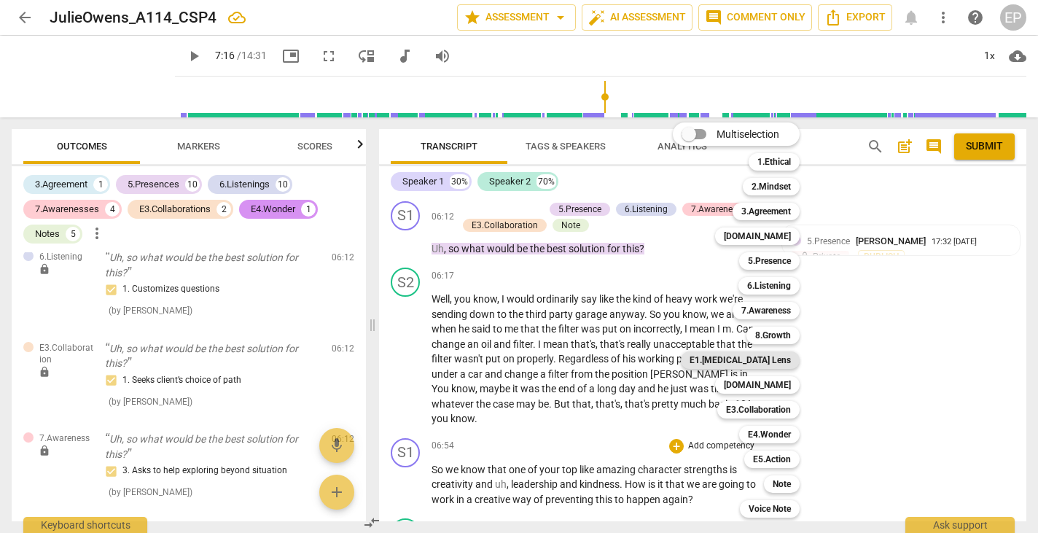
click at [784, 354] on b "E1.[MEDICAL_DATA] Lens" at bounding box center [740, 359] width 101 height 17
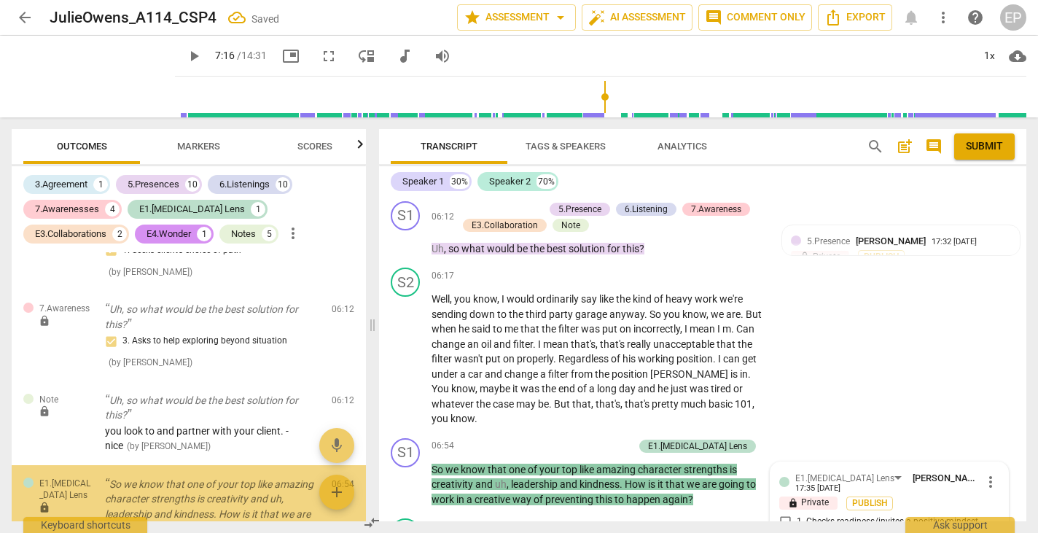
scroll to position [2574, 0]
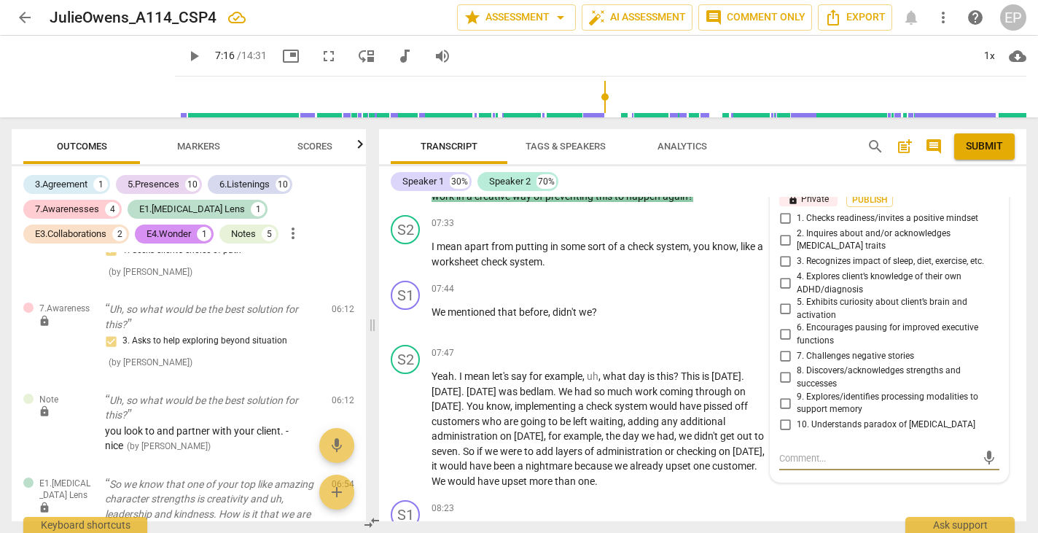
click at [781, 369] on input "8. Discovers/acknowledges strengths and successes" at bounding box center [784, 377] width 23 height 17
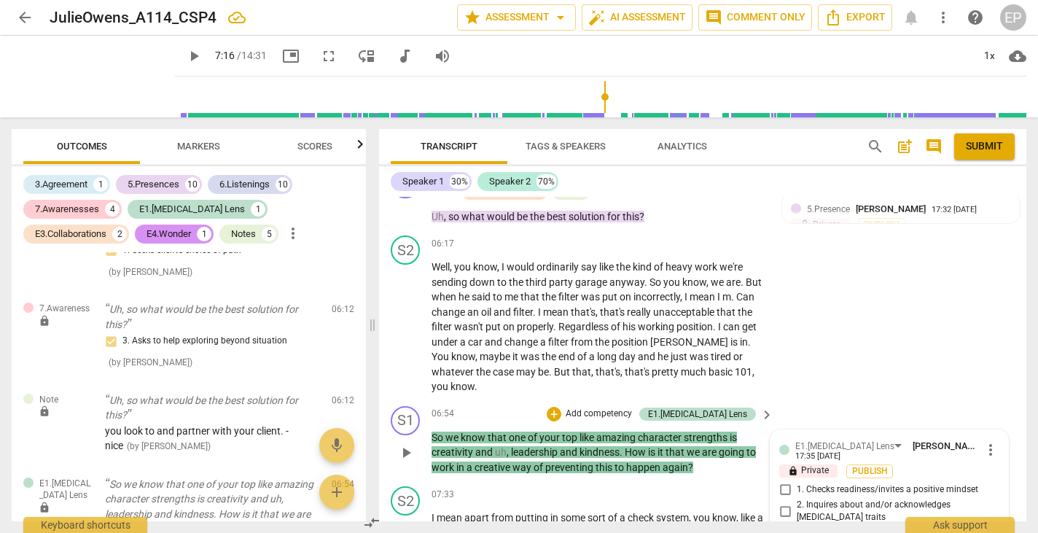
scroll to position [2303, 0]
click at [561, 407] on div "+" at bounding box center [554, 414] width 15 height 15
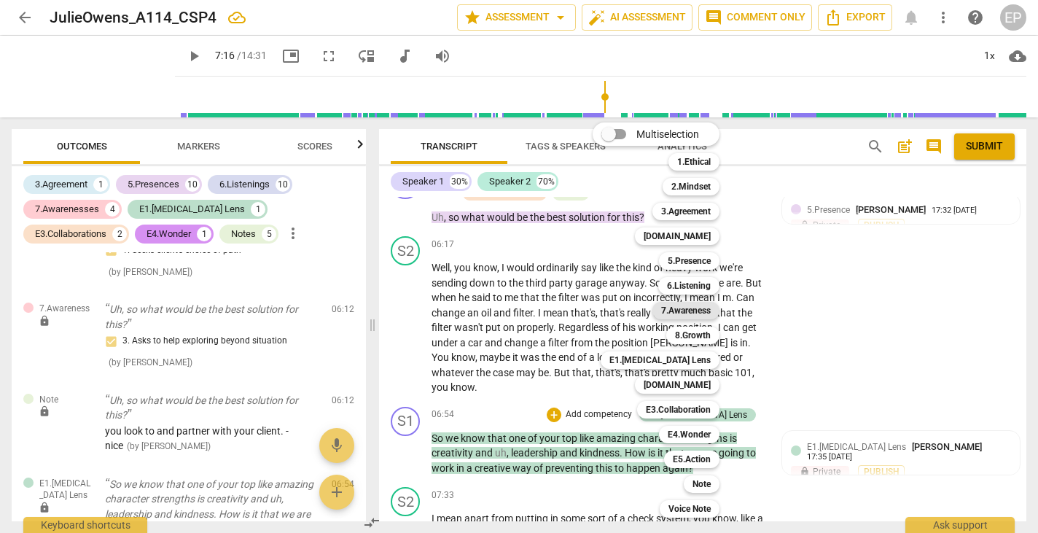
click at [688, 308] on b "7.Awareness" at bounding box center [686, 310] width 50 height 17
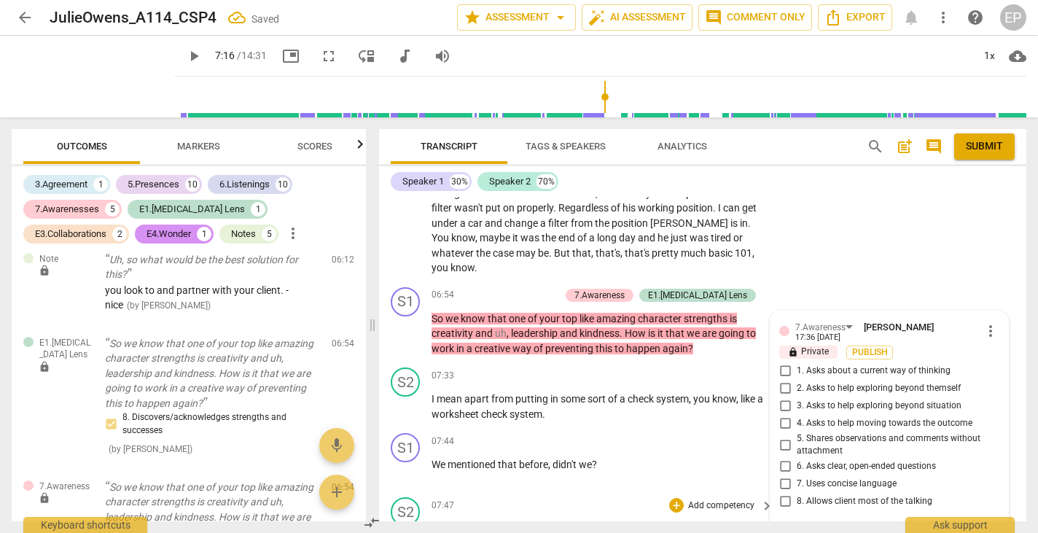
scroll to position [2421, 0]
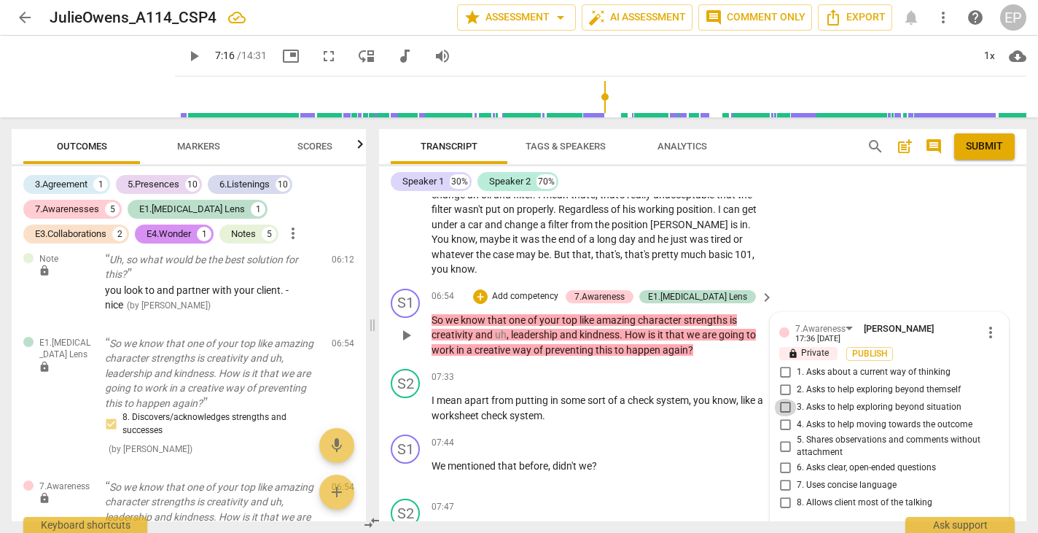
click at [781, 399] on input "3. Asks to help exploring beyond situation" at bounding box center [784, 407] width 23 height 17
click at [780, 437] on input "5. Shares observations and comments without attachment" at bounding box center [784, 445] width 23 height 17
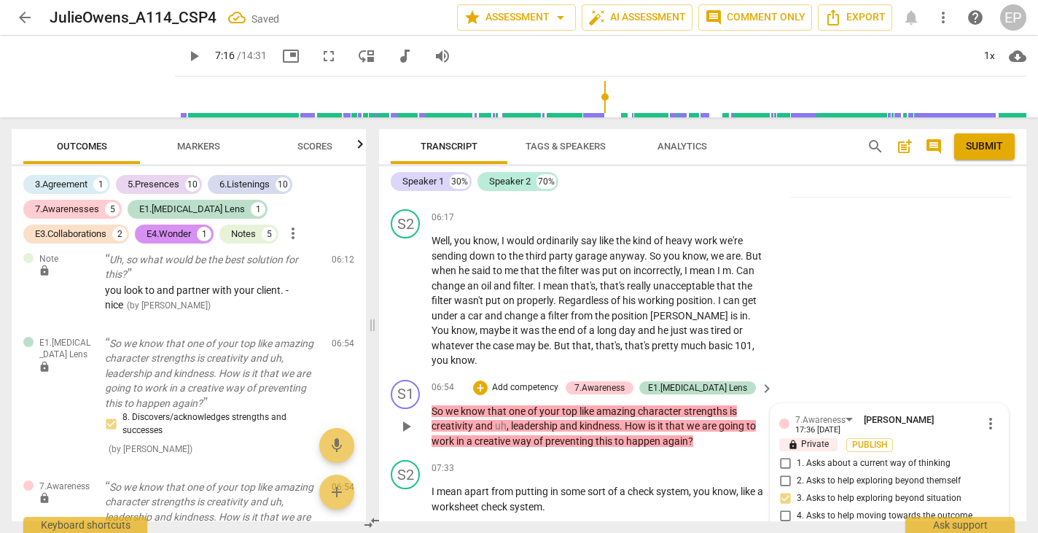
scroll to position [2270, 0]
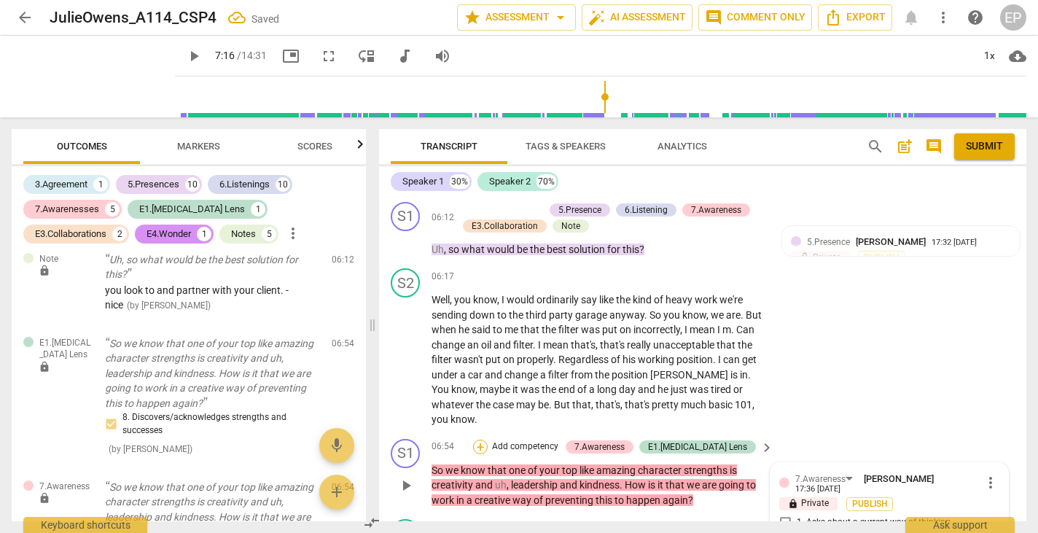
click at [488, 440] on div "+" at bounding box center [480, 447] width 15 height 15
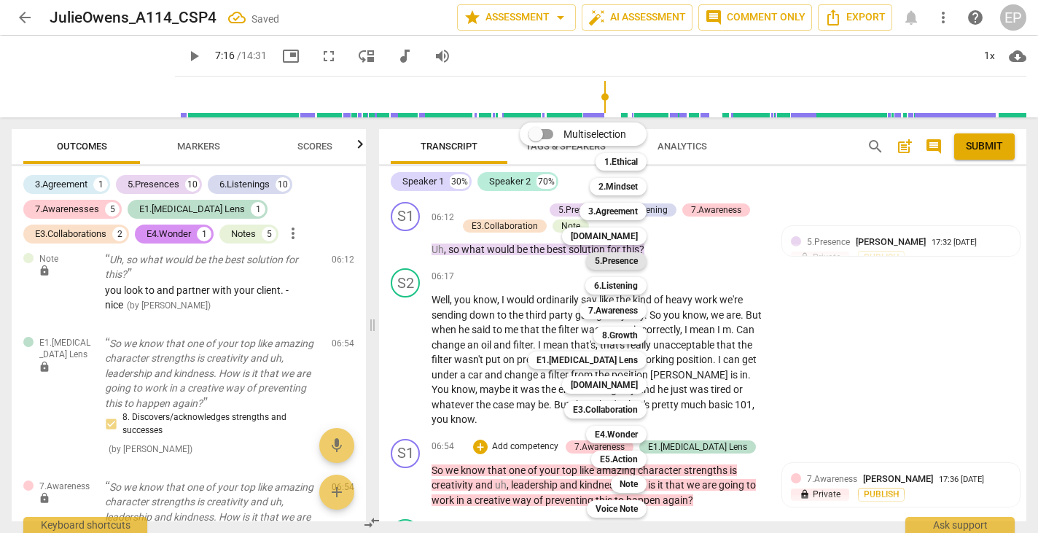
click at [625, 261] on b "5.Presence" at bounding box center [616, 260] width 43 height 17
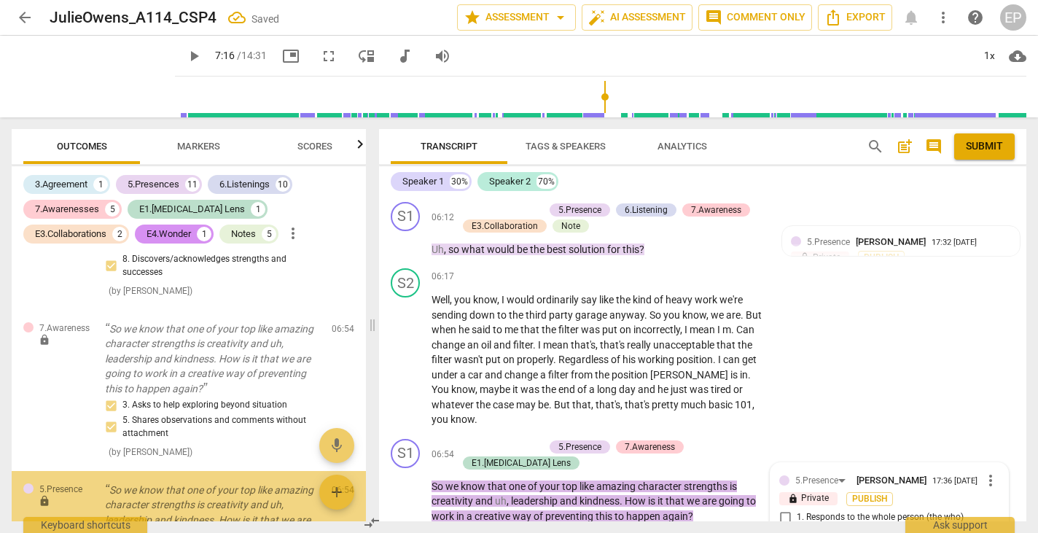
scroll to position [2443, 0]
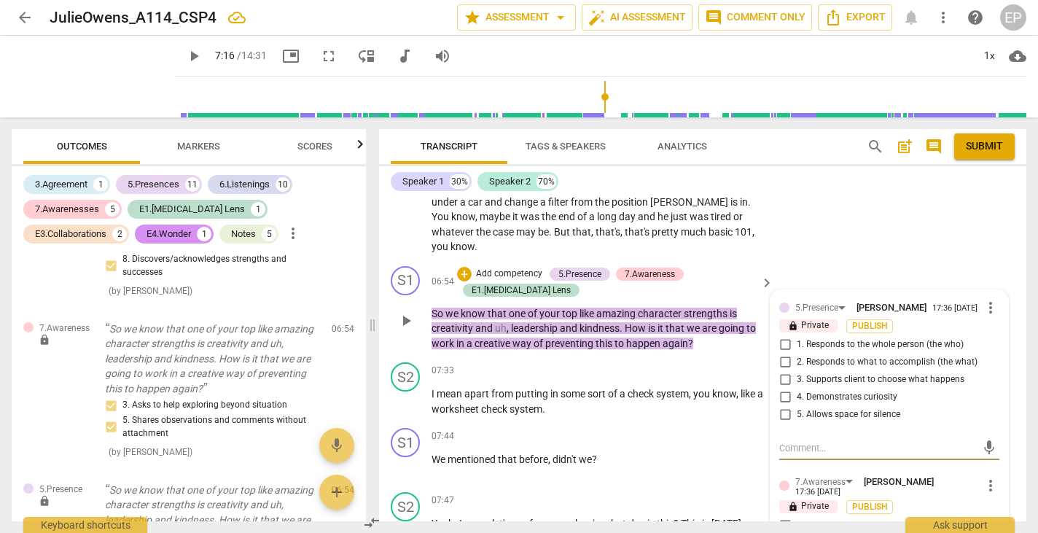
click at [779, 354] on input "2. Responds to what to accomplish (the what)" at bounding box center [784, 362] width 23 height 17
click at [783, 388] on input "4. Demonstrates curiosity" at bounding box center [784, 396] width 23 height 17
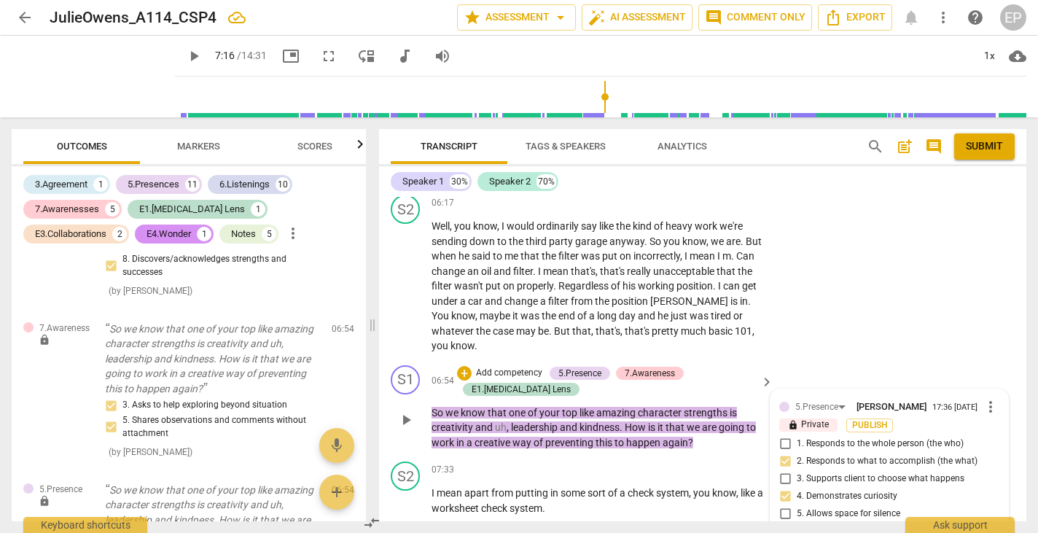
scroll to position [2343, 0]
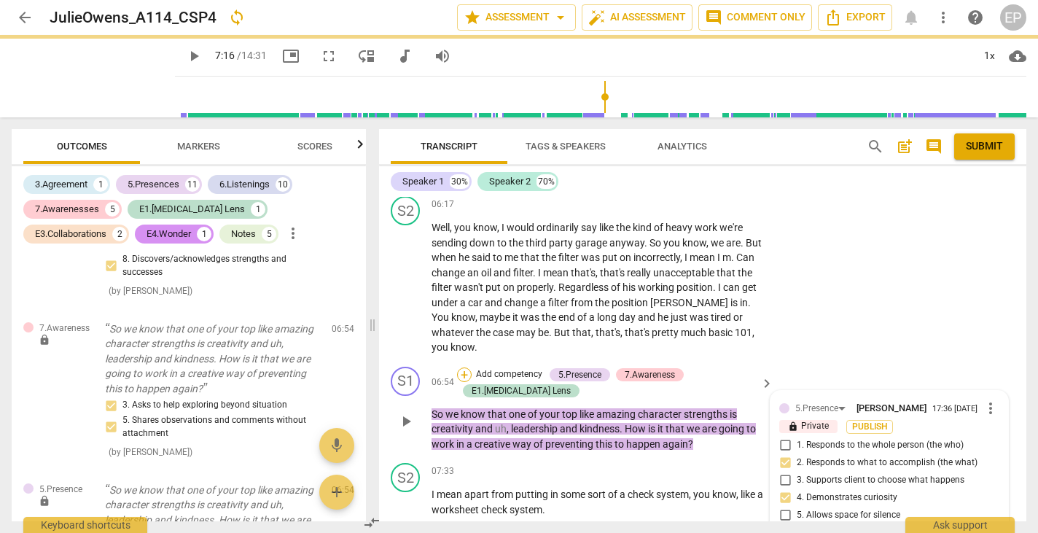
click at [461, 367] on div "+" at bounding box center [464, 374] width 15 height 15
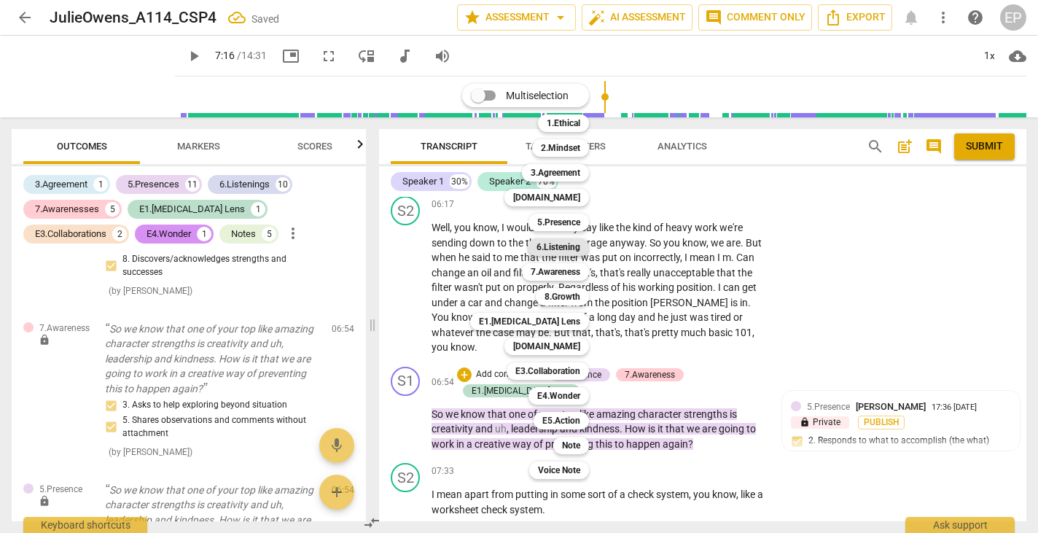
click at [561, 243] on b "6.Listening" at bounding box center [558, 246] width 44 height 17
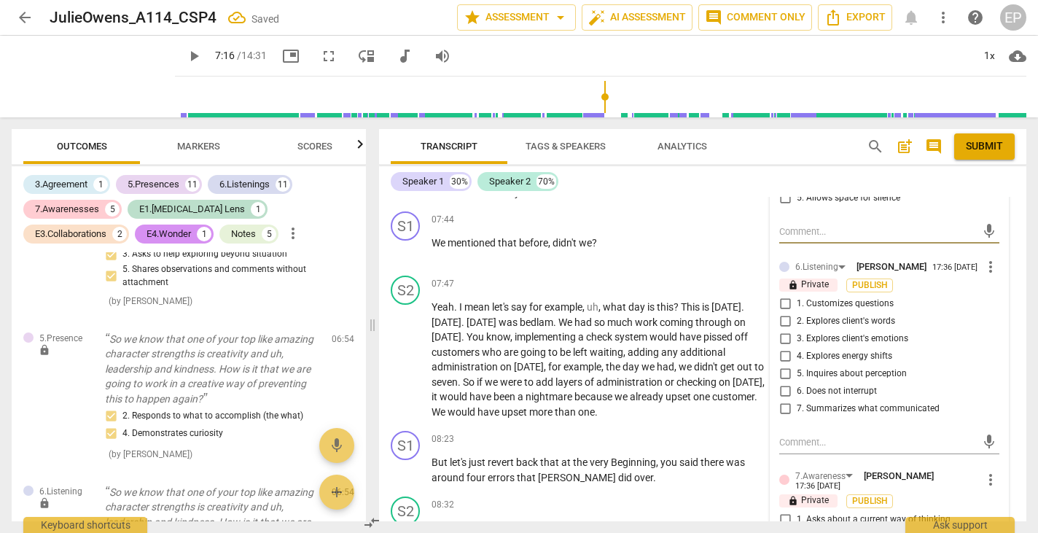
scroll to position [2656, 0]
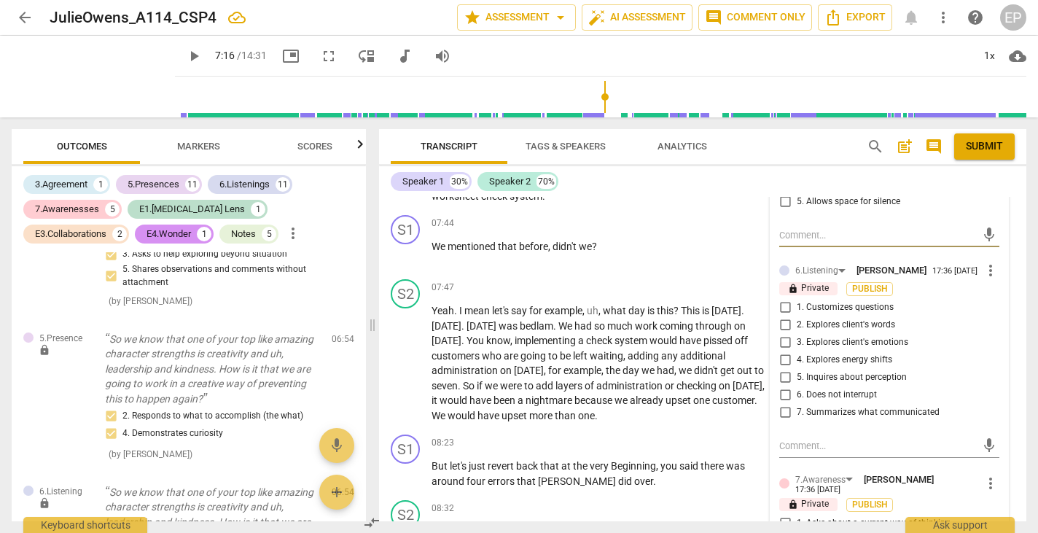
click at [783, 299] on input "1. Customizes questions" at bounding box center [784, 307] width 23 height 17
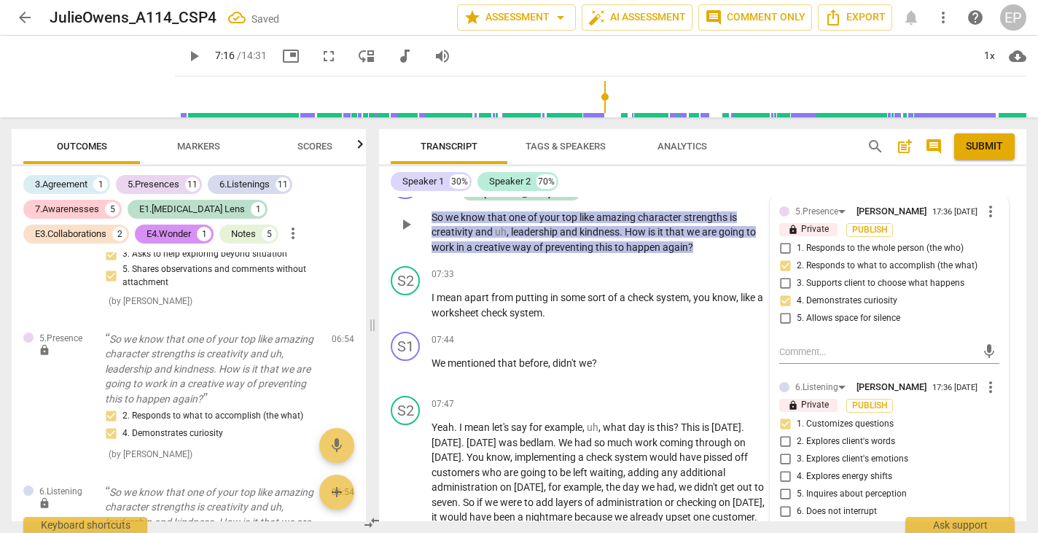
scroll to position [2561, 0]
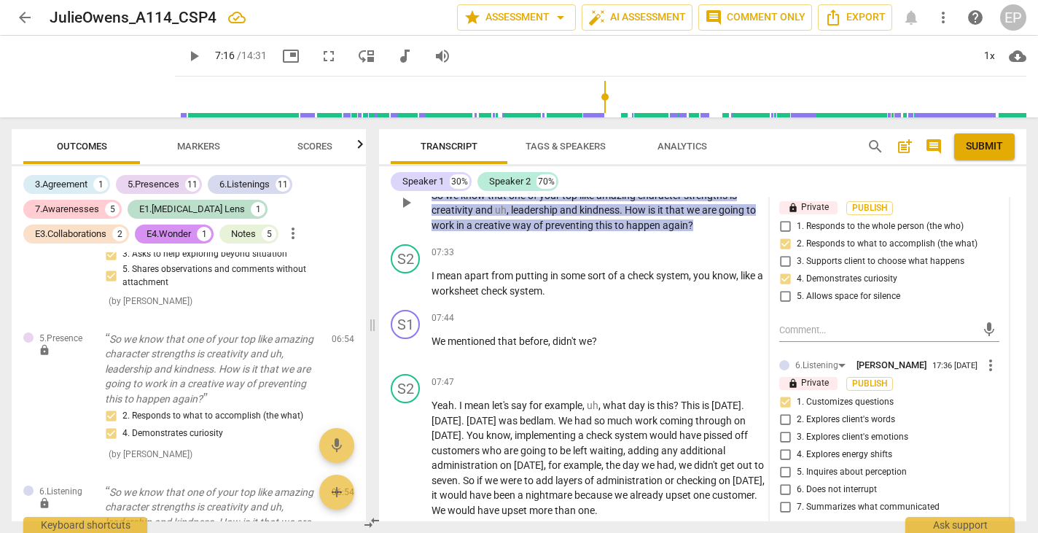
click at [782, 481] on input "6. Does not interrupt" at bounding box center [784, 489] width 23 height 17
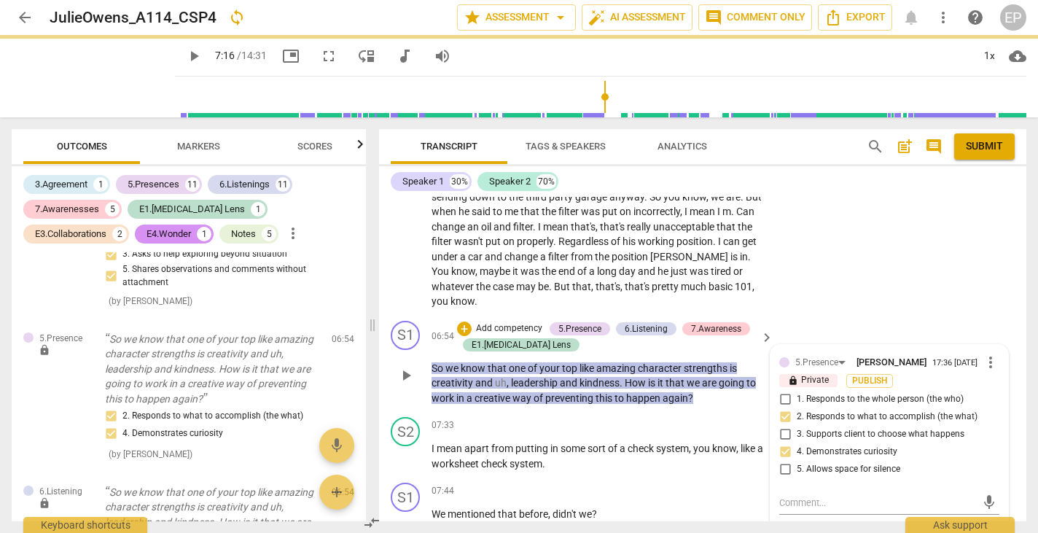
scroll to position [2389, 0]
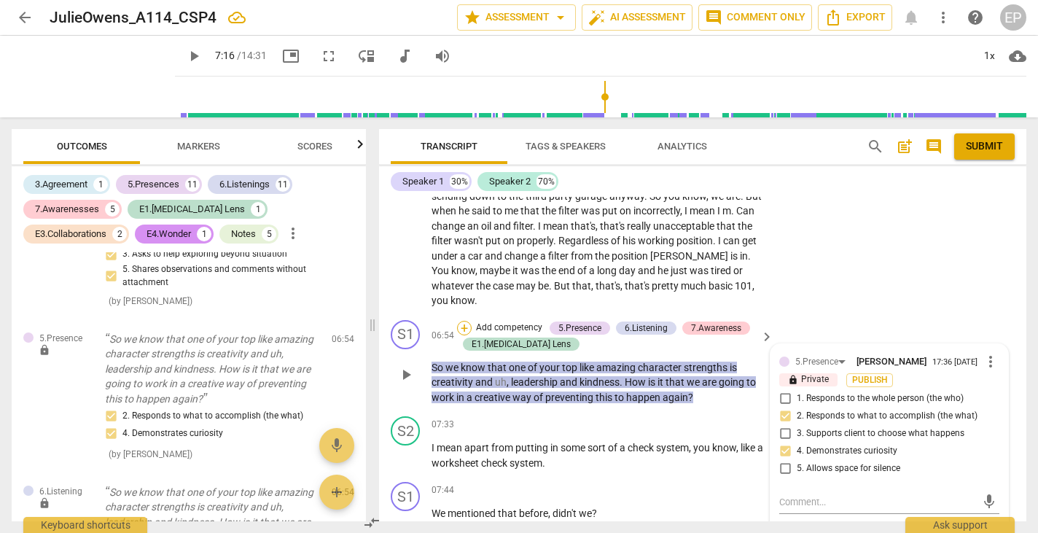
click at [457, 321] on div "+" at bounding box center [464, 328] width 15 height 15
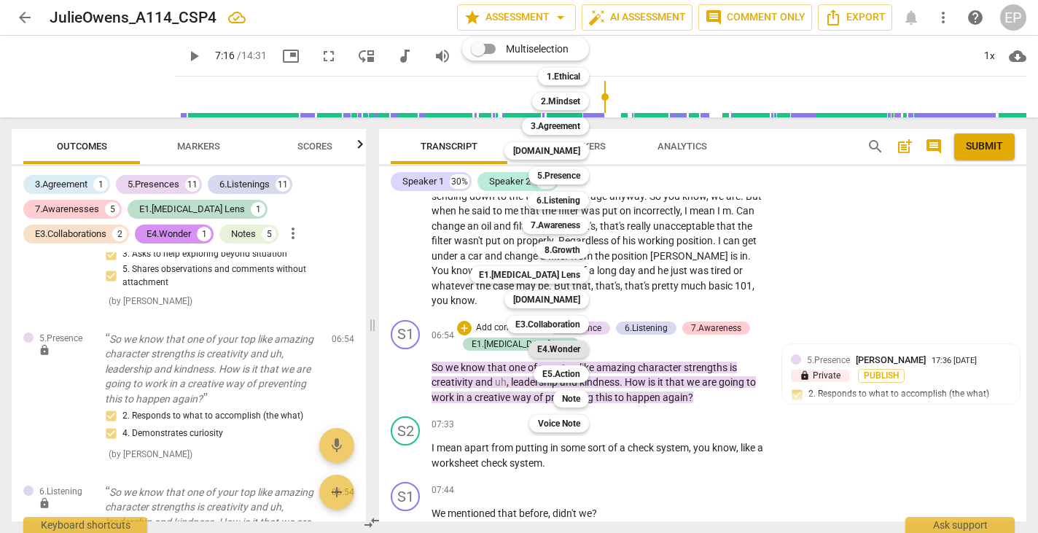
click at [569, 345] on b "E4.Wonder" at bounding box center [558, 348] width 43 height 17
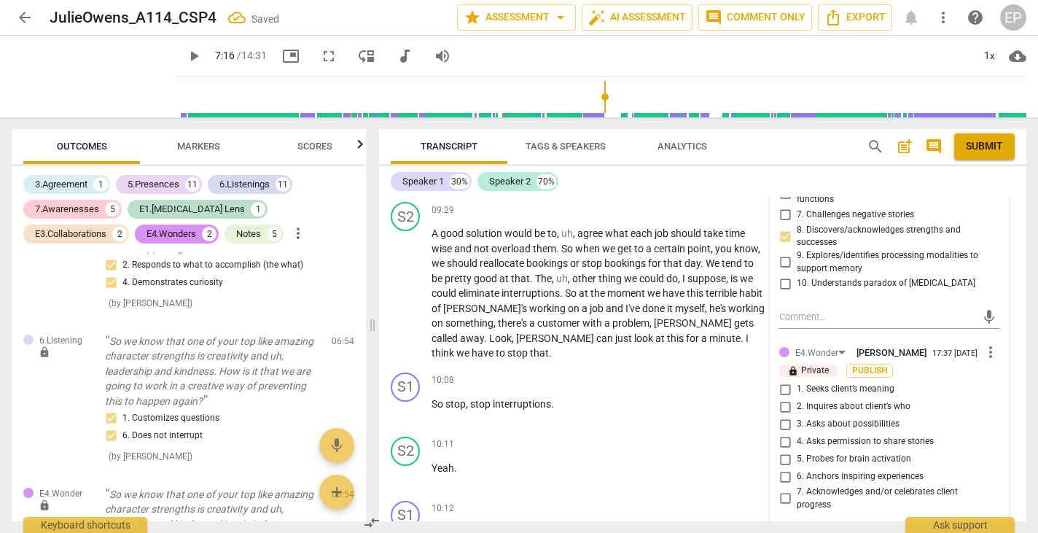
scroll to position [3345, 0]
click at [781, 414] on input "3. Asks about possibilities" at bounding box center [784, 422] width 23 height 17
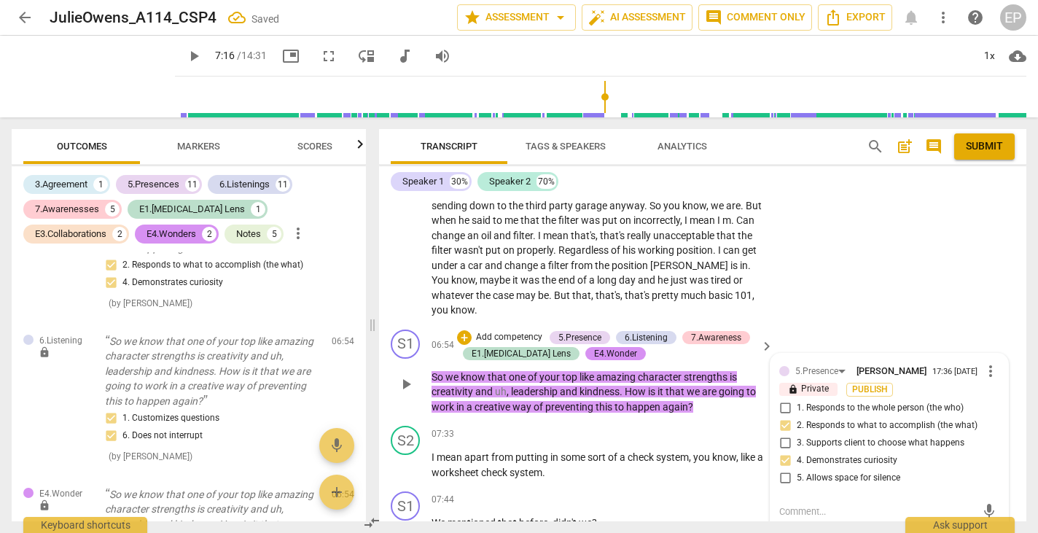
scroll to position [2373, 0]
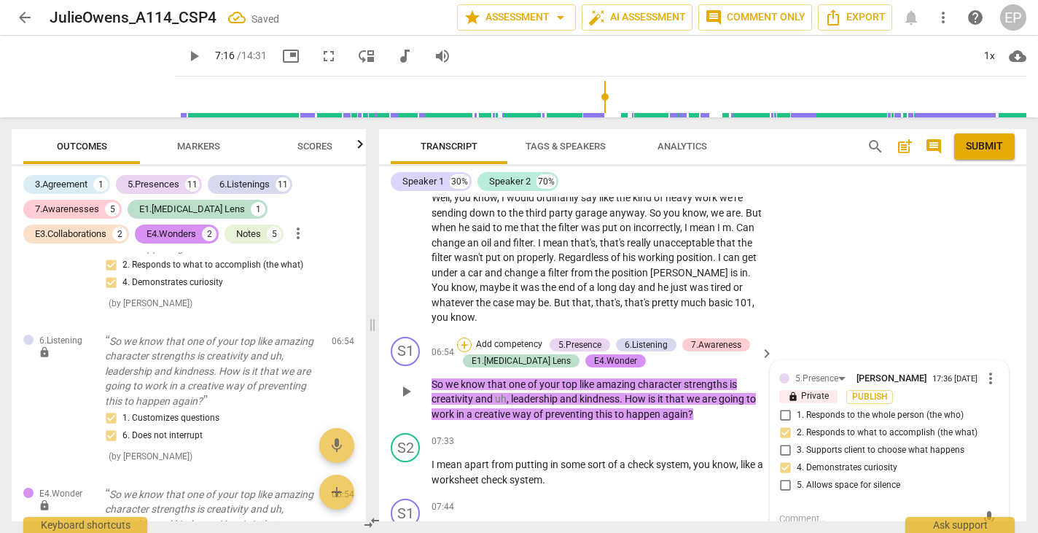
click at [467, 337] on div "+" at bounding box center [464, 344] width 15 height 15
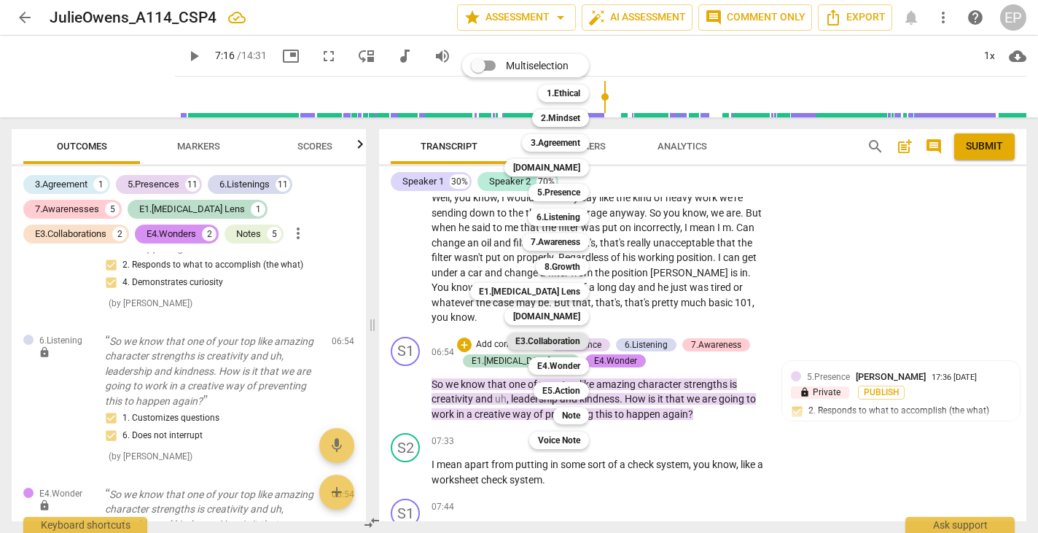
click at [563, 336] on b "E3.Collaboration" at bounding box center [547, 340] width 65 height 17
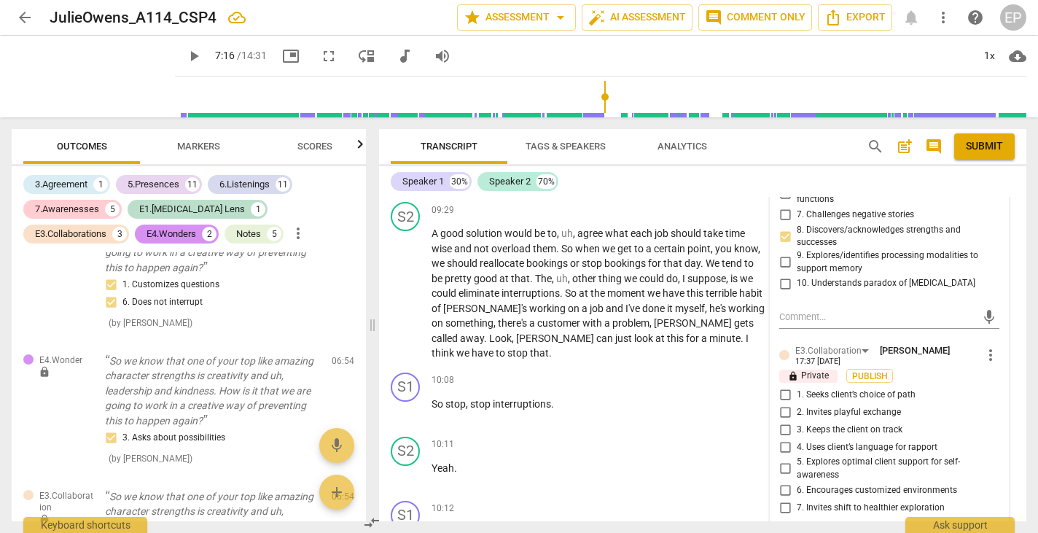
scroll to position [3341, 0]
click at [783, 388] on input "1. Seeks client’s choice of path" at bounding box center [784, 396] width 23 height 17
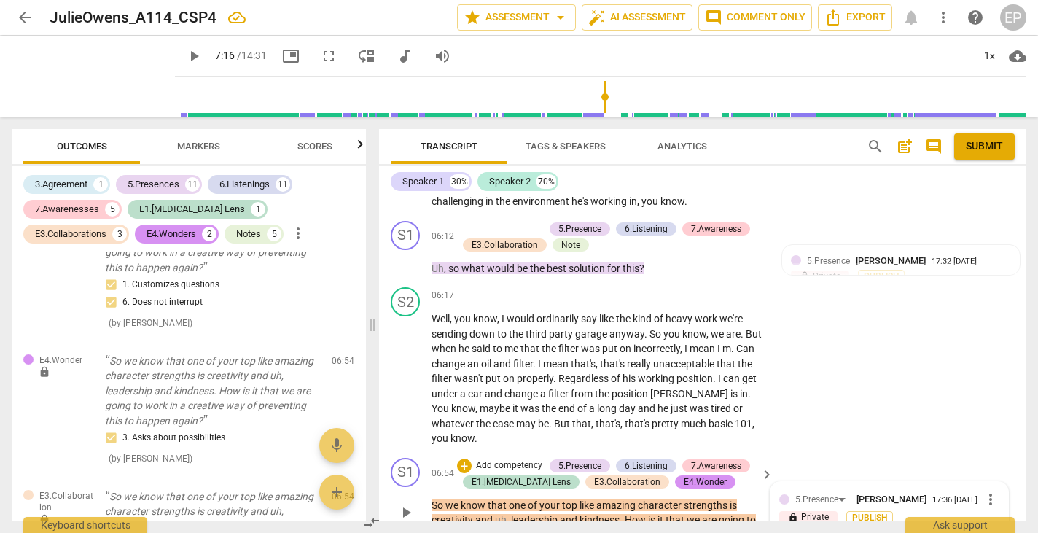
scroll to position [2235, 0]
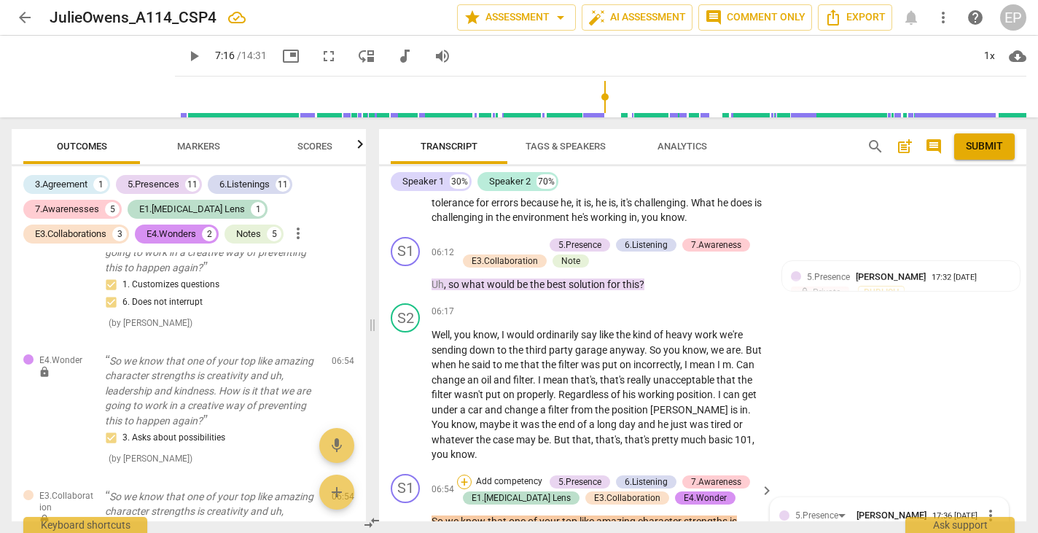
click at [461, 475] on div "+" at bounding box center [464, 482] width 15 height 15
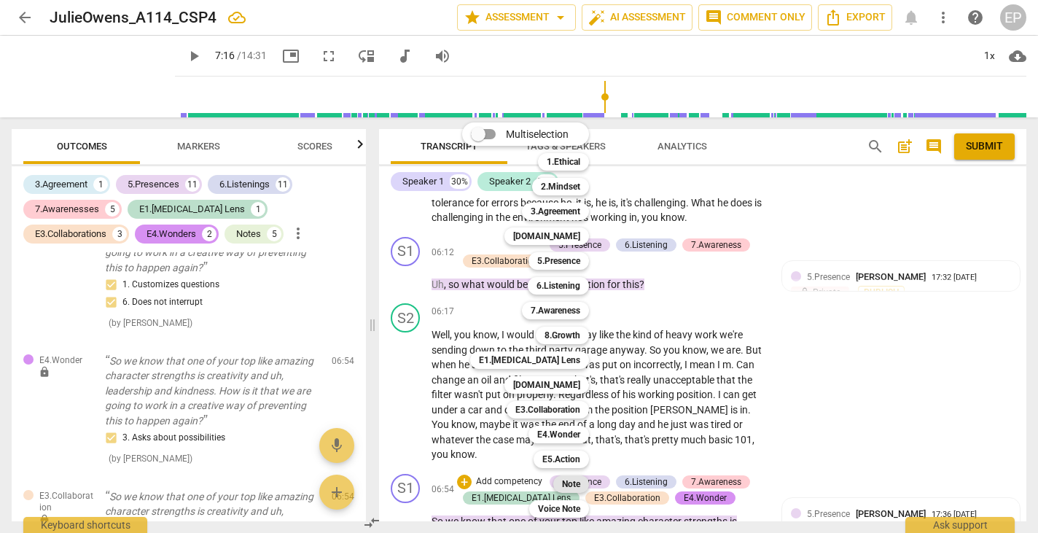
click at [574, 480] on b "Note" at bounding box center [571, 483] width 18 height 17
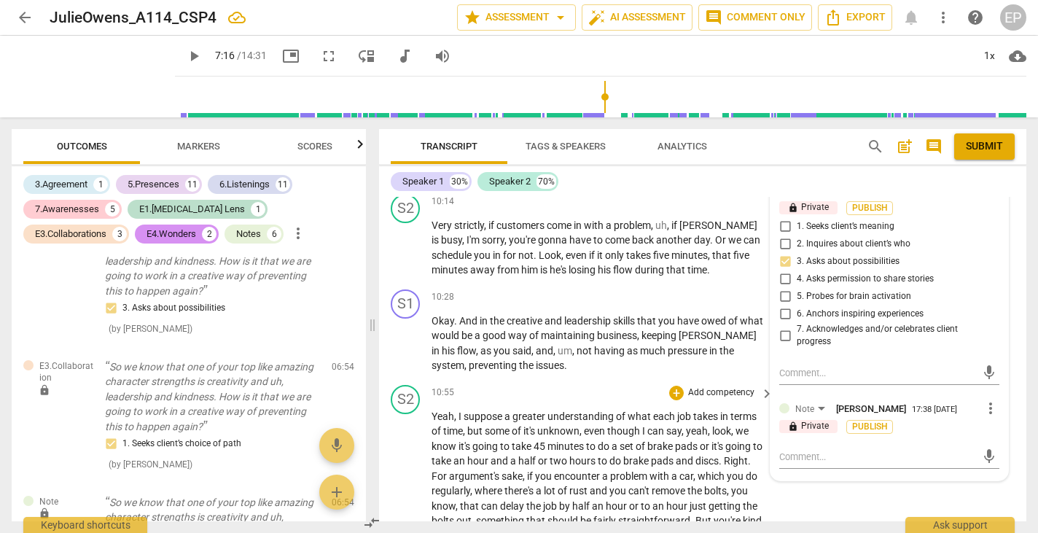
scroll to position [3728, 0]
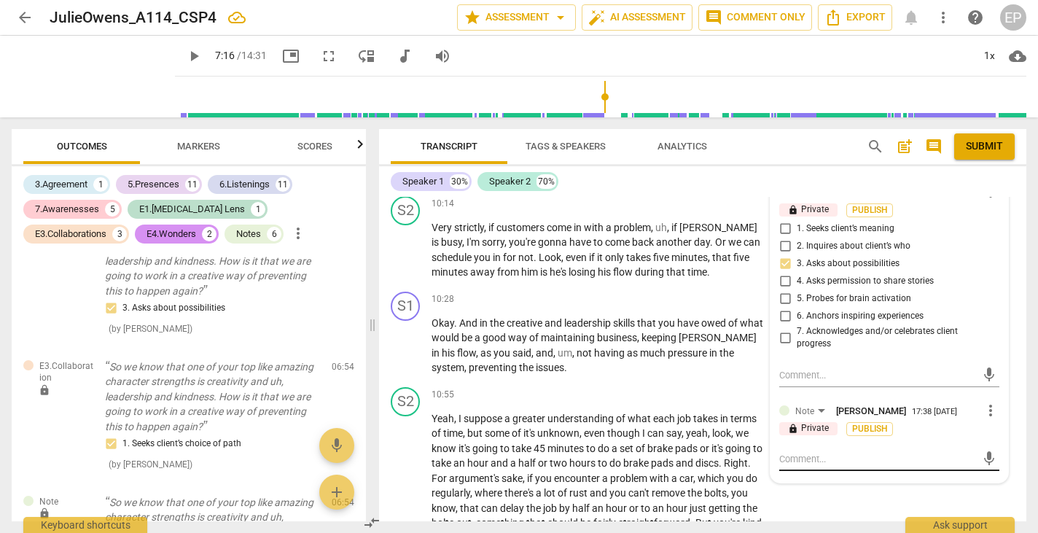
click at [803, 452] on textarea at bounding box center [877, 459] width 197 height 14
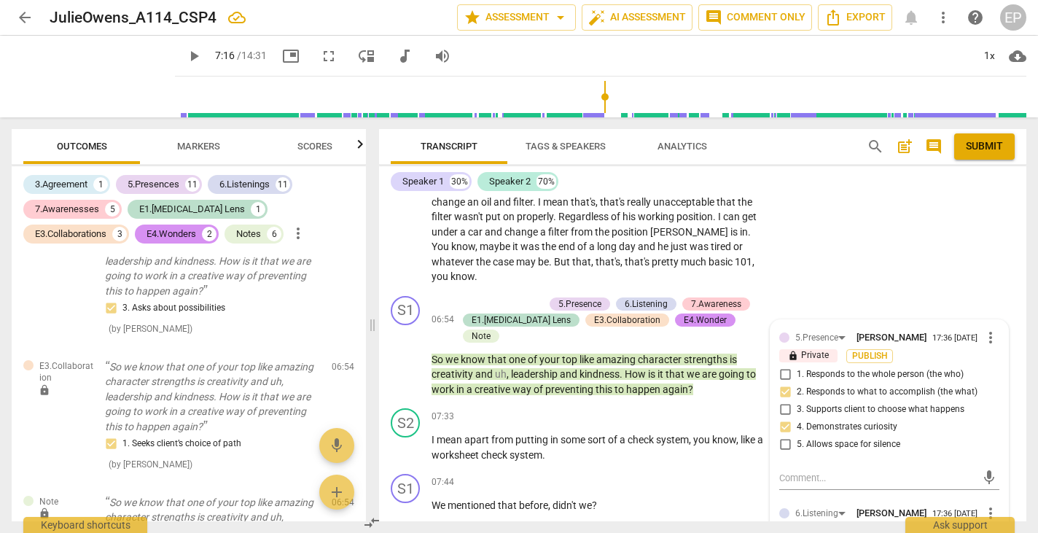
scroll to position [2485, 0]
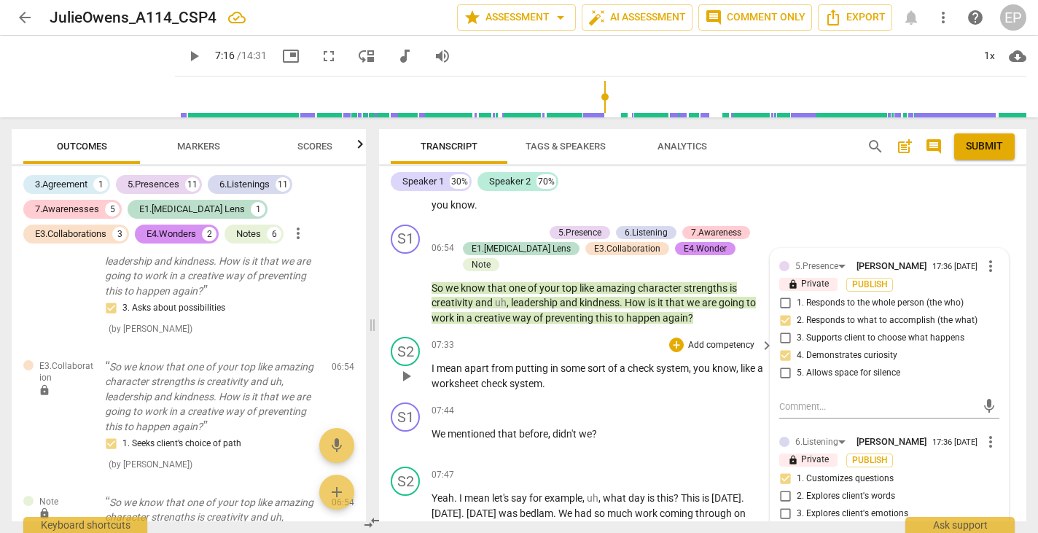
click at [405, 367] on span "play_arrow" at bounding box center [405, 375] width 17 height 17
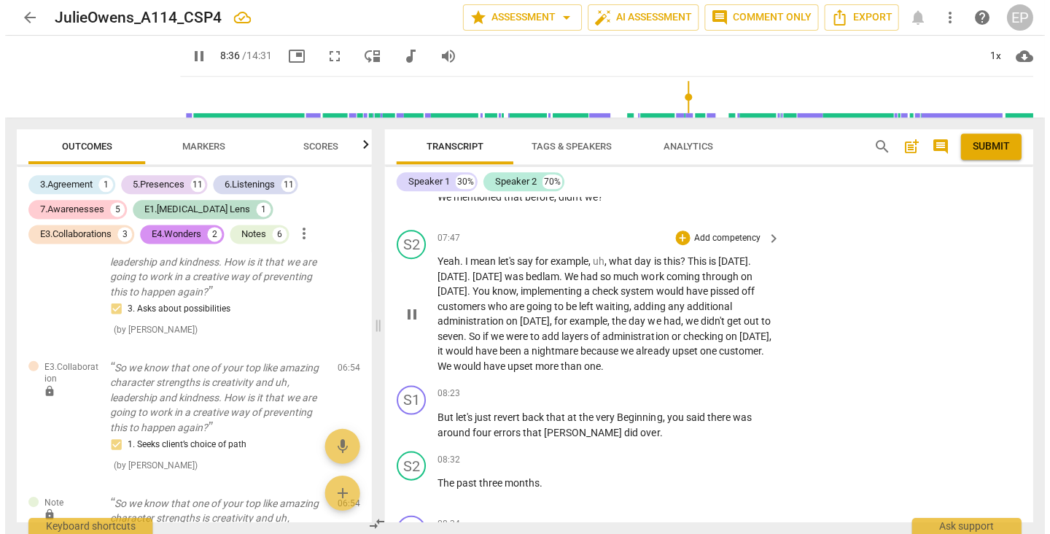
scroll to position [2741, 0]
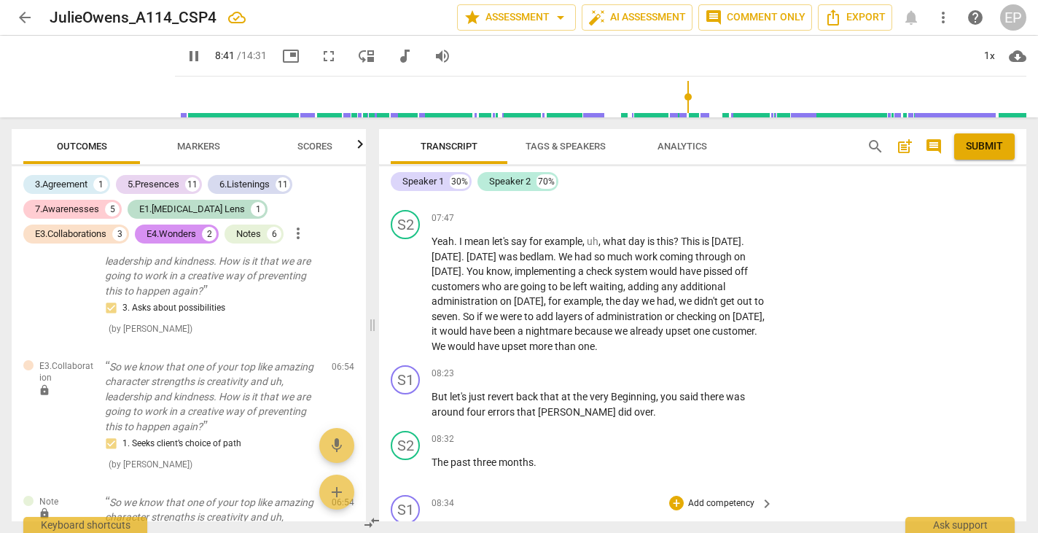
click at [402, 525] on span "pause" at bounding box center [405, 533] width 17 height 17
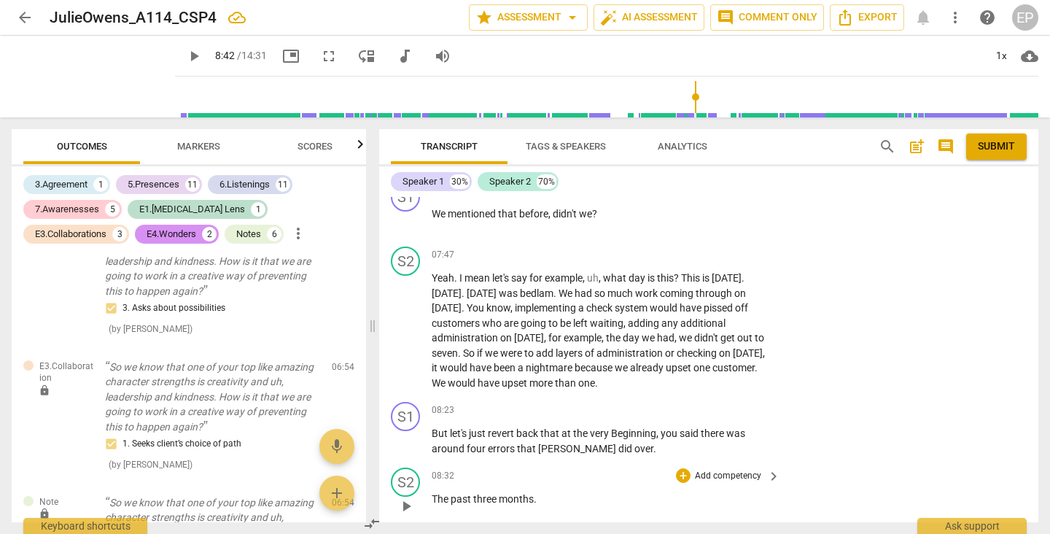
scroll to position [2641, 0]
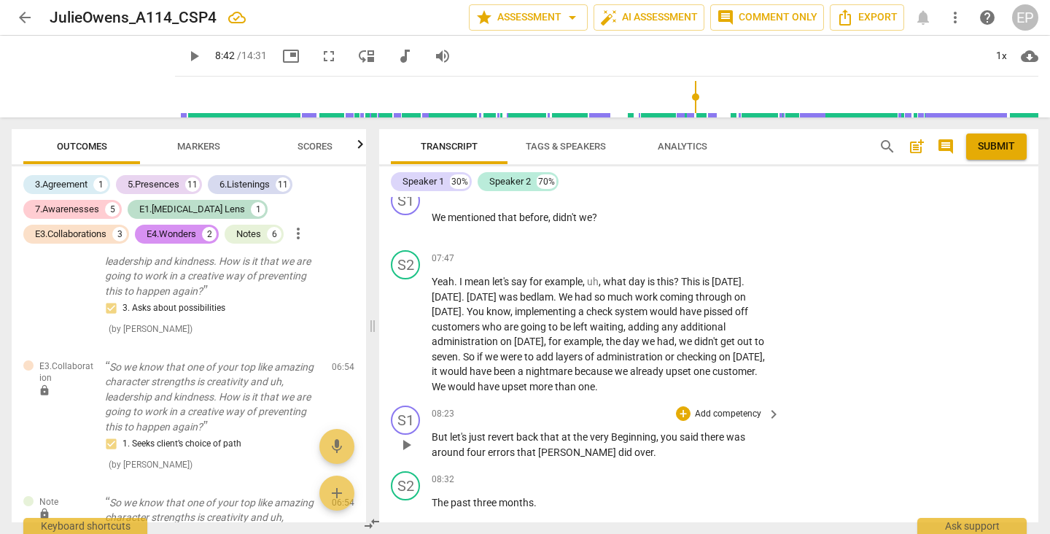
click at [402, 436] on span "play_arrow" at bounding box center [405, 444] width 17 height 17
click at [406, 436] on span "pause" at bounding box center [405, 444] width 17 height 17
click at [684, 406] on div "+" at bounding box center [683, 413] width 15 height 15
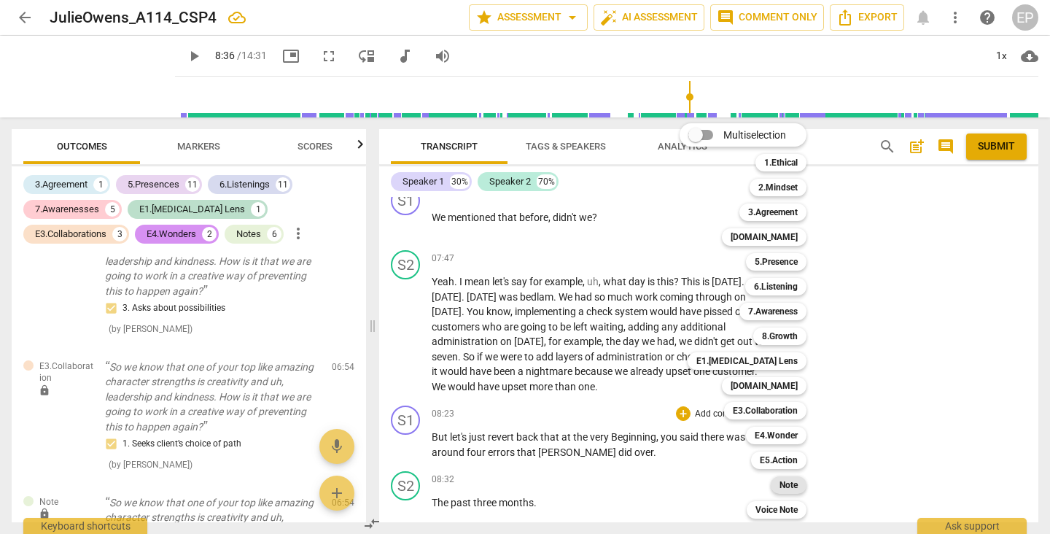
click at [787, 483] on b "Note" at bounding box center [788, 484] width 18 height 17
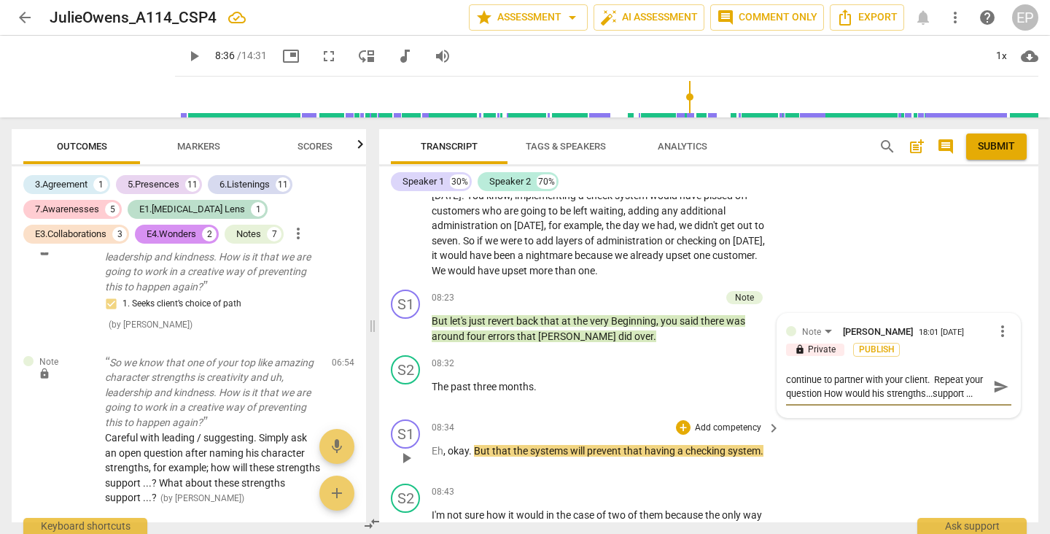
scroll to position [0, 0]
click at [934, 372] on textarea "continue to partner with your client. Repeat your question How would his streng…" at bounding box center [887, 386] width 202 height 28
click at [840, 372] on textarea "continue to partner with your client. Repeat your question How would his streng…" at bounding box center [887, 386] width 202 height 28
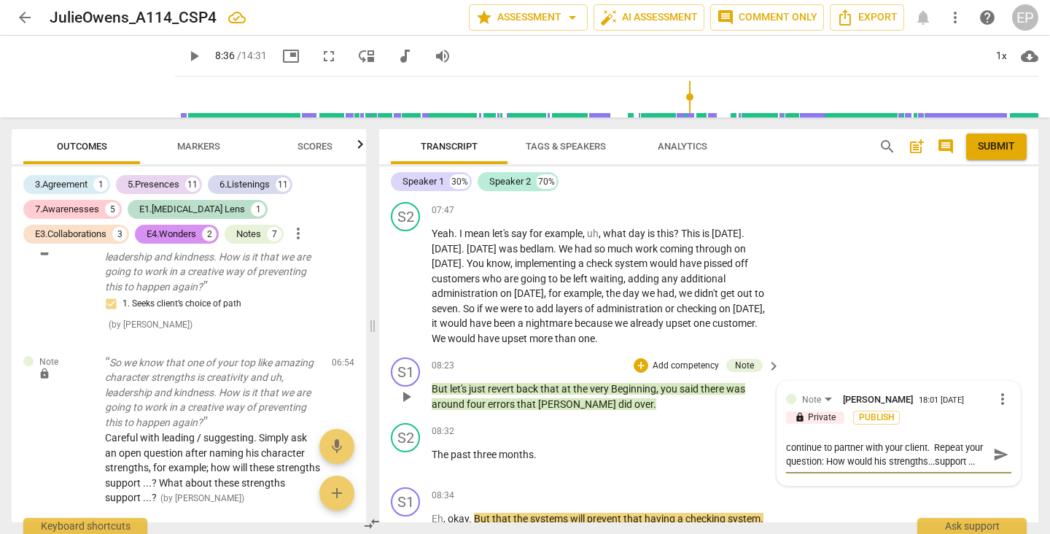
scroll to position [14, 0]
click at [894, 440] on textarea "continue to partner with your client. Repeat your question: How would his stren…" at bounding box center [887, 454] width 202 height 28
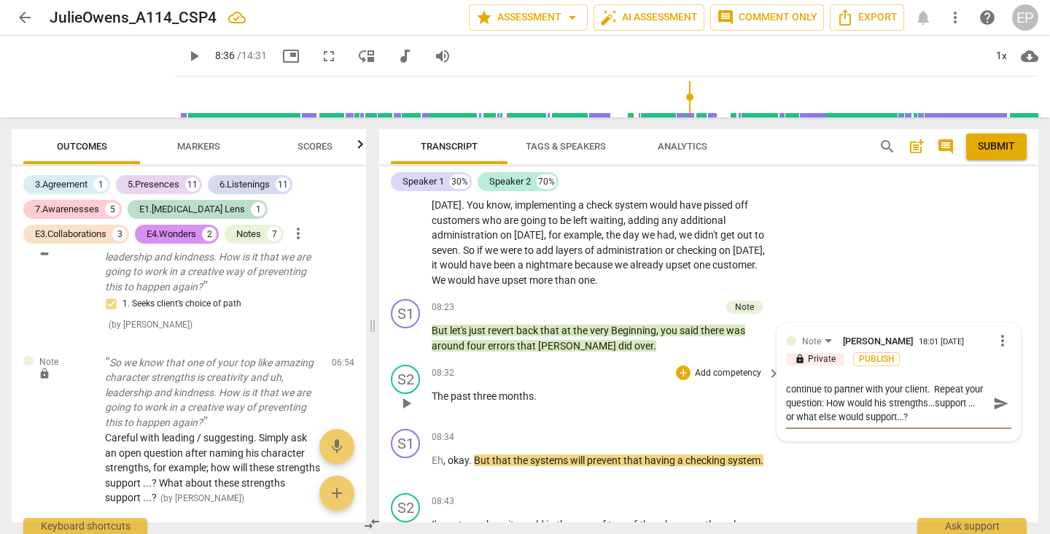
scroll to position [2749, 0]
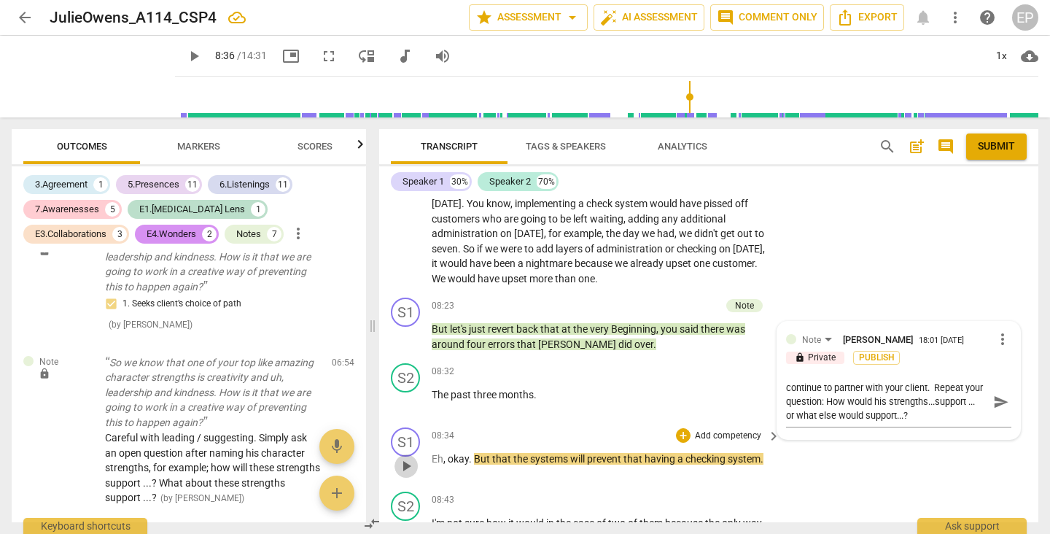
click at [403, 457] on span "play_arrow" at bounding box center [405, 465] width 17 height 17
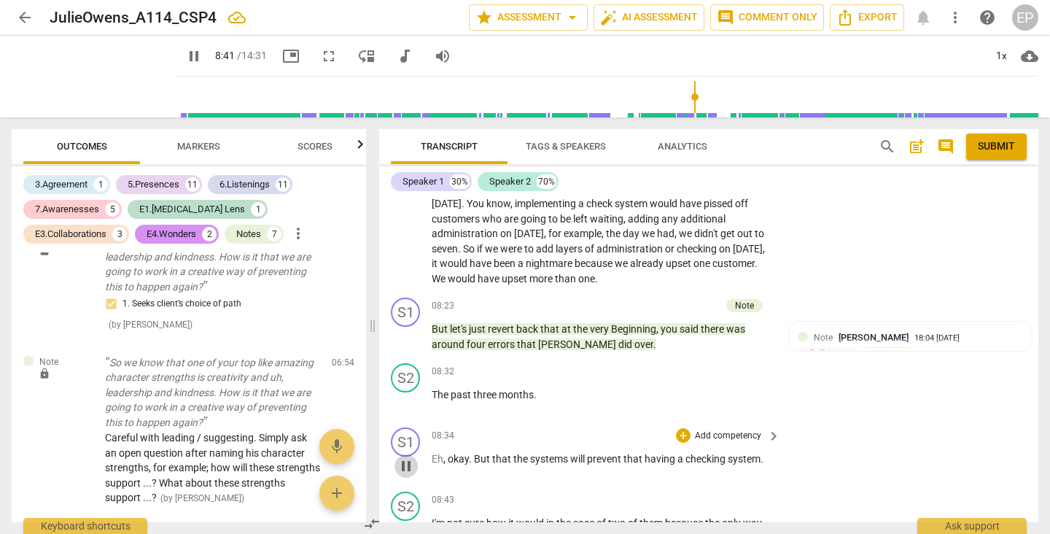
click at [406, 457] on span "pause" at bounding box center [405, 465] width 17 height 17
click at [679, 428] on div "+" at bounding box center [683, 435] width 15 height 15
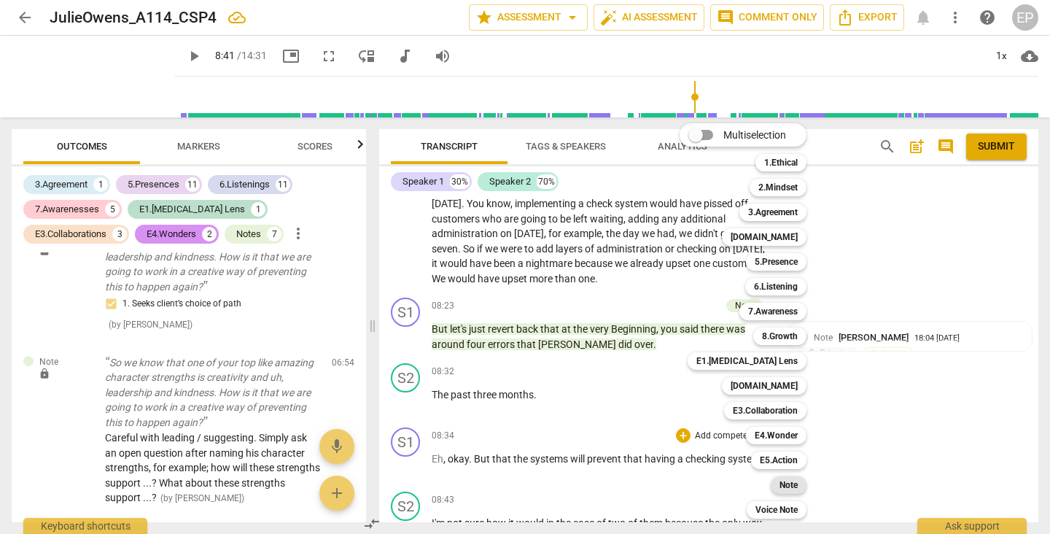
click at [790, 480] on b "Note" at bounding box center [788, 484] width 18 height 17
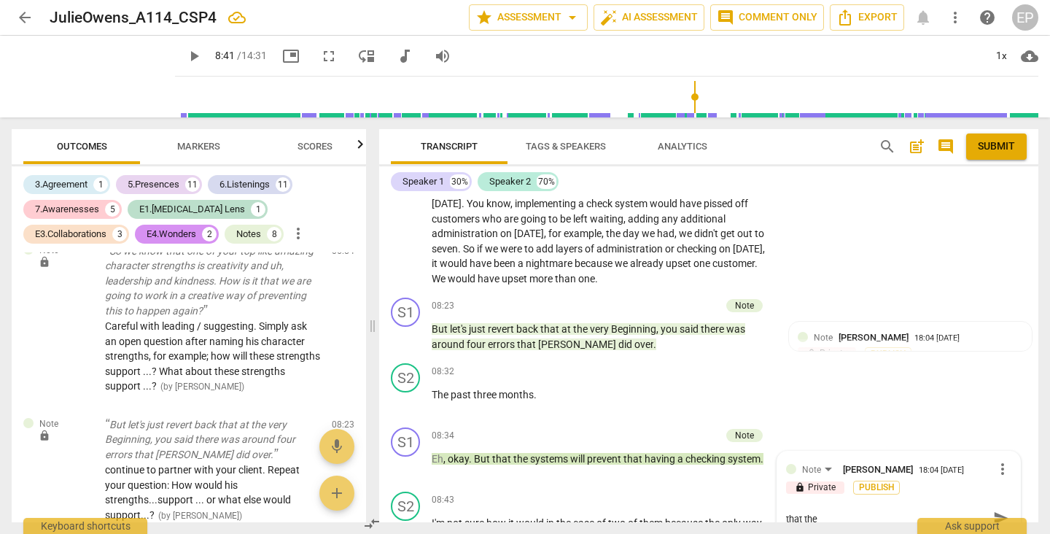
scroll to position [0, 0]
click at [805, 522] on div "Transcript Tags & Speakers Analytics search post_add comment Submit Speaker 1 3…" at bounding box center [711, 325] width 676 height 416
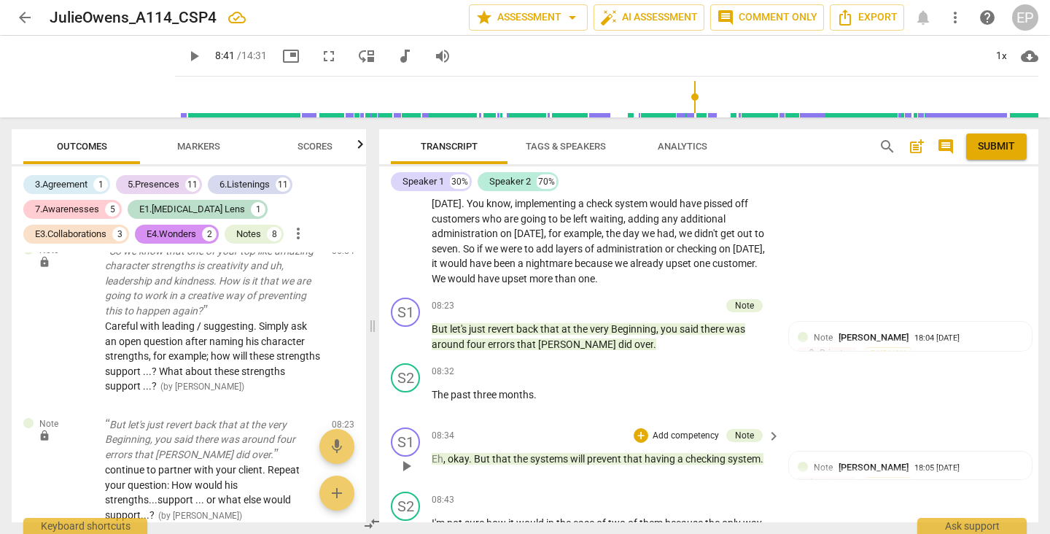
click at [711, 453] on span "checking" at bounding box center [706, 459] width 42 height 12
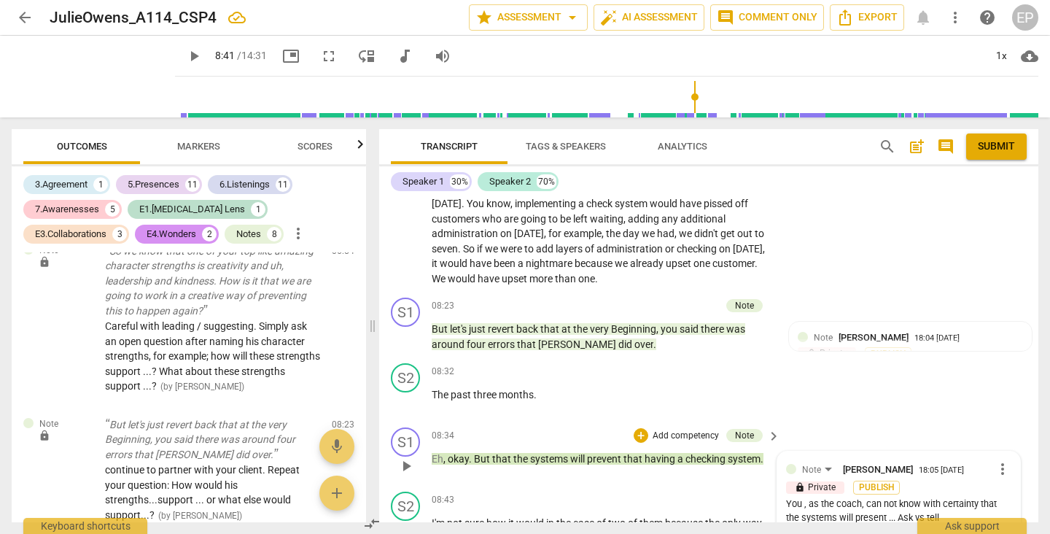
click at [945, 497] on div "You , as the coach, can not know with certainty that the systems will present .…" at bounding box center [898, 511] width 225 height 28
click at [999, 460] on span "more_vert" at bounding box center [1001, 468] width 17 height 17
click at [999, 414] on li "Edit" at bounding box center [1012, 414] width 50 height 28
click at [841, 510] on textarea "You , as the coach, can not know with certainty that the systems will present .…" at bounding box center [898, 531] width 225 height 42
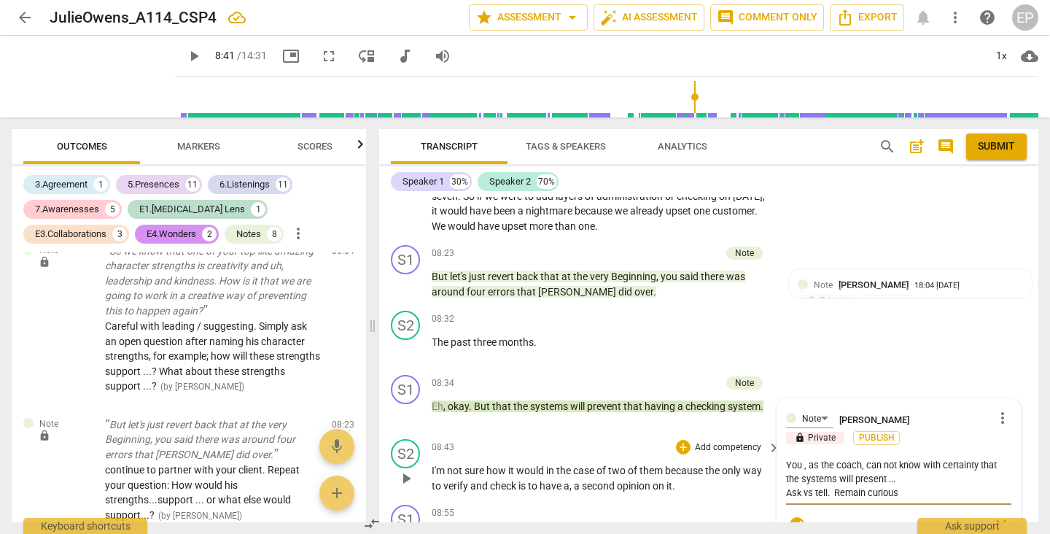
scroll to position [2805, 0]
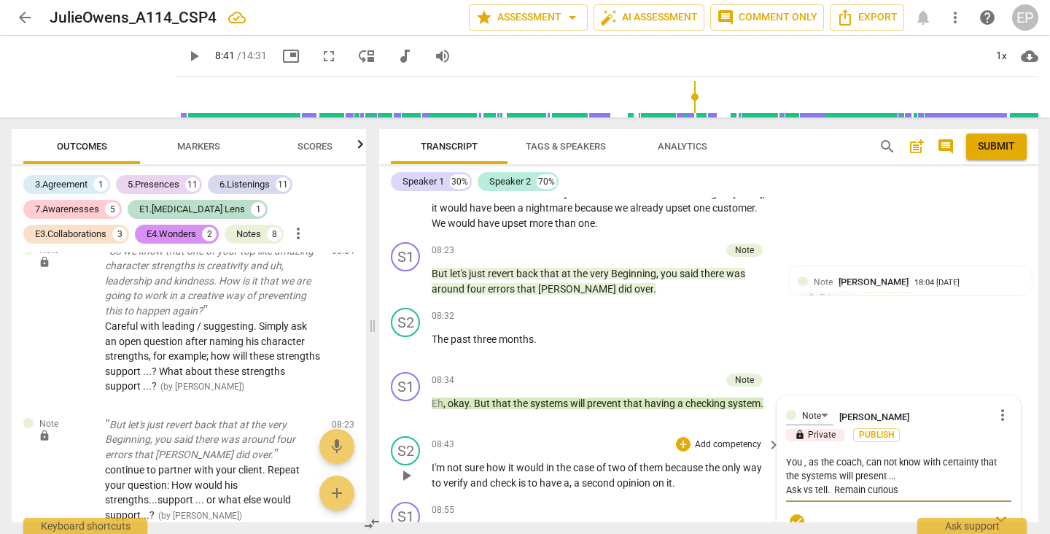
click at [405, 466] on span "play_arrow" at bounding box center [405, 474] width 17 height 17
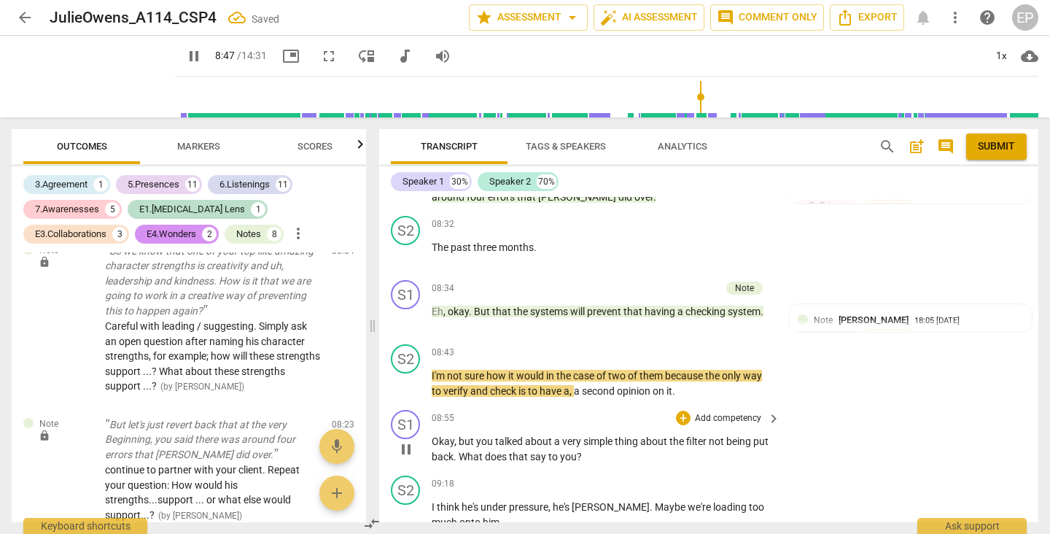
scroll to position [2899, 0]
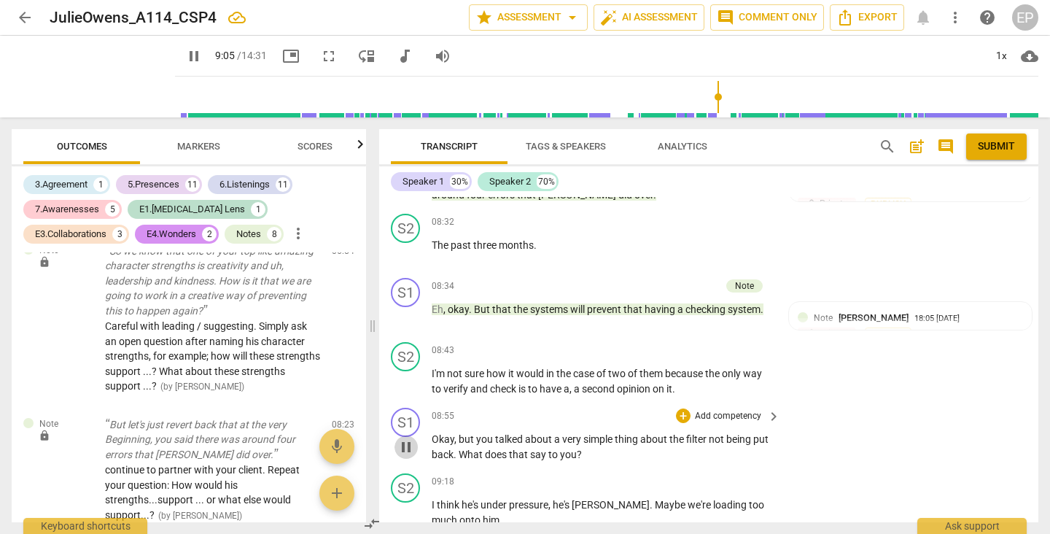
click at [405, 438] on span "pause" at bounding box center [405, 446] width 17 height 17
click at [681, 408] on div "+" at bounding box center [683, 415] width 15 height 15
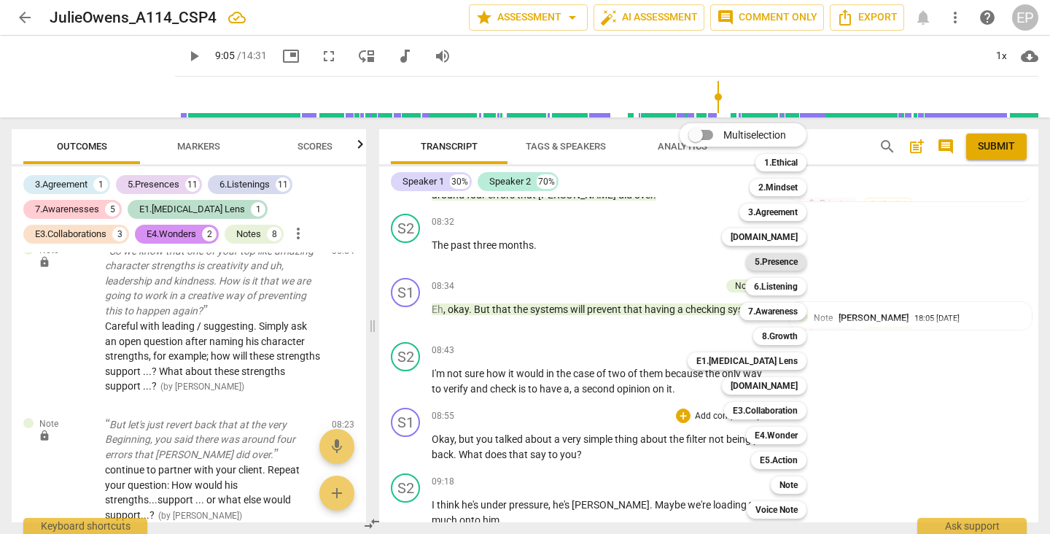
click at [773, 261] on b "5.Presence" at bounding box center [775, 261] width 43 height 17
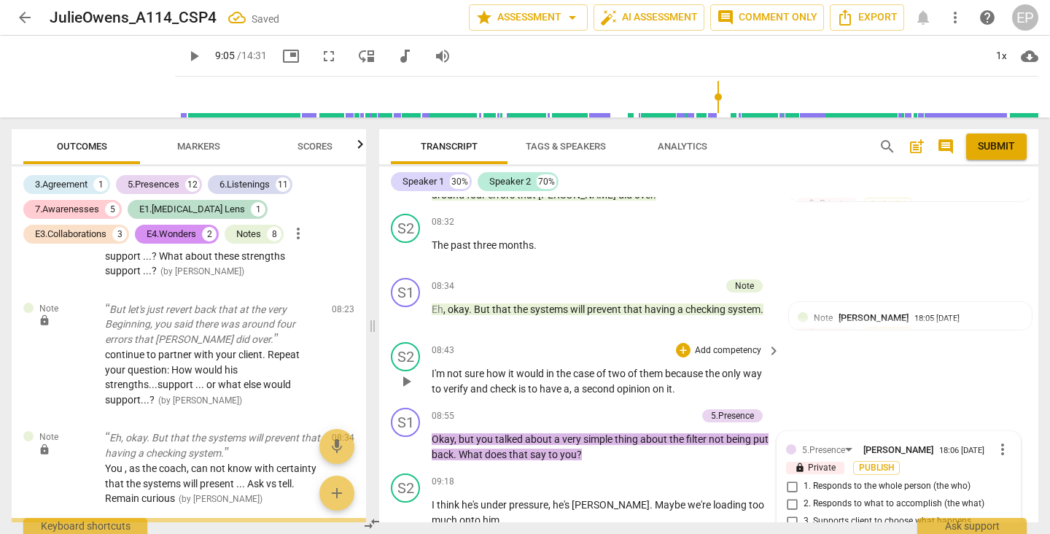
scroll to position [3077, 0]
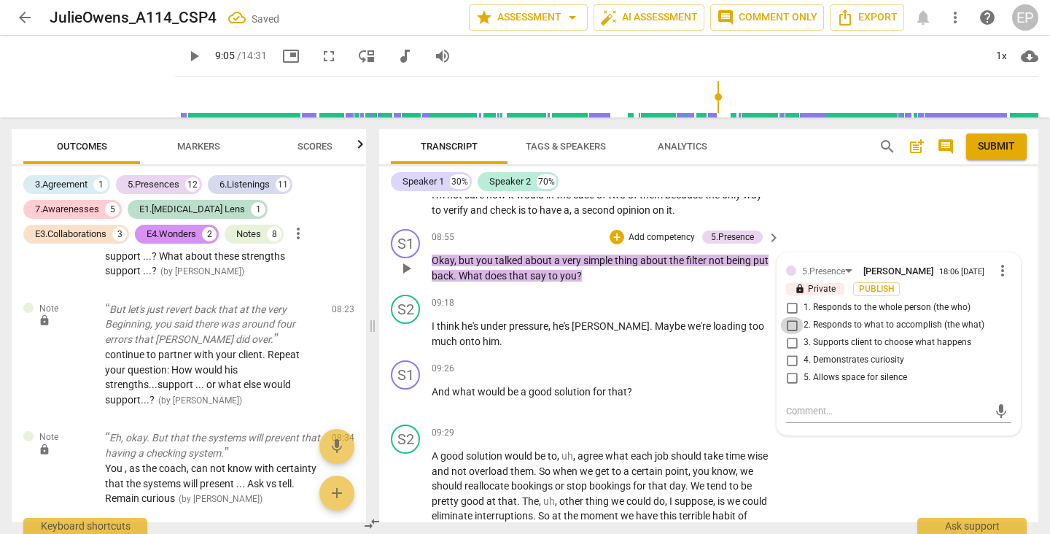
click at [789, 316] on input "2. Responds to what to accomplish (the what)" at bounding box center [791, 324] width 23 height 17
click at [786, 351] on input "4. Demonstrates curiosity" at bounding box center [791, 359] width 23 height 17
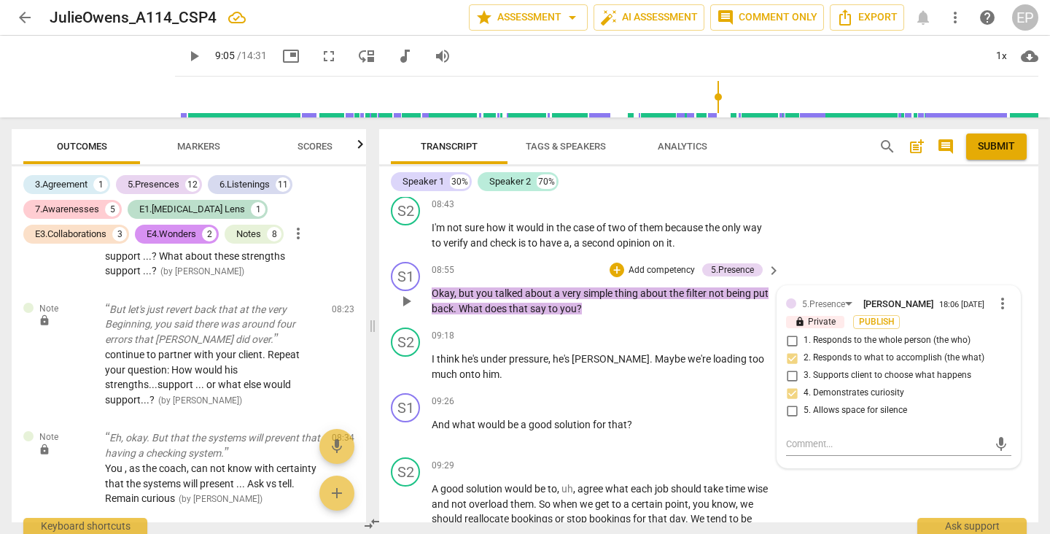
scroll to position [3040, 0]
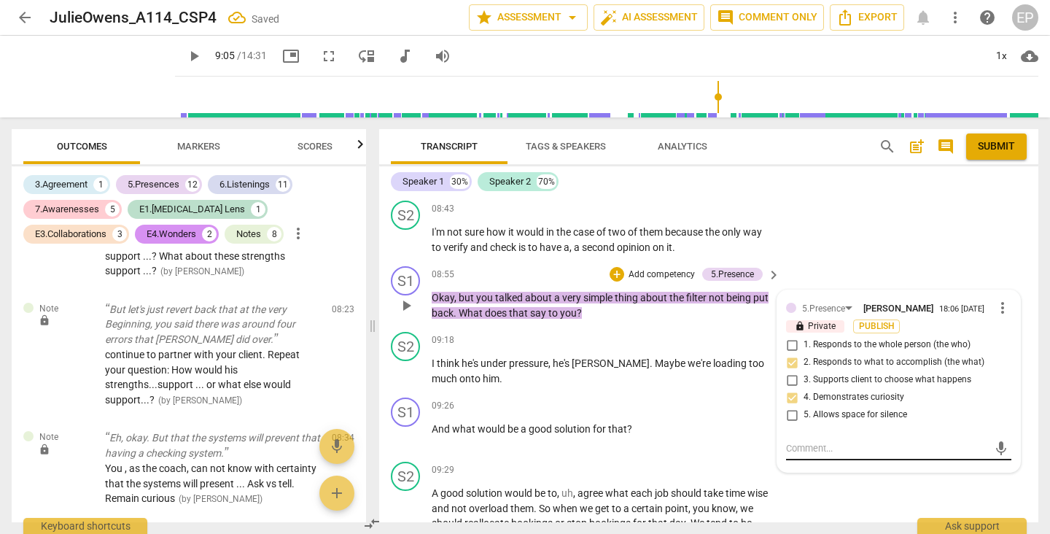
click at [786, 441] on textarea at bounding box center [887, 448] width 202 height 14
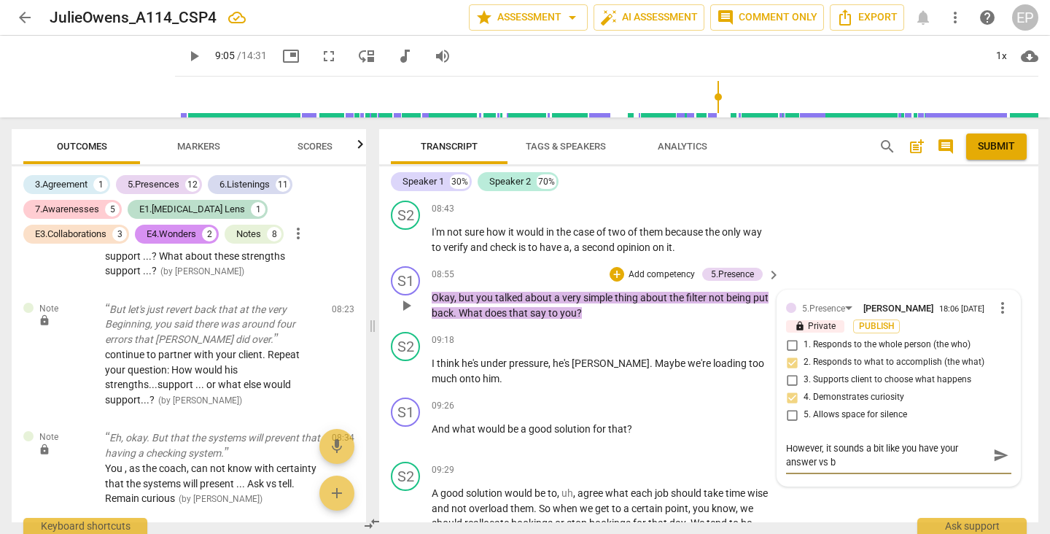
scroll to position [0, 0]
click at [957, 441] on textarea "However, it sounds a bit like you have your answer vs being curious." at bounding box center [887, 455] width 202 height 28
click at [813, 441] on textarea "However, it sounds a bit like you have an answer vs being curious." at bounding box center [887, 455] width 202 height 28
click at [863, 441] on textarea "However, it sounds a bit like you have an answer in mind vs being curious." at bounding box center [887, 455] width 202 height 28
click at [937, 441] on textarea "However, it sounds like like you have an answer in mind vs being curious." at bounding box center [887, 455] width 202 height 28
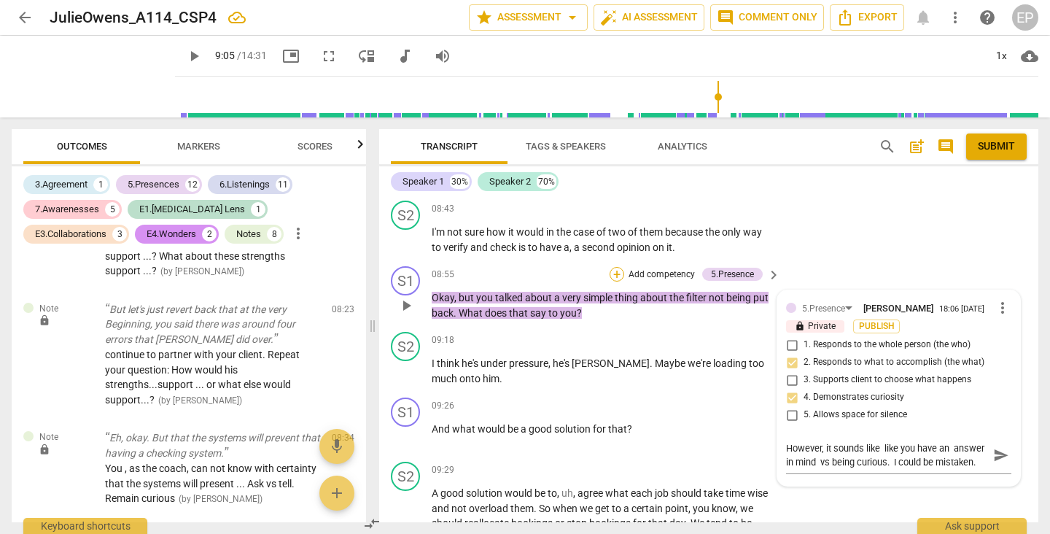
click at [612, 267] on div "+" at bounding box center [616, 274] width 15 height 15
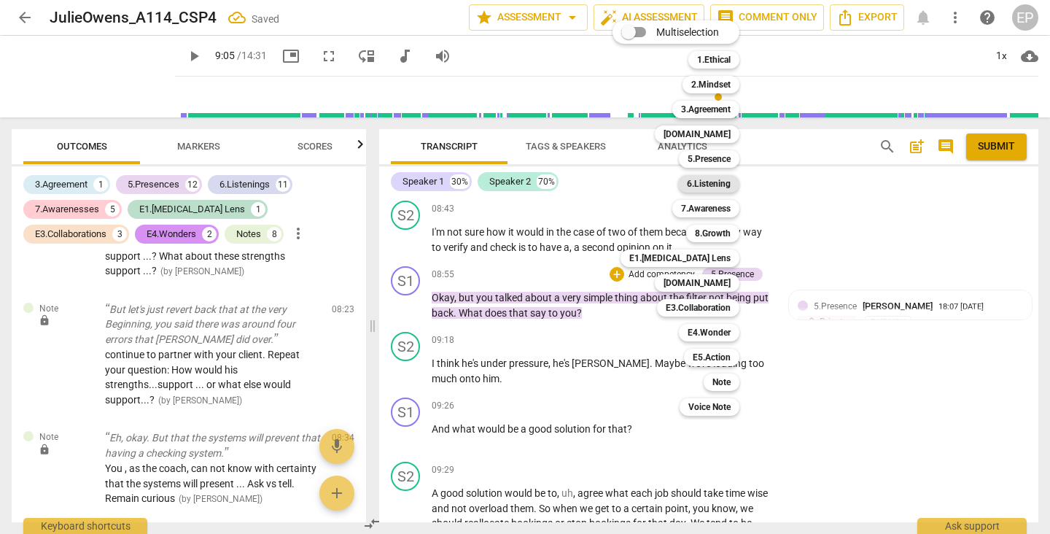
click at [719, 181] on b "6.Listening" at bounding box center [709, 183] width 44 height 17
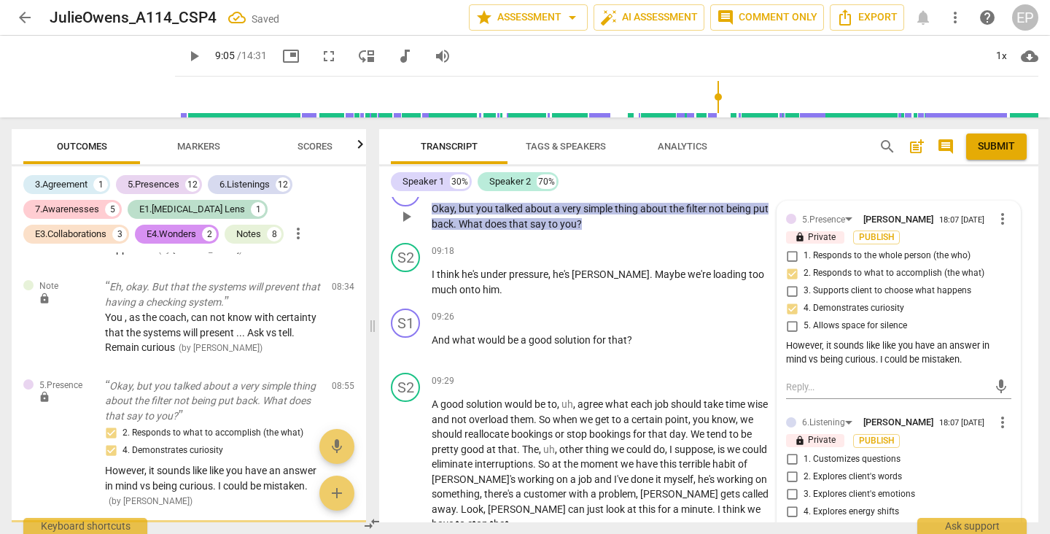
scroll to position [3131, 0]
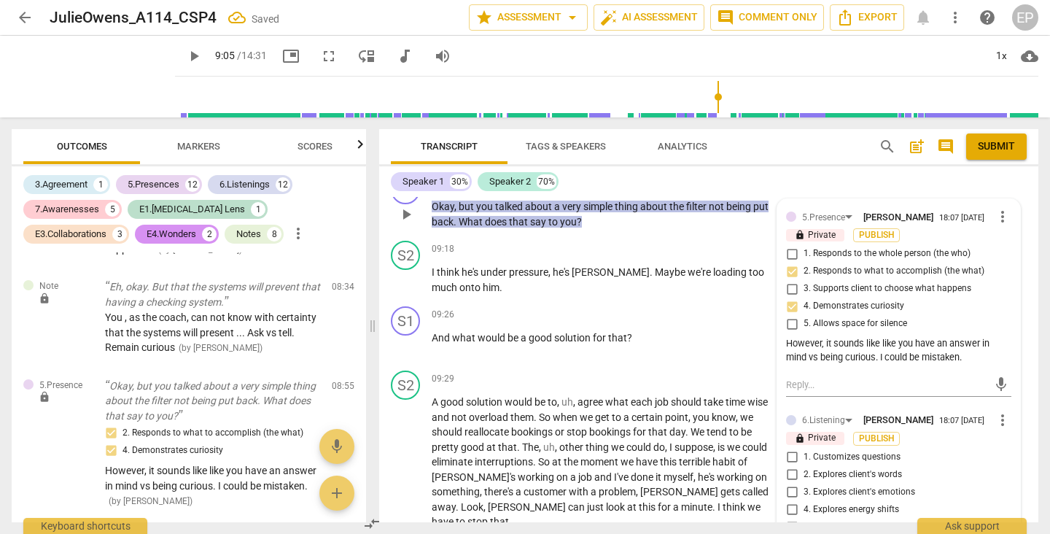
click at [792, 448] on input "1. Customizes questions" at bounding box center [791, 456] width 23 height 17
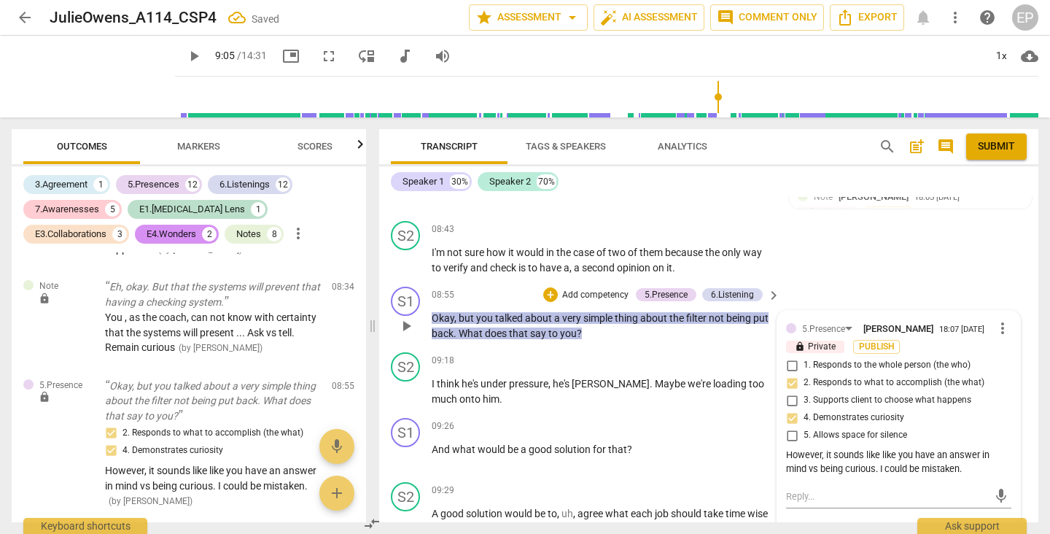
scroll to position [3009, 0]
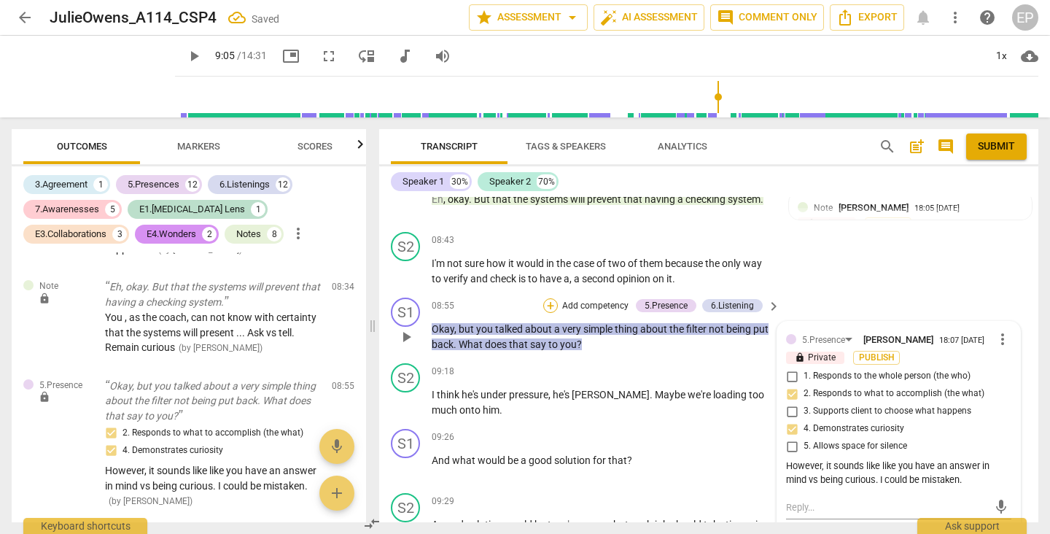
click at [546, 298] on div "+" at bounding box center [550, 305] width 15 height 15
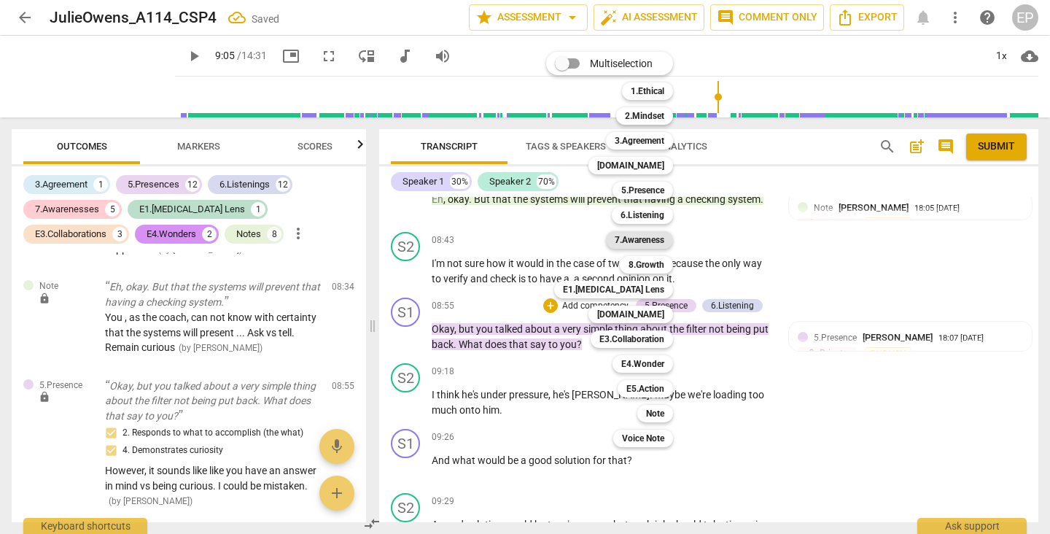
click at [641, 238] on b "7.Awareness" at bounding box center [639, 239] width 50 height 17
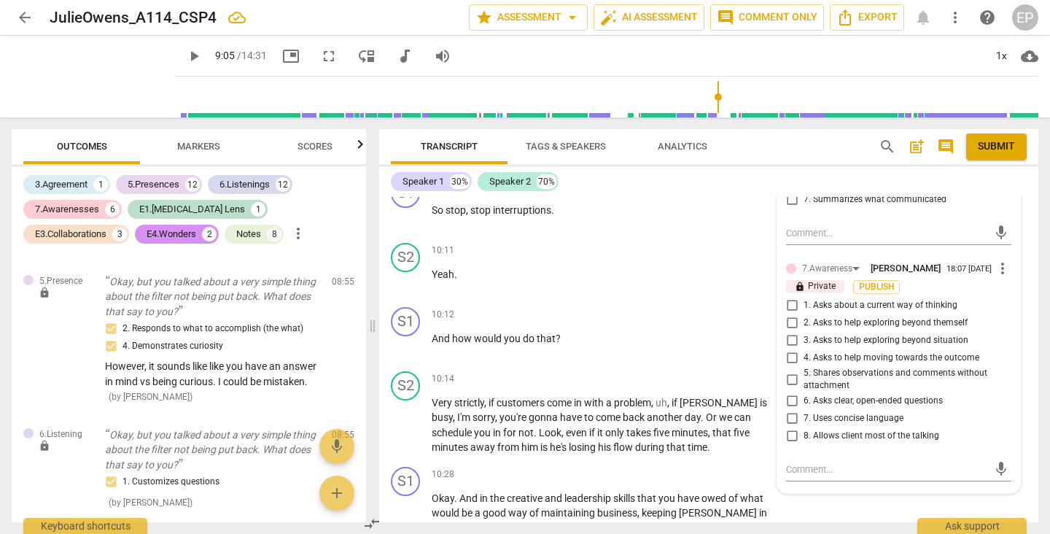
scroll to position [3481, 0]
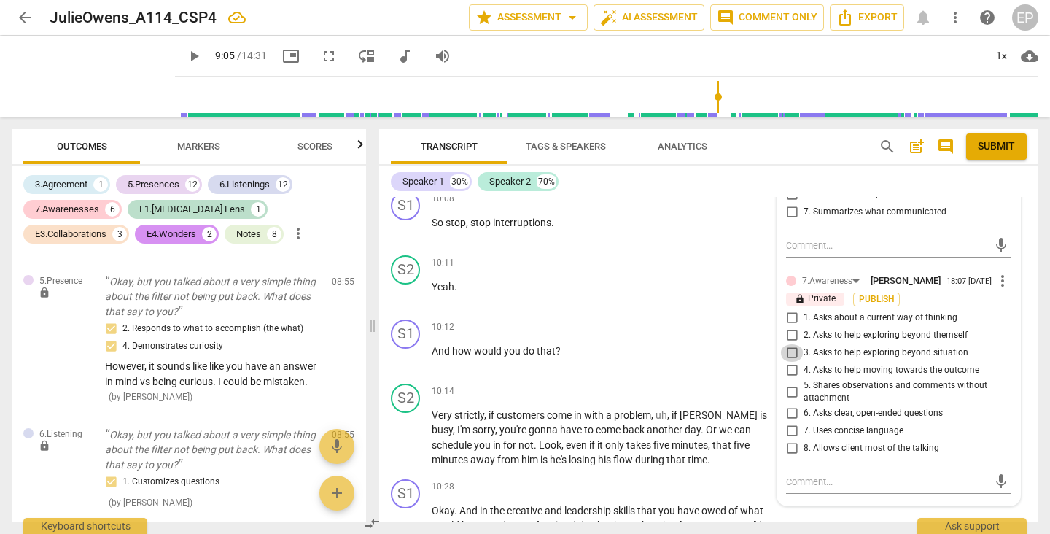
click at [791, 344] on input "3. Asks to help exploring beyond situation" at bounding box center [791, 352] width 23 height 17
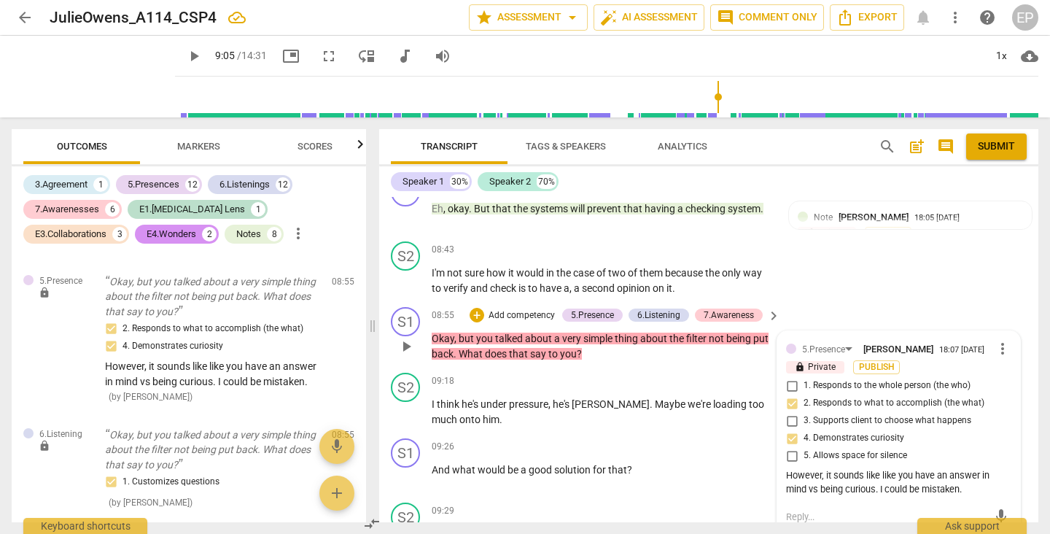
scroll to position [2997, 0]
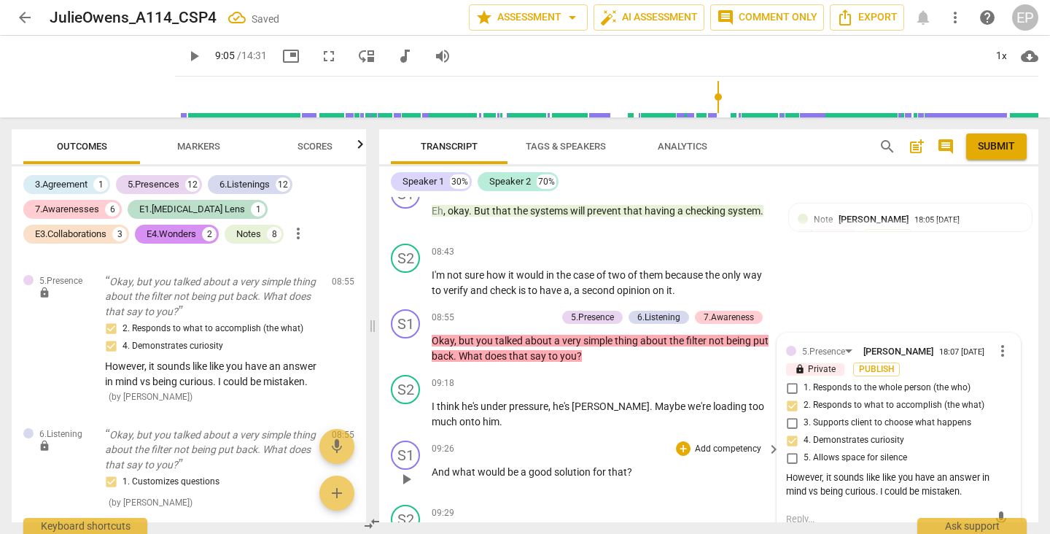
click at [408, 470] on span "play_arrow" at bounding box center [405, 478] width 17 height 17
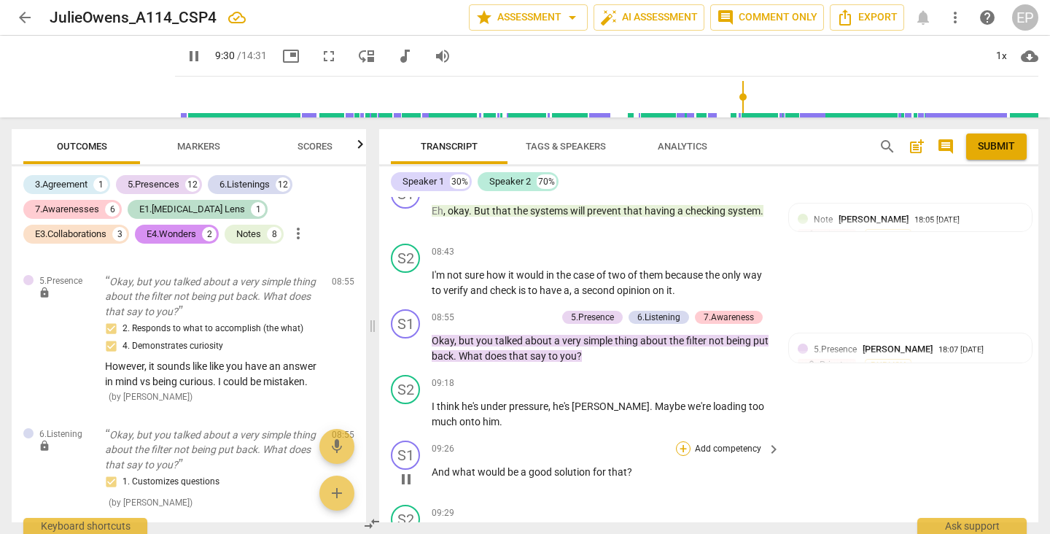
click at [681, 441] on div "+" at bounding box center [683, 448] width 15 height 15
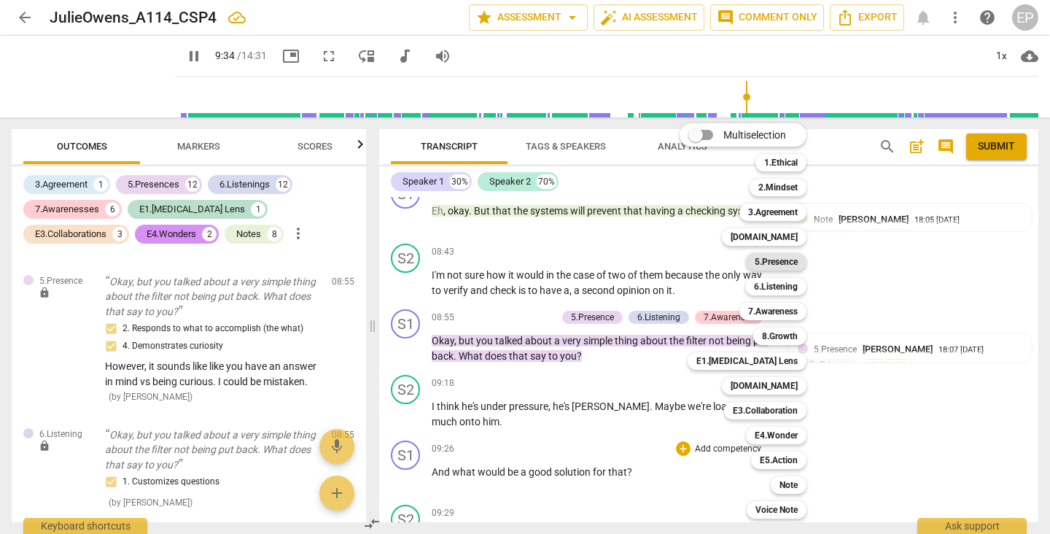
click at [787, 259] on b "5.Presence" at bounding box center [775, 261] width 43 height 17
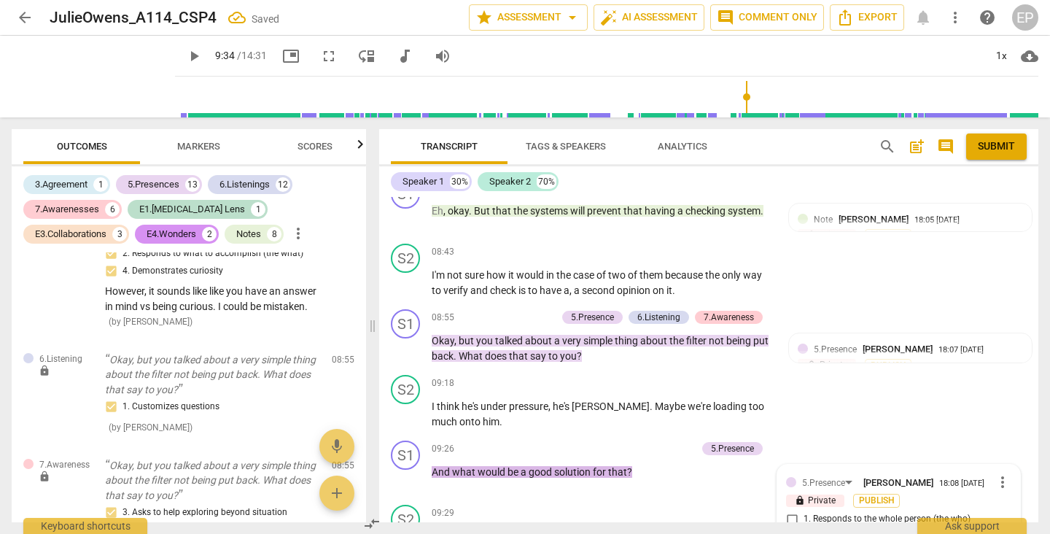
scroll to position [3207, 0]
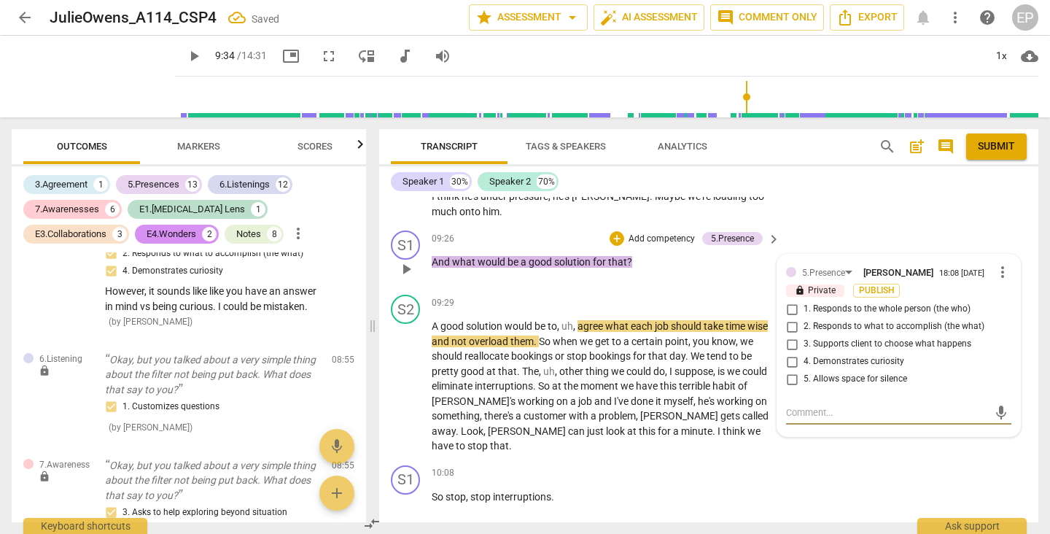
click at [786, 318] on input "2. Responds to what to accomplish (the what)" at bounding box center [791, 326] width 23 height 17
click at [788, 353] on input "4. Demonstrates curiosity" at bounding box center [791, 361] width 23 height 17
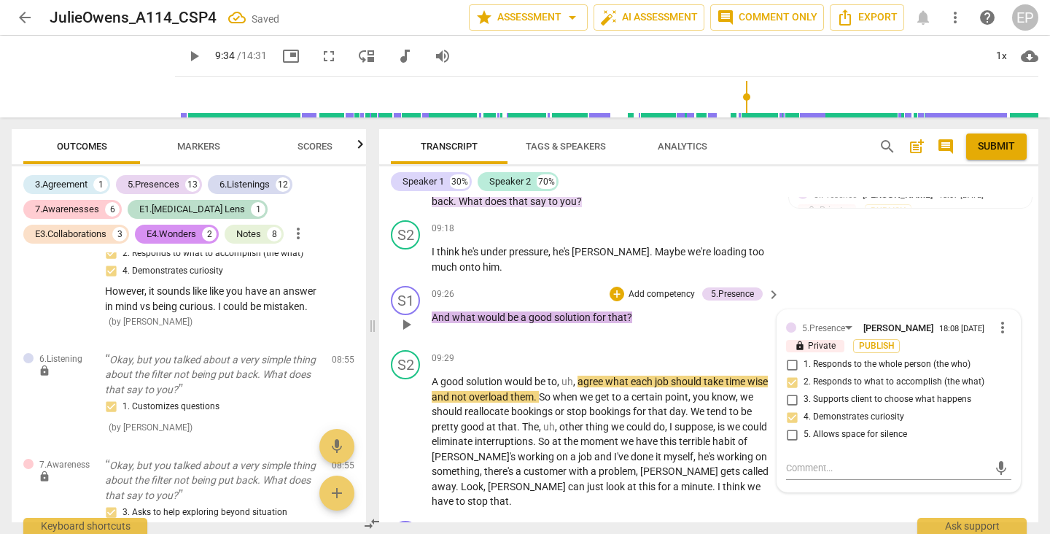
scroll to position [3147, 0]
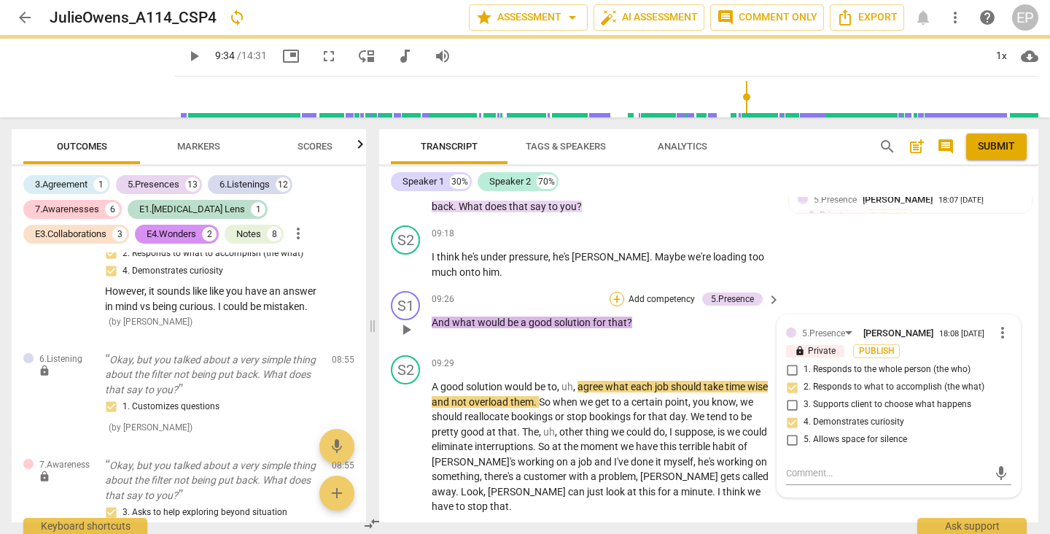
click at [613, 292] on div "+" at bounding box center [616, 299] width 15 height 15
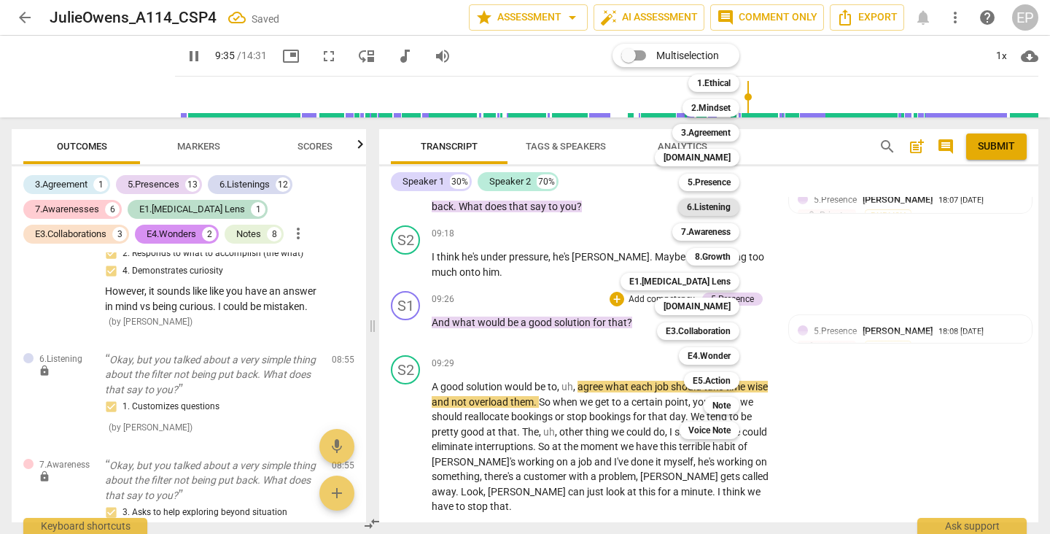
click at [725, 200] on b "6.Listening" at bounding box center [709, 206] width 44 height 17
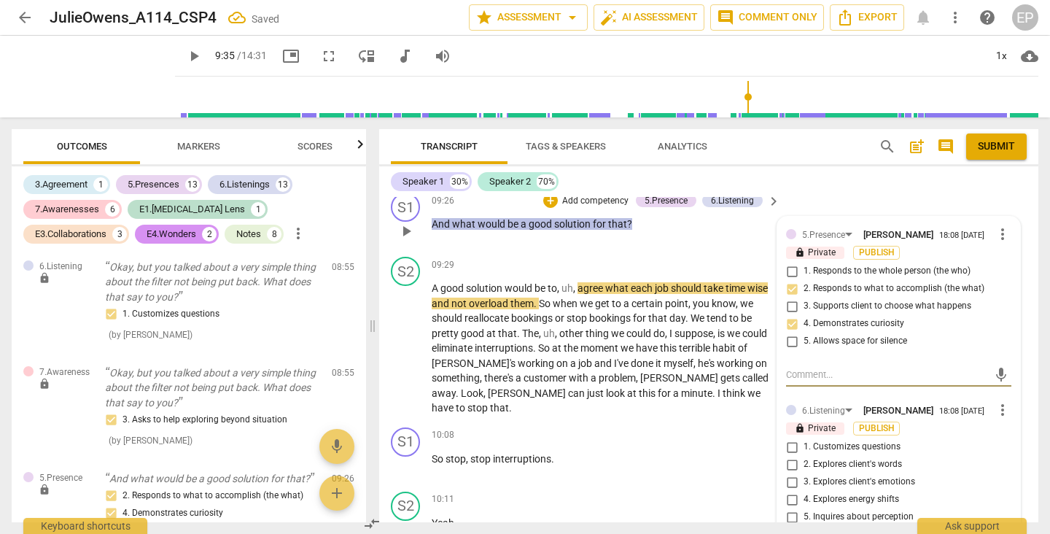
scroll to position [3246, 0]
click at [789, 437] on input "1. Customizes questions" at bounding box center [791, 445] width 23 height 17
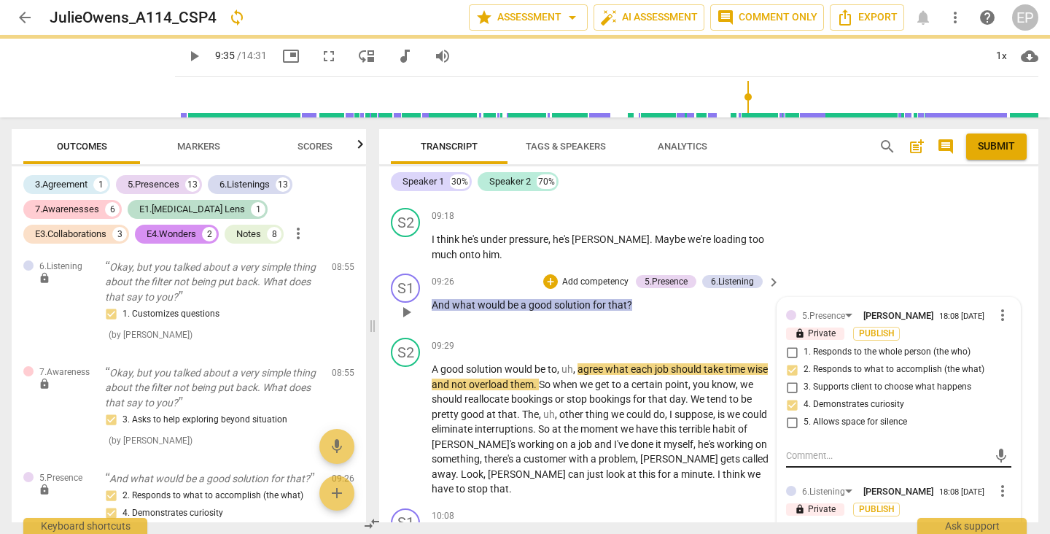
scroll to position [3162, 0]
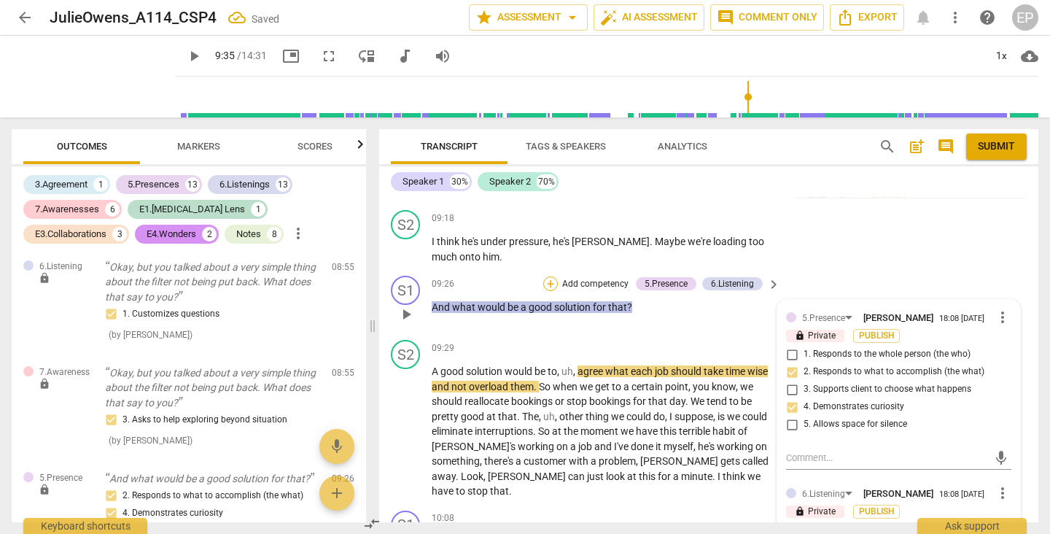
click at [544, 276] on div "+" at bounding box center [550, 283] width 15 height 15
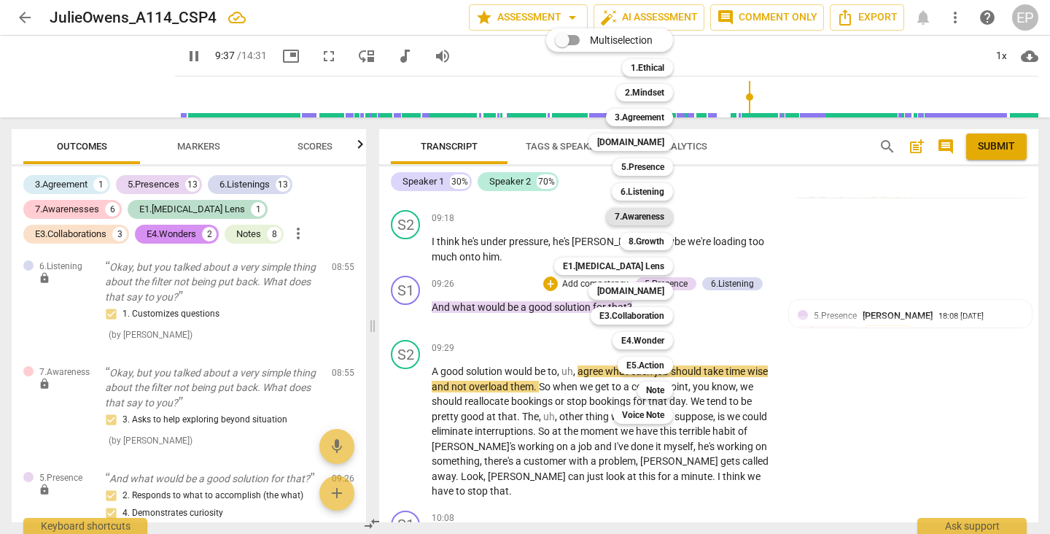
click at [646, 212] on b "7.Awareness" at bounding box center [639, 216] width 50 height 17
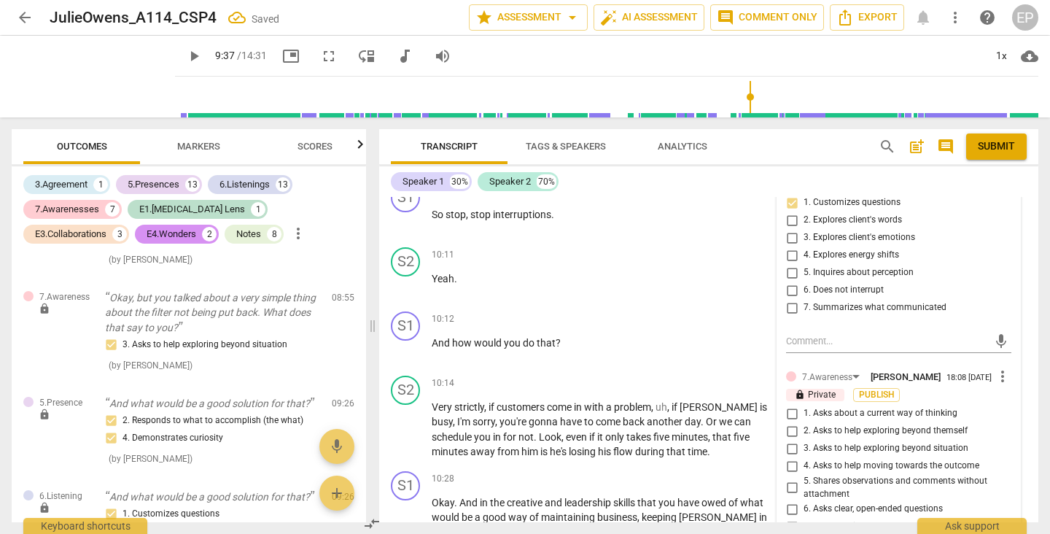
scroll to position [3493, 0]
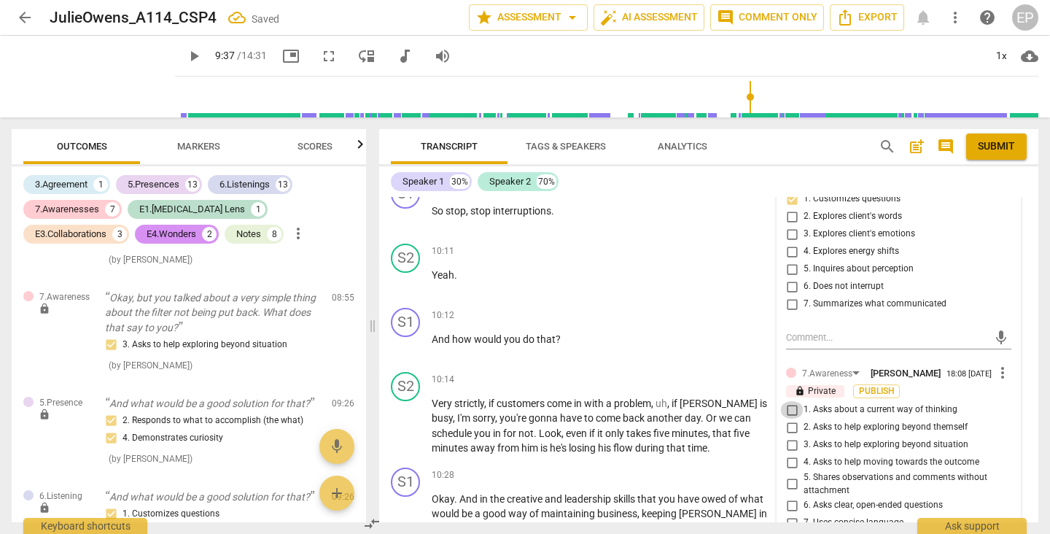
click at [790, 401] on input "1. Asks about a current way of thinking" at bounding box center [791, 409] width 23 height 17
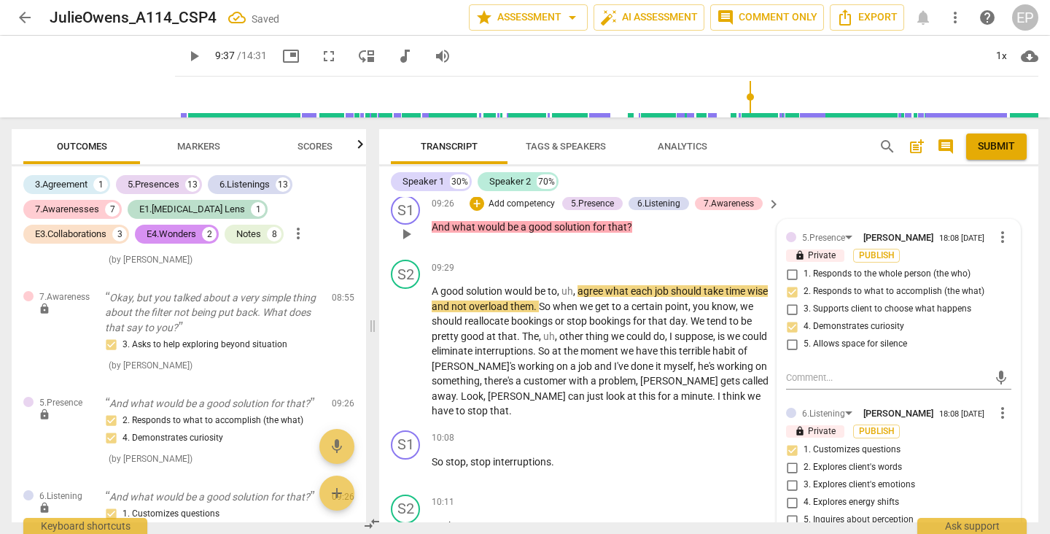
scroll to position [3240, 0]
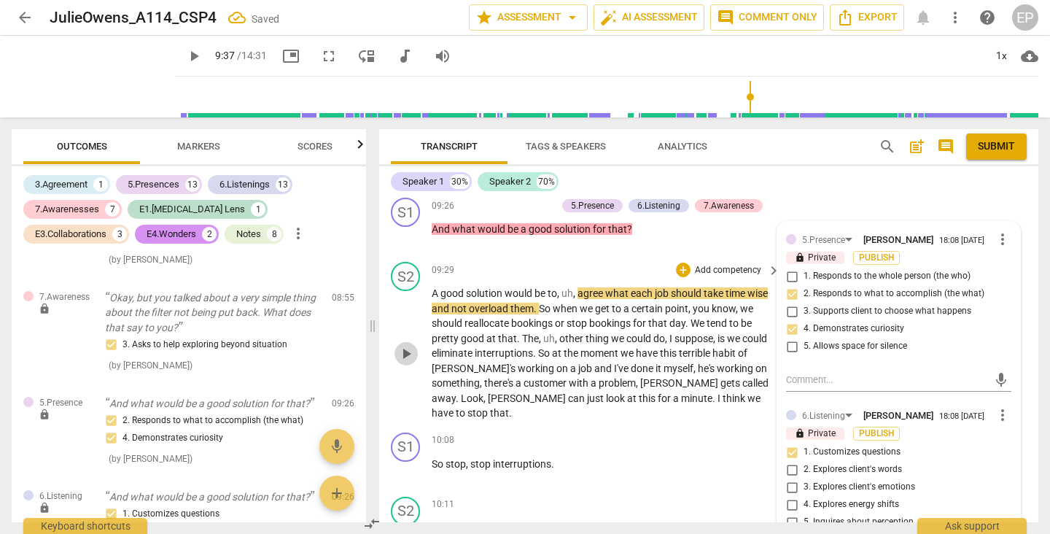
click at [405, 345] on span "play_arrow" at bounding box center [405, 353] width 17 height 17
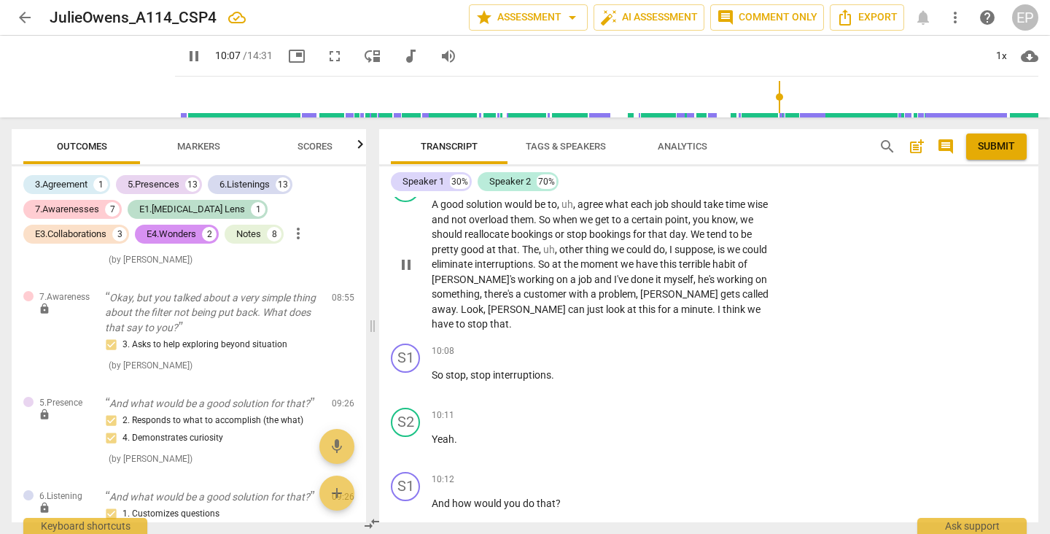
scroll to position [3352, 0]
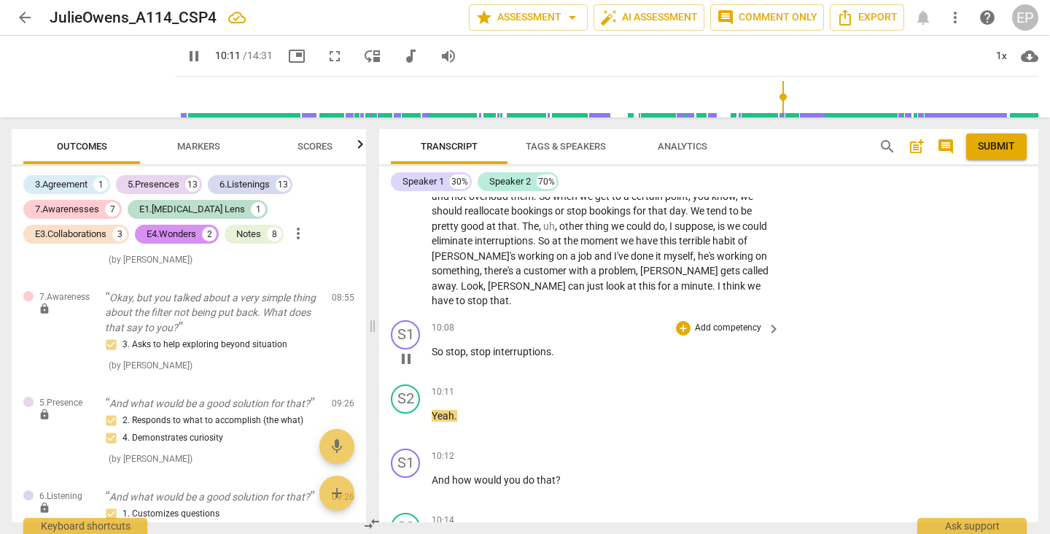
click at [405, 350] on span "pause" at bounding box center [405, 358] width 17 height 17
click at [680, 321] on div "+" at bounding box center [683, 328] width 15 height 15
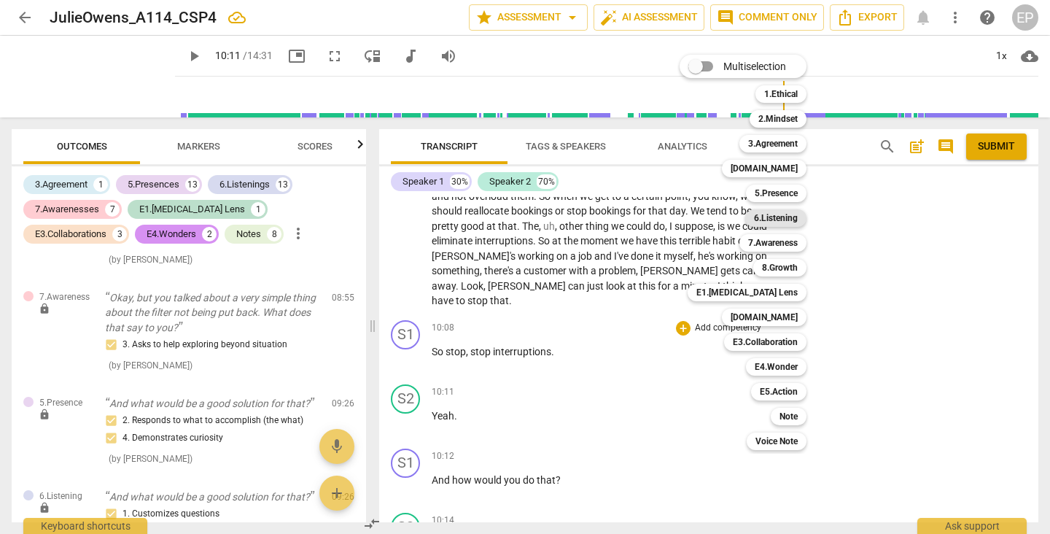
click at [789, 217] on b "6.Listening" at bounding box center [776, 217] width 44 height 17
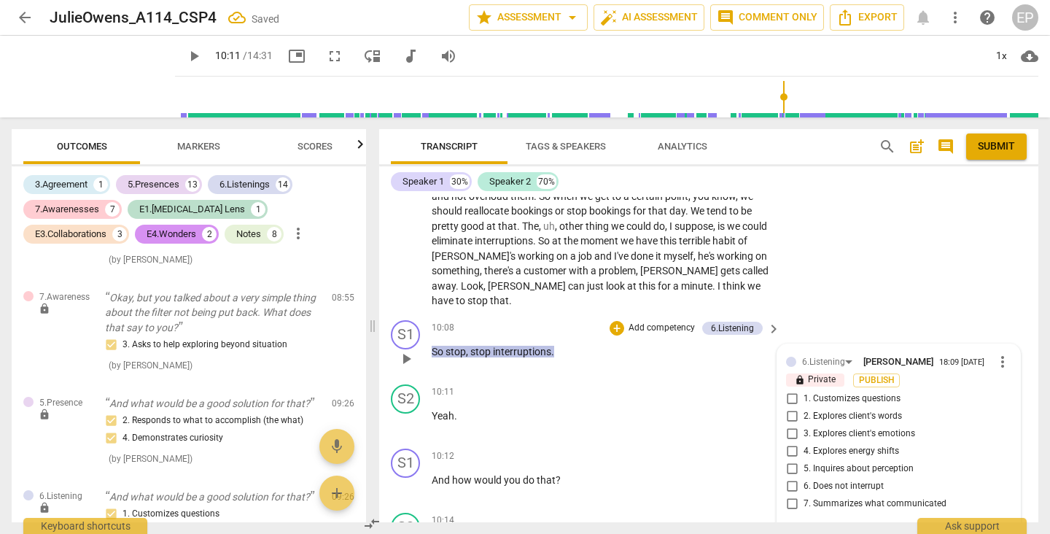
scroll to position [5015, 0]
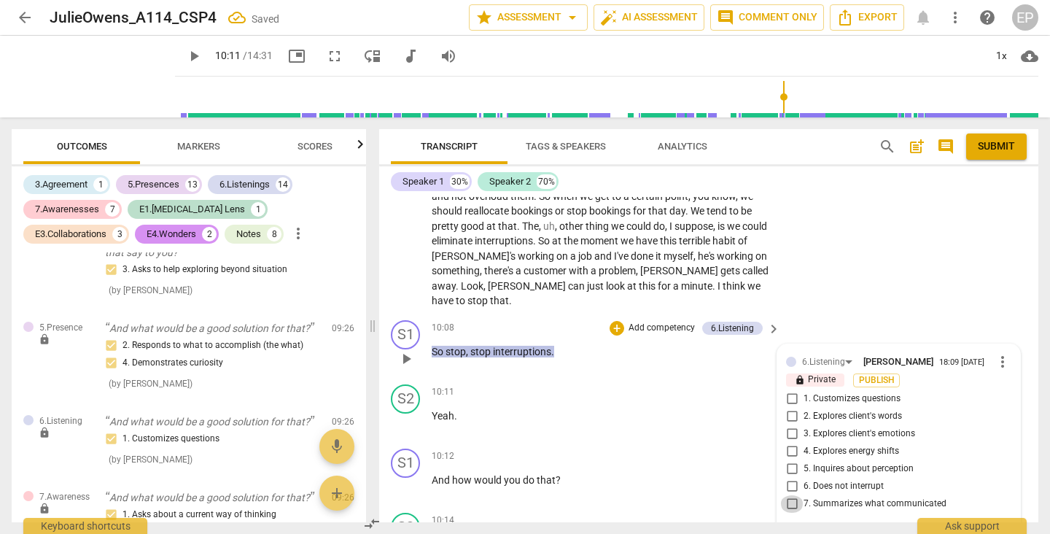
click at [786, 495] on input "7. Summarizes what communicated" at bounding box center [791, 503] width 23 height 17
click at [789, 477] on input "6. Does not interrupt" at bounding box center [791, 485] width 23 height 17
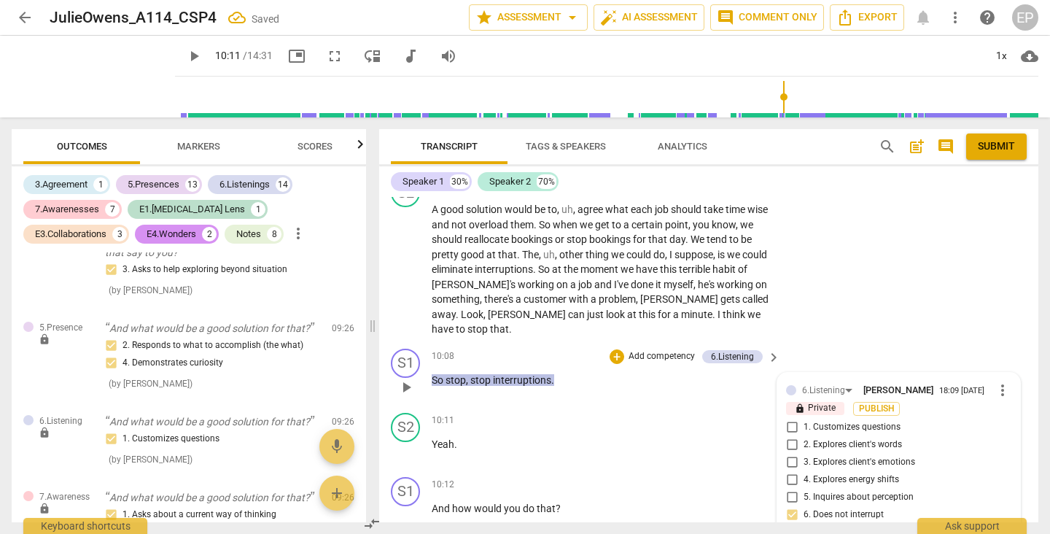
scroll to position [3322, 0]
click at [615, 351] on div "+" at bounding box center [616, 358] width 15 height 15
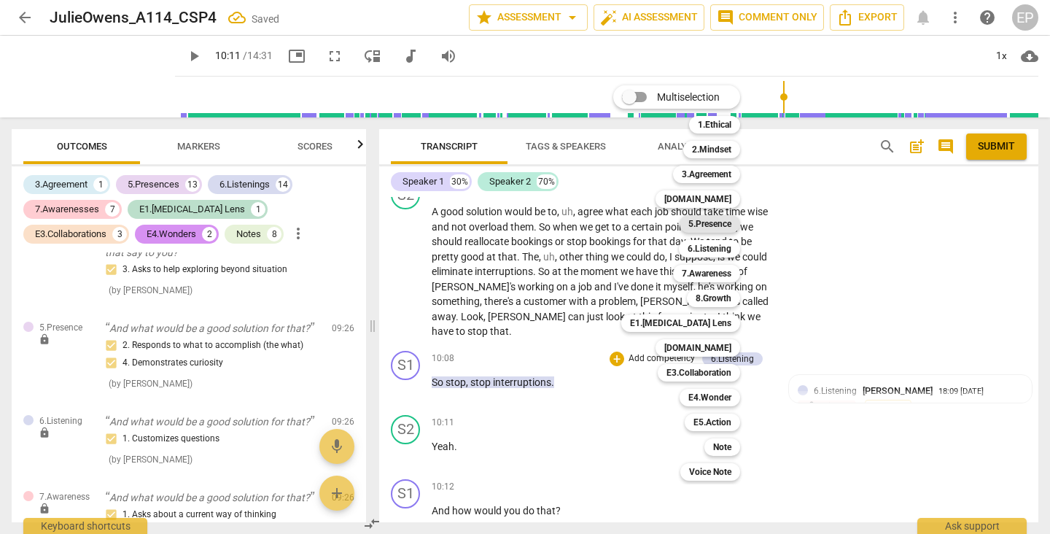
click at [719, 226] on b "5.Presence" at bounding box center [709, 223] width 43 height 17
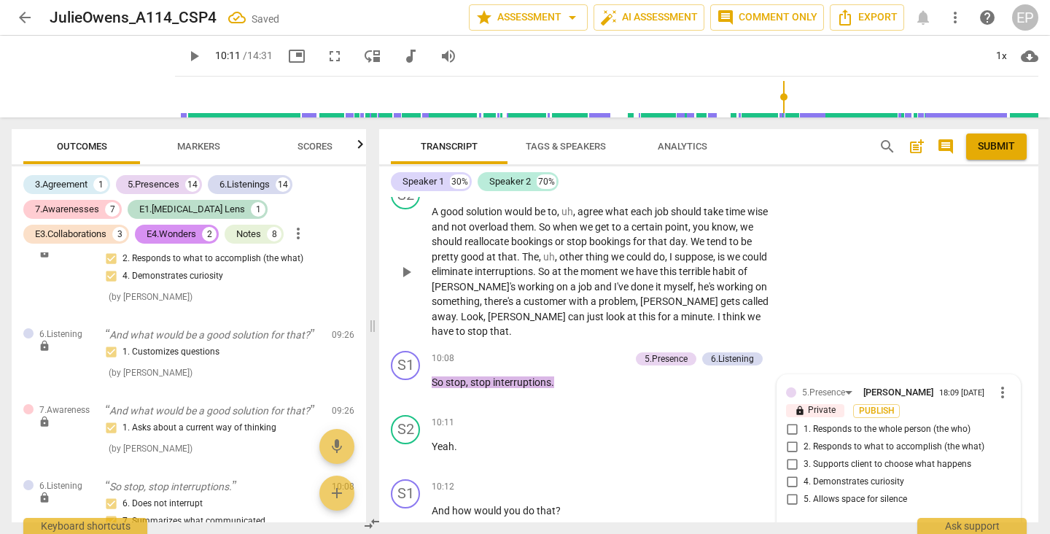
scroll to position [5107, 0]
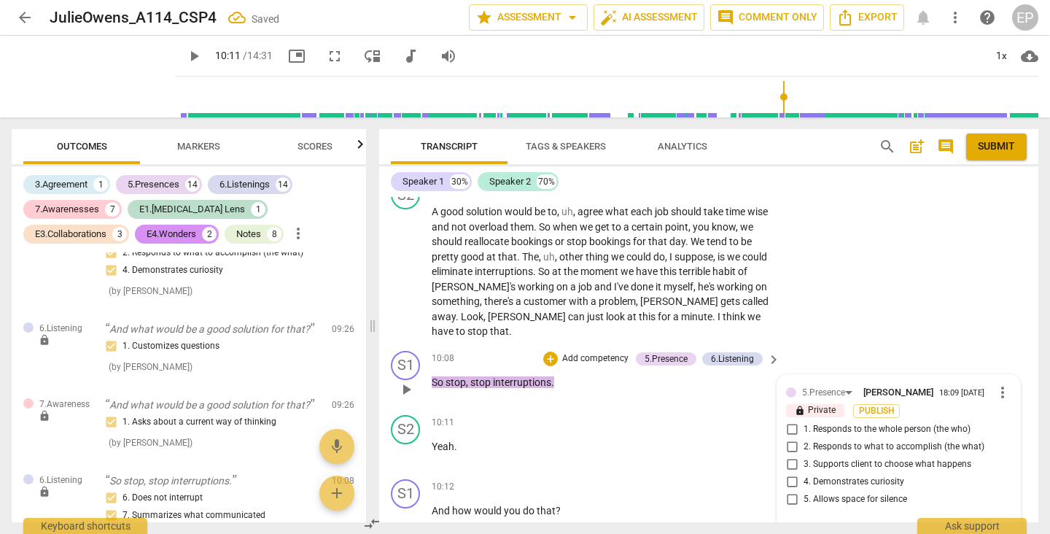
click at [786, 438] on input "2. Responds to what to accomplish (the what)" at bounding box center [791, 446] width 23 height 17
click at [550, 351] on div "+" at bounding box center [550, 358] width 15 height 15
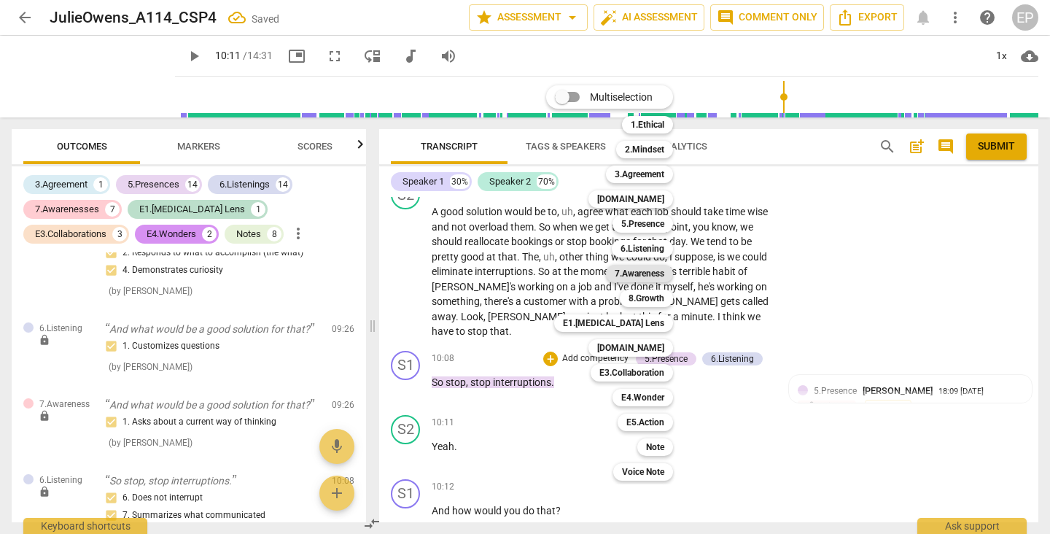
click at [663, 267] on b "7.Awareness" at bounding box center [639, 273] width 50 height 17
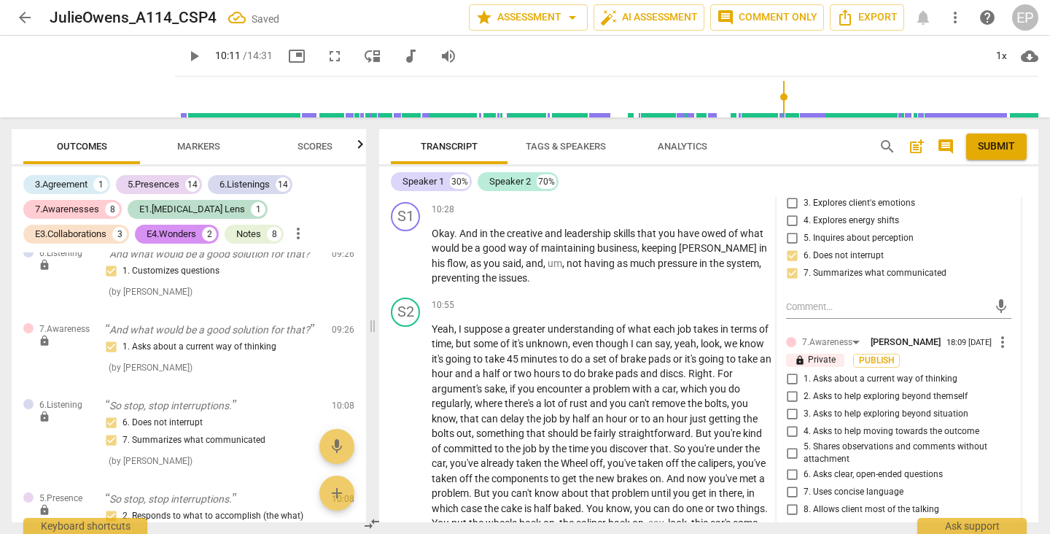
scroll to position [3784, 0]
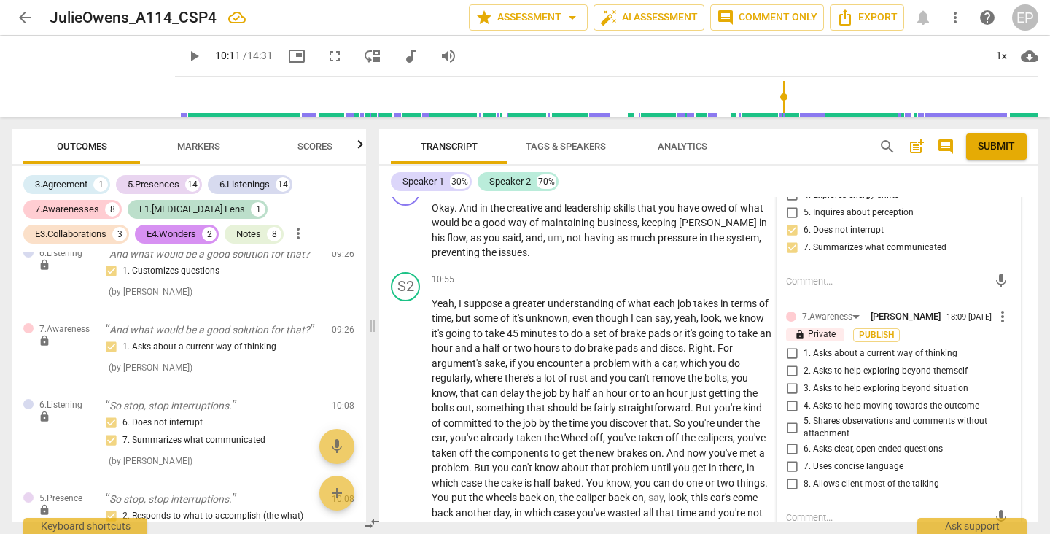
click at [787, 418] on input "5. Shares observations and comments without attachment" at bounding box center [791, 426] width 23 height 17
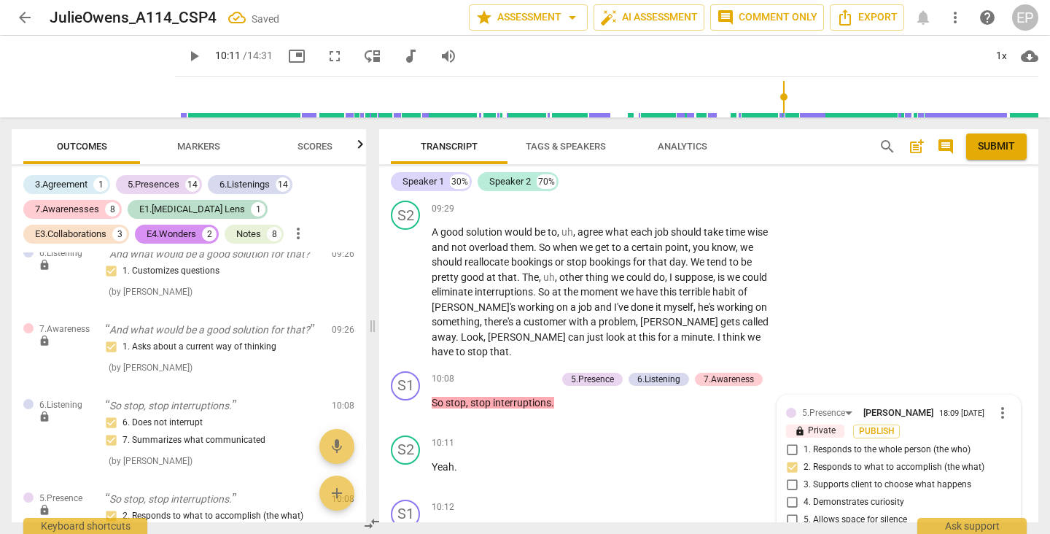
scroll to position [3296, 0]
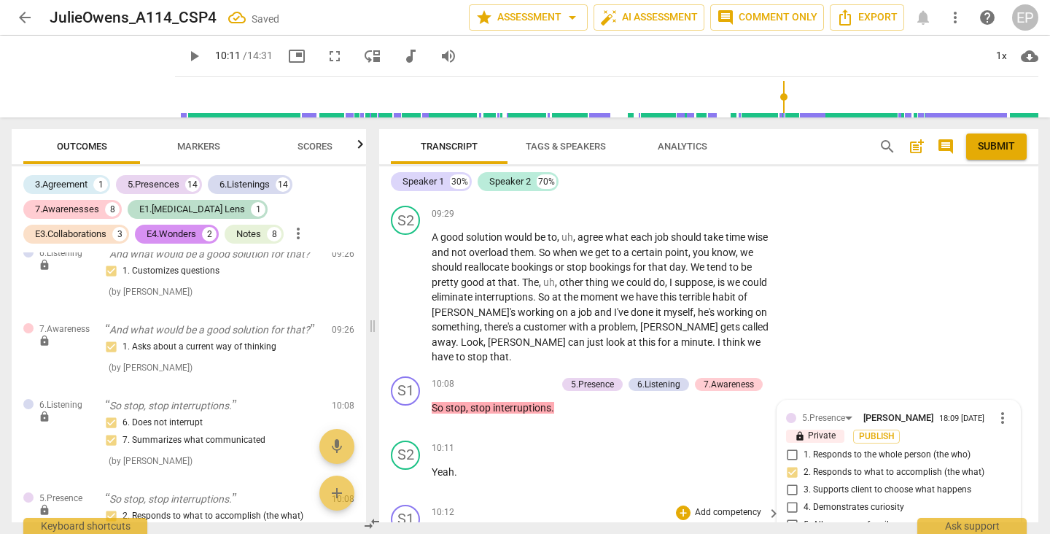
click at [409, 533] on span "play_arrow" at bounding box center [405, 542] width 17 height 17
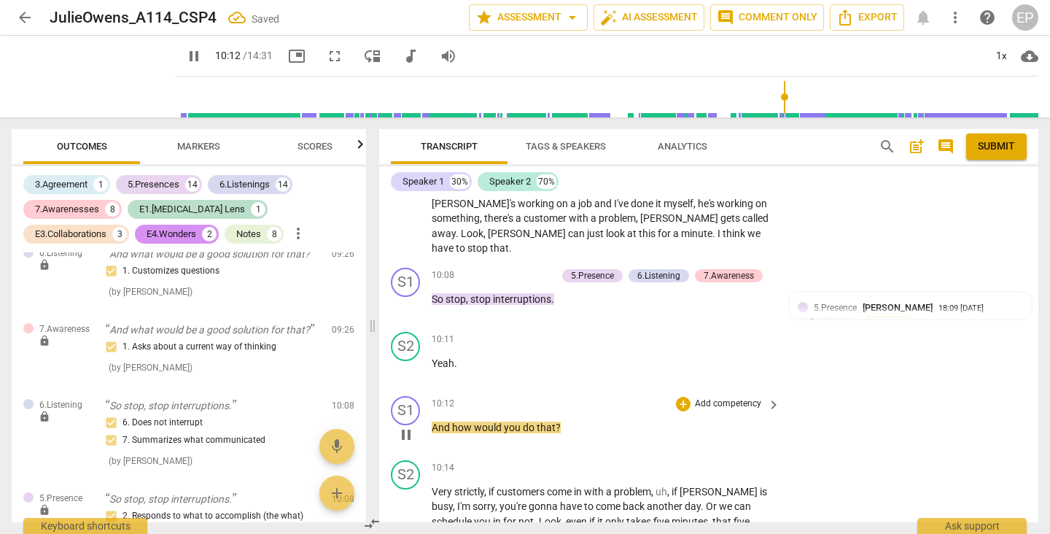
scroll to position [3406, 0]
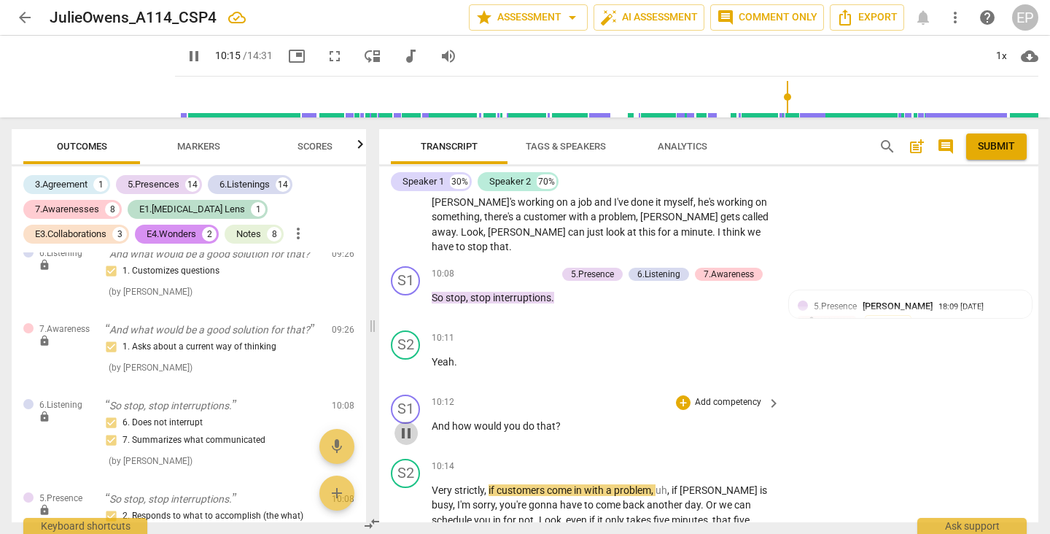
click at [410, 424] on span "pause" at bounding box center [405, 432] width 17 height 17
click at [682, 395] on div "+" at bounding box center [683, 402] width 15 height 15
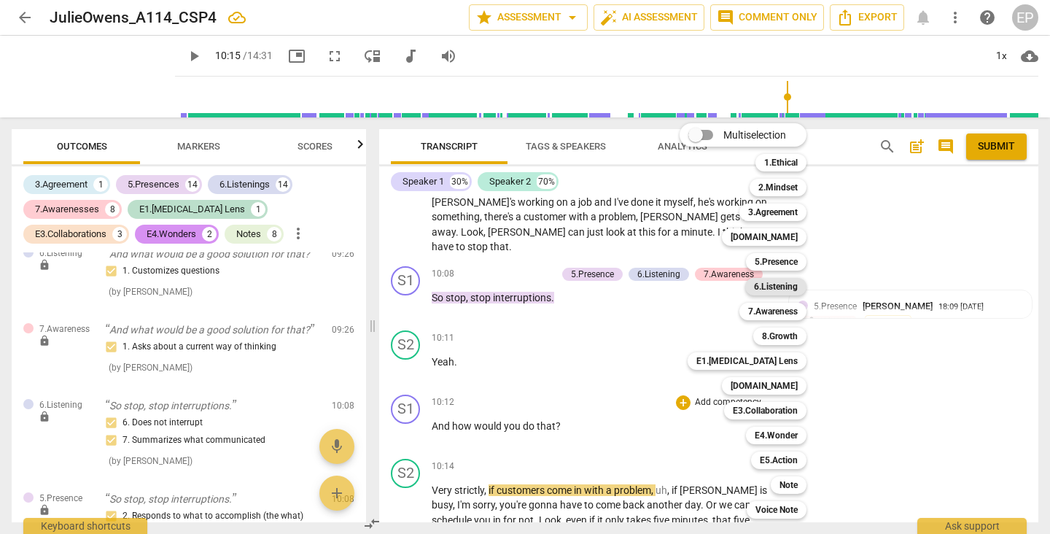
click at [781, 286] on b "6.Listening" at bounding box center [776, 286] width 44 height 17
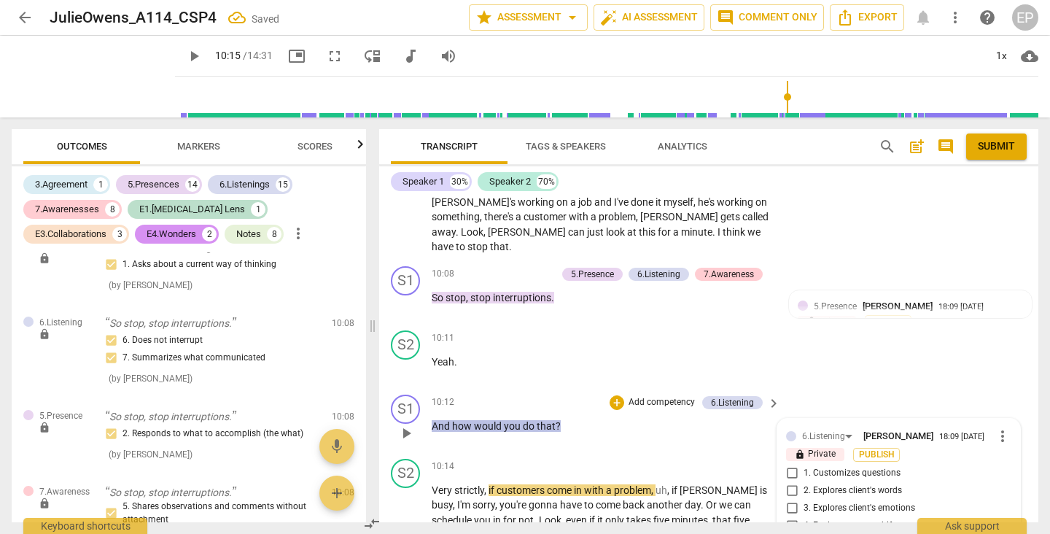
scroll to position [3587, 0]
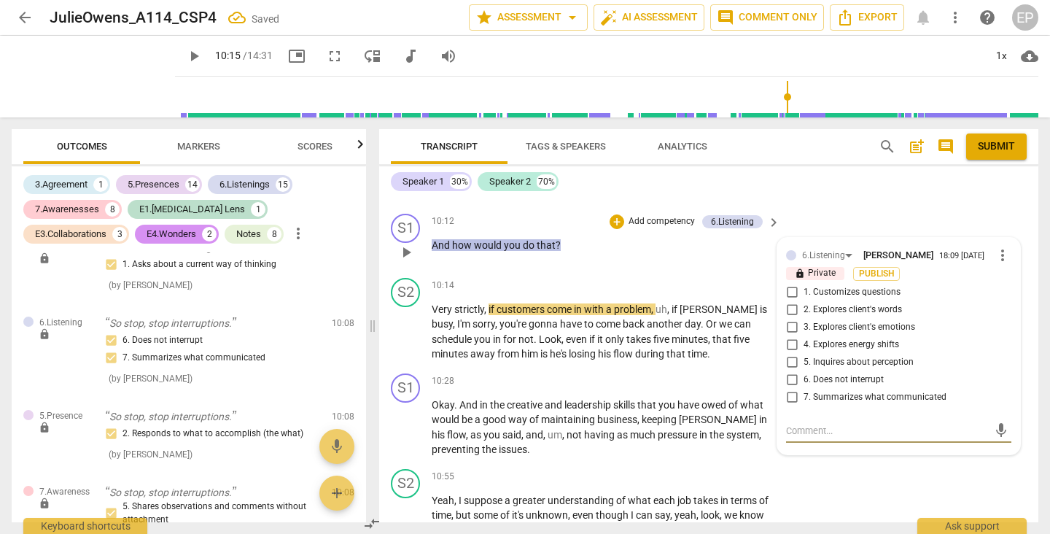
click at [791, 284] on input "1. Customizes questions" at bounding box center [791, 292] width 23 height 17
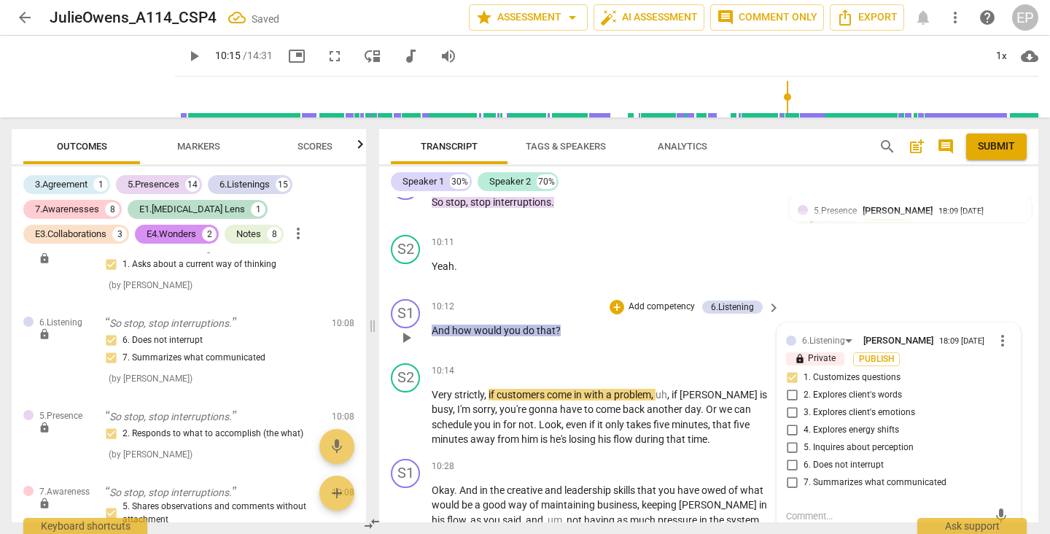
scroll to position [3499, 0]
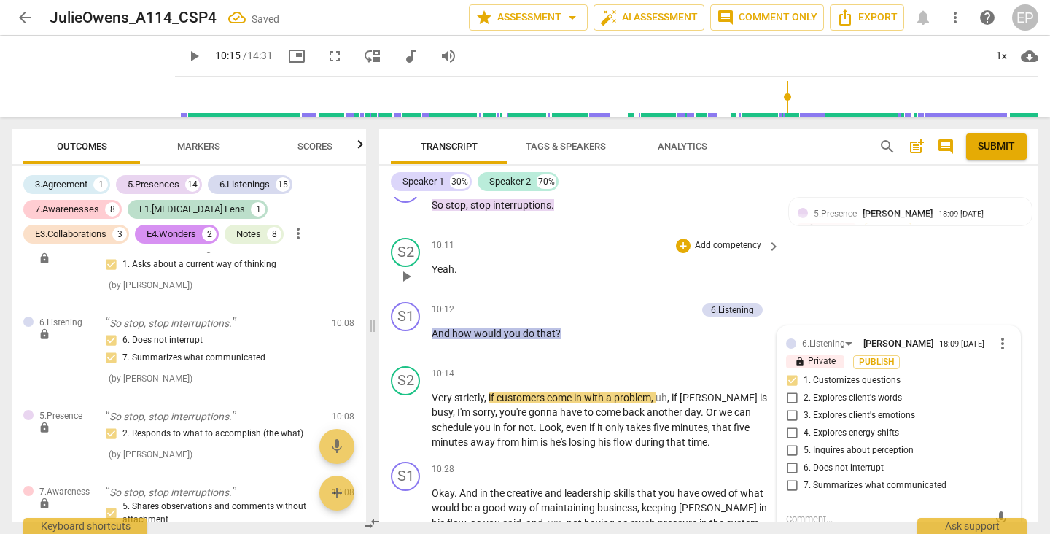
click at [791, 232] on div "S2 play_arrow pause 10:11 + Add competency keyboard_arrow_right Yeah ." at bounding box center [708, 264] width 659 height 64
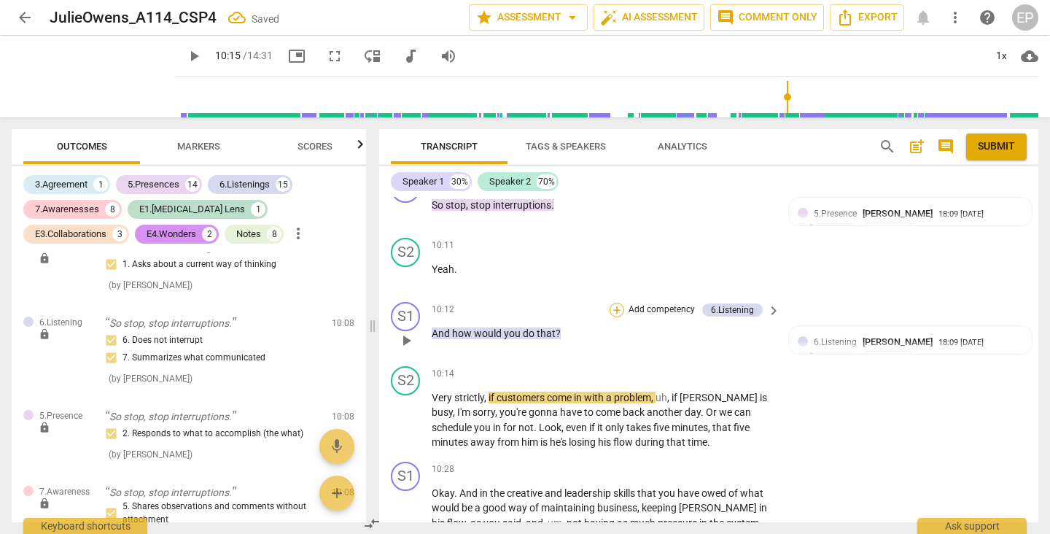
click at [609, 302] on div "+" at bounding box center [616, 309] width 15 height 15
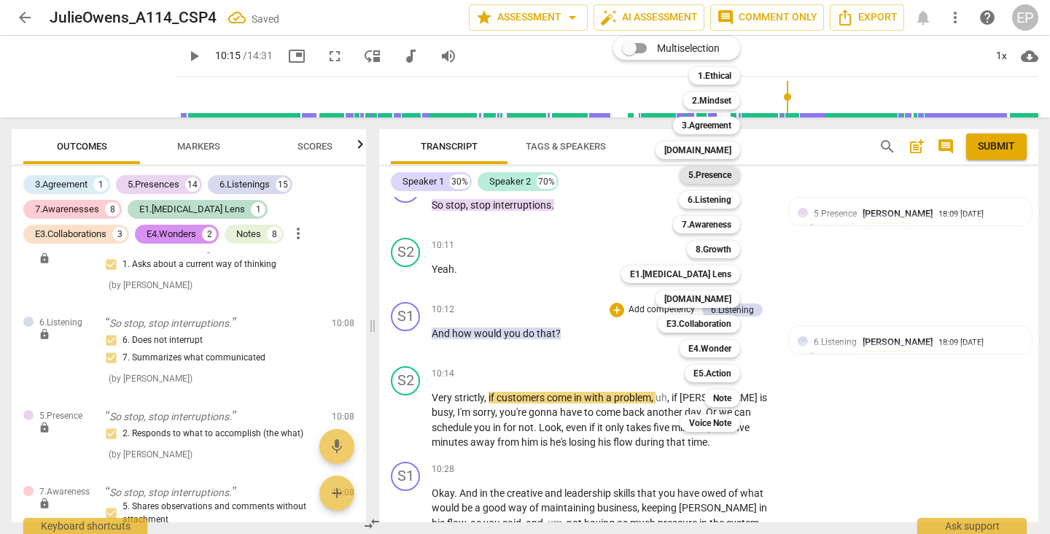
click at [711, 174] on b "5.Presence" at bounding box center [709, 174] width 43 height 17
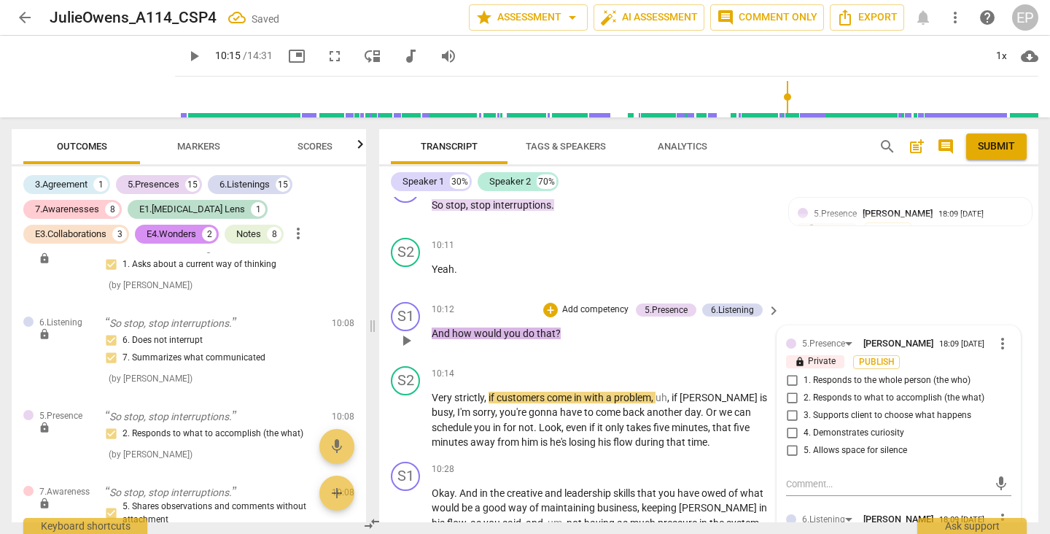
scroll to position [5340, 0]
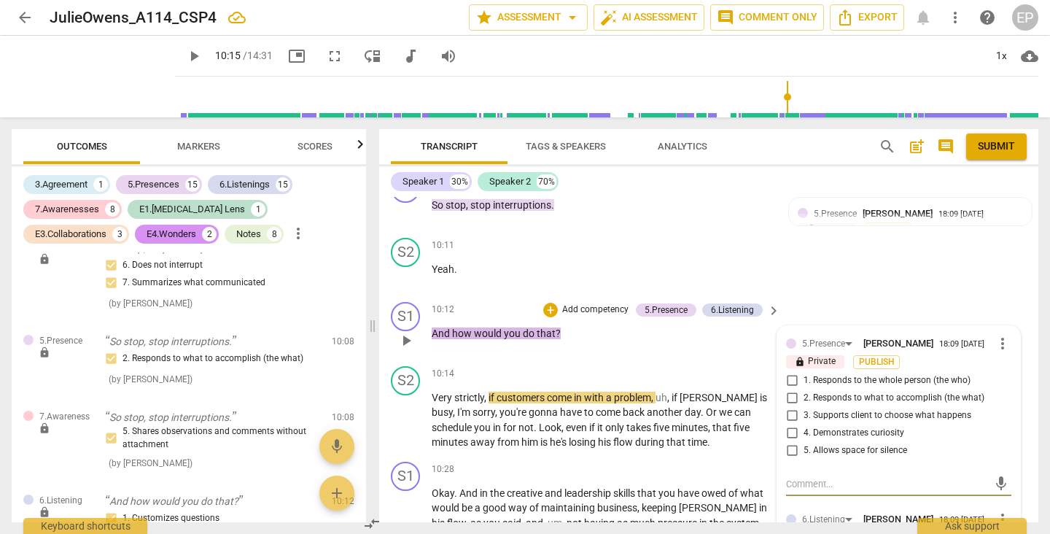
click at [789, 389] on input "2. Responds to what to accomplish (the what)" at bounding box center [791, 397] width 23 height 17
click at [789, 407] on input "3. Supports client to choose what happens" at bounding box center [791, 415] width 23 height 17
click at [546, 302] on div "+" at bounding box center [550, 309] width 15 height 15
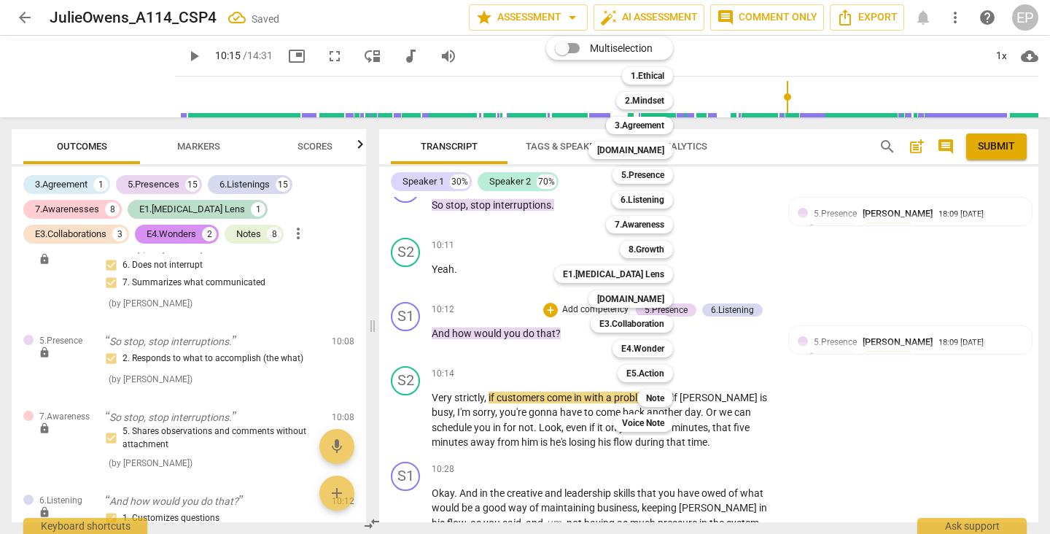
click at [595, 259] on div "Multiselection m 1.Ethical 1 2.Mindset 2 3.Agreement 3 [DOMAIN_NAME] 4 5.Presen…" at bounding box center [620, 234] width 160 height 402
click at [748, 266] on div at bounding box center [525, 267] width 1050 height 534
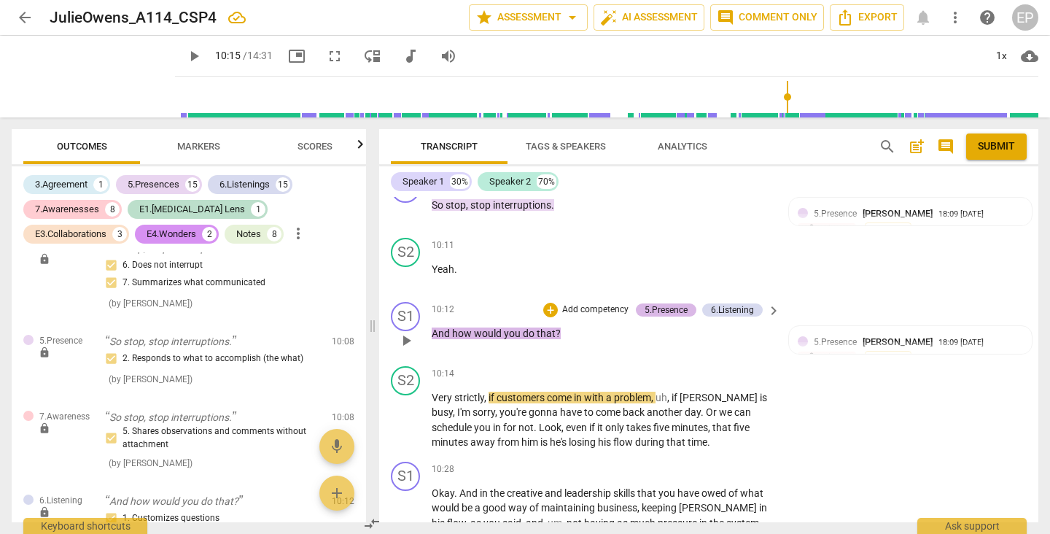
click at [663, 303] on div "5.Presence" at bounding box center [665, 309] width 43 height 13
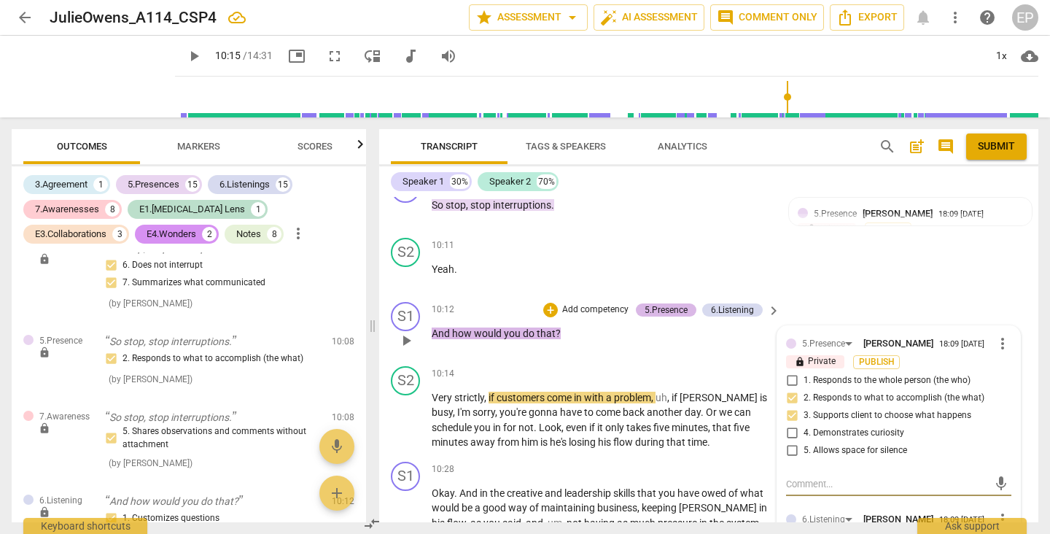
scroll to position [5376, 0]
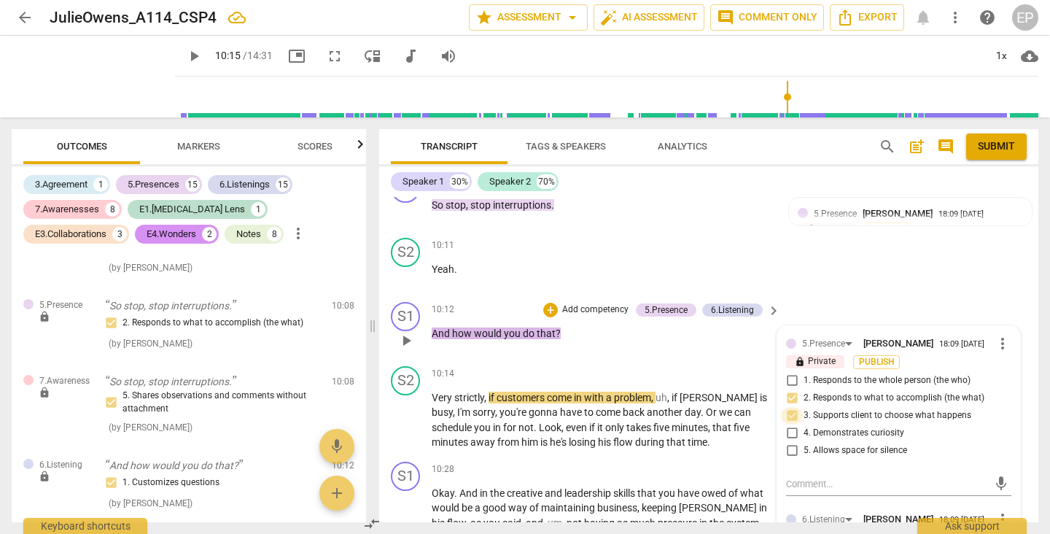
click at [790, 407] on input "3. Supports client to choose what happens" at bounding box center [791, 415] width 23 height 17
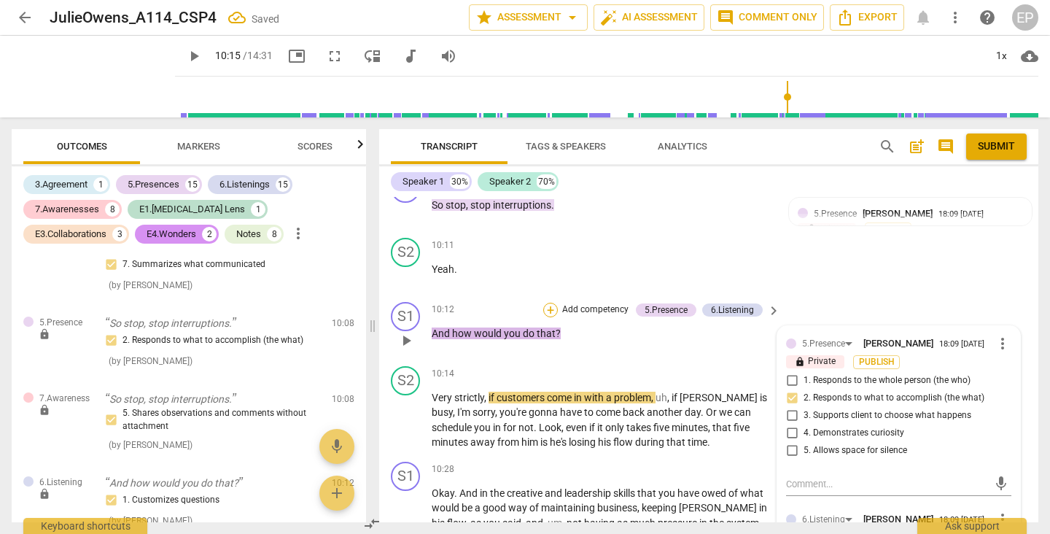
click at [551, 302] on div "+" at bounding box center [550, 309] width 15 height 15
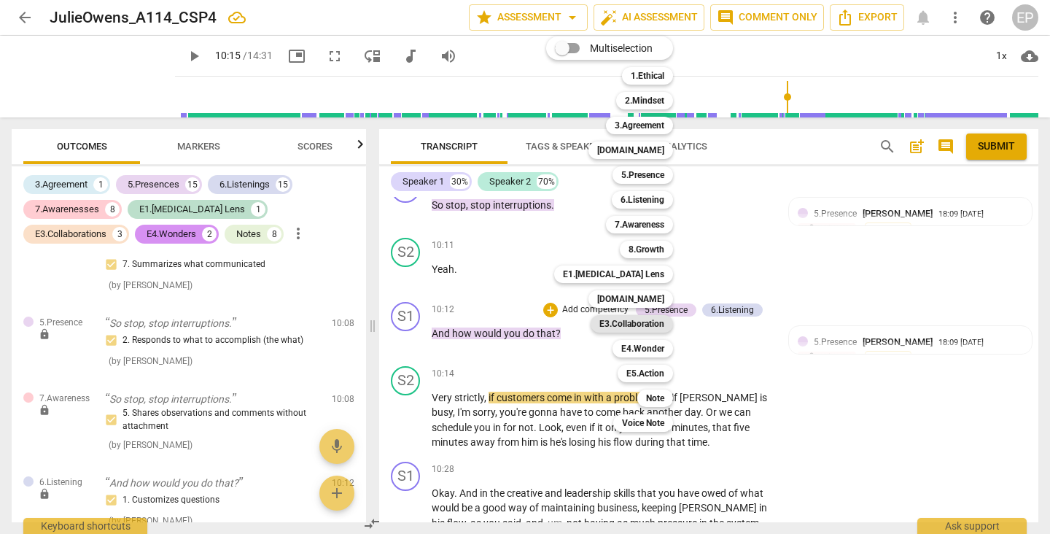
click at [654, 323] on b "E3.Collaboration" at bounding box center [631, 323] width 65 height 17
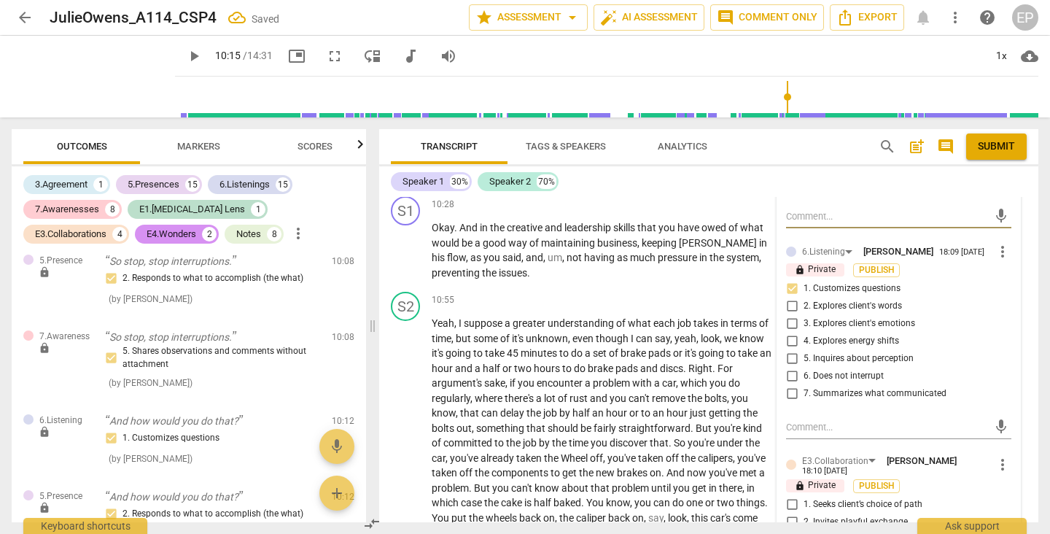
scroll to position [3795, 0]
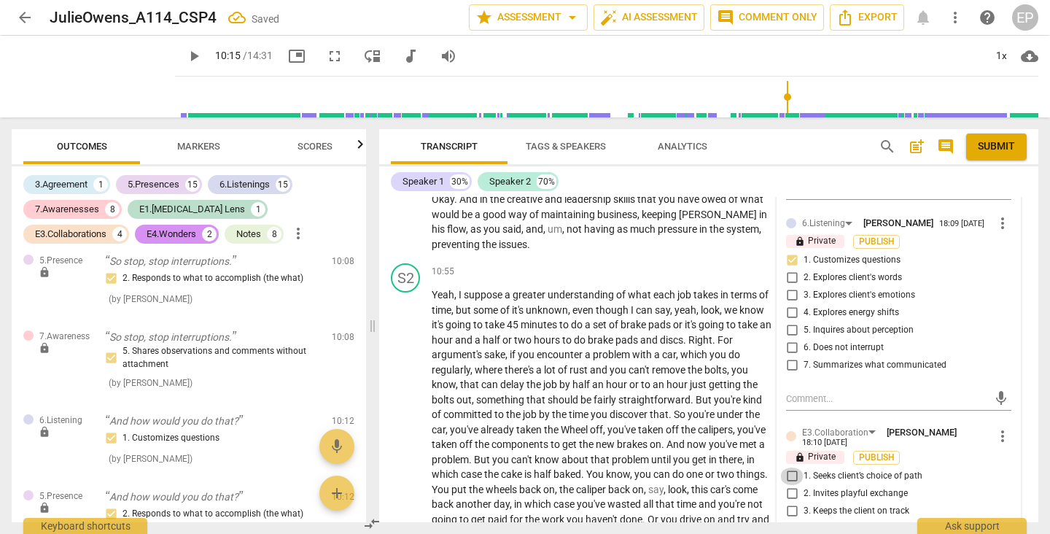
click at [792, 467] on input "1. Seeks client’s choice of path" at bounding box center [791, 475] width 23 height 17
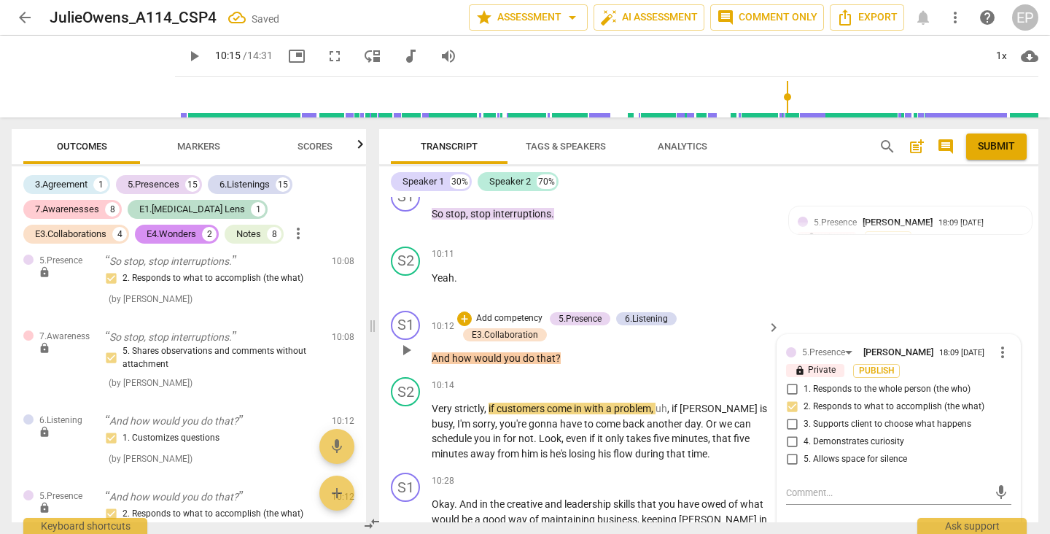
scroll to position [3489, 0]
click at [464, 312] on div "+" at bounding box center [464, 319] width 15 height 15
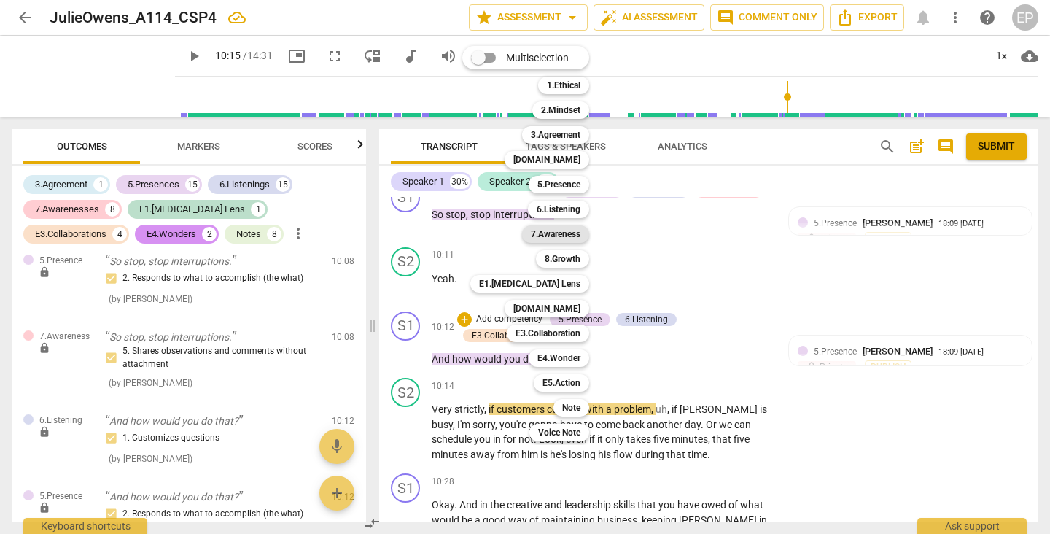
click at [559, 235] on b "7.Awareness" at bounding box center [556, 233] width 50 height 17
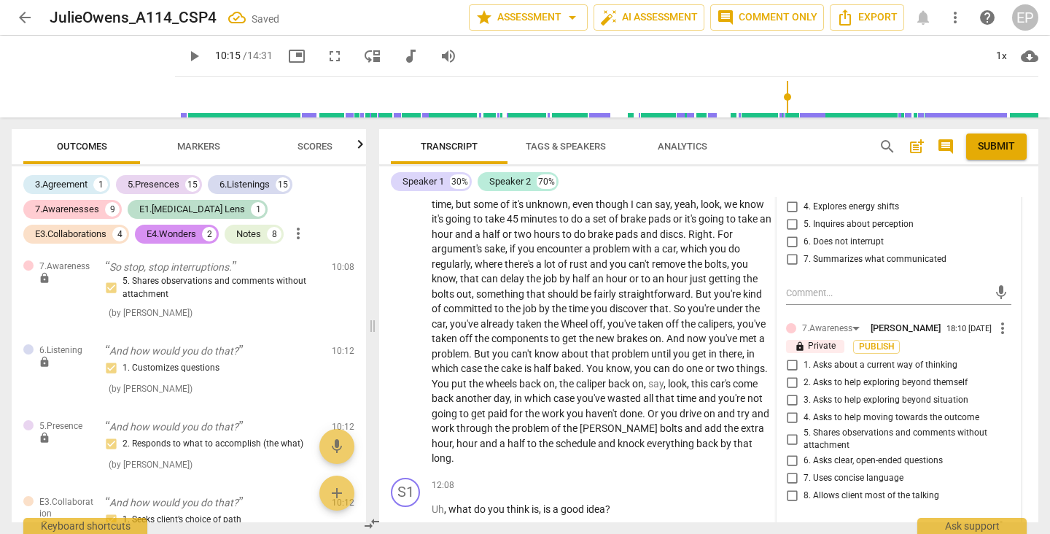
scroll to position [3905, 0]
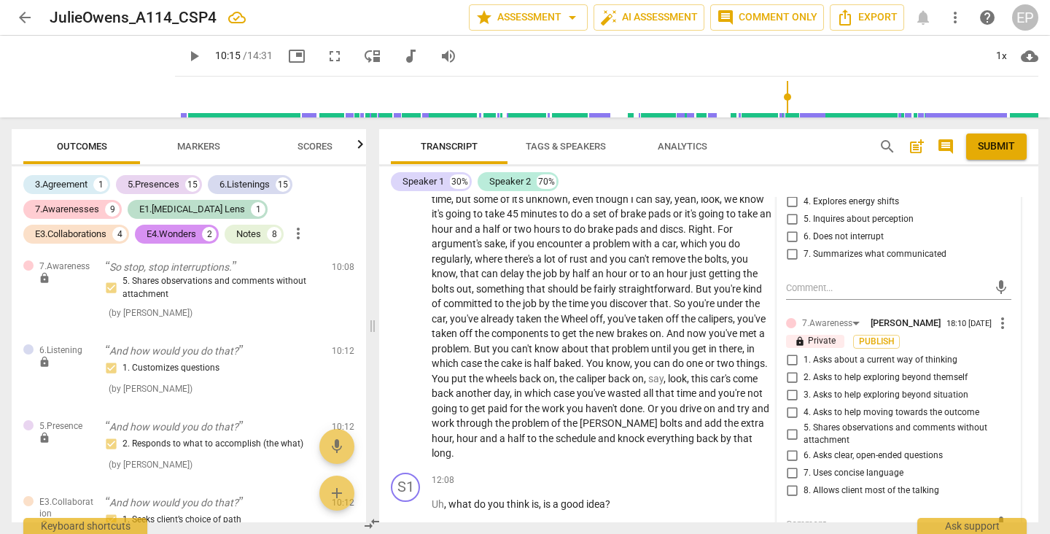
click at [789, 386] on input "3. Asks to help exploring beyond situation" at bounding box center [791, 394] width 23 height 17
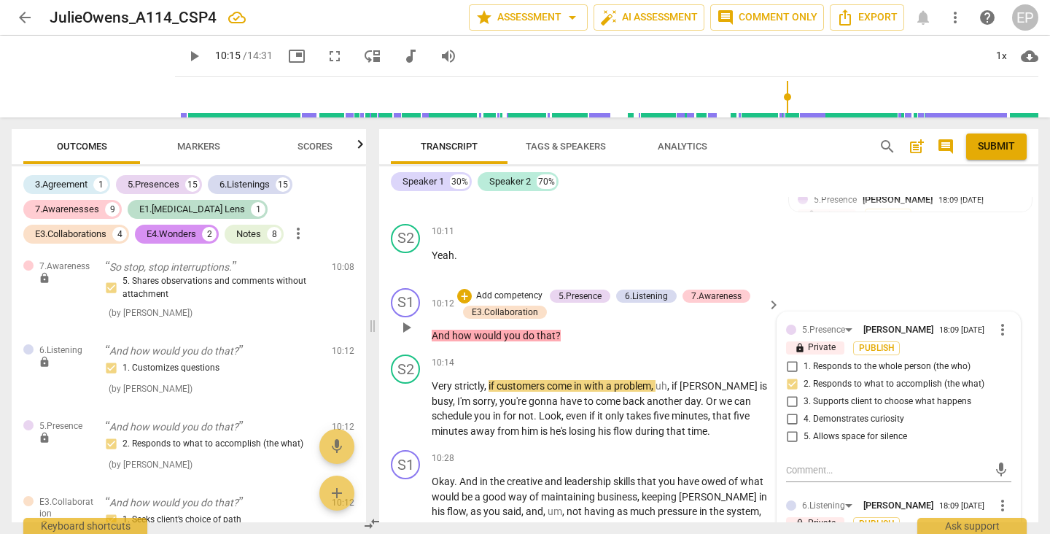
scroll to position [3497, 0]
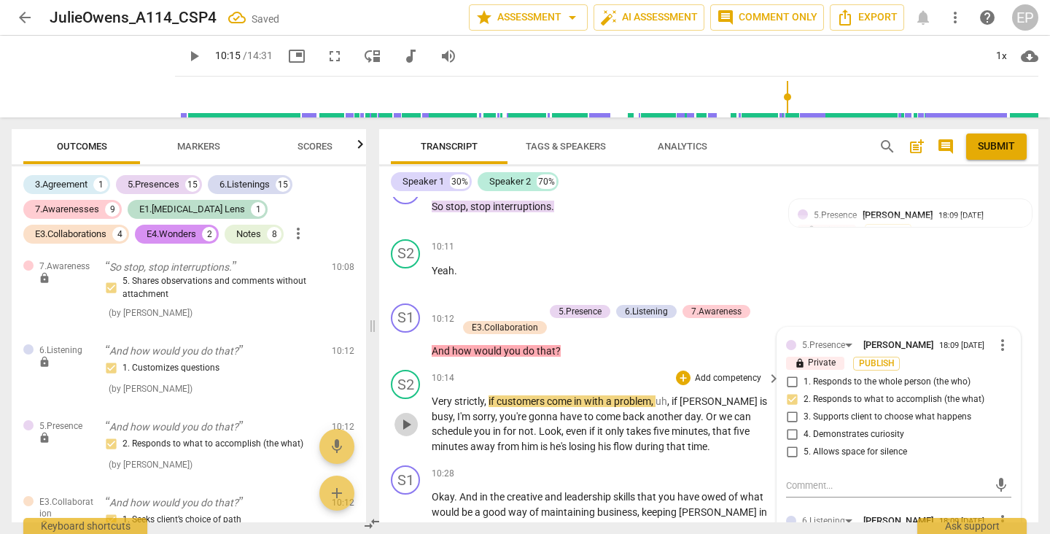
click at [404, 415] on span "play_arrow" at bounding box center [405, 423] width 17 height 17
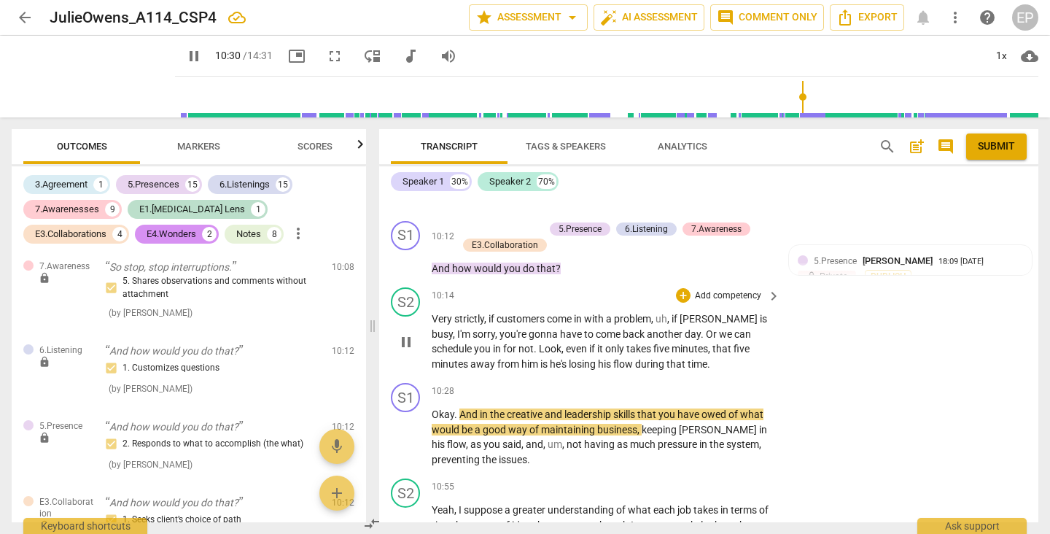
scroll to position [3581, 0]
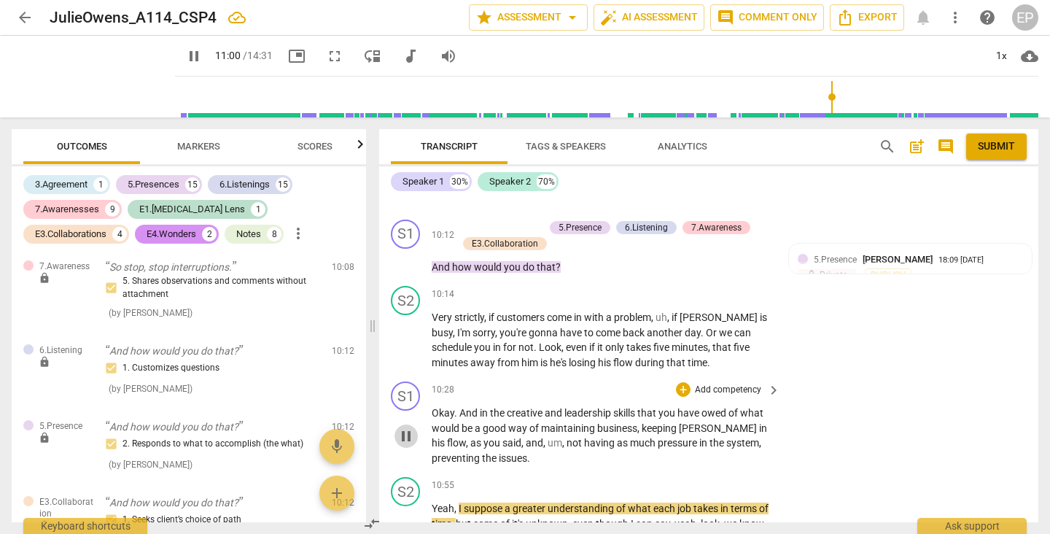
click at [410, 427] on span "pause" at bounding box center [405, 435] width 17 height 17
click at [678, 382] on div "+" at bounding box center [683, 389] width 15 height 15
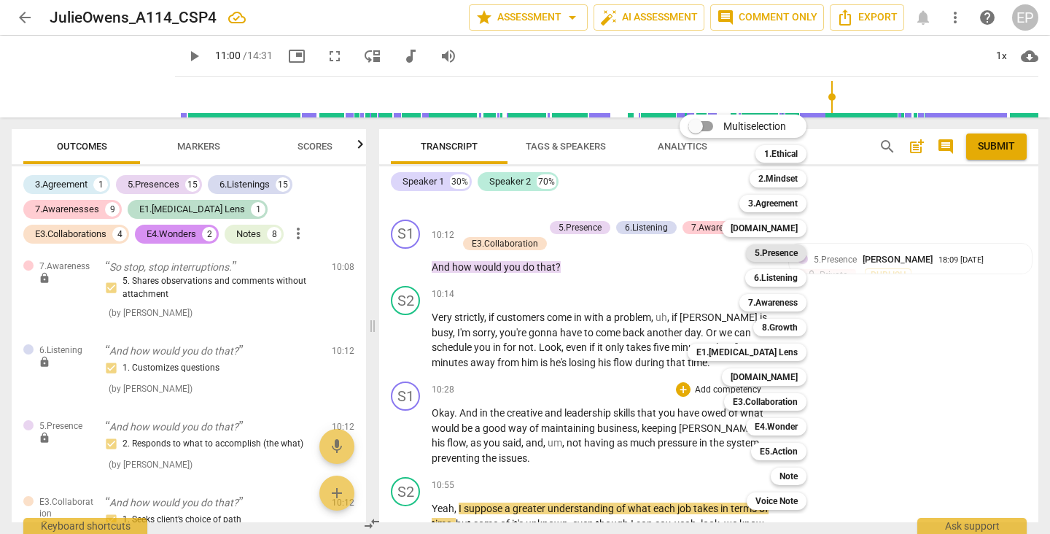
click at [787, 252] on b "5.Presence" at bounding box center [775, 252] width 43 height 17
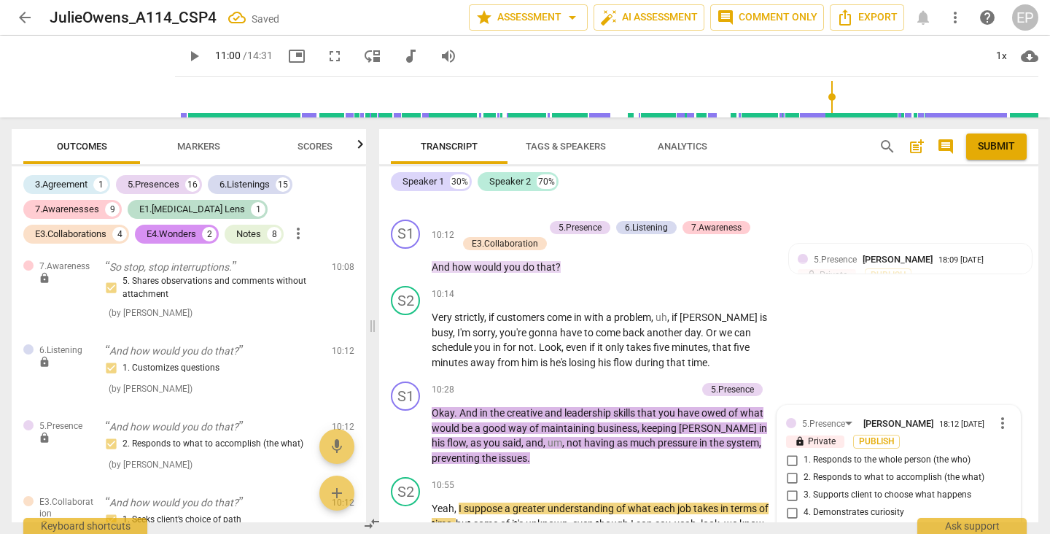
scroll to position [5635, 0]
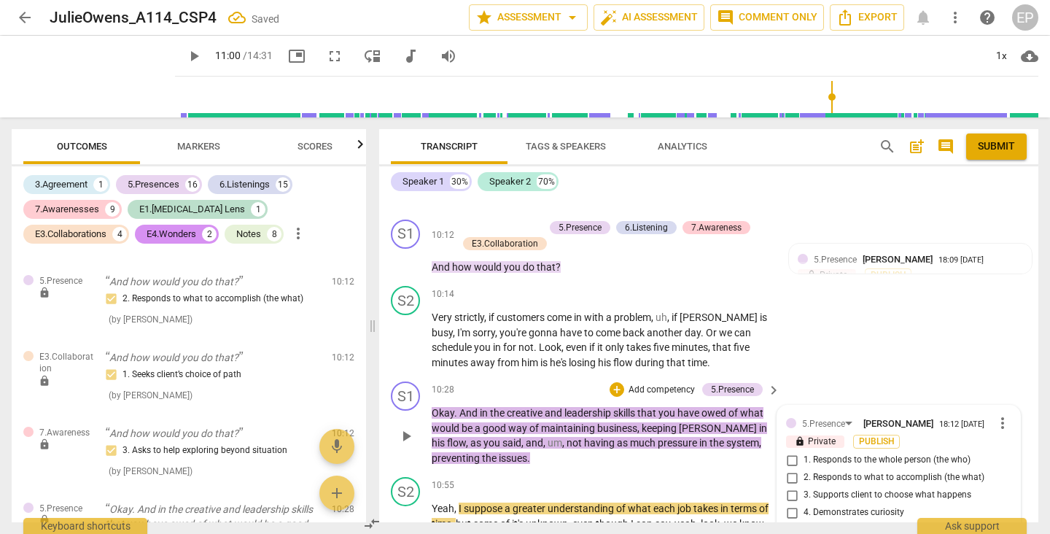
click at [787, 469] on input "2. Responds to what to accomplish (the what)" at bounding box center [791, 477] width 23 height 17
click at [791, 504] on input "4. Demonstrates curiosity" at bounding box center [791, 512] width 23 height 17
click at [610, 382] on div "+" at bounding box center [616, 389] width 15 height 15
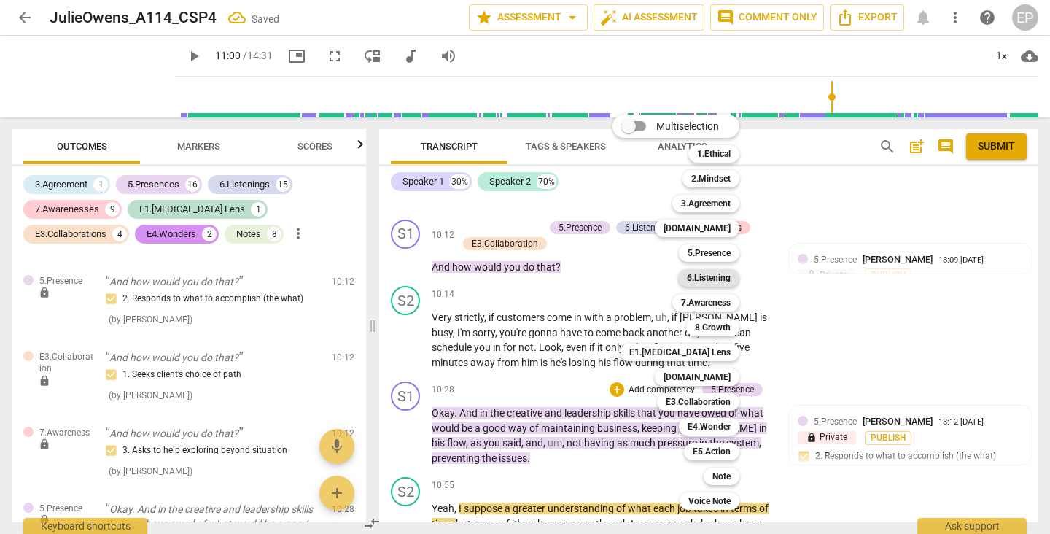
click at [720, 278] on b "6.Listening" at bounding box center [709, 277] width 44 height 17
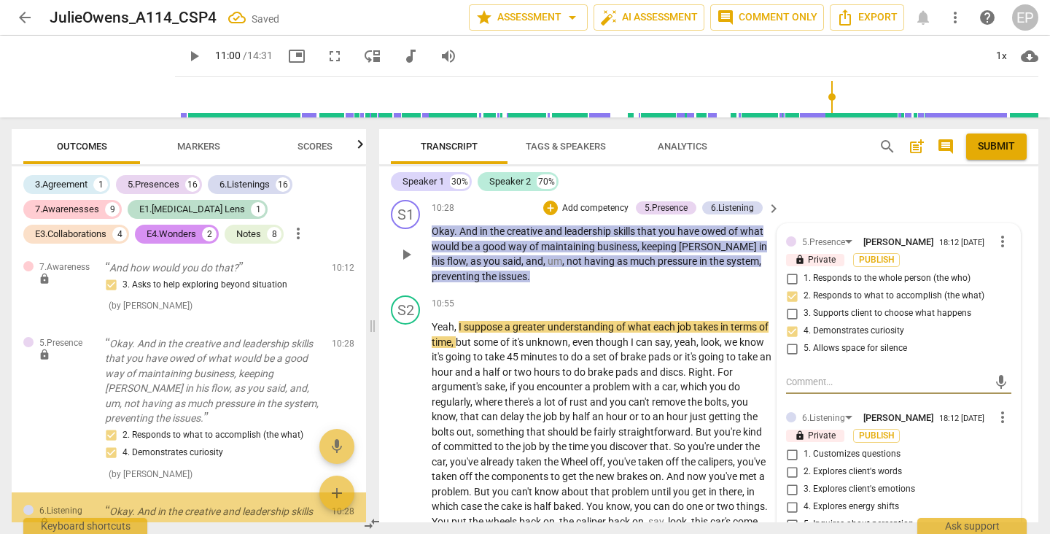
scroll to position [3857, 0]
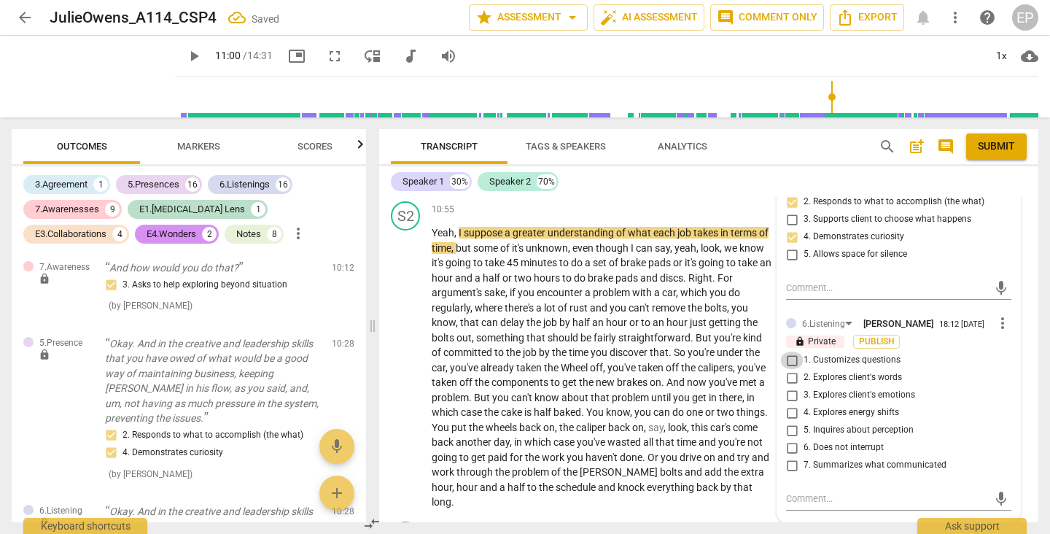
click at [793, 351] on input "1. Customizes questions" at bounding box center [791, 359] width 23 height 17
click at [789, 456] on input "7. Summarizes what communicated" at bounding box center [791, 464] width 23 height 17
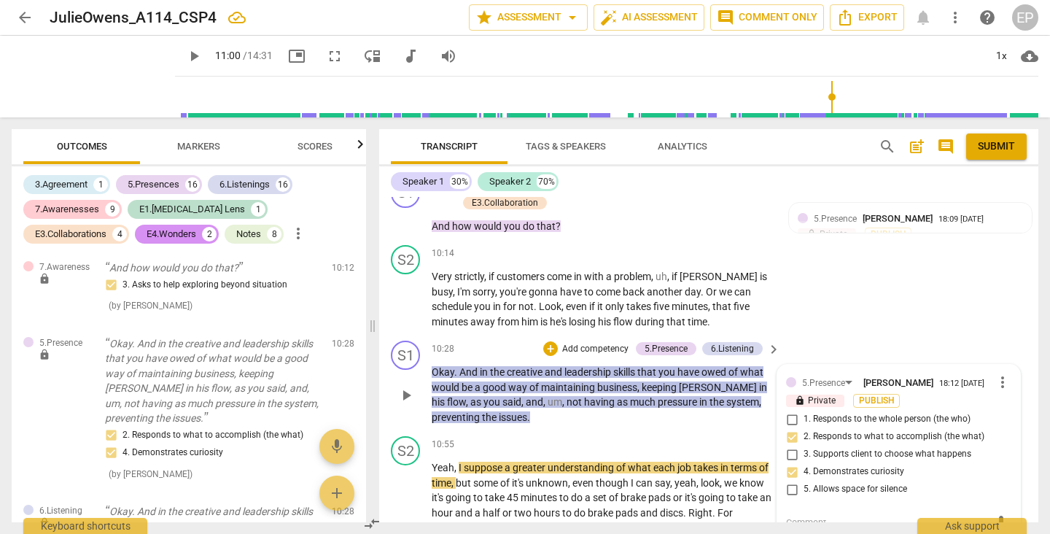
scroll to position [3620, 0]
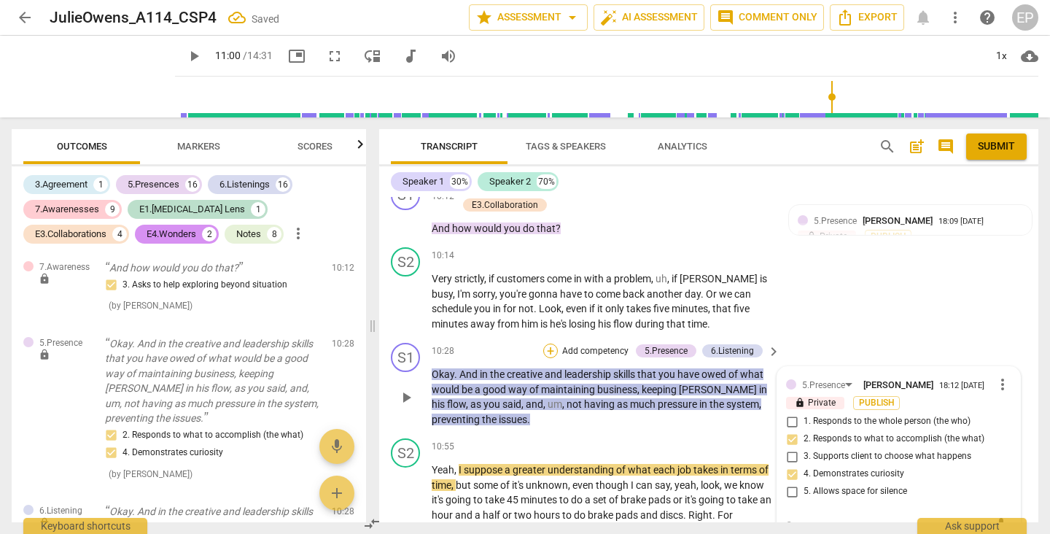
click at [546, 343] on div "+" at bounding box center [550, 350] width 15 height 15
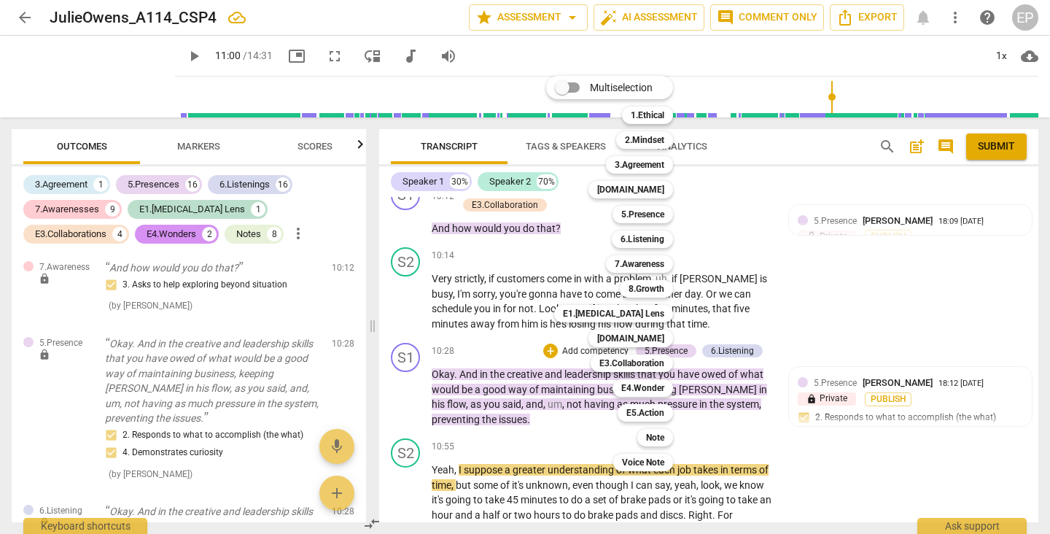
click at [657, 252] on div "7.Awareness 7" at bounding box center [647, 263] width 95 height 25
click at [655, 262] on b "7.Awareness" at bounding box center [639, 263] width 50 height 17
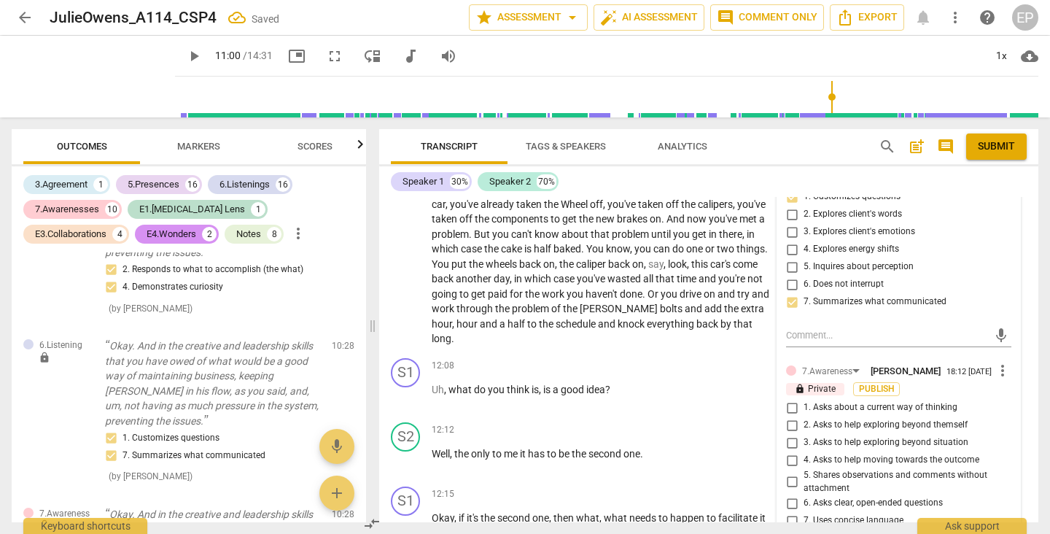
scroll to position [4022, 0]
click at [789, 431] on input "3. Asks to help exploring beyond situation" at bounding box center [791, 439] width 23 height 17
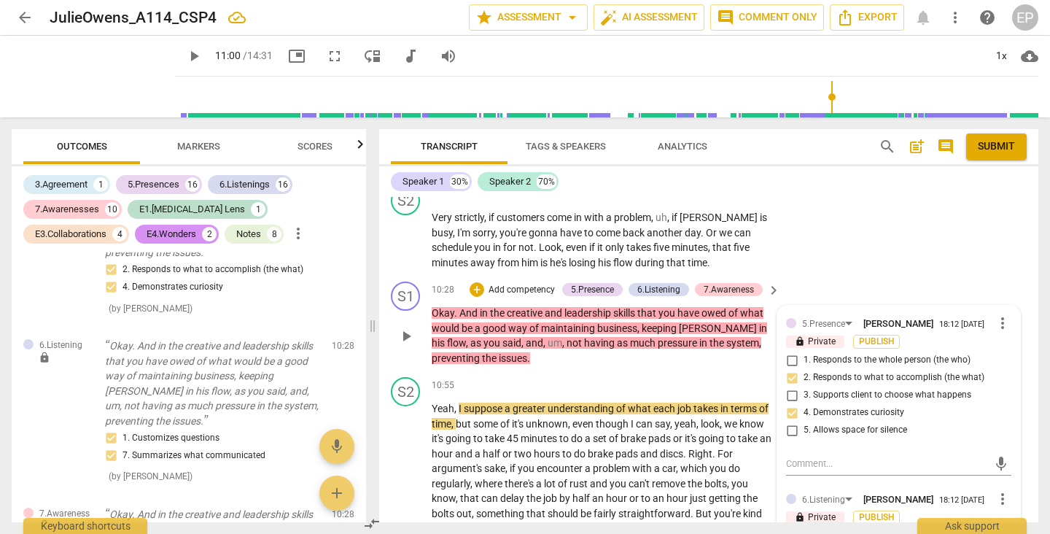
scroll to position [3677, 0]
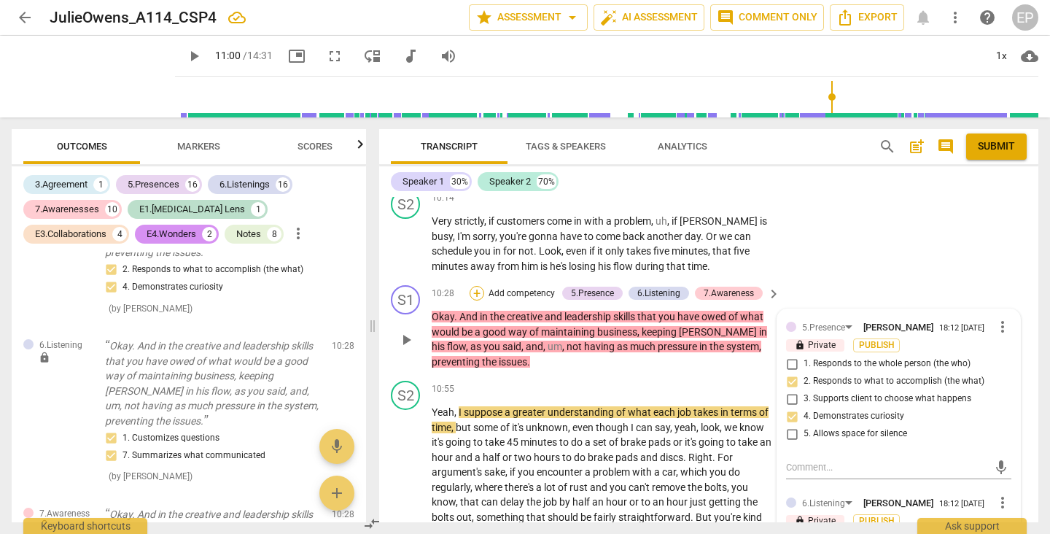
click at [476, 286] on div "+" at bounding box center [476, 293] width 15 height 15
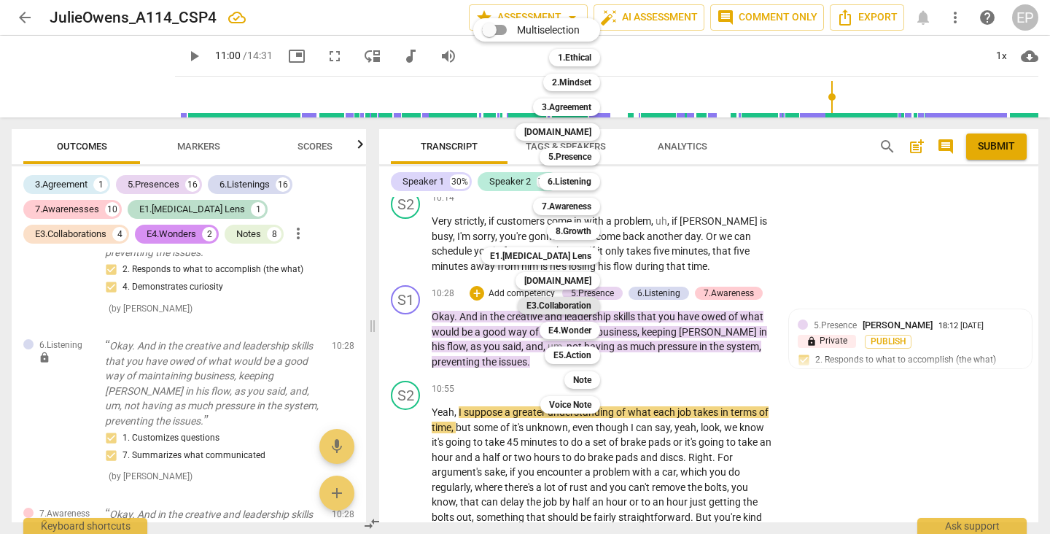
click at [593, 301] on div "E3.Collaboration" at bounding box center [559, 305] width 82 height 17
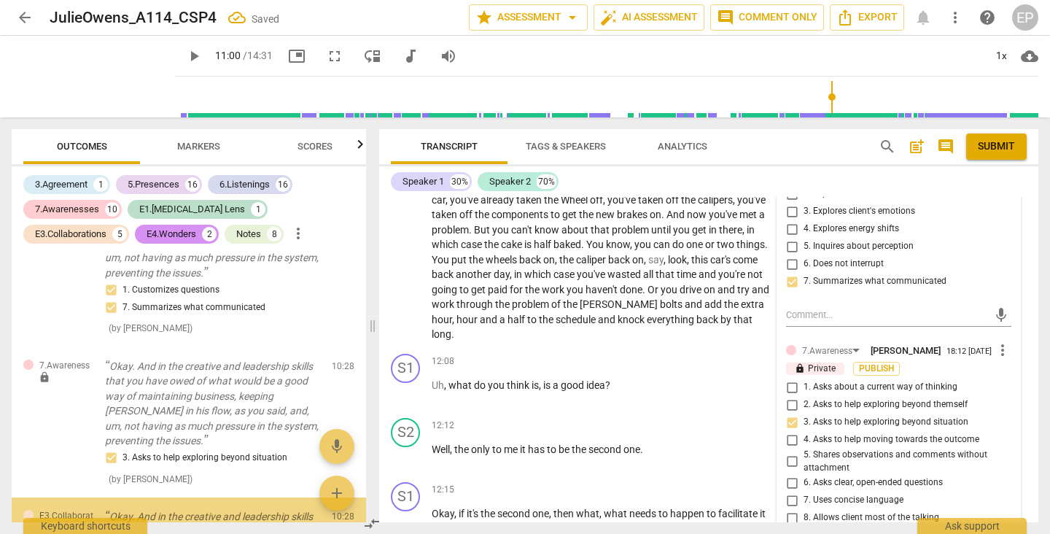
scroll to position [4265, 0]
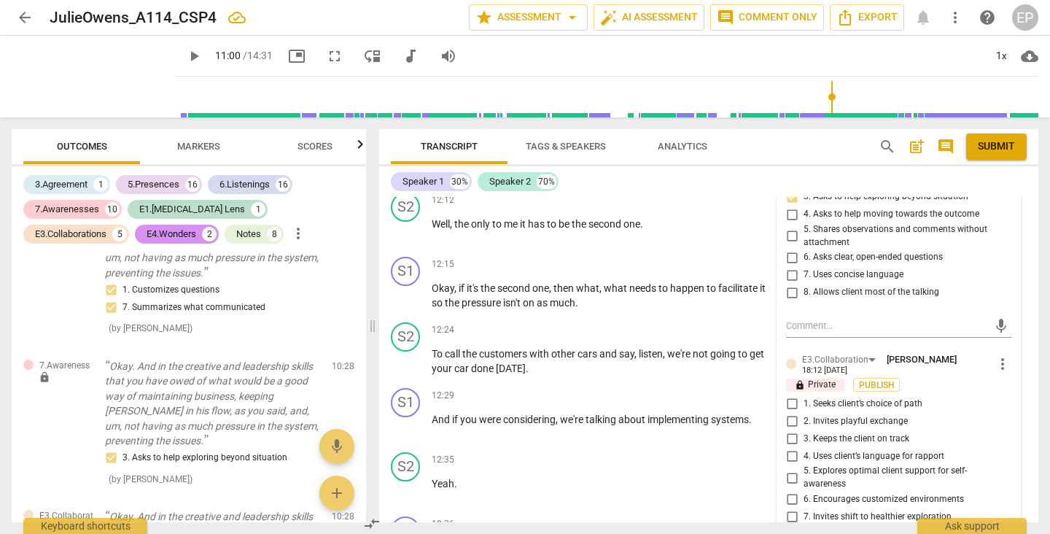
click at [790, 394] on input "1. Seeks client’s choice of path" at bounding box center [791, 402] width 23 height 17
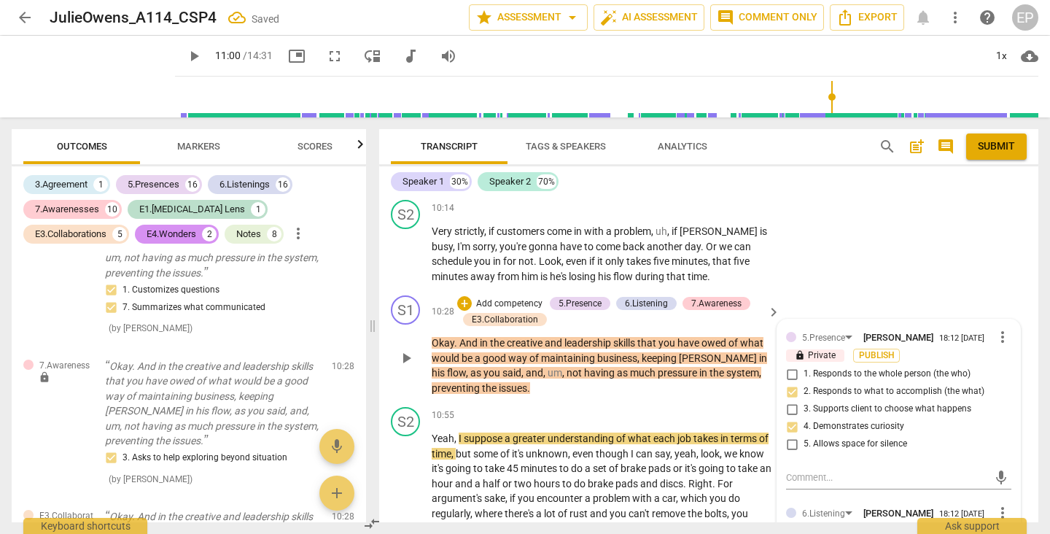
scroll to position [3706, 0]
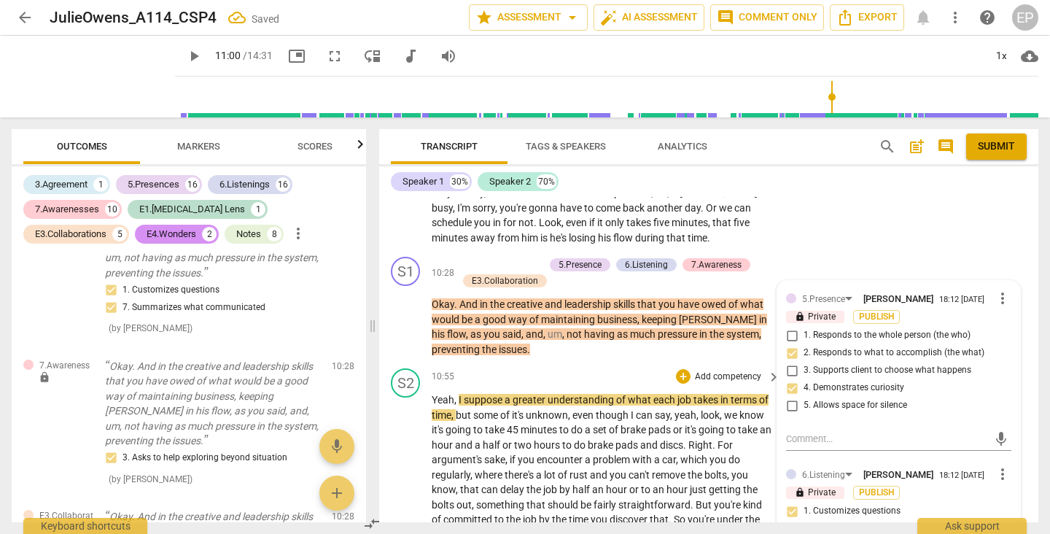
click at [403, 526] on span "play_arrow" at bounding box center [405, 534] width 17 height 17
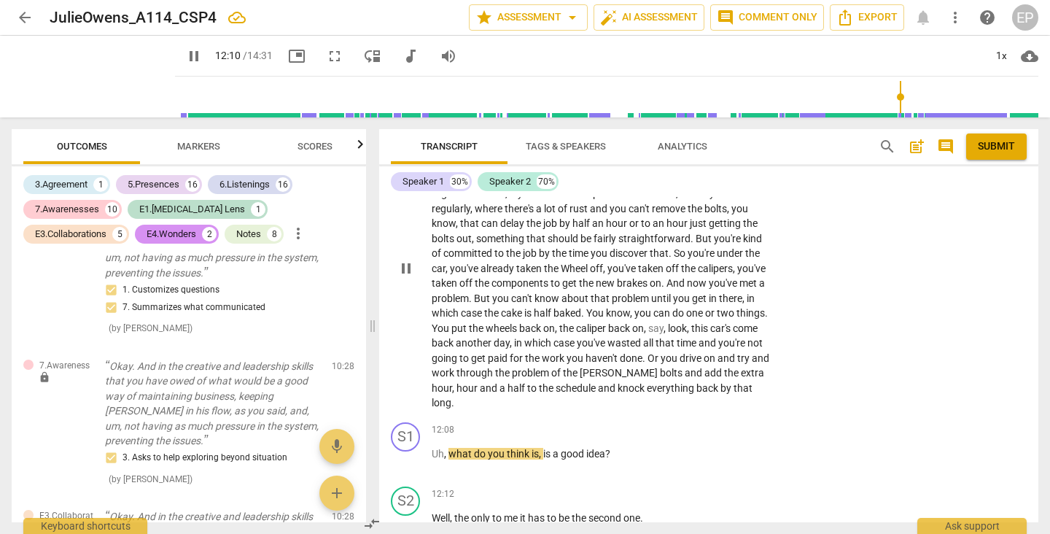
scroll to position [4015, 0]
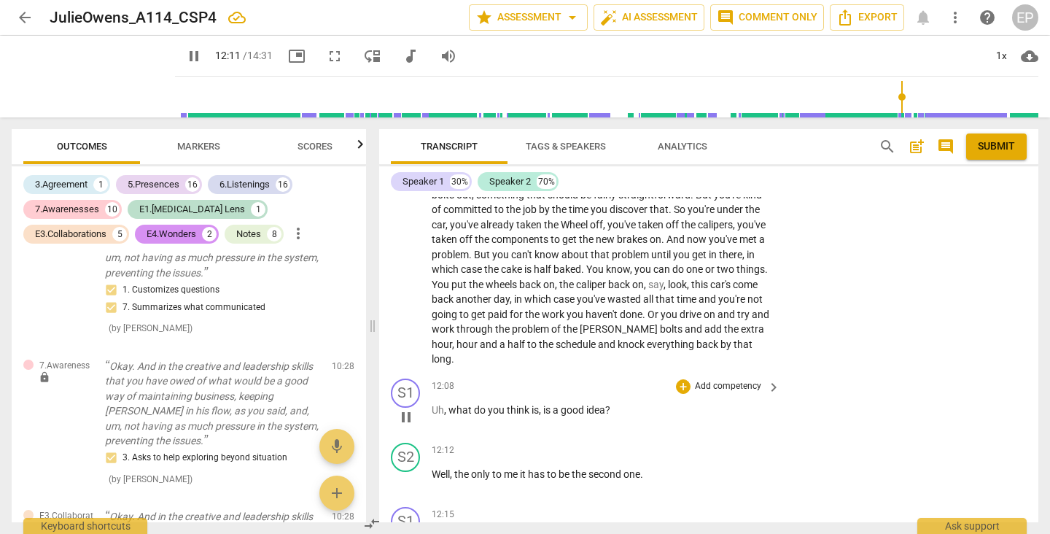
click at [404, 408] on span "pause" at bounding box center [405, 416] width 17 height 17
click at [682, 379] on div "+" at bounding box center [683, 386] width 15 height 15
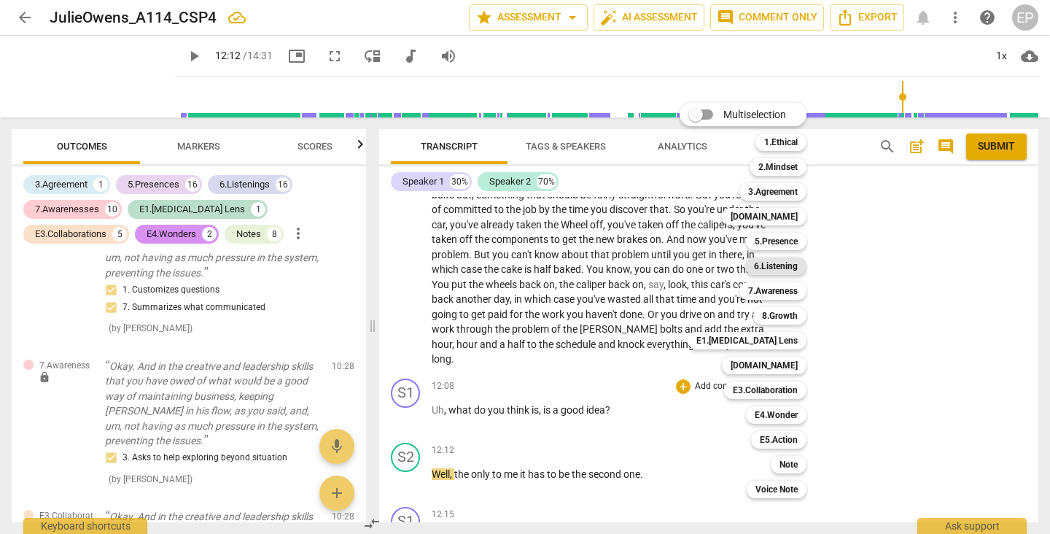
click at [791, 266] on b "6.Listening" at bounding box center [776, 265] width 44 height 17
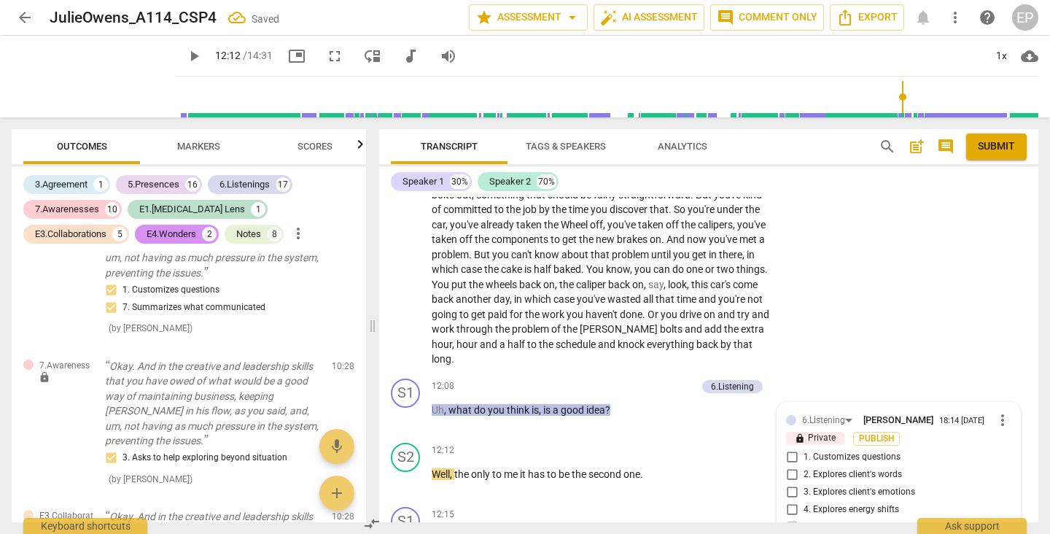
scroll to position [6192, 0]
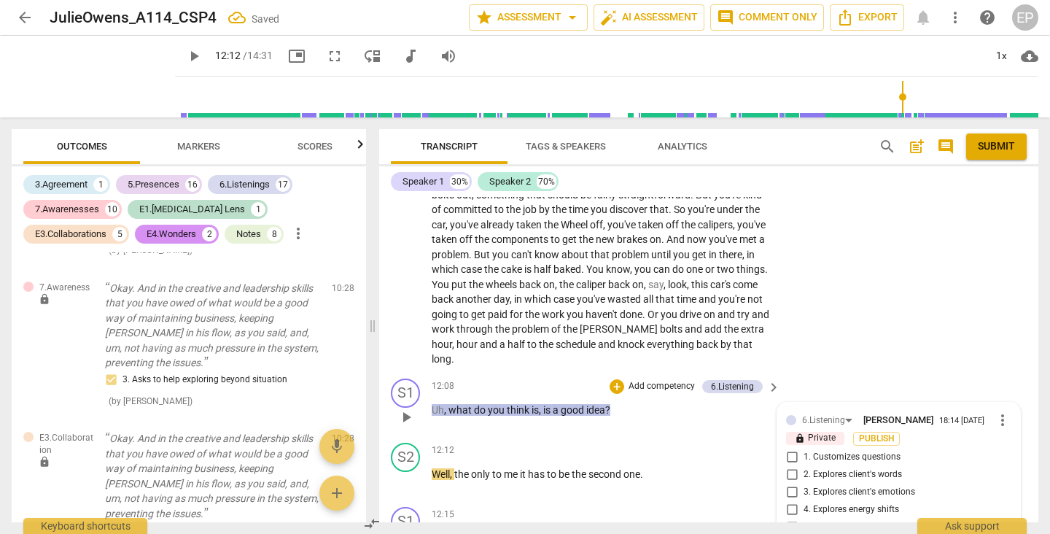
click at [786, 448] on input "1. Customizes questions" at bounding box center [791, 456] width 23 height 17
click at [612, 379] on div "+" at bounding box center [616, 386] width 15 height 15
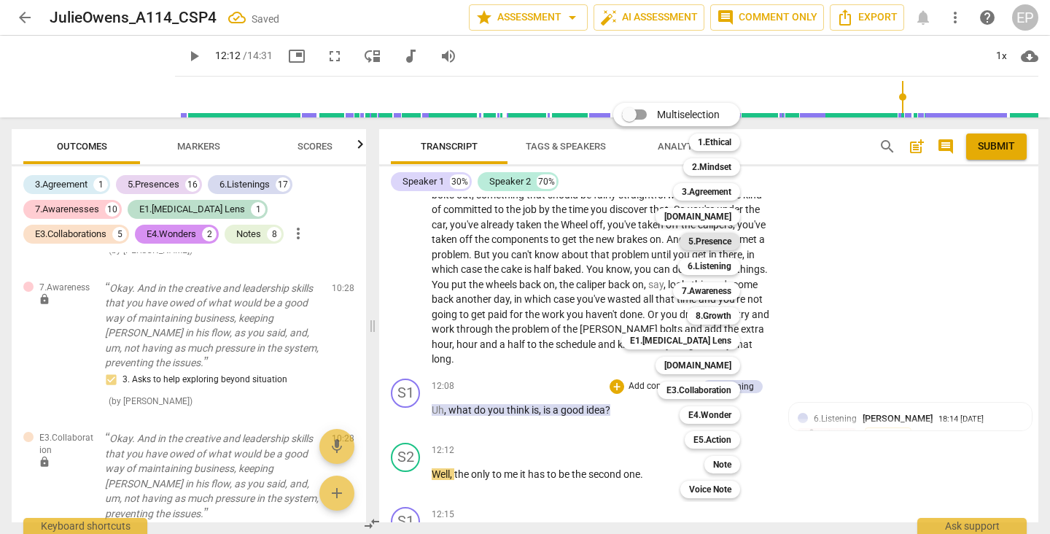
click at [711, 235] on b "5.Presence" at bounding box center [709, 241] width 43 height 17
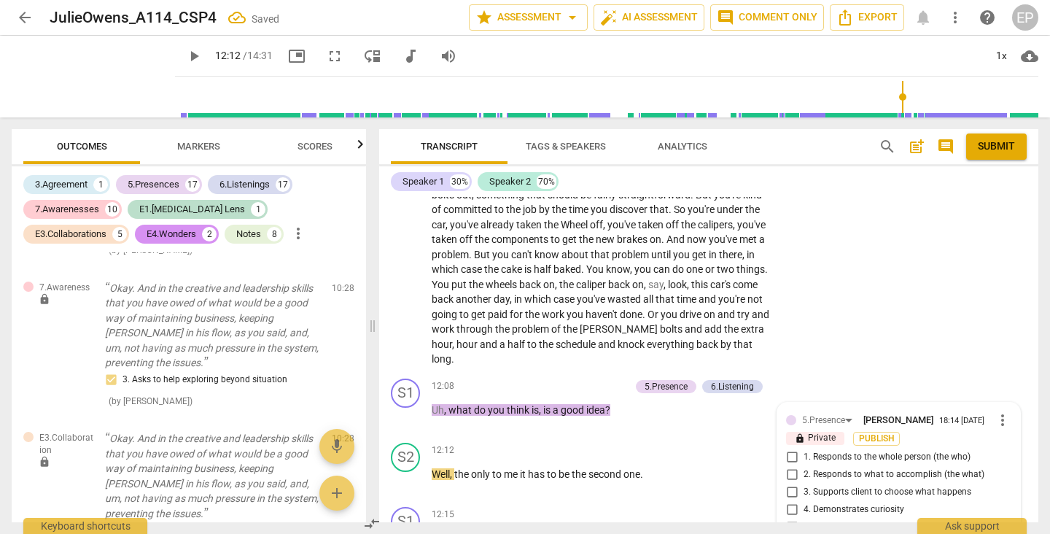
scroll to position [6267, 0]
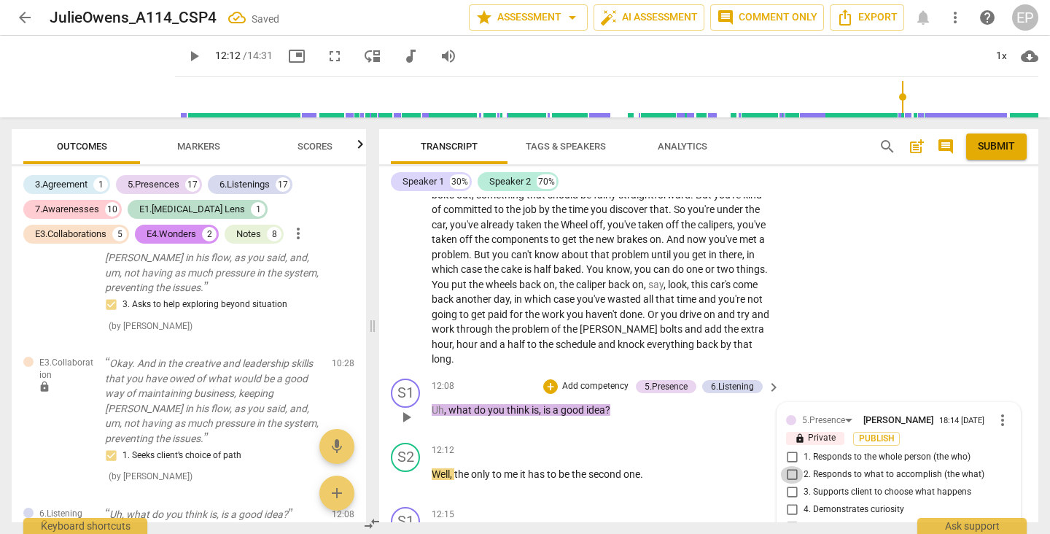
click at [788, 466] on input "2. Responds to what to accomplish (the what)" at bounding box center [791, 474] width 23 height 17
click at [788, 501] on input "4. Demonstrates curiosity" at bounding box center [791, 509] width 23 height 17
click at [544, 379] on div "+" at bounding box center [550, 386] width 15 height 15
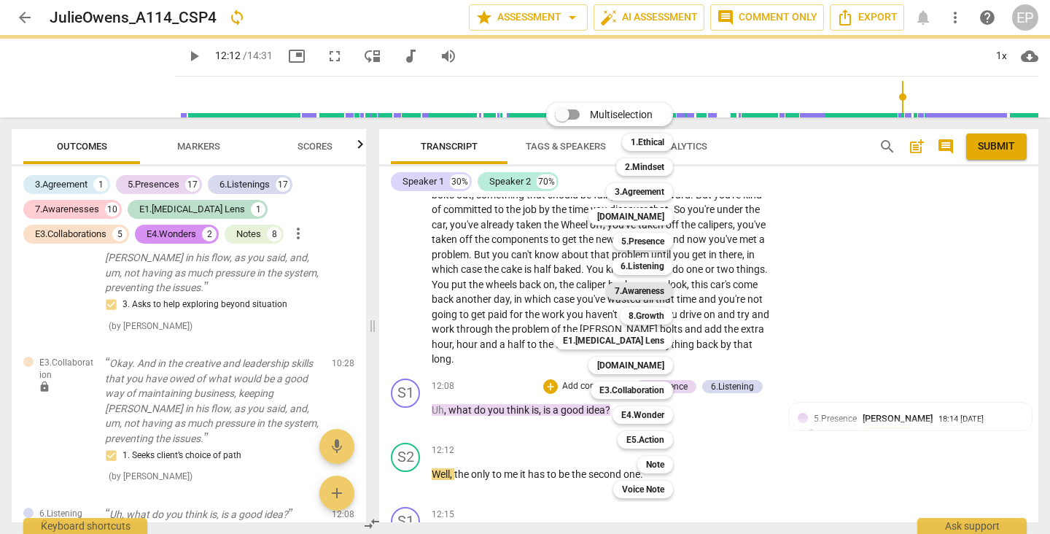
click at [647, 290] on b "7.Awareness" at bounding box center [639, 290] width 50 height 17
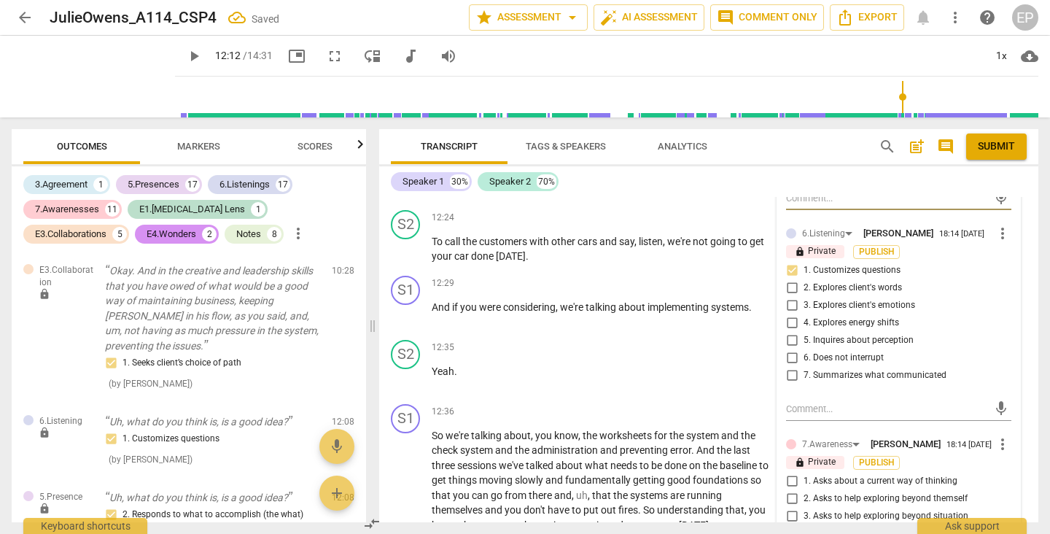
scroll to position [4467, 0]
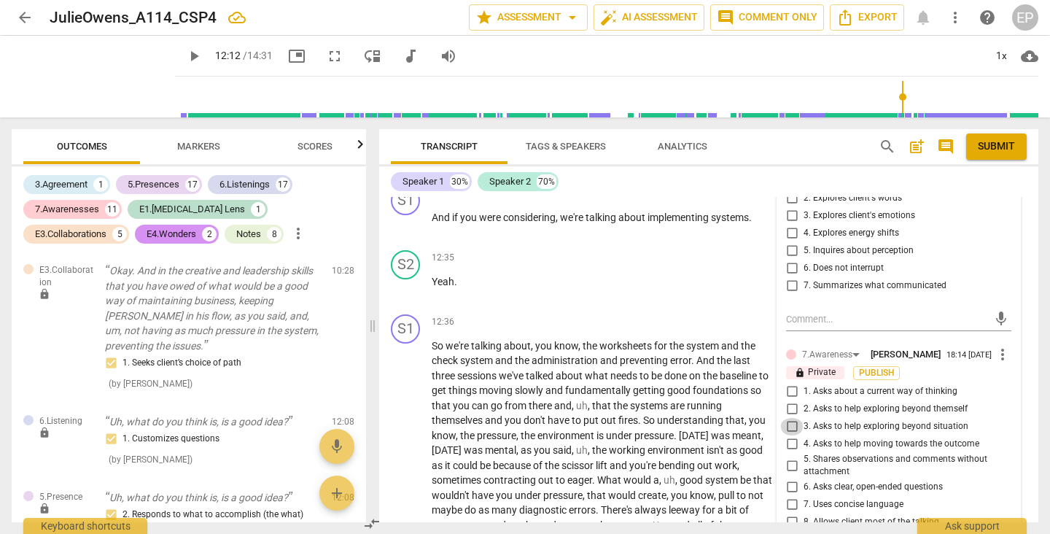
click at [789, 418] on input "3. Asks to help exploring beyond situation" at bounding box center [791, 426] width 23 height 17
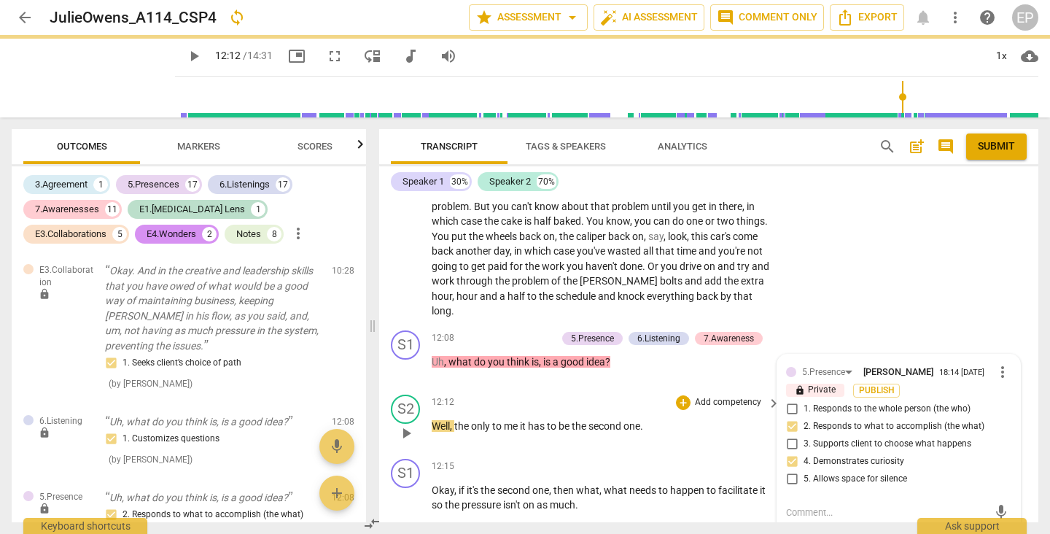
scroll to position [4063, 0]
click at [472, 332] on div "+" at bounding box center [476, 339] width 15 height 15
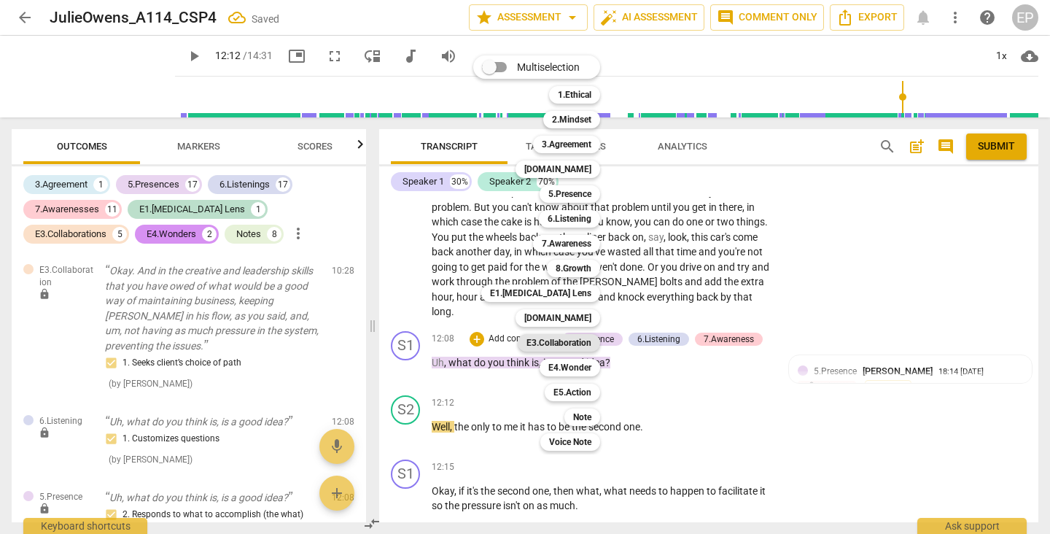
click at [584, 343] on b "E3.Collaboration" at bounding box center [558, 342] width 65 height 17
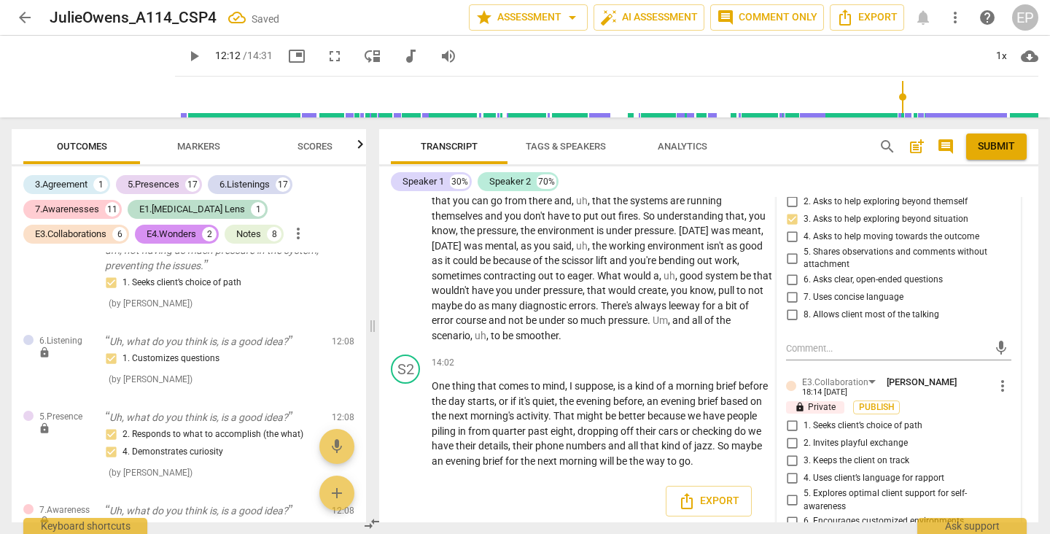
scroll to position [4674, 0]
click at [789, 418] on input "1. Seeks client’s choice of path" at bounding box center [791, 426] width 23 height 17
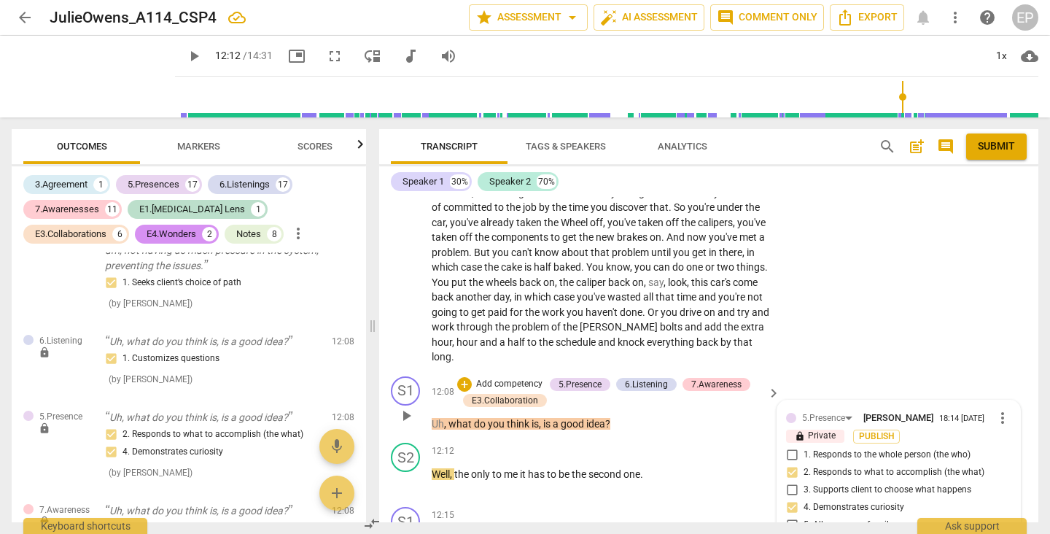
scroll to position [4016, 0]
click at [463, 378] on div "+" at bounding box center [464, 385] width 15 height 15
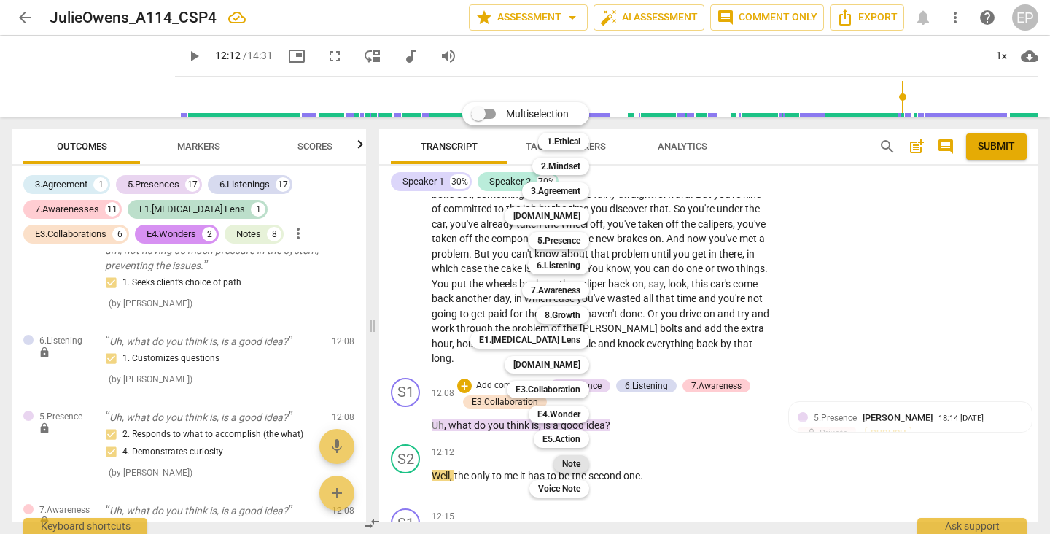
click at [571, 462] on b "Note" at bounding box center [571, 463] width 18 height 17
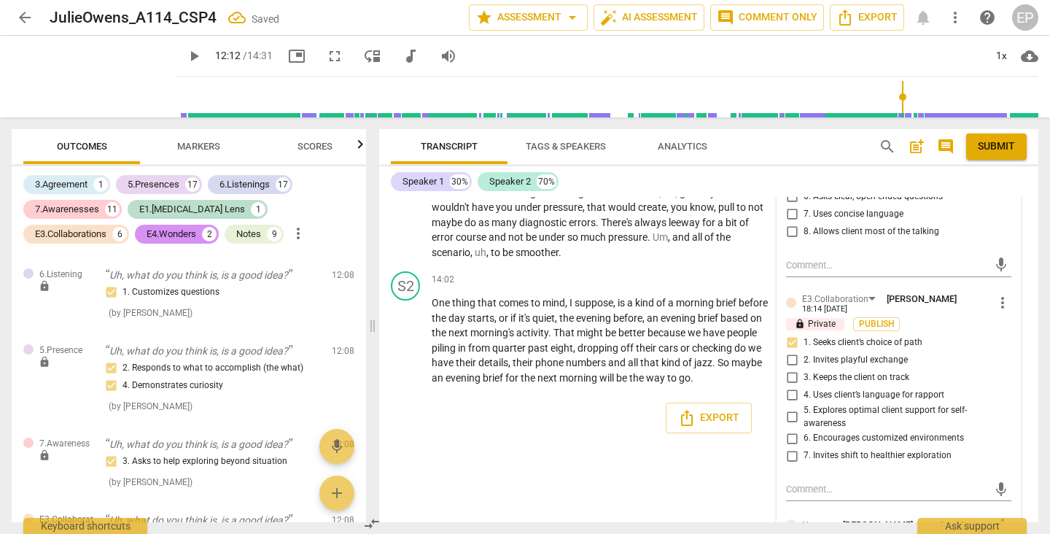
scroll to position [0, 0]
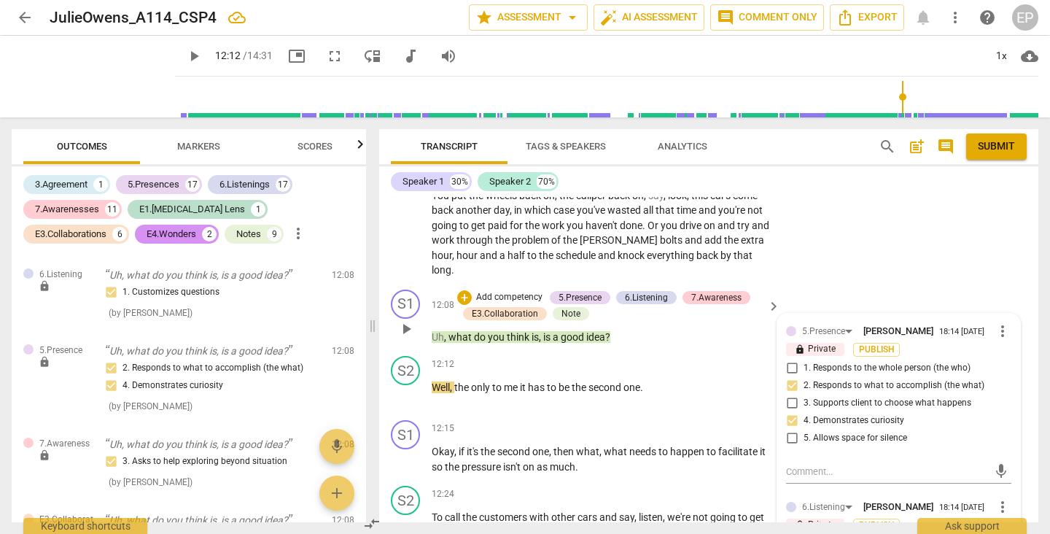
scroll to position [4103, 0]
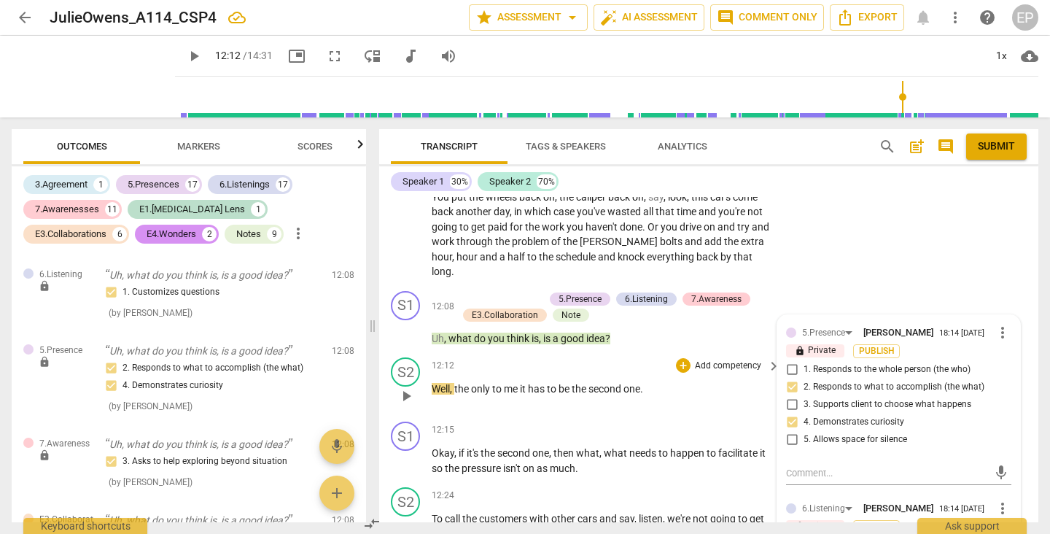
click at [404, 387] on span "play_arrow" at bounding box center [405, 395] width 17 height 17
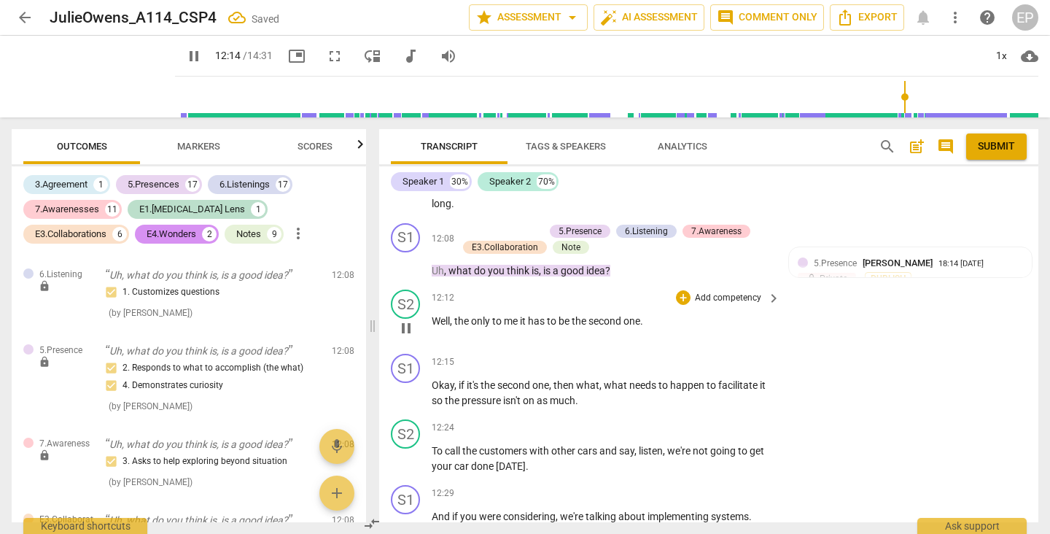
scroll to position [4174, 0]
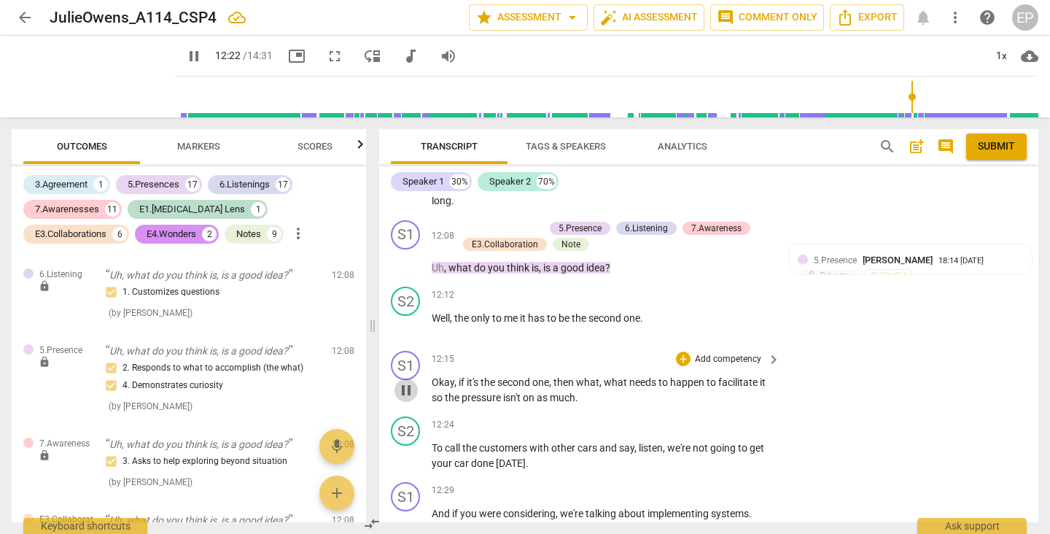
click at [405, 381] on span "pause" at bounding box center [405, 389] width 17 height 17
click at [683, 351] on div "+" at bounding box center [683, 358] width 15 height 15
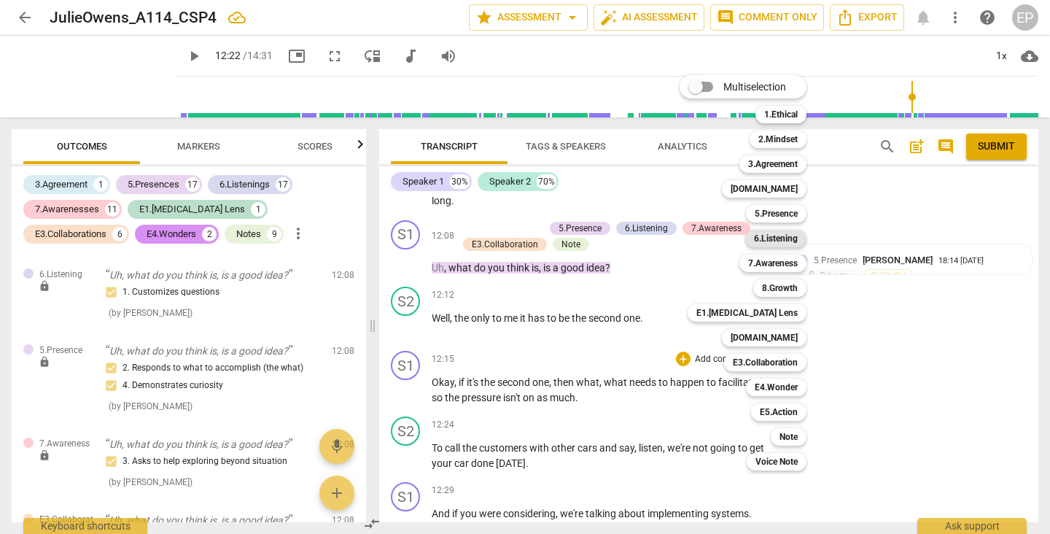
click at [781, 236] on b "6.Listening" at bounding box center [776, 238] width 44 height 17
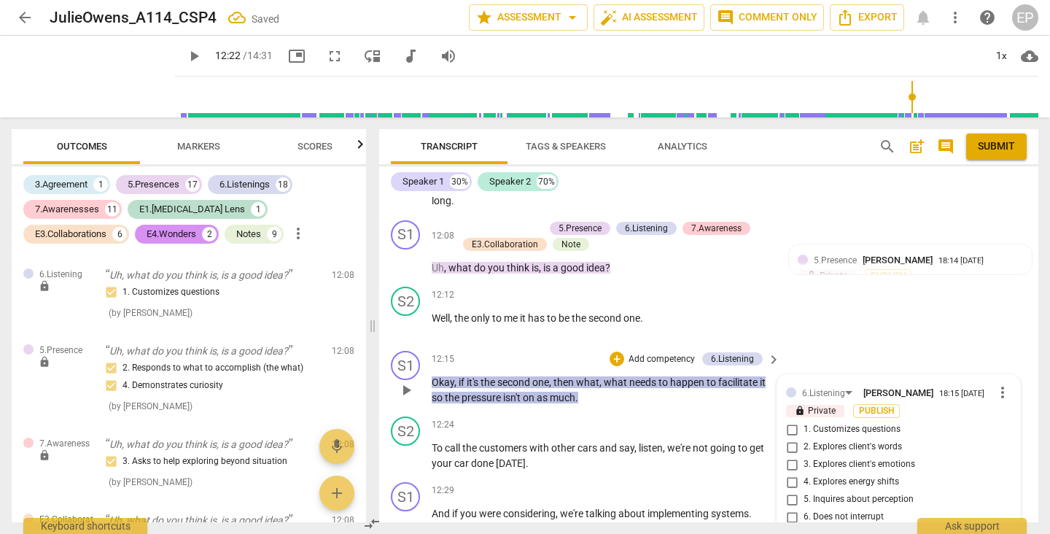
scroll to position [6607, 0]
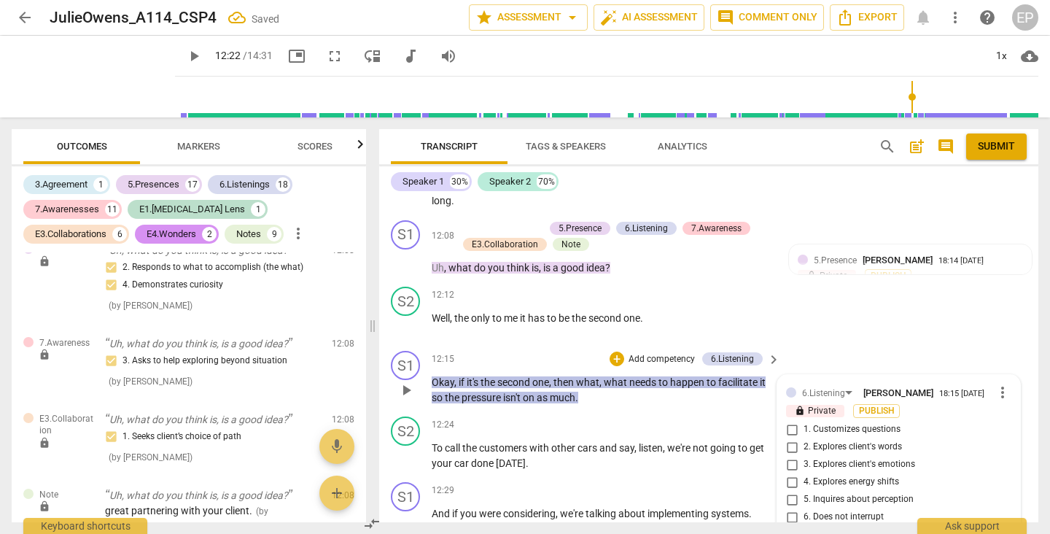
click at [789, 421] on input "1. Customizes questions" at bounding box center [791, 429] width 23 height 17
click at [613, 351] on div "+" at bounding box center [616, 358] width 15 height 15
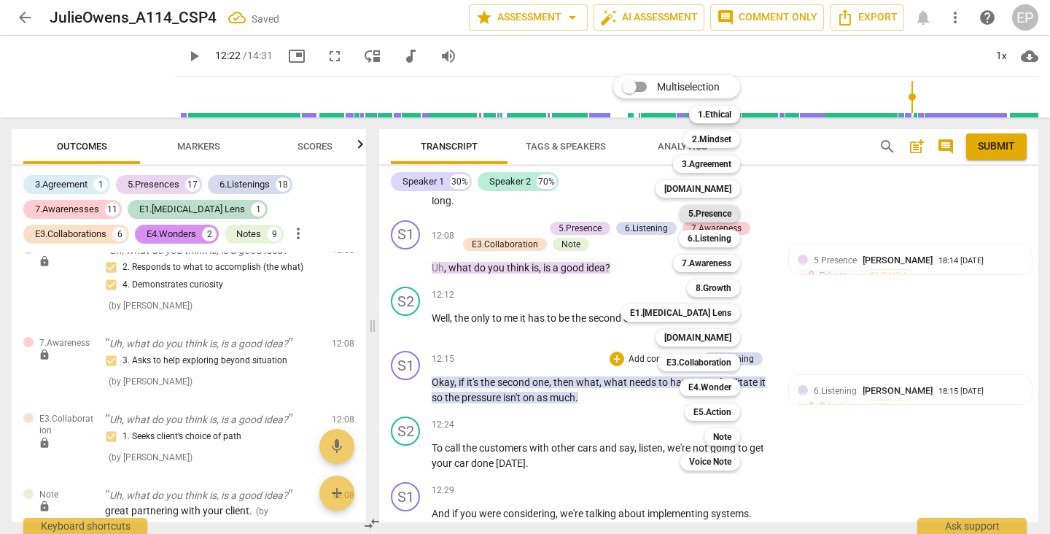
click at [717, 211] on b "5.Presence" at bounding box center [709, 213] width 43 height 17
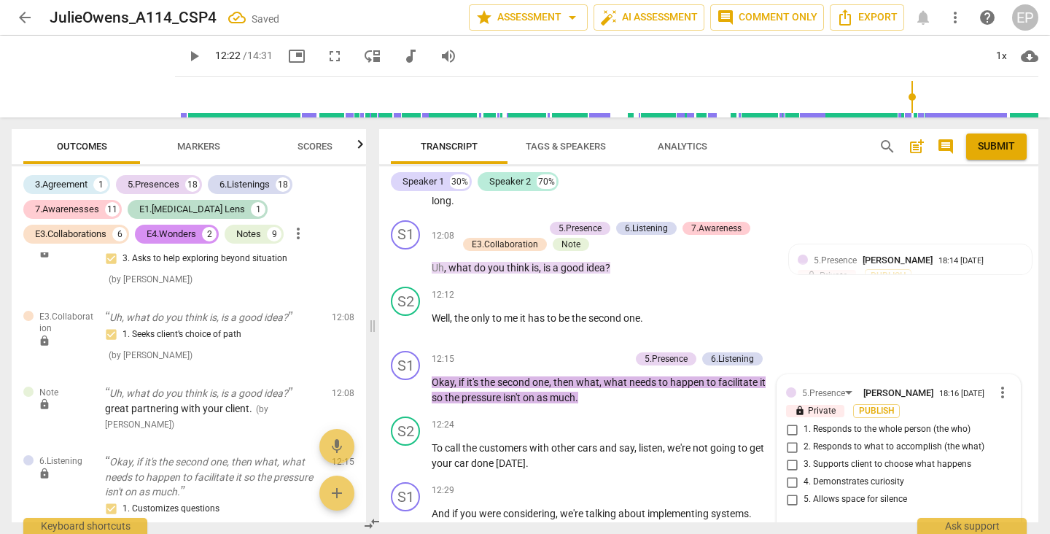
scroll to position [6711, 0]
click at [790, 438] on input "2. Responds to what to accomplish (the what)" at bounding box center [791, 446] width 23 height 17
click at [789, 473] on input "4. Demonstrates curiosity" at bounding box center [791, 481] width 23 height 17
click at [547, 351] on div "+" at bounding box center [550, 358] width 15 height 15
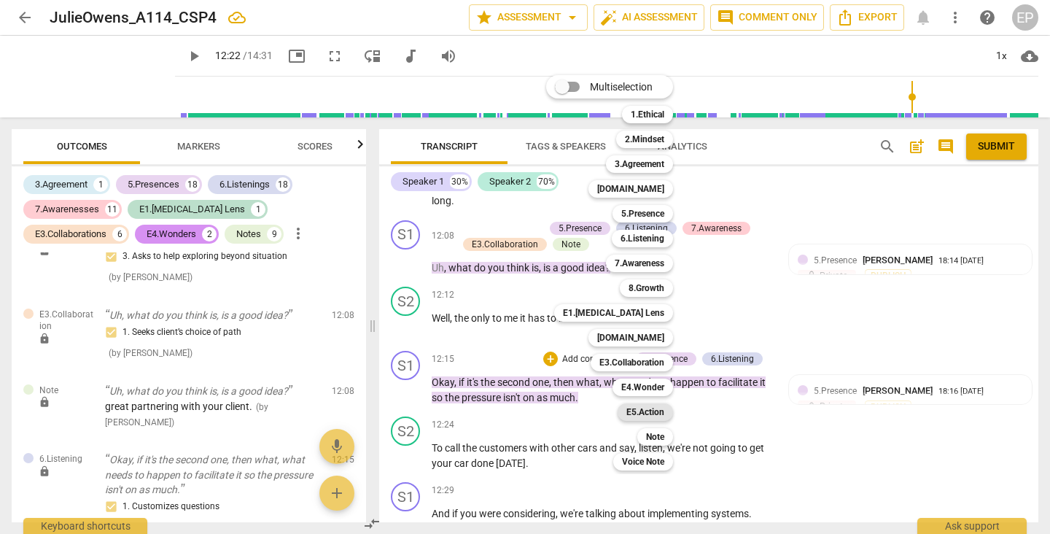
click at [650, 408] on b "E5.Action" at bounding box center [645, 411] width 38 height 17
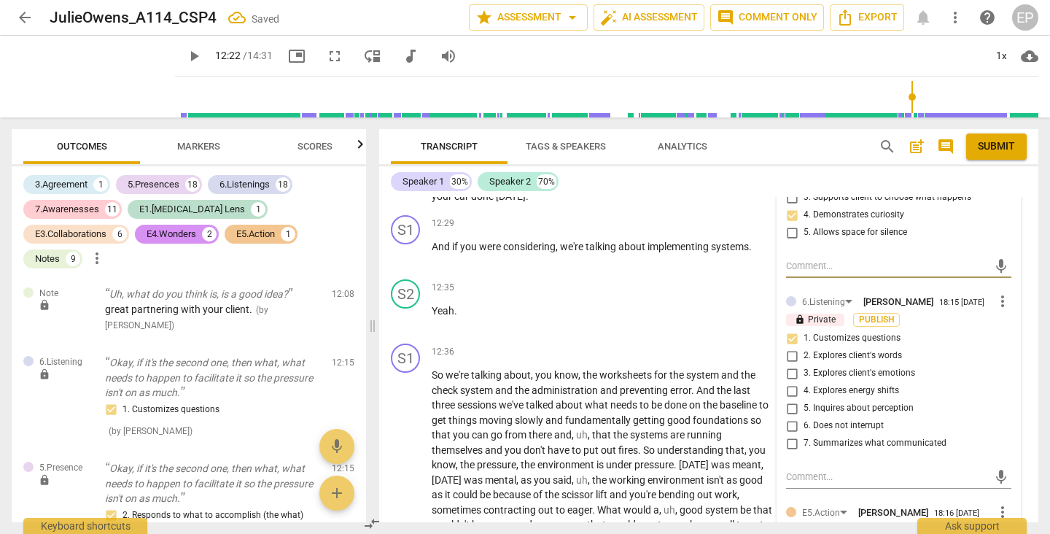
scroll to position [4513, 0]
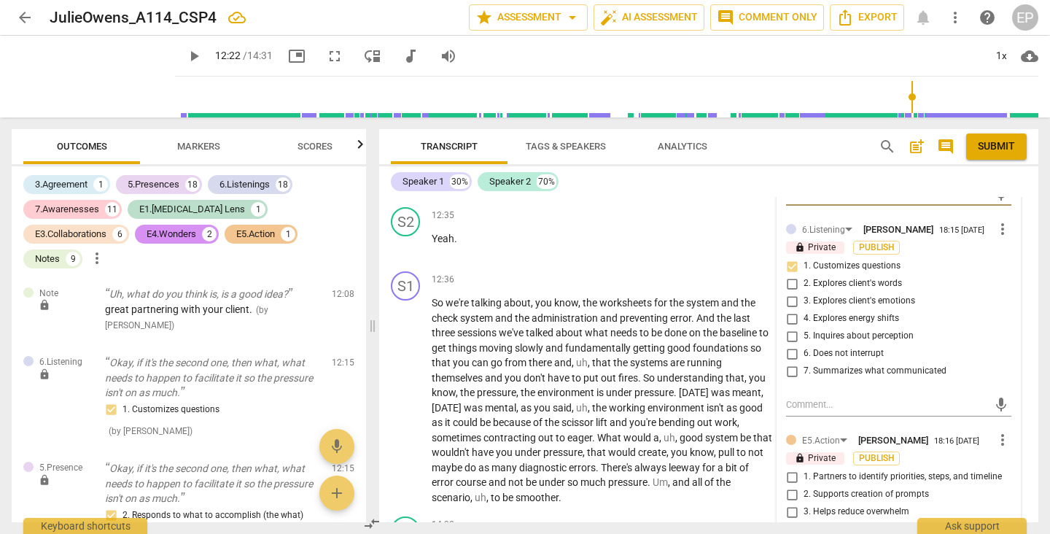
click at [788, 468] on input "1. Partners to identify priorities, steps, and timeline" at bounding box center [791, 476] width 23 height 17
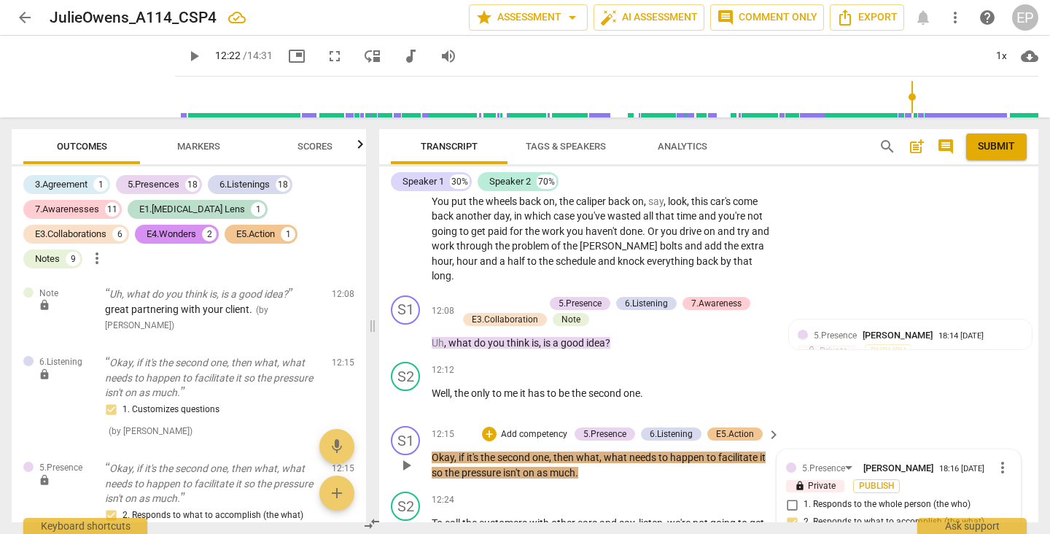
scroll to position [4099, 0]
click at [484, 426] on div "+" at bounding box center [489, 433] width 15 height 15
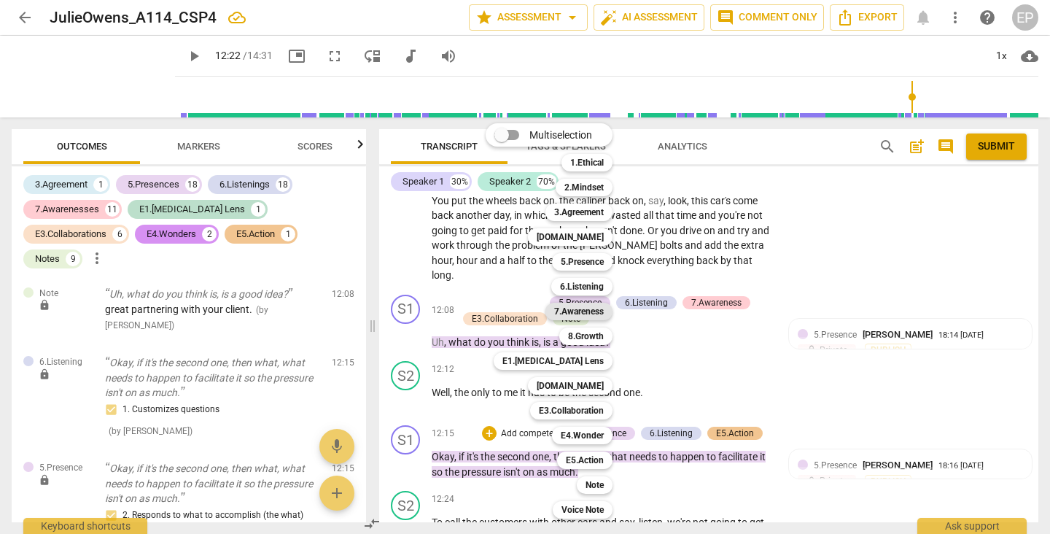
click at [584, 312] on b "7.Awareness" at bounding box center [579, 310] width 50 height 17
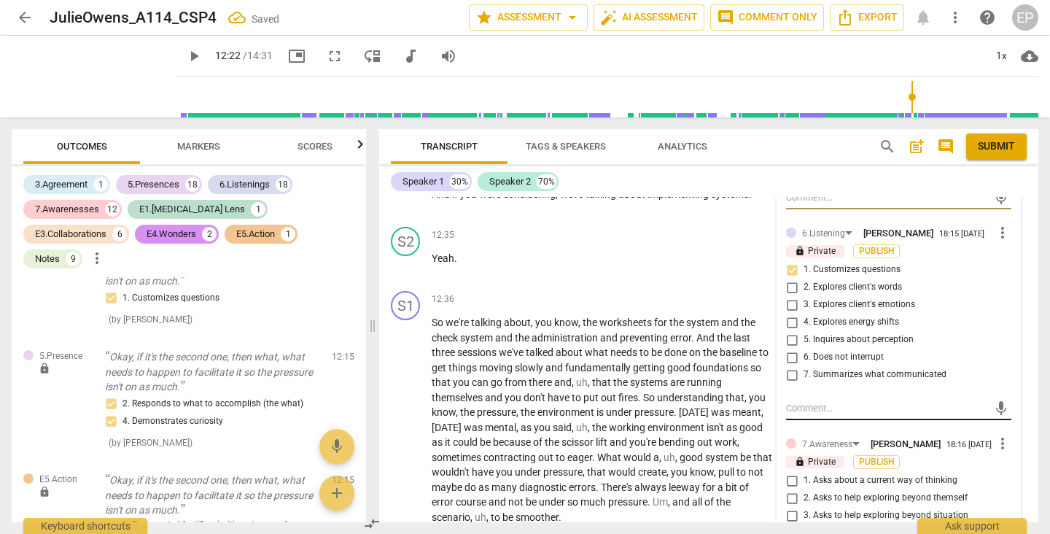
scroll to position [4510, 0]
click at [792, 505] on input "3. Asks to help exploring beyond situation" at bounding box center [791, 513] width 23 height 17
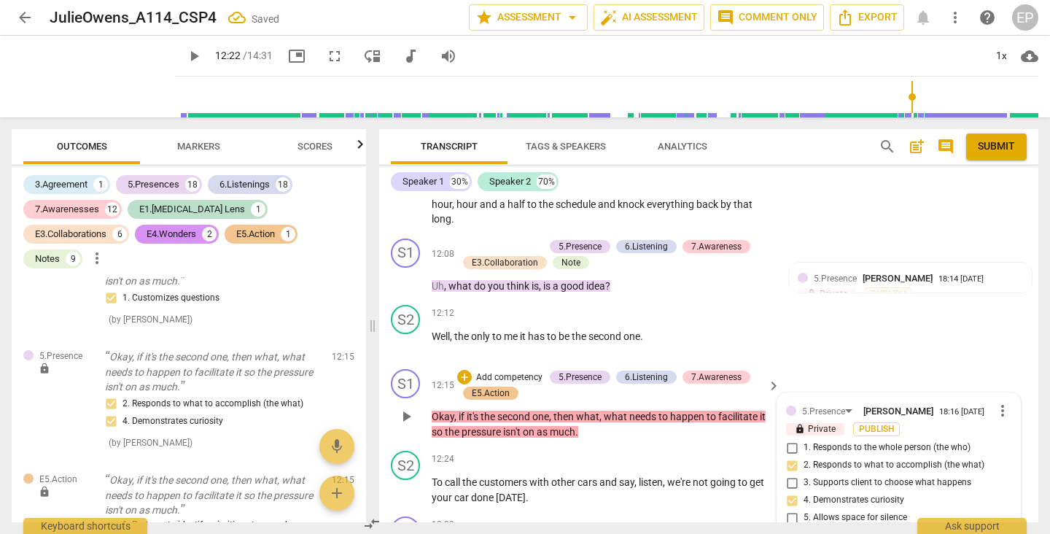
scroll to position [4158, 0]
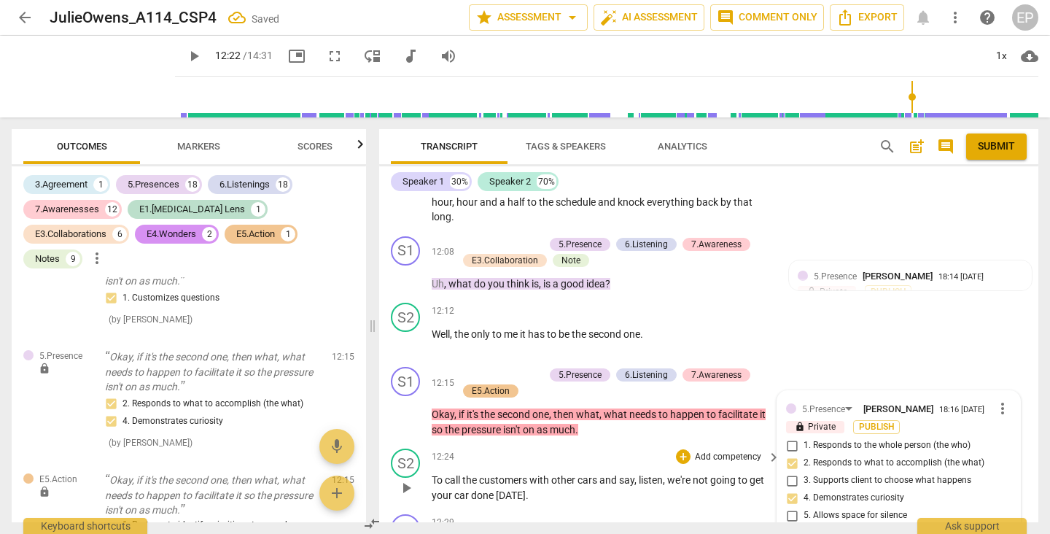
click at [413, 479] on span "play_arrow" at bounding box center [405, 487] width 17 height 17
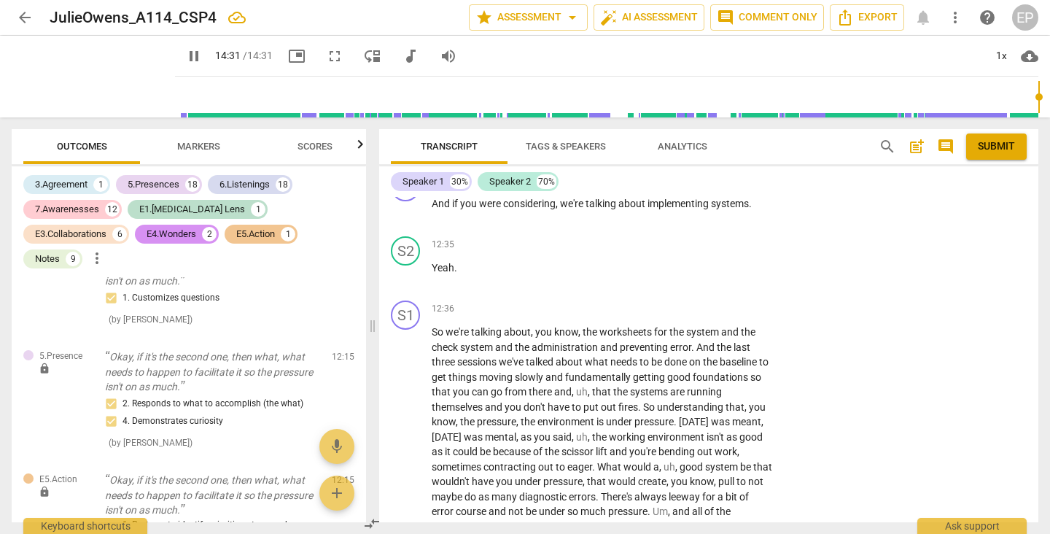
scroll to position [4498, 0]
click at [679, 302] on div "+" at bounding box center [683, 309] width 15 height 15
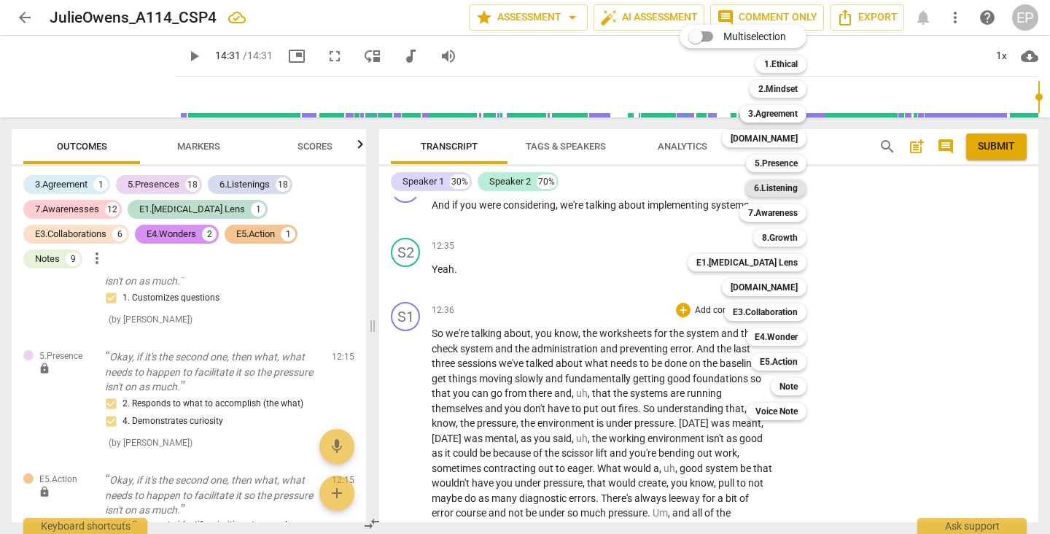
click at [777, 188] on b "6.Listening" at bounding box center [776, 187] width 44 height 17
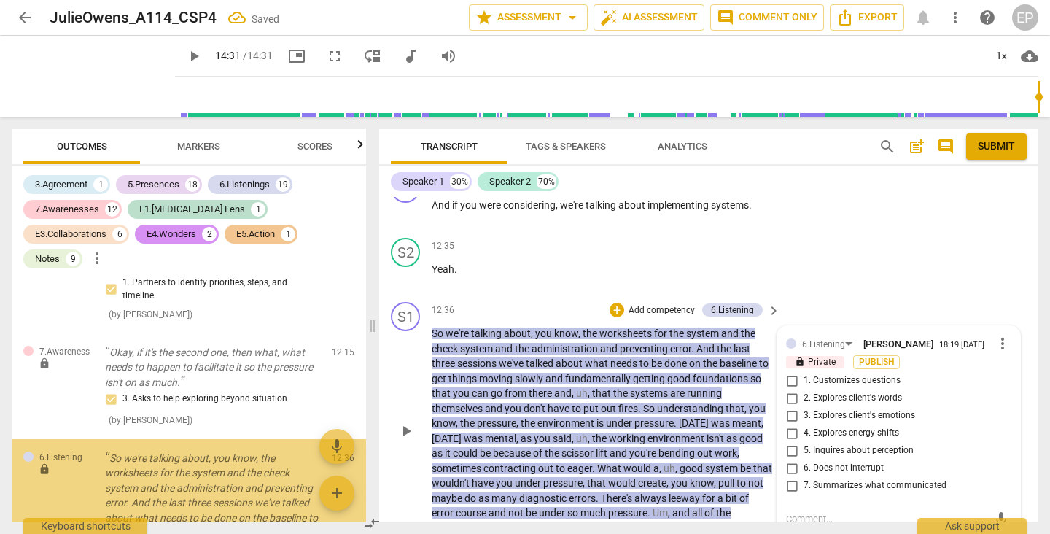
scroll to position [7206, 0]
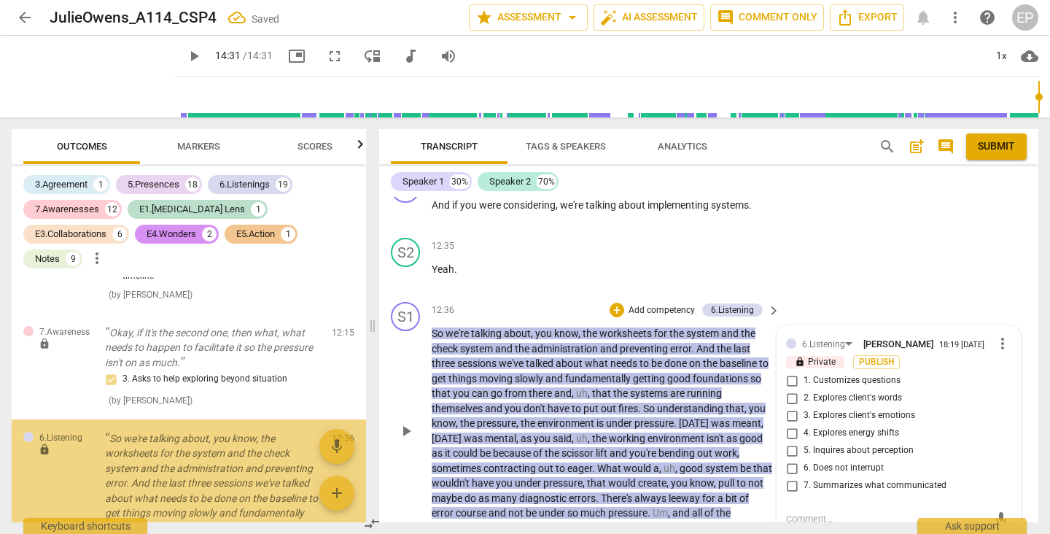
click at [791, 477] on input "7. Summarizes what communicated" at bounding box center [791, 485] width 23 height 17
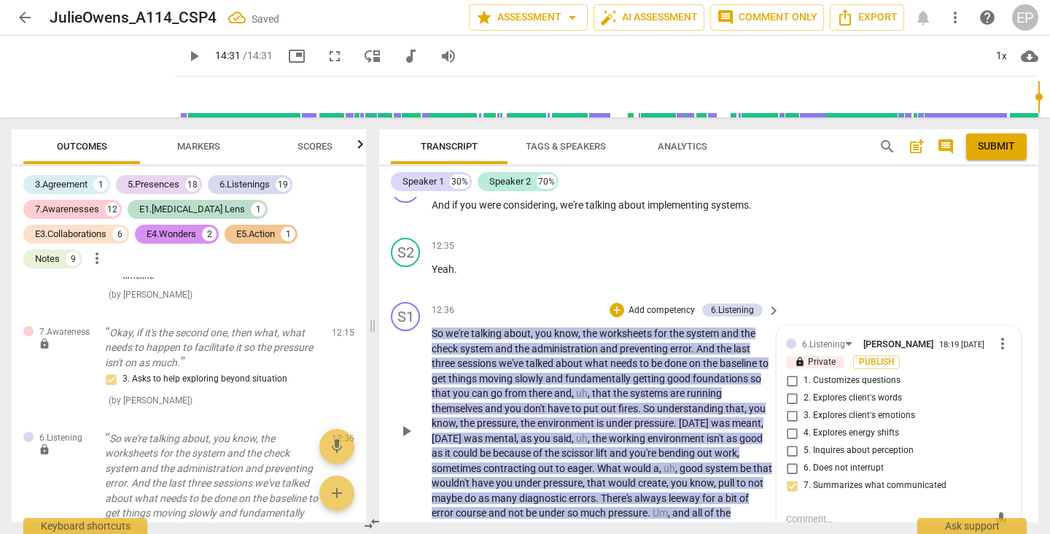
click at [788, 459] on input "6. Does not interrupt" at bounding box center [791, 467] width 23 height 17
click at [784, 372] on input "1. Customizes questions" at bounding box center [791, 380] width 23 height 17
click at [611, 302] on div "+" at bounding box center [616, 309] width 15 height 15
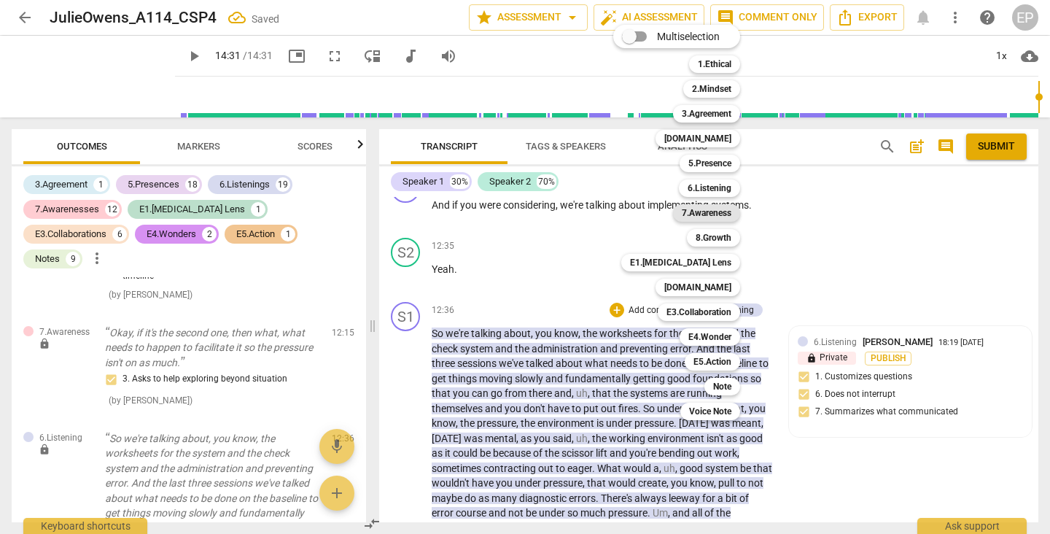
click at [722, 211] on b "7.Awareness" at bounding box center [707, 212] width 50 height 17
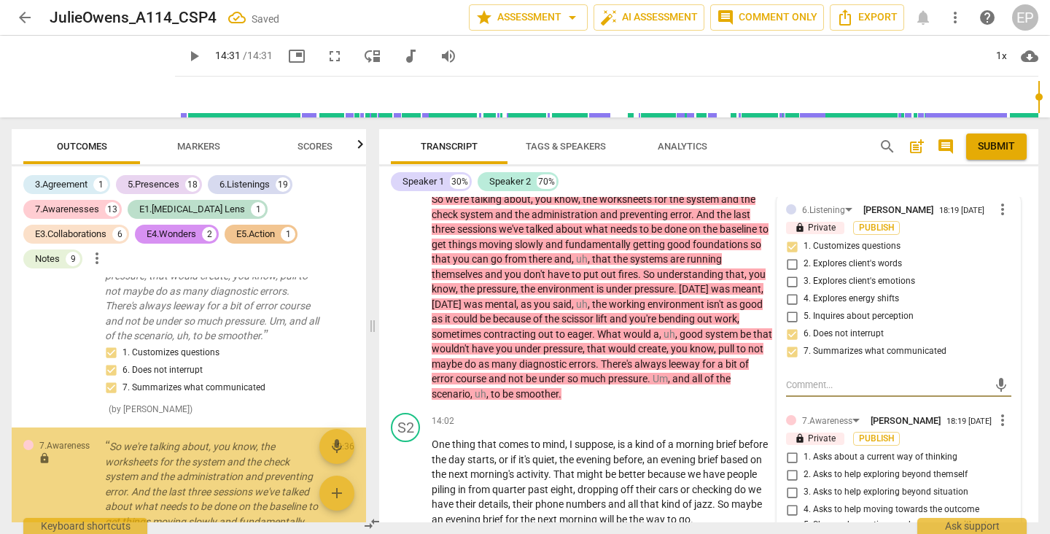
scroll to position [4634, 0]
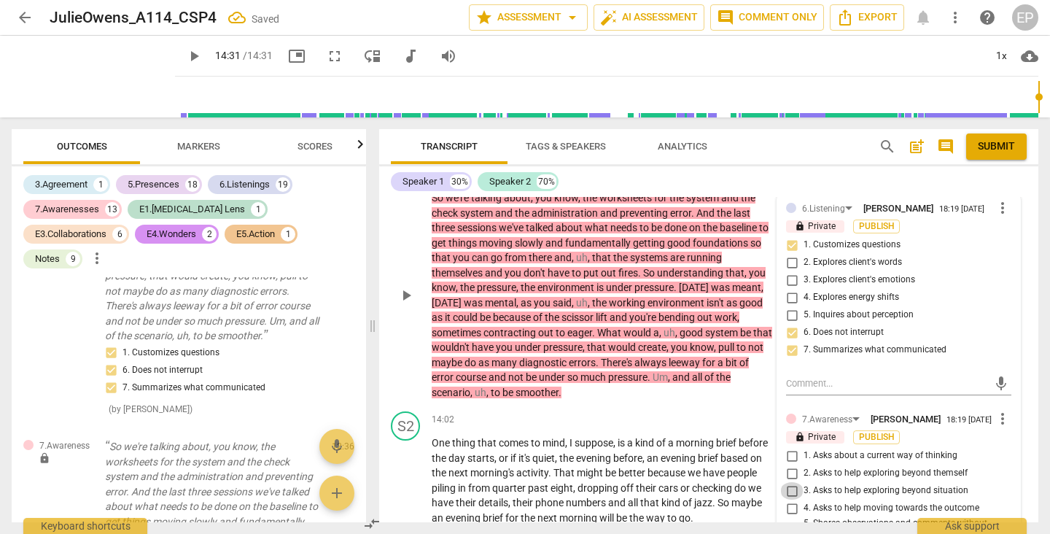
click at [791, 482] on input "3. Asks to help exploring beyond situation" at bounding box center [791, 490] width 23 height 17
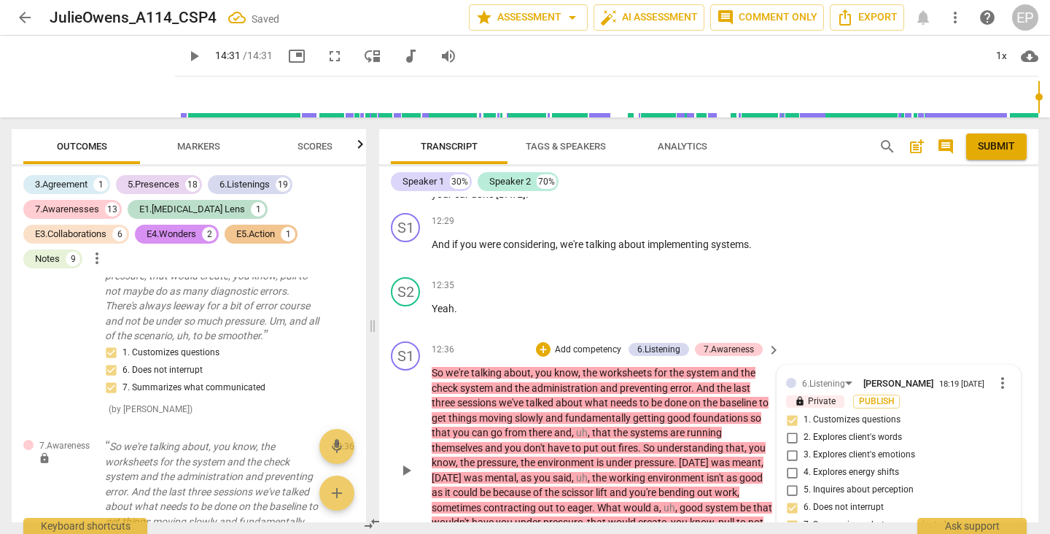
scroll to position [4457, 0]
click at [540, 343] on div "+" at bounding box center [543, 350] width 15 height 15
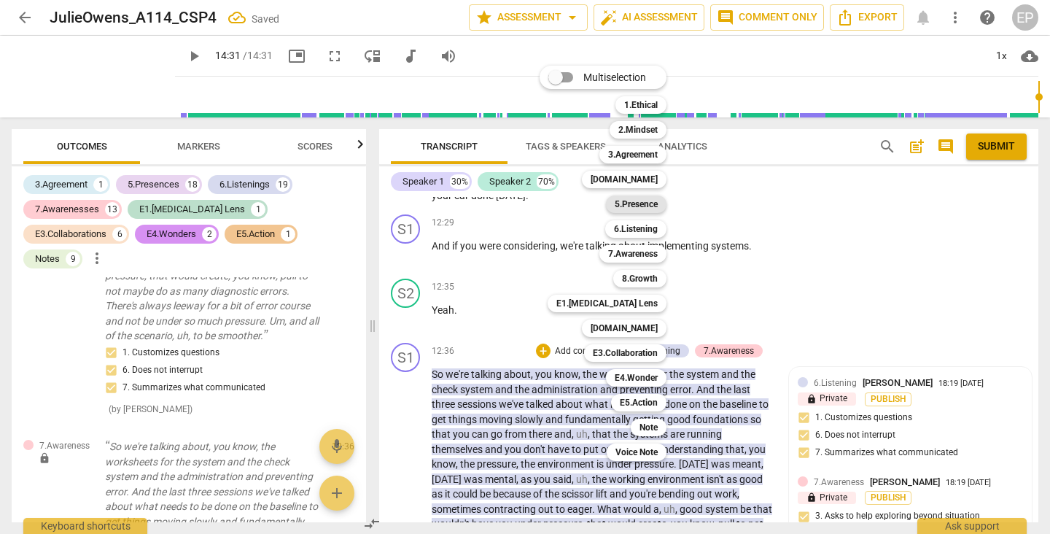
click at [640, 203] on b "5.Presence" at bounding box center [635, 203] width 43 height 17
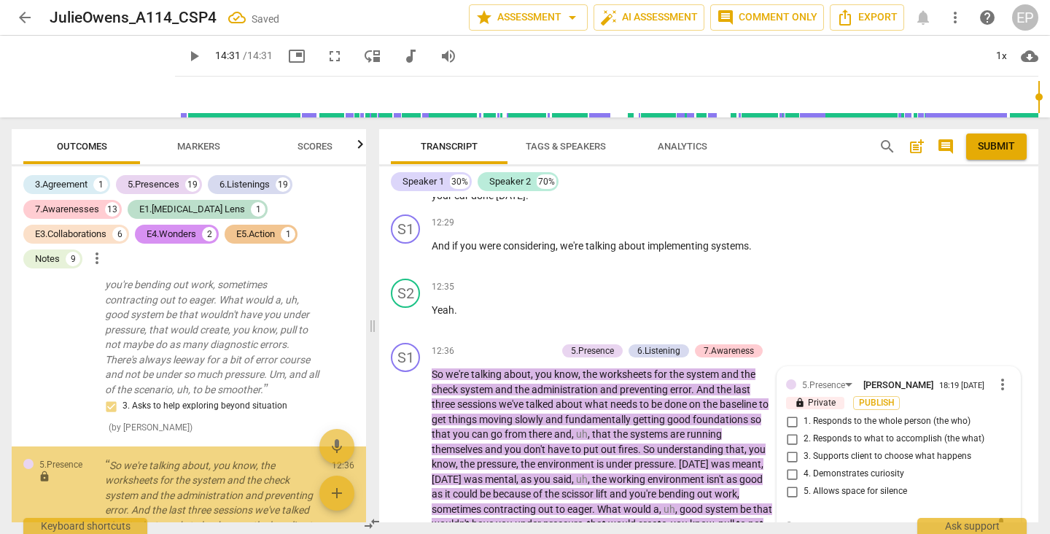
scroll to position [8003, 0]
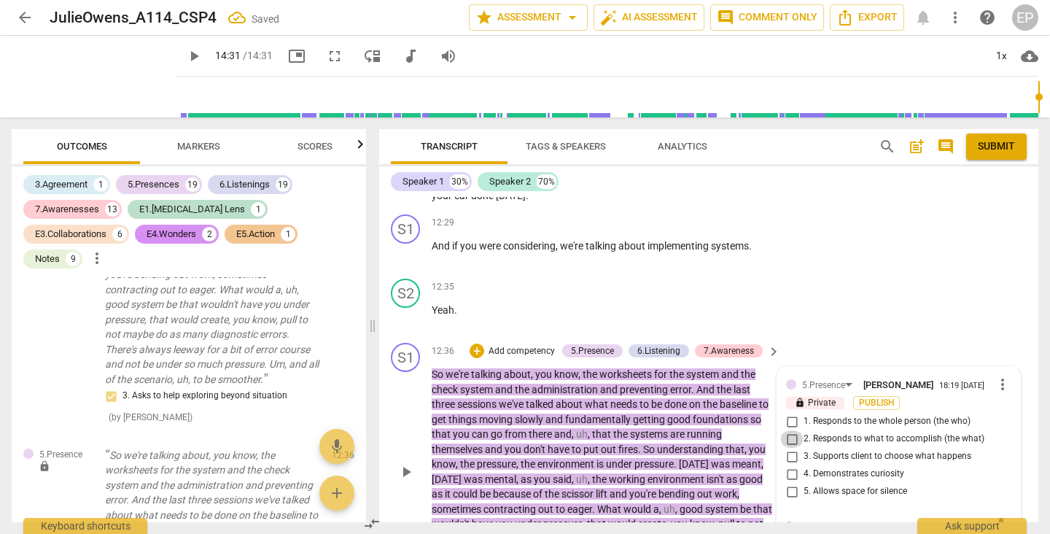
click at [788, 430] on input "2. Responds to what to accomplish (the what)" at bounding box center [791, 438] width 23 height 17
click at [788, 465] on input "4. Demonstrates curiosity" at bounding box center [791, 473] width 23 height 17
click at [471, 343] on div "+" at bounding box center [476, 350] width 15 height 15
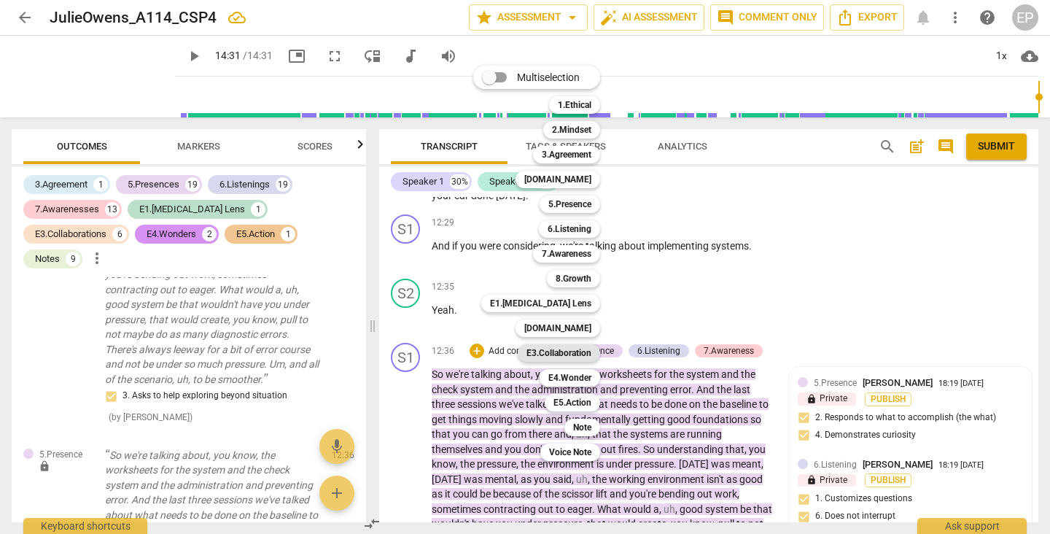
click at [587, 352] on b "E3.Collaboration" at bounding box center [558, 352] width 65 height 17
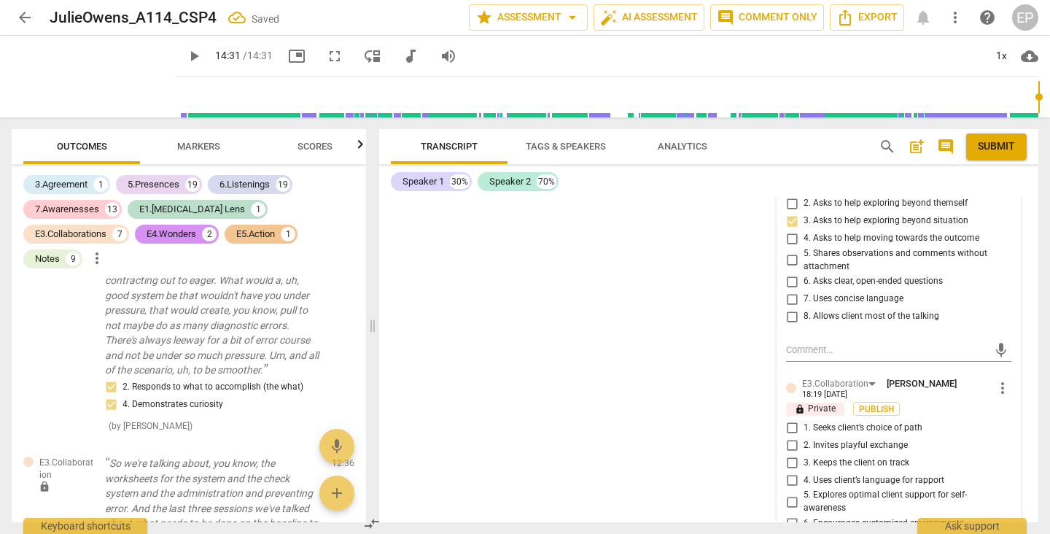
scroll to position [5078, 0]
click at [788, 419] on input "1. Seeks client’s choice of path" at bounding box center [791, 427] width 23 height 17
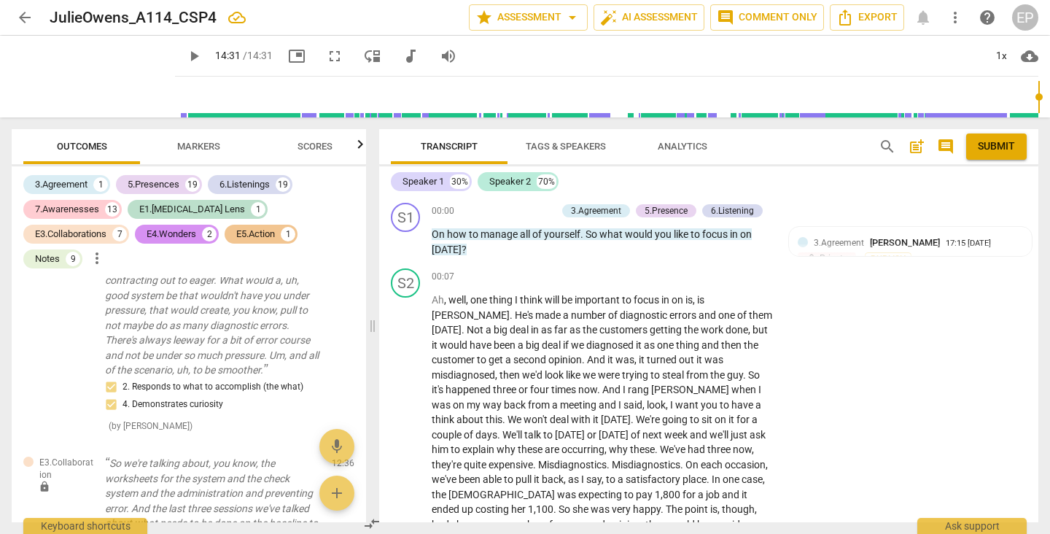
scroll to position [0, 0]
